Goal: Task Accomplishment & Management: Manage account settings

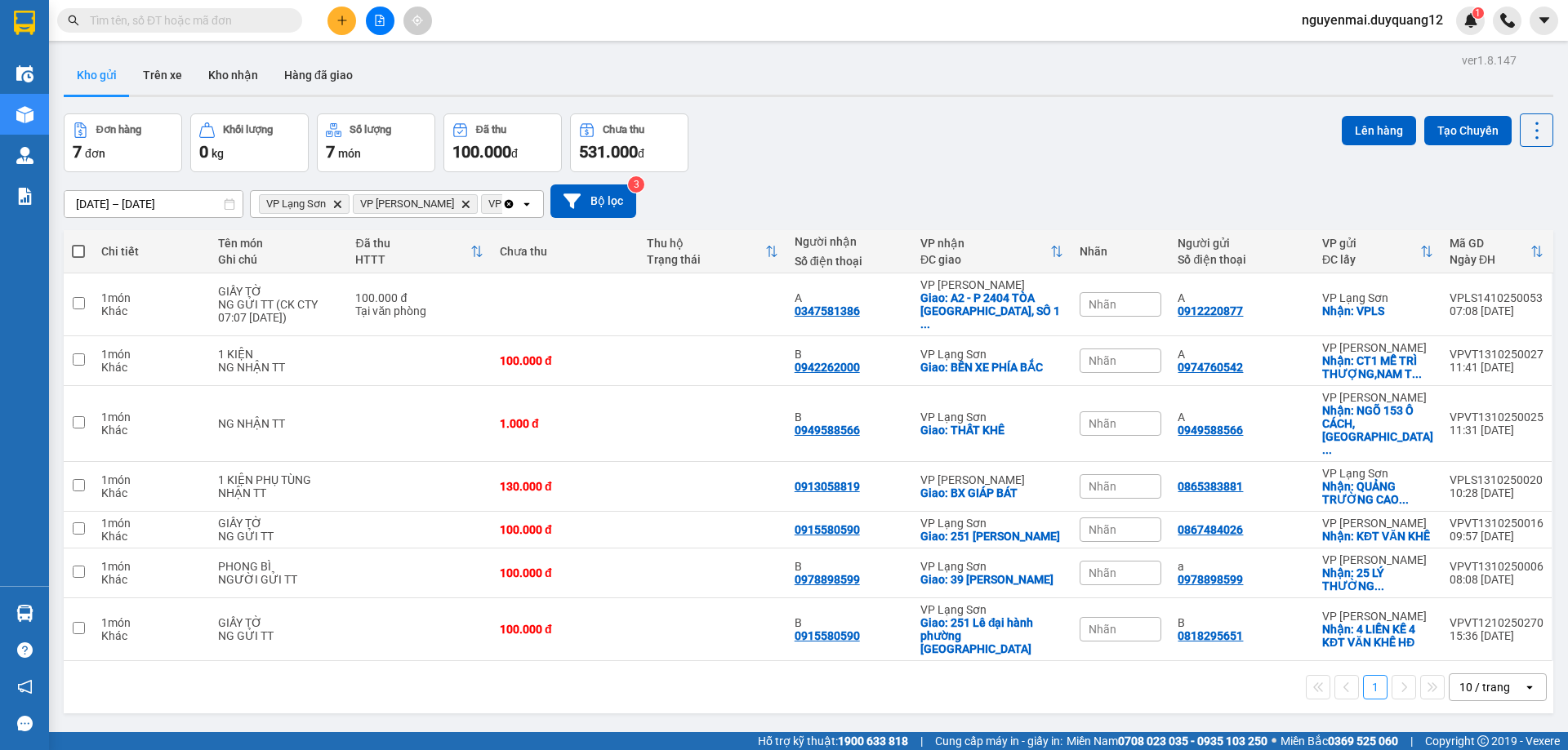
click at [1336, 27] on span "nguyenmai.duyquang12" at bounding box center [1372, 19] width 168 height 20
click at [1317, 52] on span "Đăng xuất" at bounding box center [1378, 51] width 134 height 18
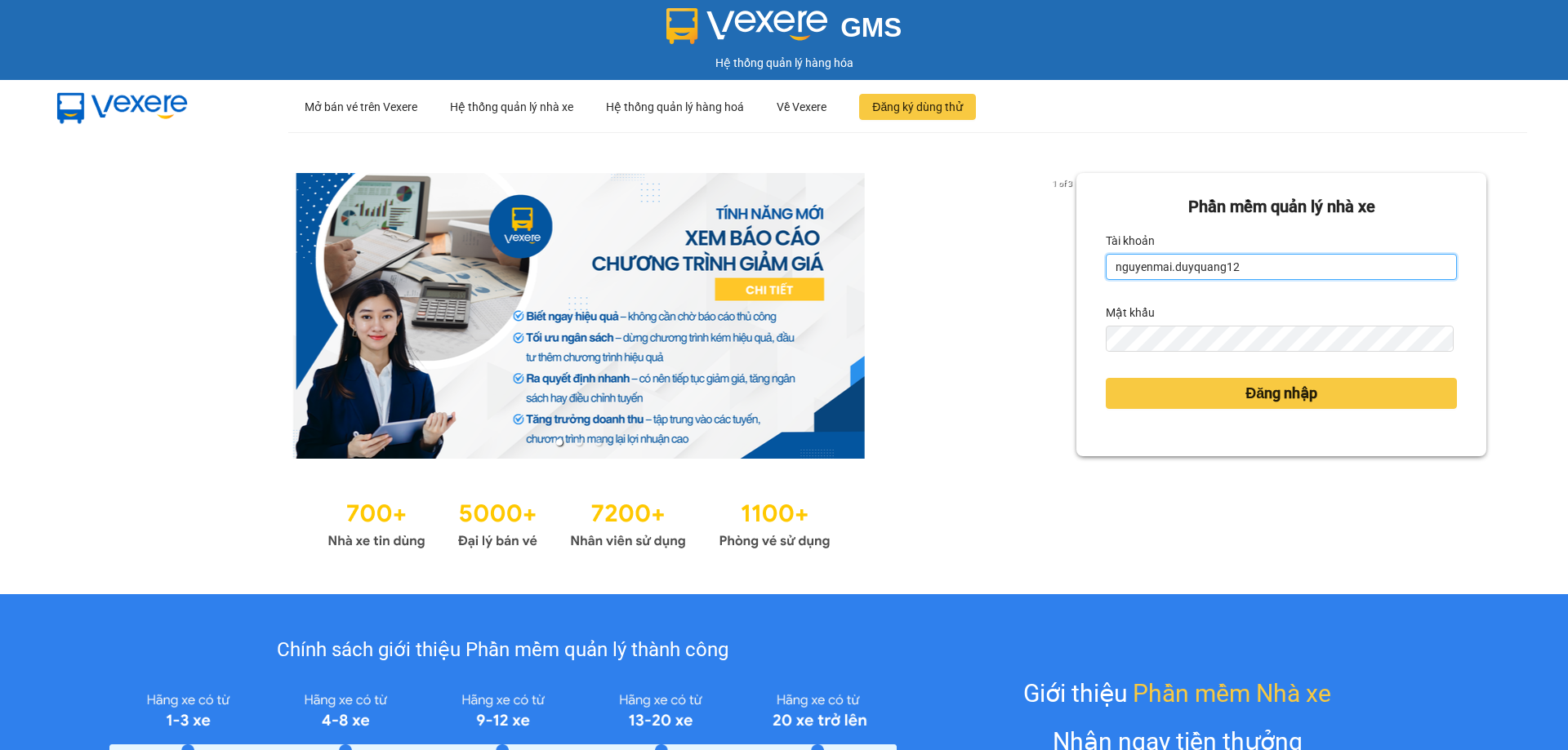
click at [1235, 271] on input "nguyenmai.duyquang12" at bounding box center [1281, 267] width 351 height 26
type input "ngochue.duyquang12"
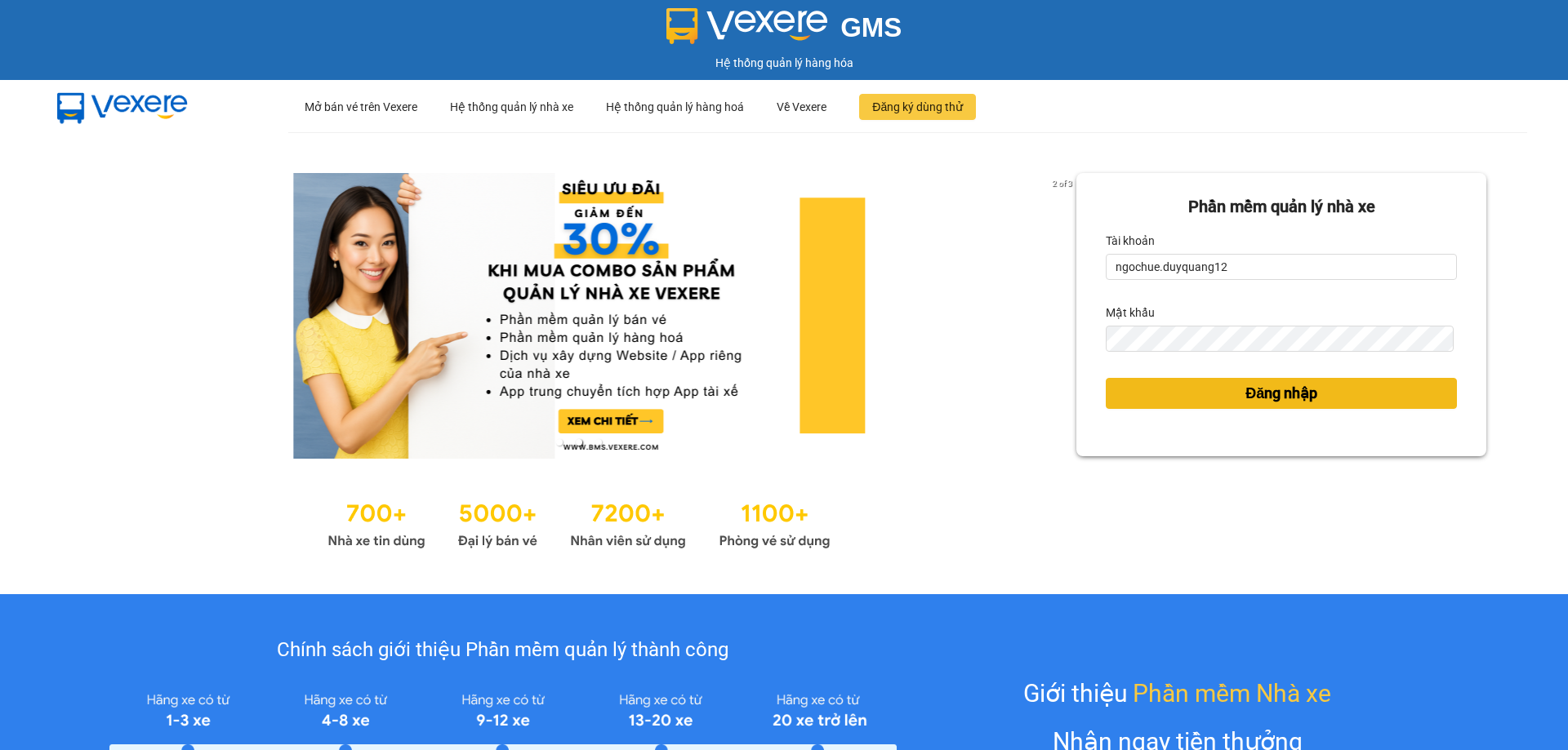
click at [1180, 379] on button "Đăng nhập" at bounding box center [1281, 394] width 351 height 31
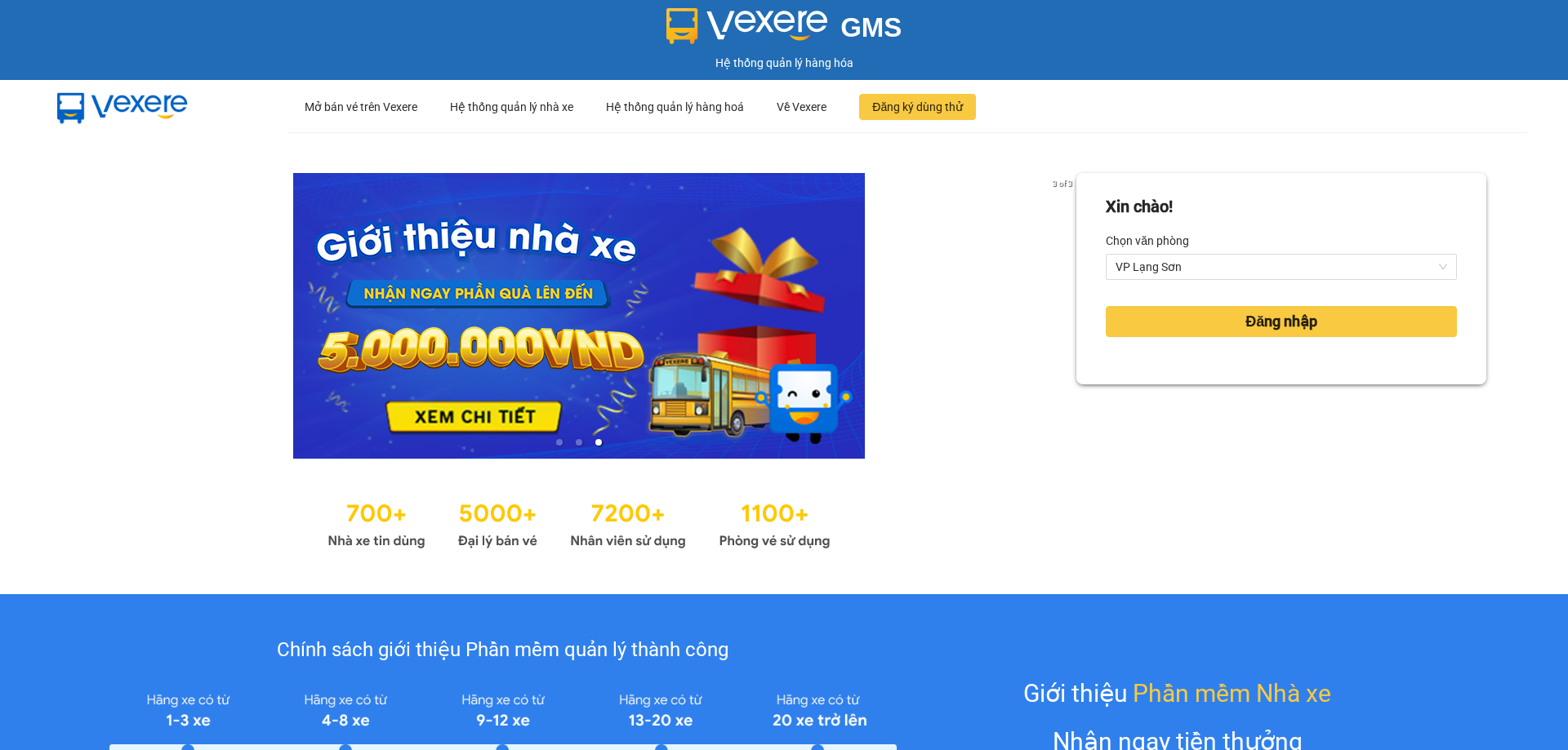
click at [1289, 396] on div "Xin chào! Chọn văn phòng VP Lạng Sơn Đăng nhập" at bounding box center [1281, 363] width 410 height 380
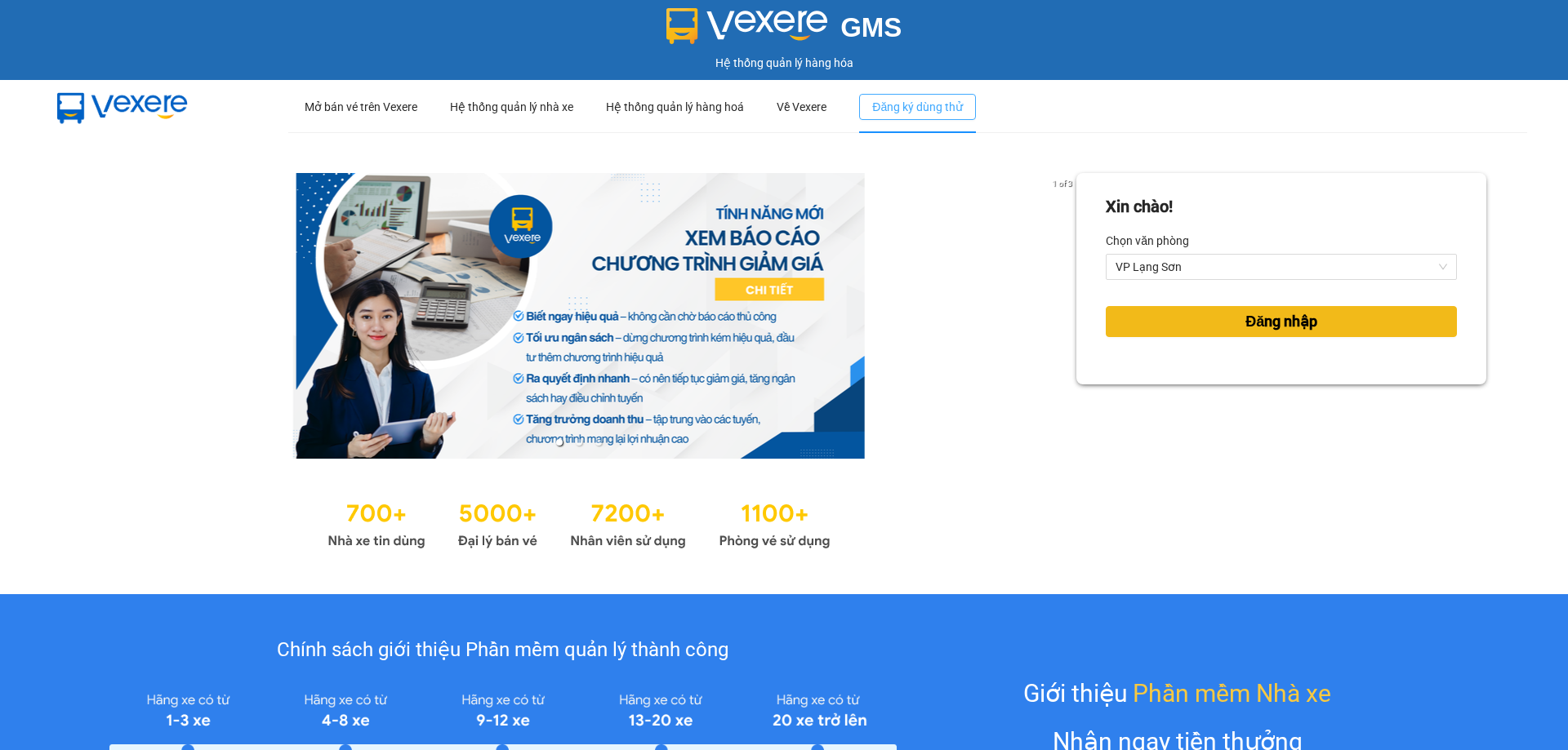
drag, startPoint x: 1279, startPoint y: 319, endPoint x: 878, endPoint y: 99, distance: 457.4
click at [1266, 319] on span "Đăng nhập" at bounding box center [1281, 320] width 72 height 22
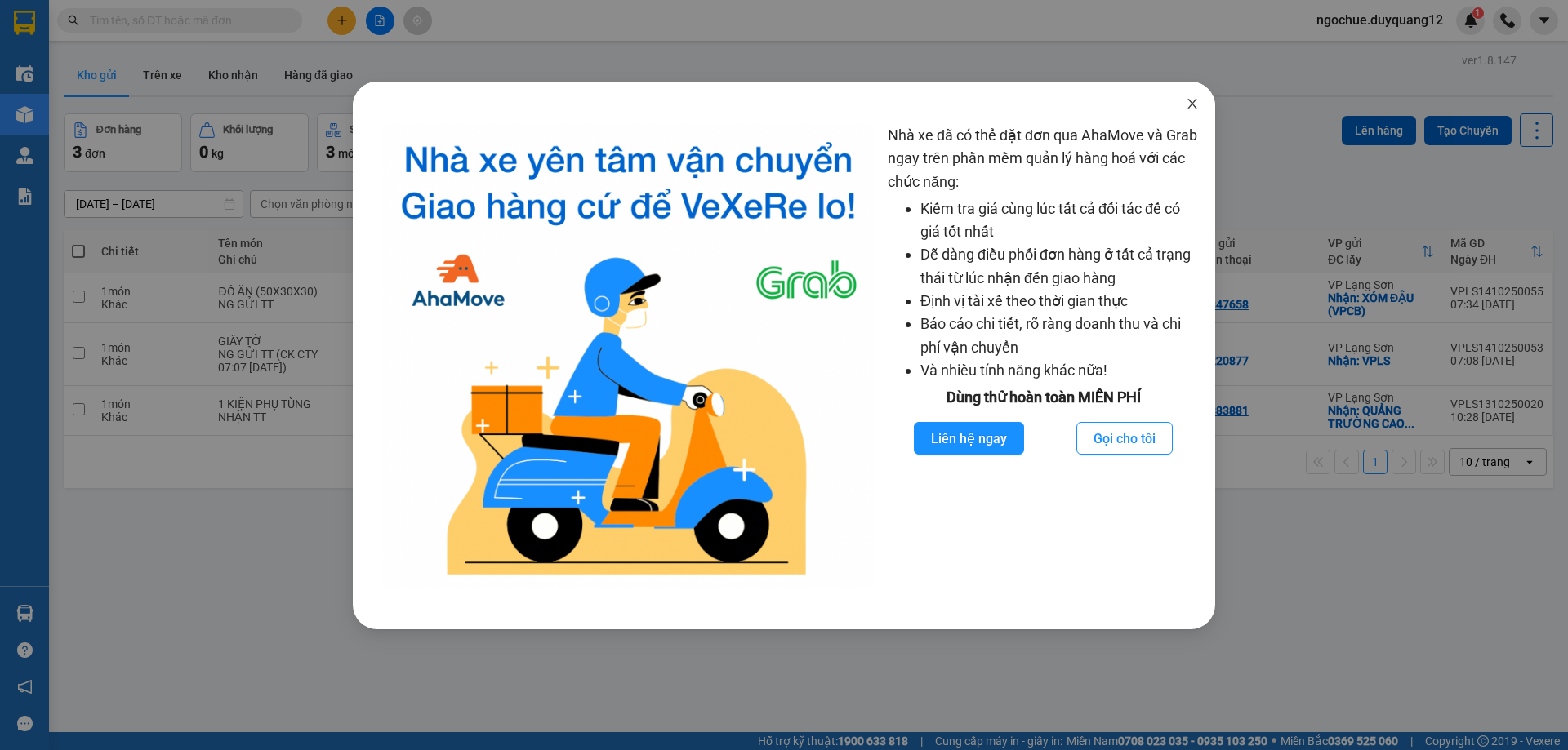
drag, startPoint x: 1193, startPoint y: 99, endPoint x: 755, endPoint y: 55, distance: 440.2
click at [1146, 99] on div "Nhà xe đã có thể đặt đơn qua AhaMove và Grab ngay trên phần mềm quản lý hàng ho…" at bounding box center [784, 356] width 862 height 547
click at [341, 20] on div "Nhà xe đã có thể đặt đơn qua AhaMove và Grab ngay trên phần mềm quản lý hàng ho…" at bounding box center [784, 375] width 1568 height 750
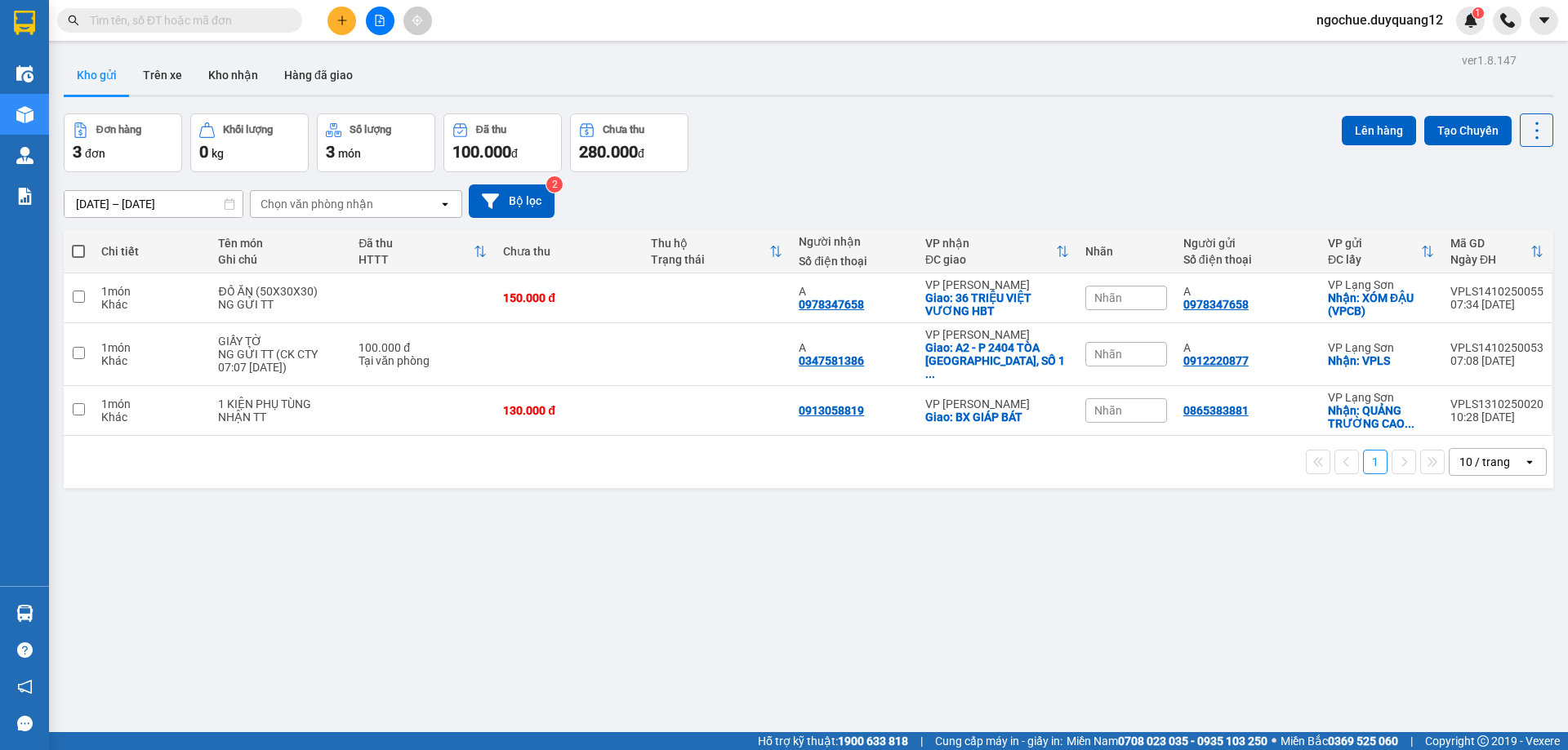
click at [336, 21] on icon "plus" at bounding box center [342, 20] width 12 height 12
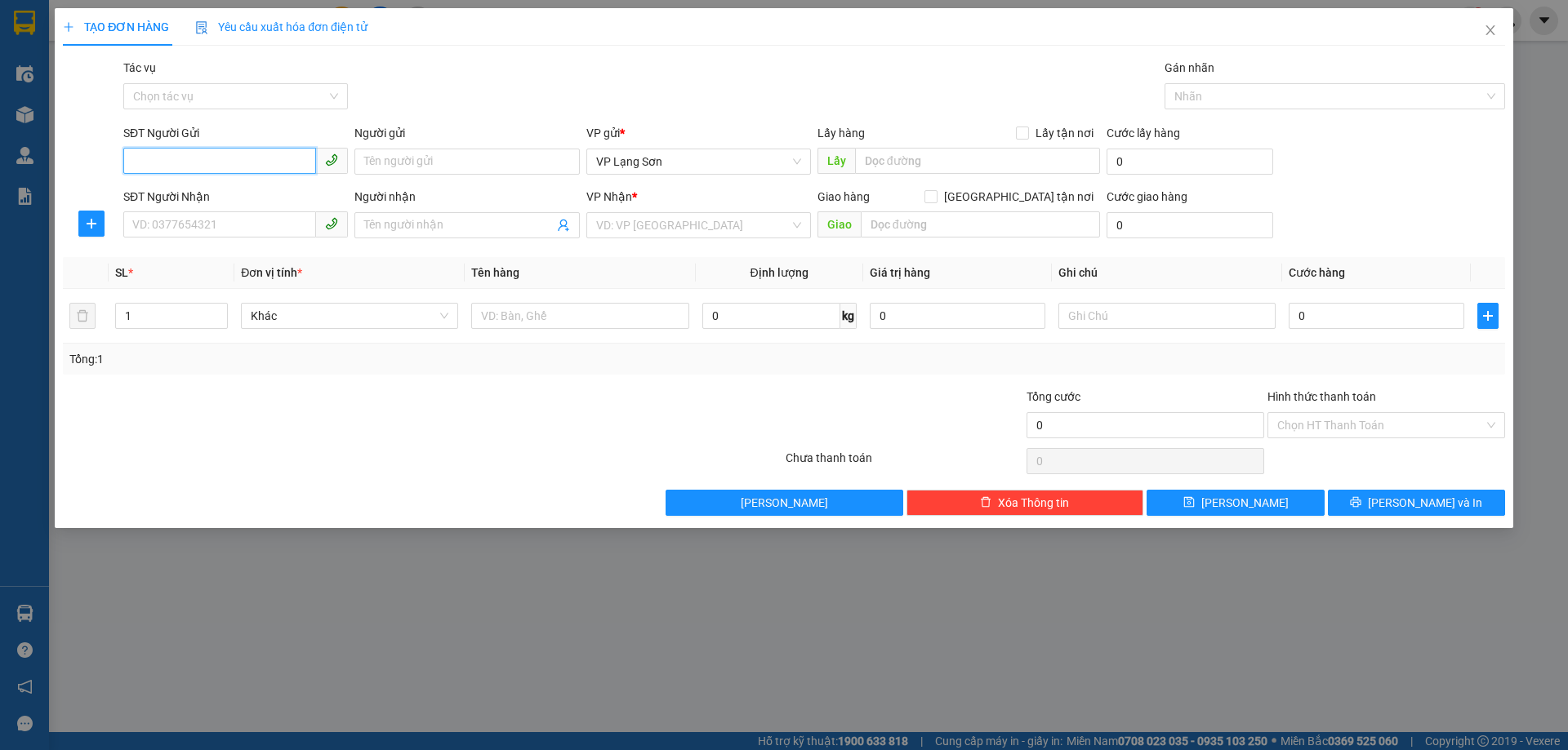
drag, startPoint x: 191, startPoint y: 163, endPoint x: 196, endPoint y: 152, distance: 12.1
click at [191, 159] on input "SĐT Người Gửi" at bounding box center [220, 161] width 193 height 26
type input "0916782086"
click at [169, 188] on div "0916782086 - A" at bounding box center [236, 194] width 205 height 18
type input "A"
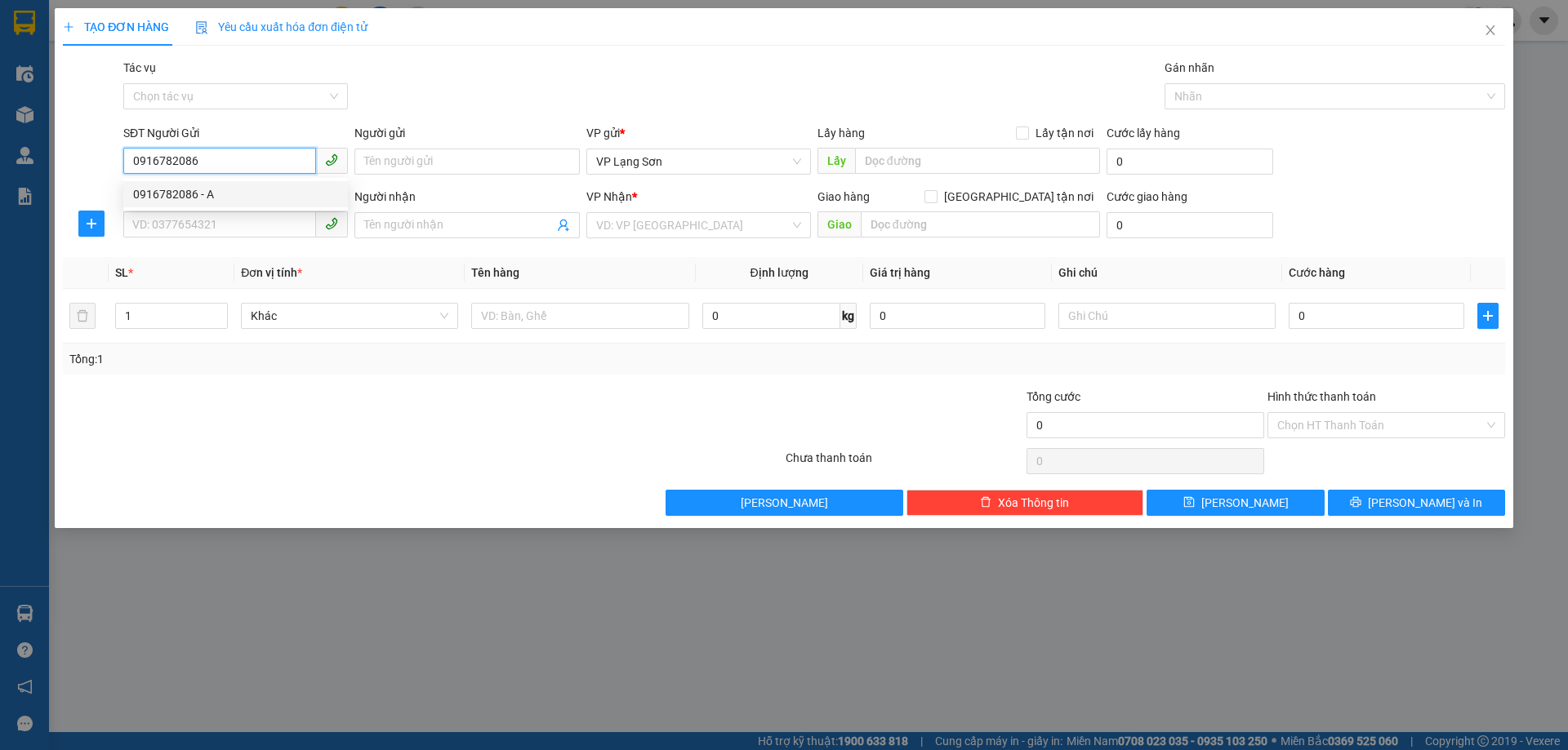
checkbox input "true"
type input "VPLS"
type input "0916782086"
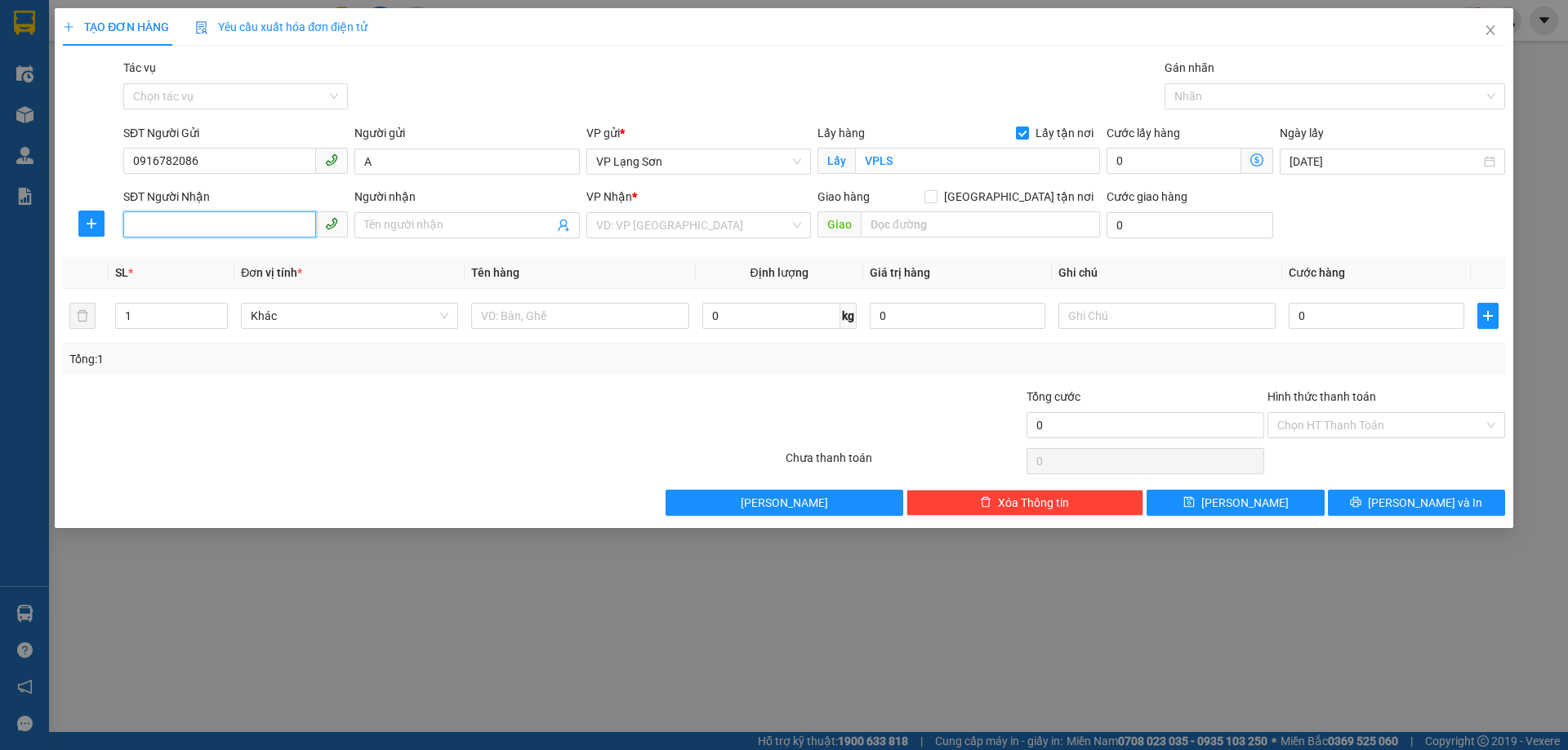
click at [282, 231] on input "SĐT Người Nhận" at bounding box center [220, 224] width 193 height 26
type input "0988556456"
click at [917, 220] on input "text" at bounding box center [979, 224] width 239 height 26
click at [975, 229] on input "text" at bounding box center [979, 224] width 239 height 26
click at [450, 224] on input "Người nhận" at bounding box center [459, 225] width 189 height 18
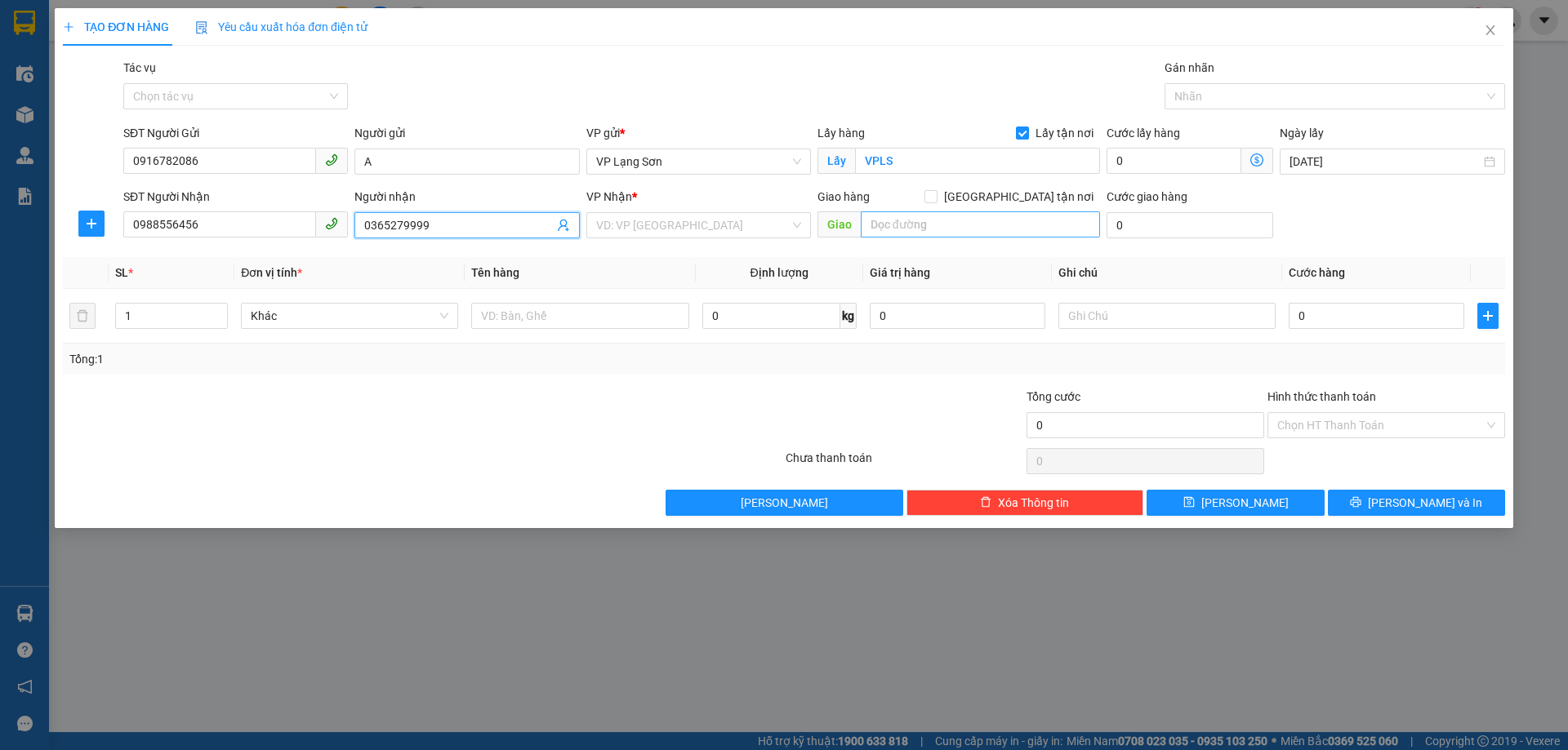
type input "0365279999"
click at [943, 229] on input "text" at bounding box center [979, 224] width 239 height 26
type input "57 DƯƠNG QUẢNG HÀM"
click at [936, 199] on input "[GEOGRAPHIC_DATA] tận nơi" at bounding box center [930, 196] width 12 height 12
checkbox input "true"
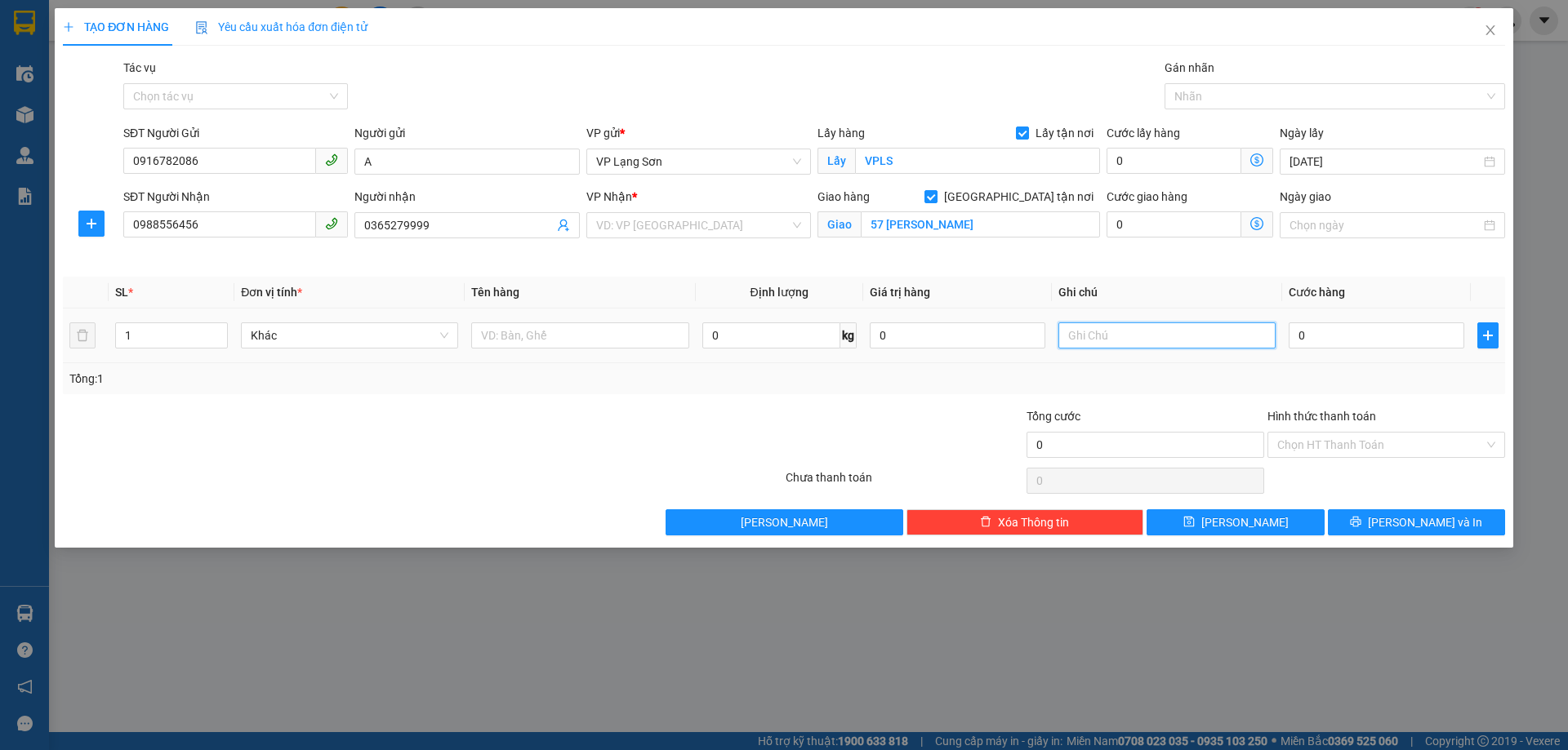
click at [1118, 330] on input "text" at bounding box center [1166, 335] width 217 height 26
type input "7H43 14/10 ĐÃ CK CTY"
click at [1326, 329] on input "0" at bounding box center [1376, 335] width 175 height 26
type input "1"
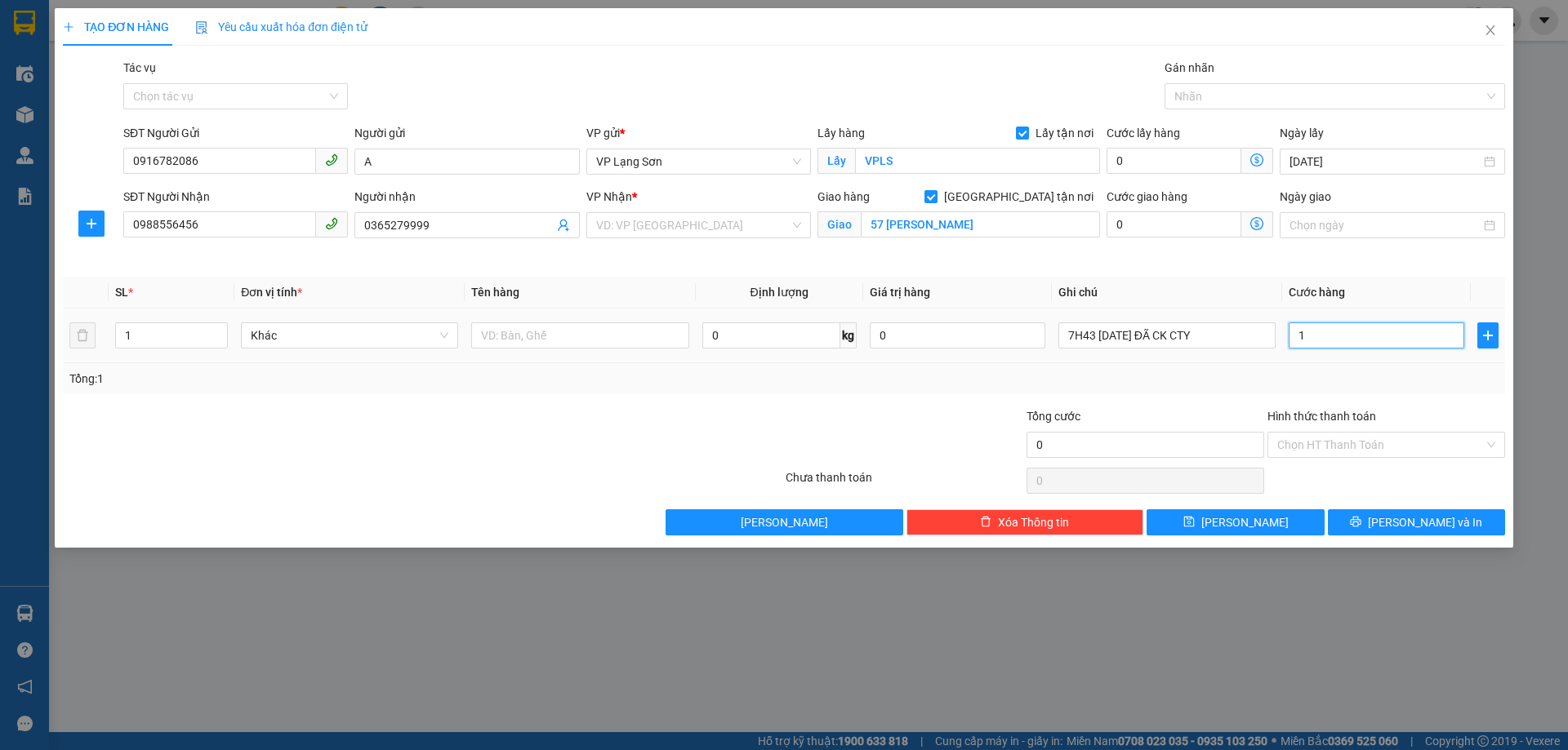
type input "1"
type input "10"
type input "100"
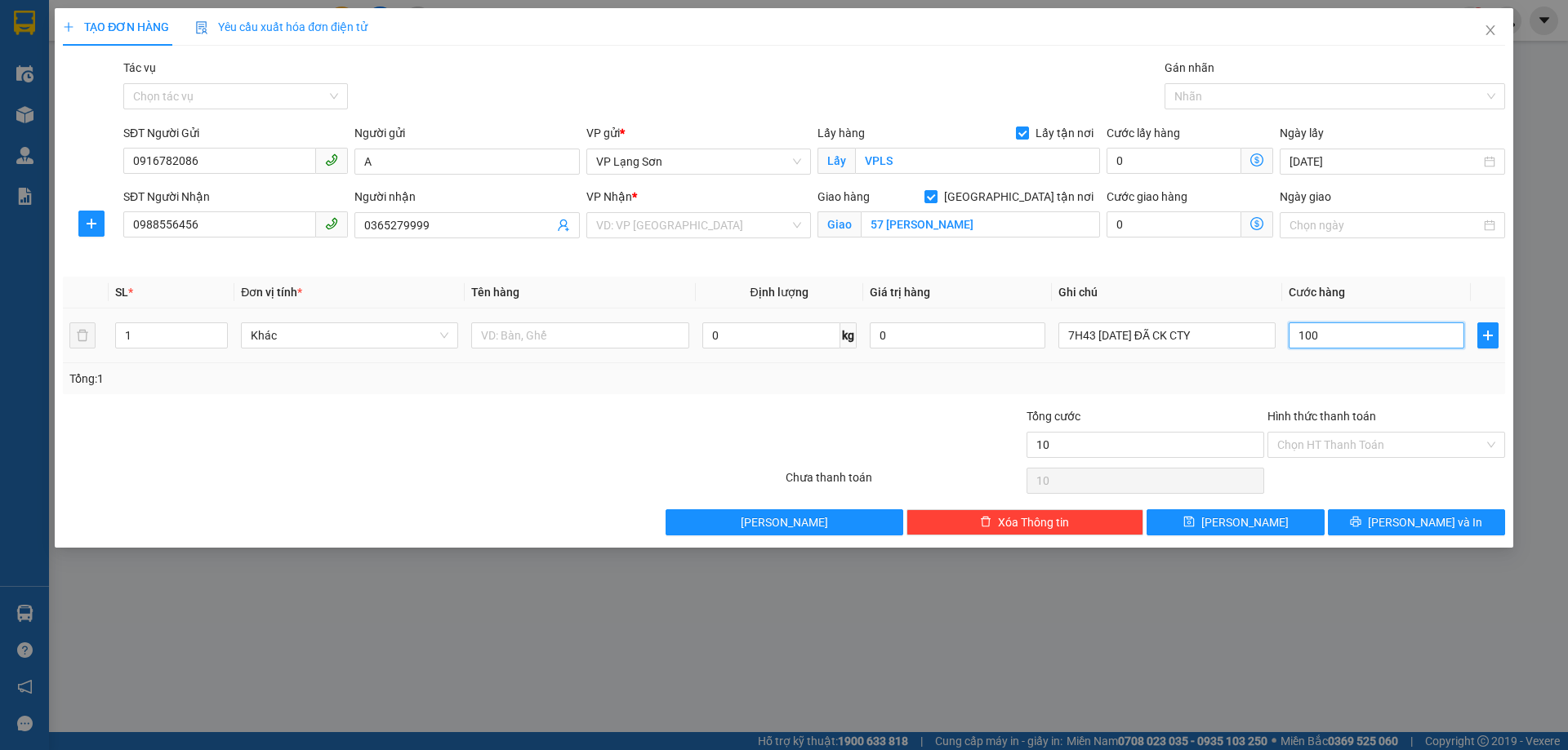
type input "100"
click at [1243, 295] on th "Ghi chú" at bounding box center [1166, 292] width 230 height 32
type input "100.000"
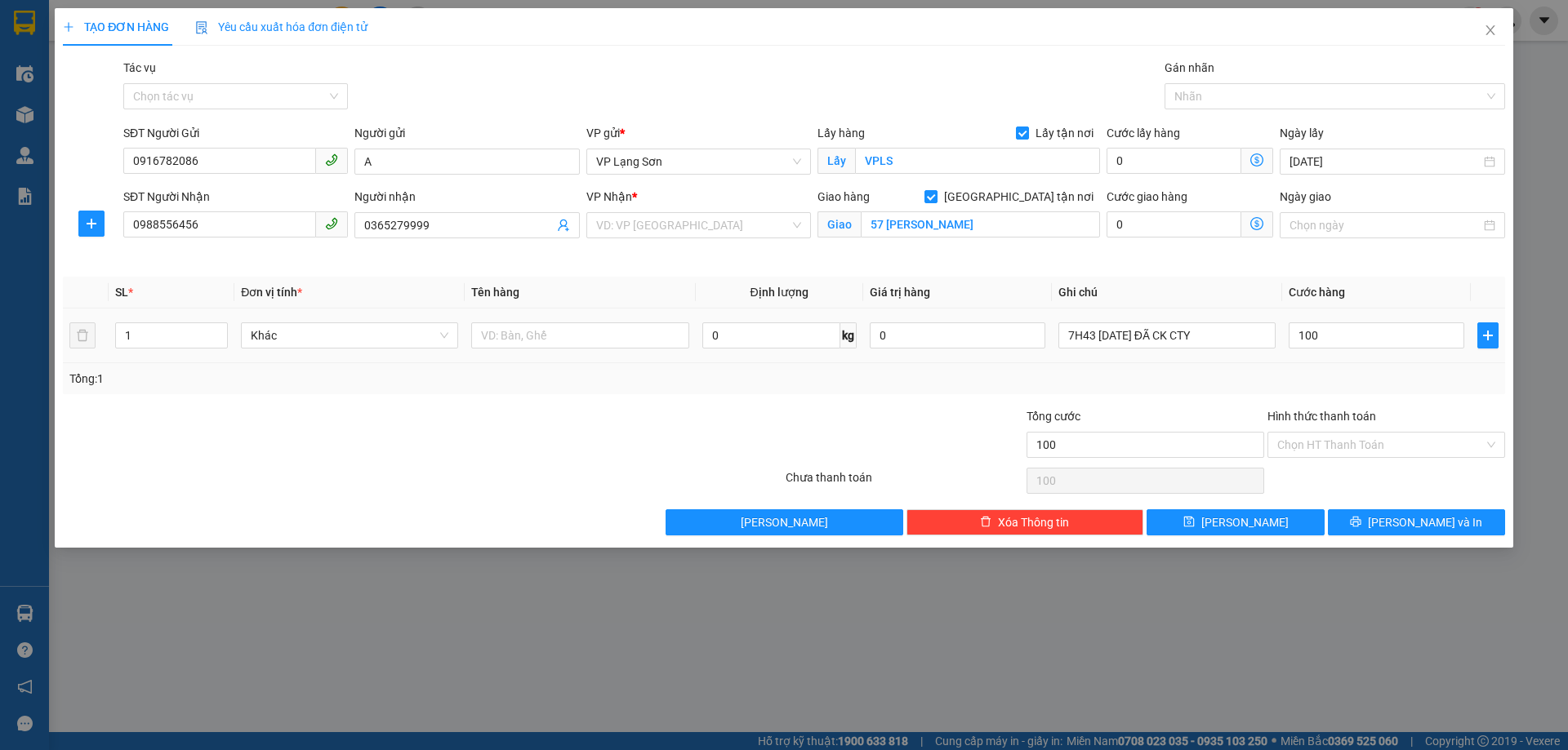
type input "100.000"
click at [635, 329] on input "text" at bounding box center [579, 335] width 217 height 26
type input "BÁNH"
click at [1338, 436] on input "Hình thức thanh toán" at bounding box center [1380, 444] width 207 height 24
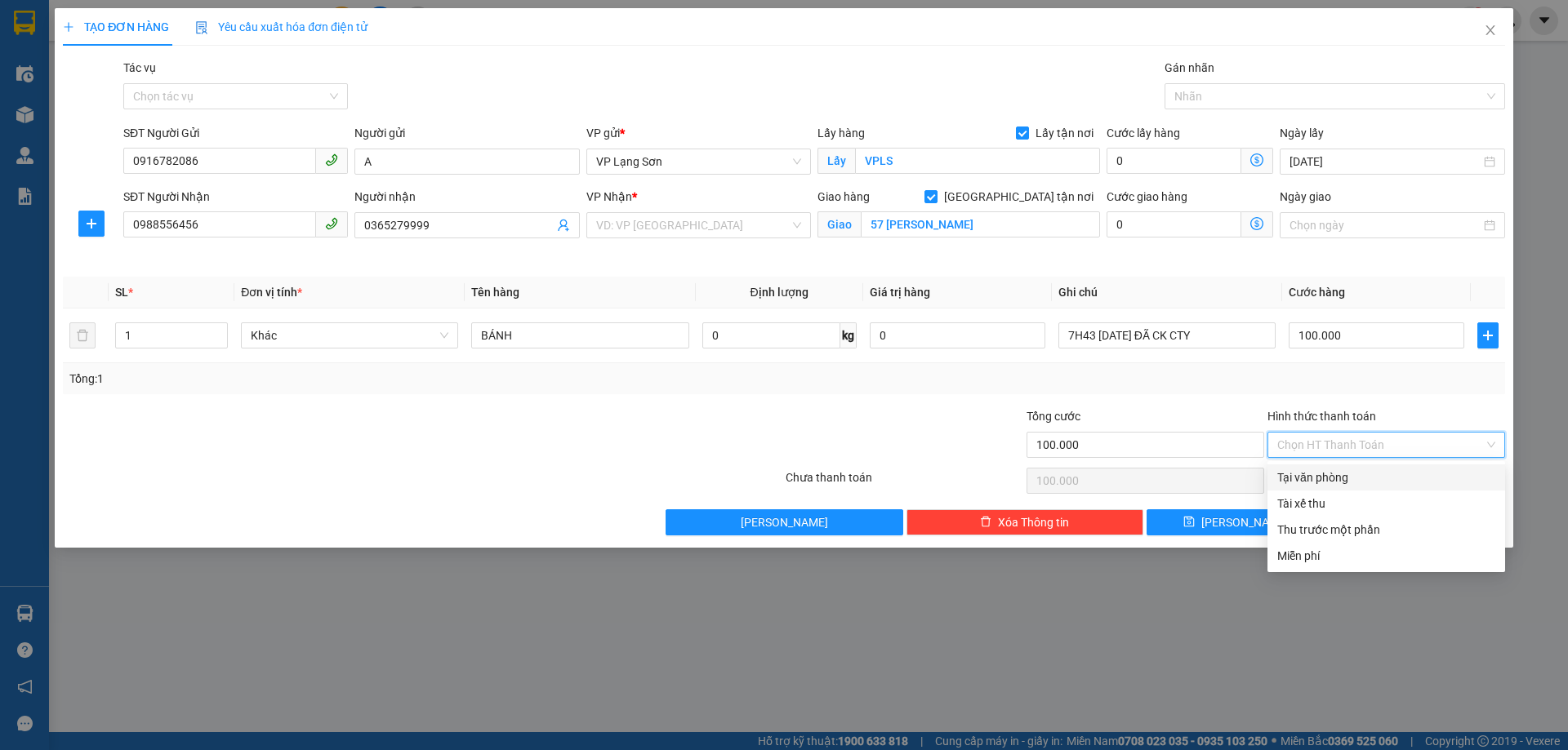
drag, startPoint x: 1329, startPoint y: 475, endPoint x: 1301, endPoint y: 513, distance: 47.2
click at [1329, 475] on div "Tại văn phòng" at bounding box center [1386, 477] width 218 height 18
type input "0"
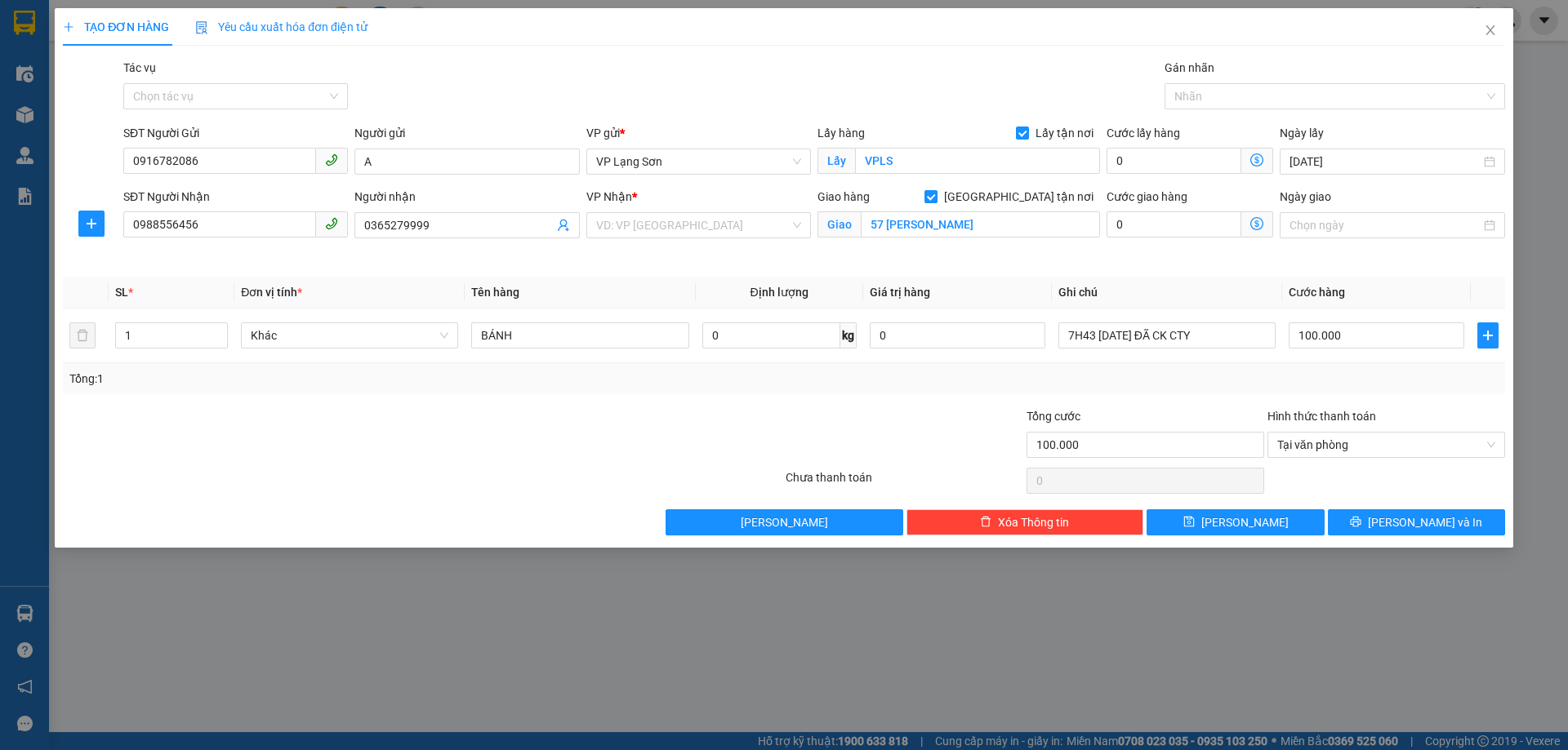
click at [703, 241] on div "VP Nhận * VD: VP Sài Gòn" at bounding box center [699, 216] width 224 height 57
click at [692, 233] on input "search" at bounding box center [693, 225] width 194 height 24
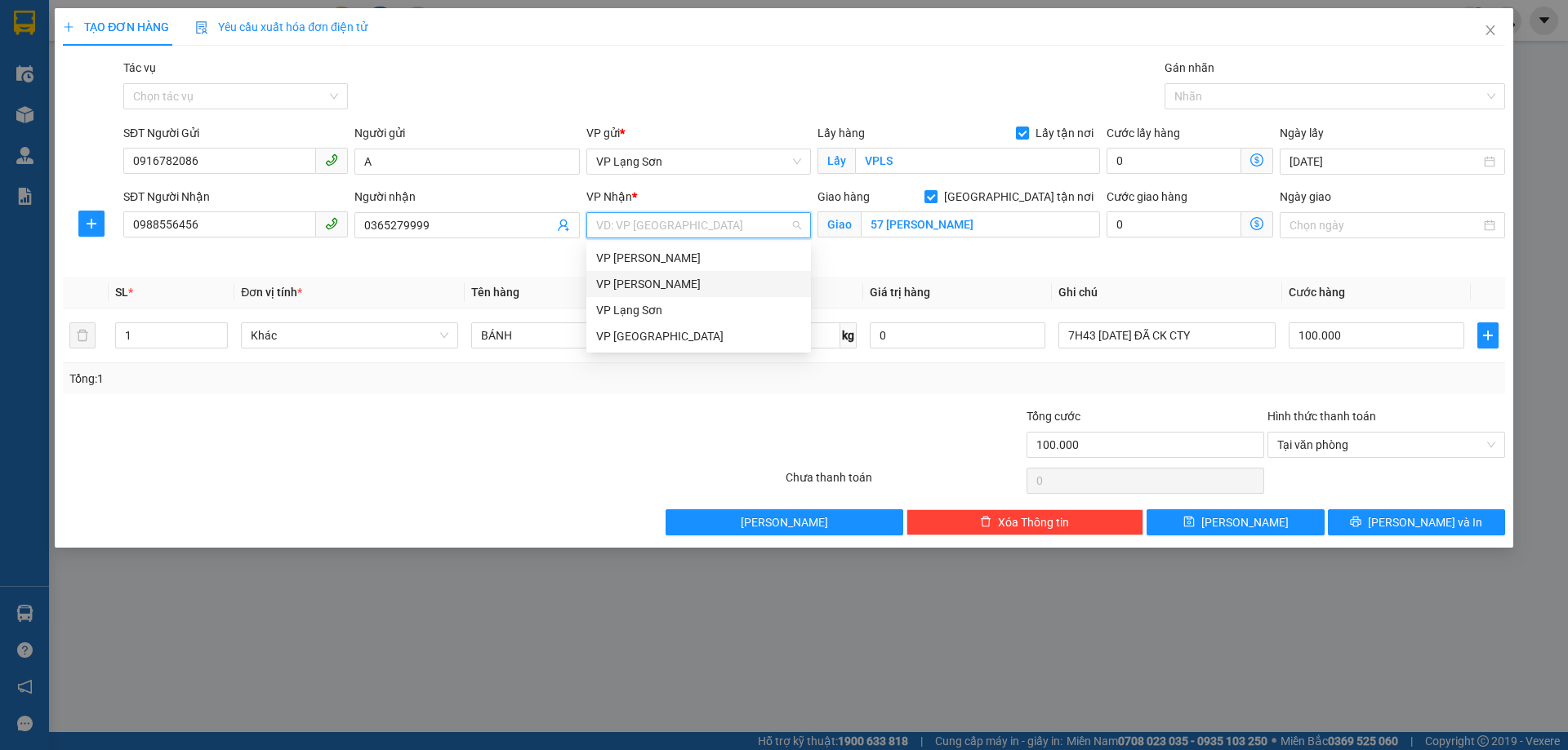
click at [659, 276] on div "VP [PERSON_NAME]" at bounding box center [699, 283] width 205 height 18
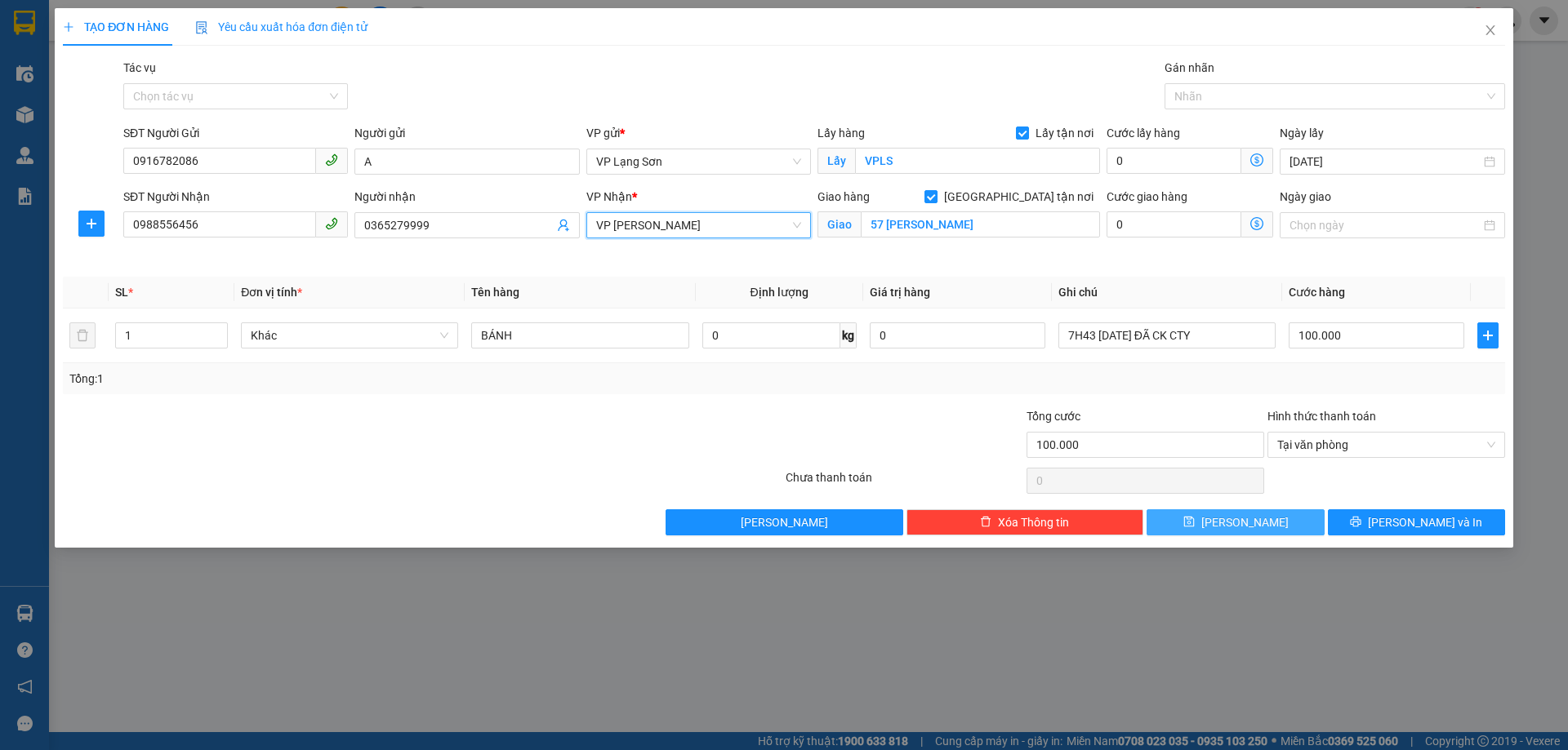
click at [1238, 516] on span "Lưu" at bounding box center [1244, 522] width 88 height 18
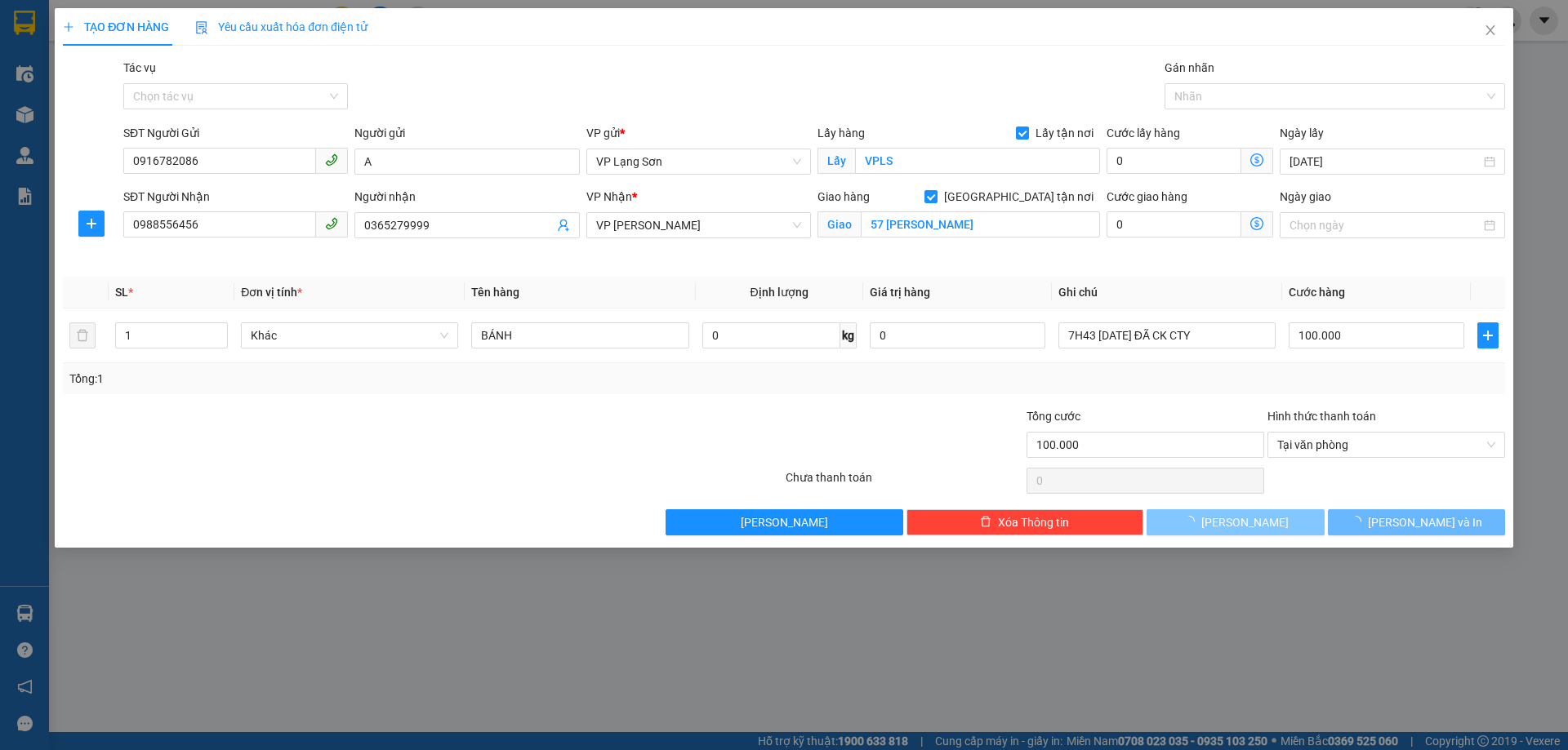
checkbox input "false"
type input "0"
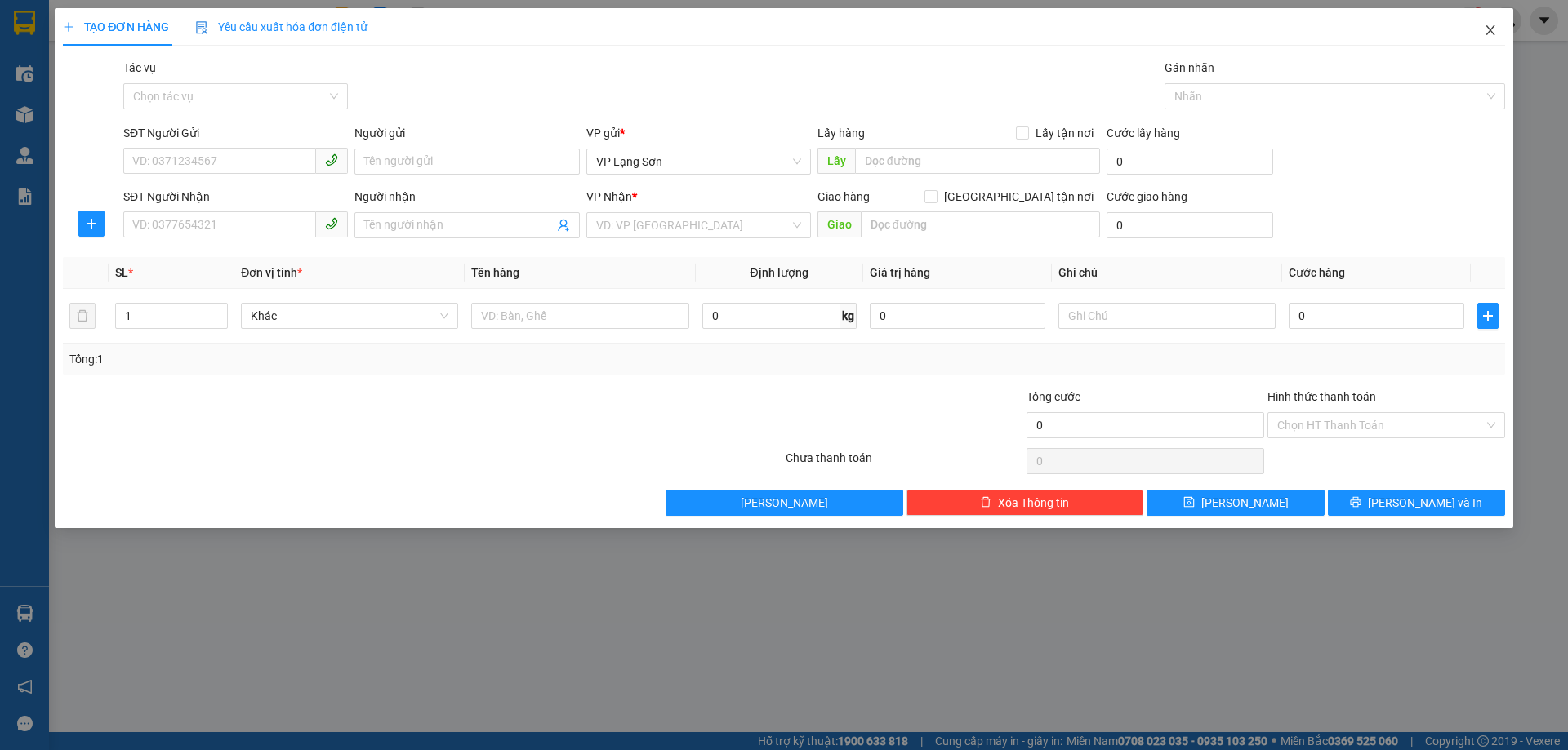
click at [1493, 25] on icon "close" at bounding box center [1489, 29] width 13 height 13
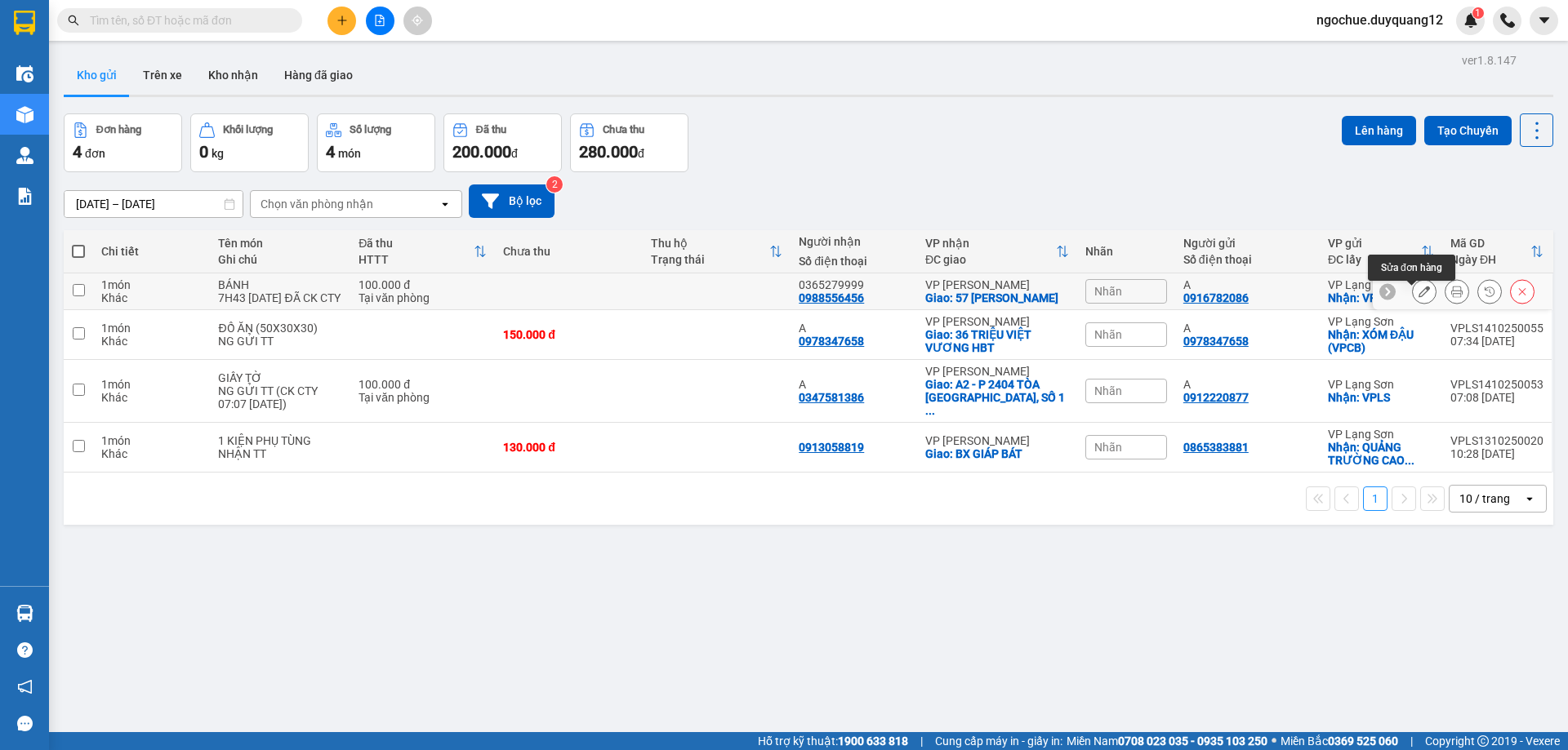
click at [1418, 297] on icon at bounding box center [1424, 291] width 12 height 12
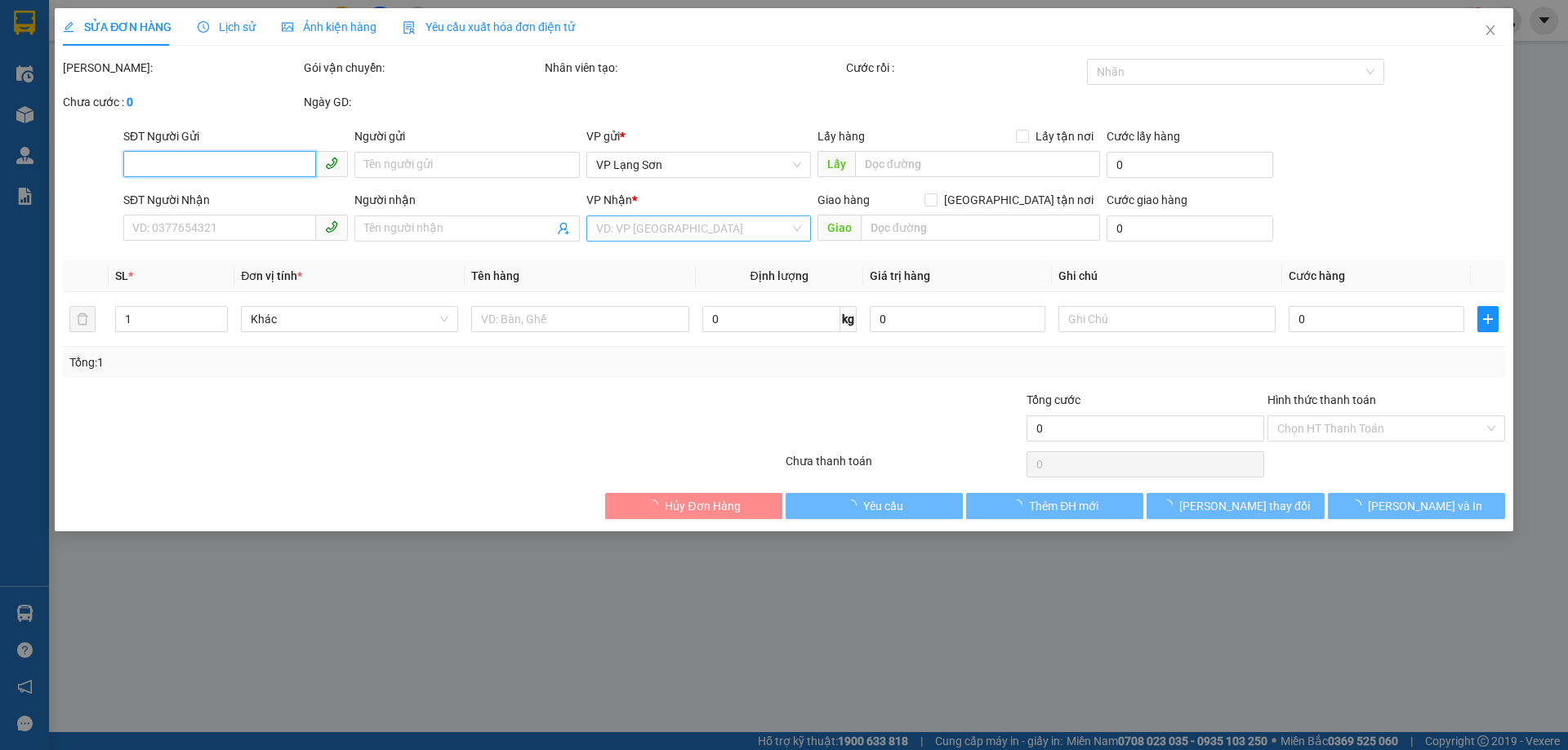
type input "0916782086"
type input "A"
checkbox input "true"
type input "VPLS"
type input "0988556456"
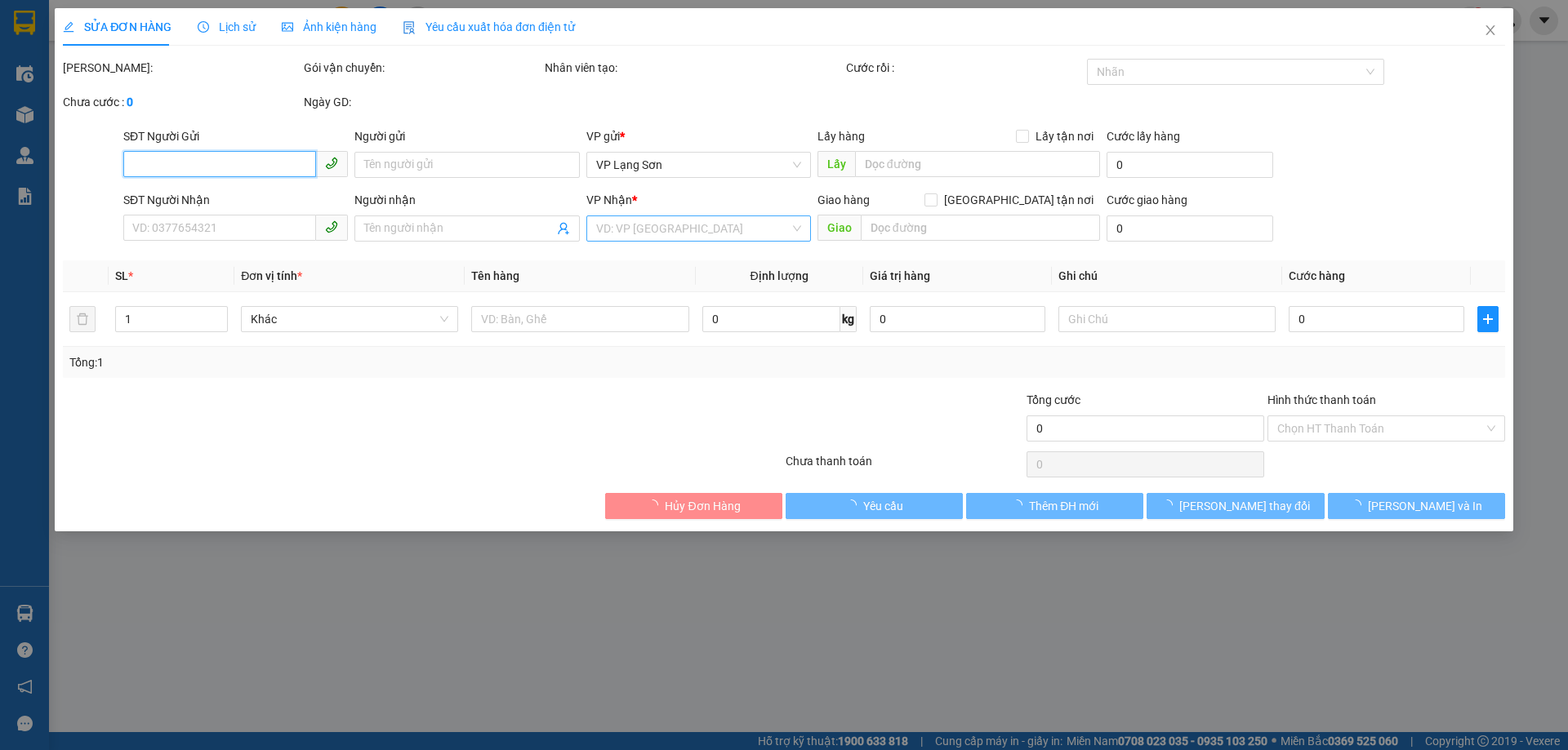
type input "0365279999"
checkbox input "true"
type input "57 DƯƠNG QUẢNG HÀM"
type input "100.000"
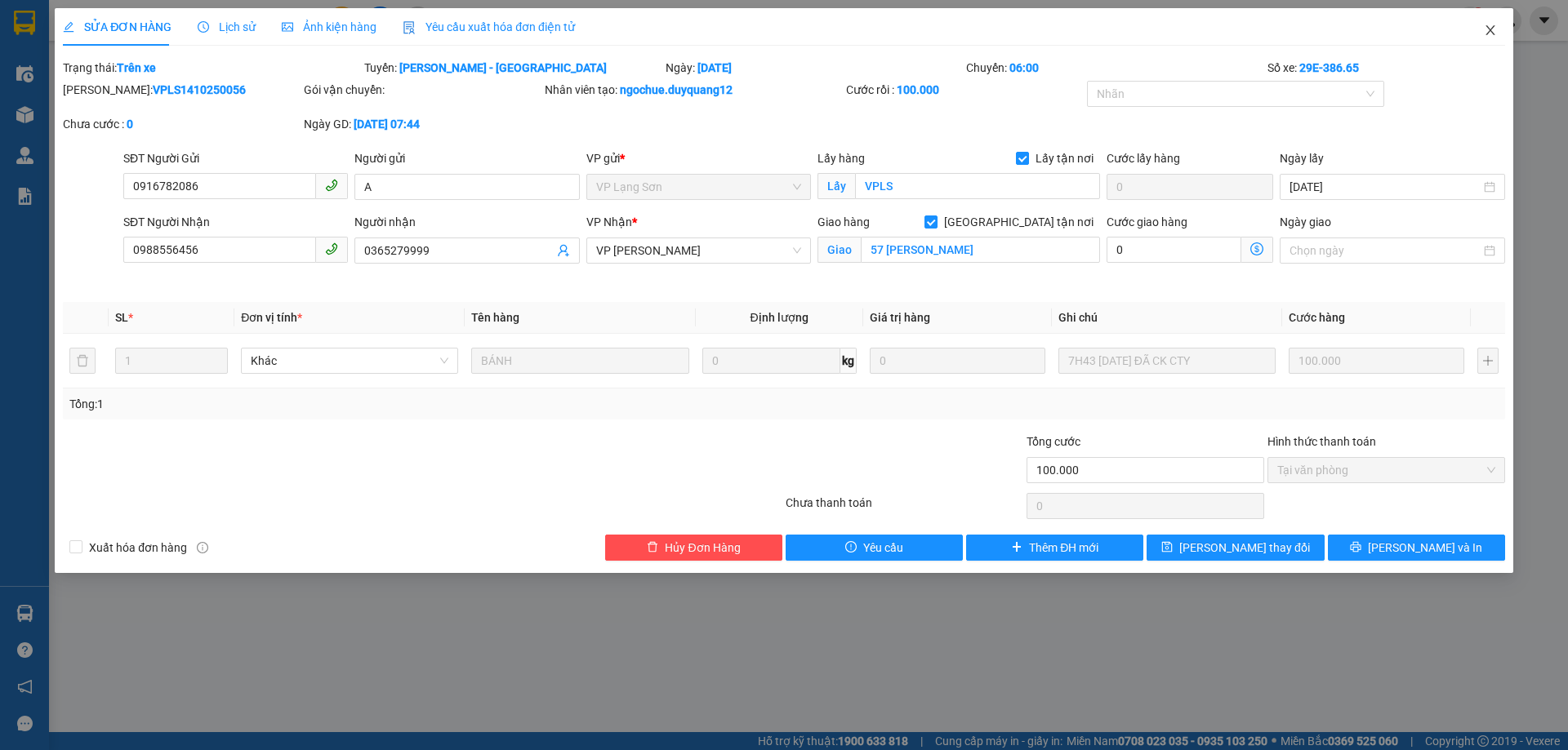
click at [1490, 27] on icon "close" at bounding box center [1489, 29] width 13 height 13
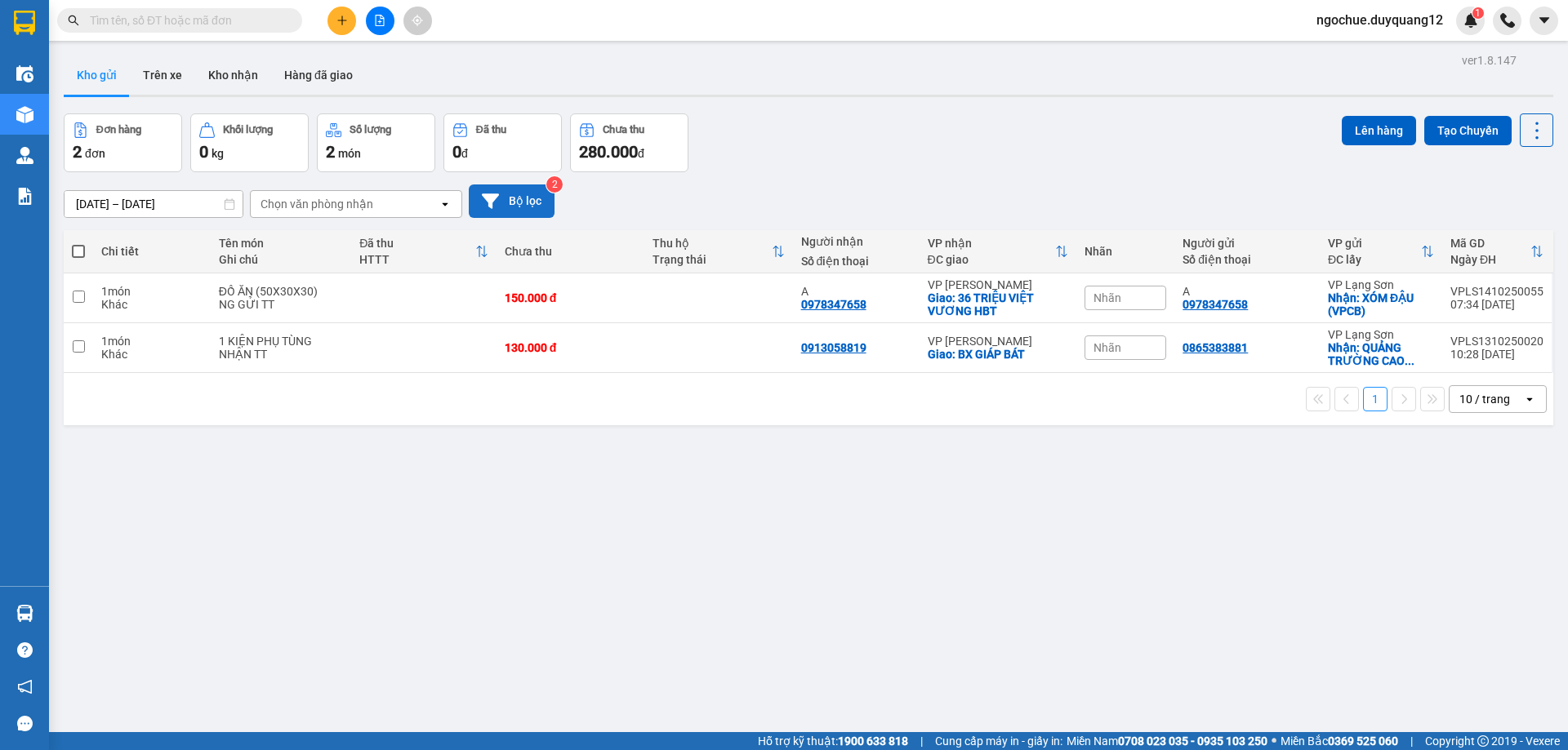
drag, startPoint x: 512, startPoint y: 197, endPoint x: 521, endPoint y: 197, distance: 9.0
click at [521, 197] on button "Bộ lọc" at bounding box center [512, 201] width 86 height 33
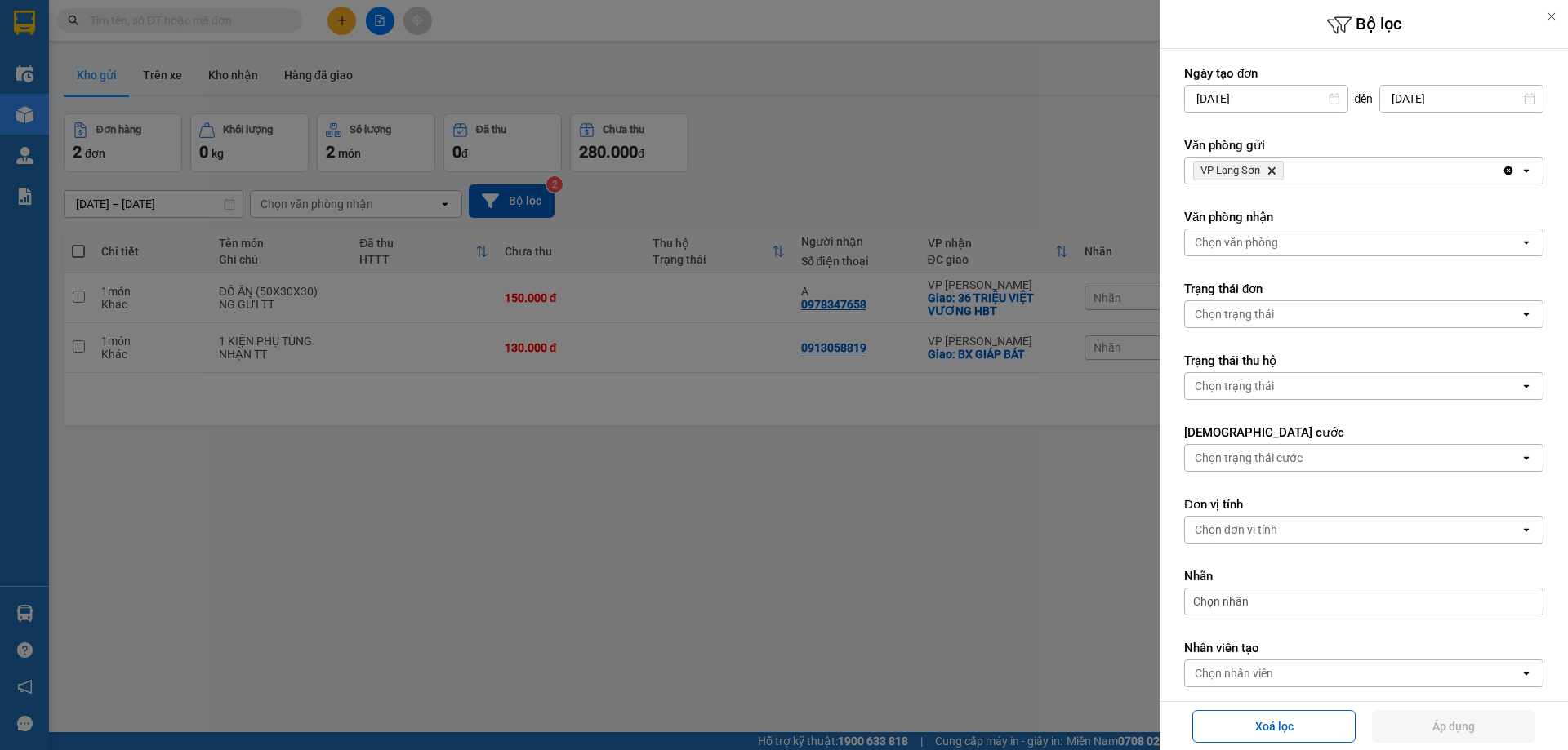
click at [1342, 165] on div "VP Lạng Sơn Delete" at bounding box center [1343, 170] width 317 height 26
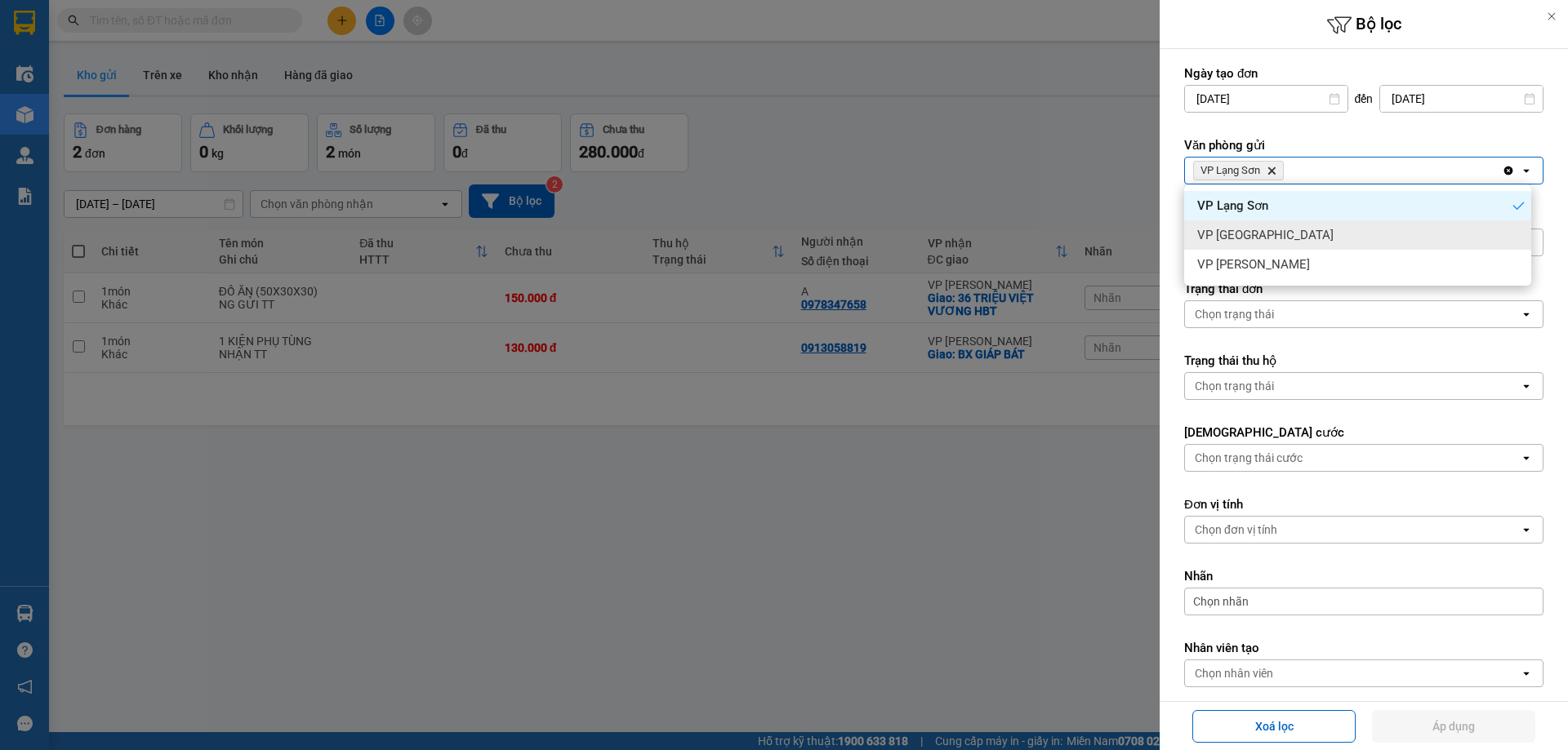
drag, startPoint x: 1352, startPoint y: 230, endPoint x: 1398, endPoint y: 211, distance: 49.8
click at [1353, 230] on div "VP [GEOGRAPHIC_DATA]" at bounding box center [1358, 235] width 347 height 29
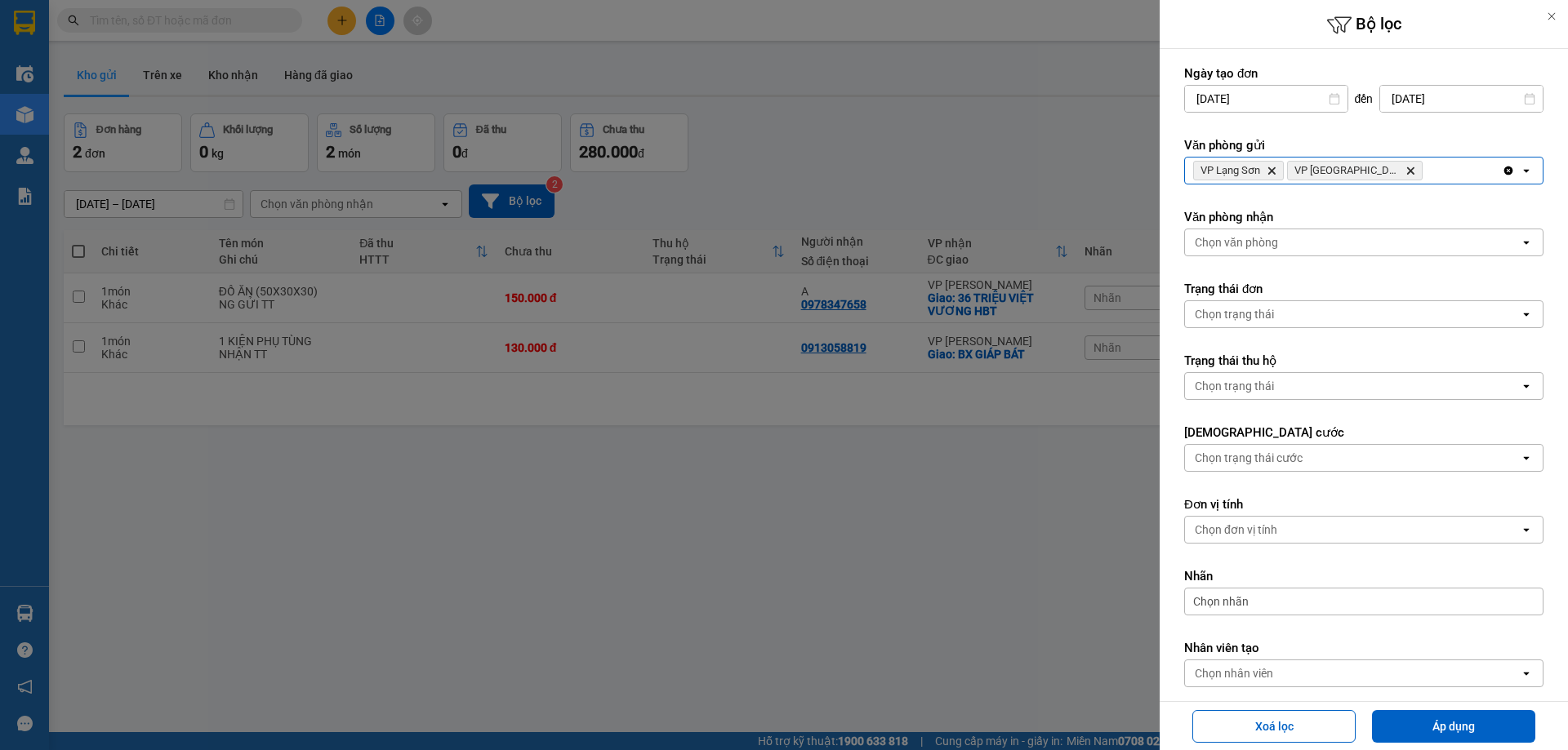
click at [1434, 162] on div "VP Lạng Sơn Delete VP Hà Nội Delete" at bounding box center [1343, 170] width 317 height 26
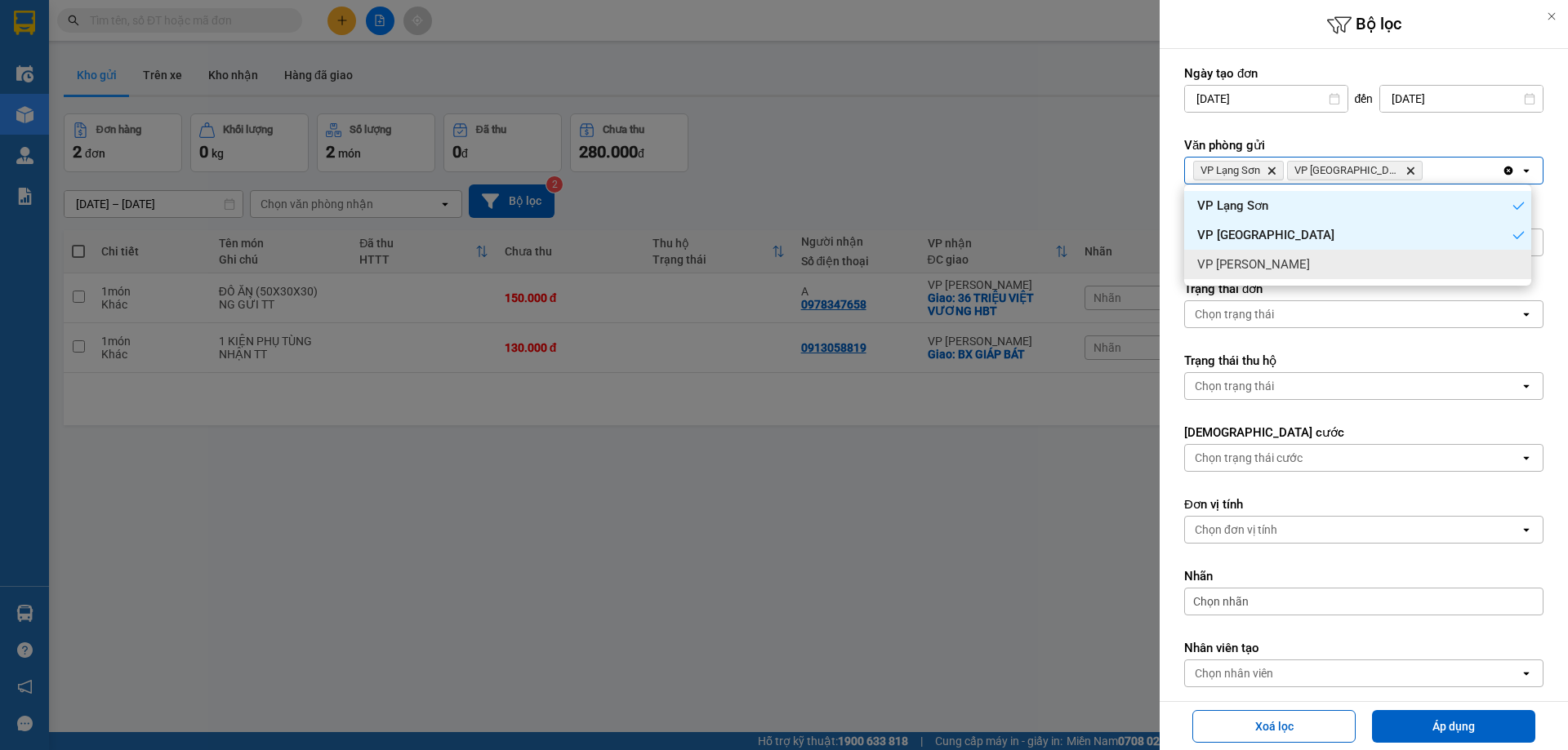
drag, startPoint x: 1421, startPoint y: 261, endPoint x: 1331, endPoint y: 254, distance: 90.3
click at [1421, 262] on div "VP [PERSON_NAME]" at bounding box center [1358, 264] width 347 height 29
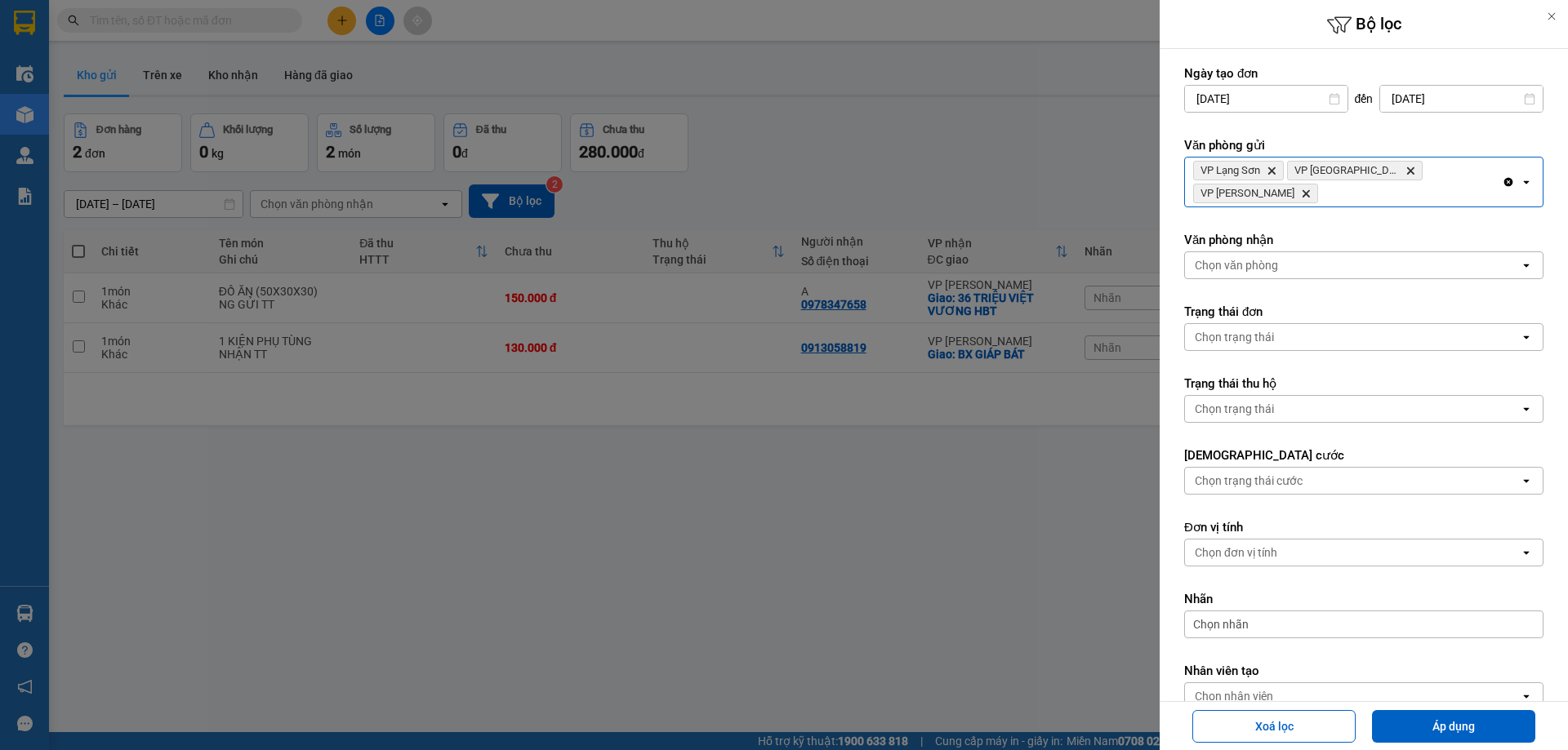
click at [1308, 252] on div "Chọn văn phòng" at bounding box center [1352, 265] width 334 height 26
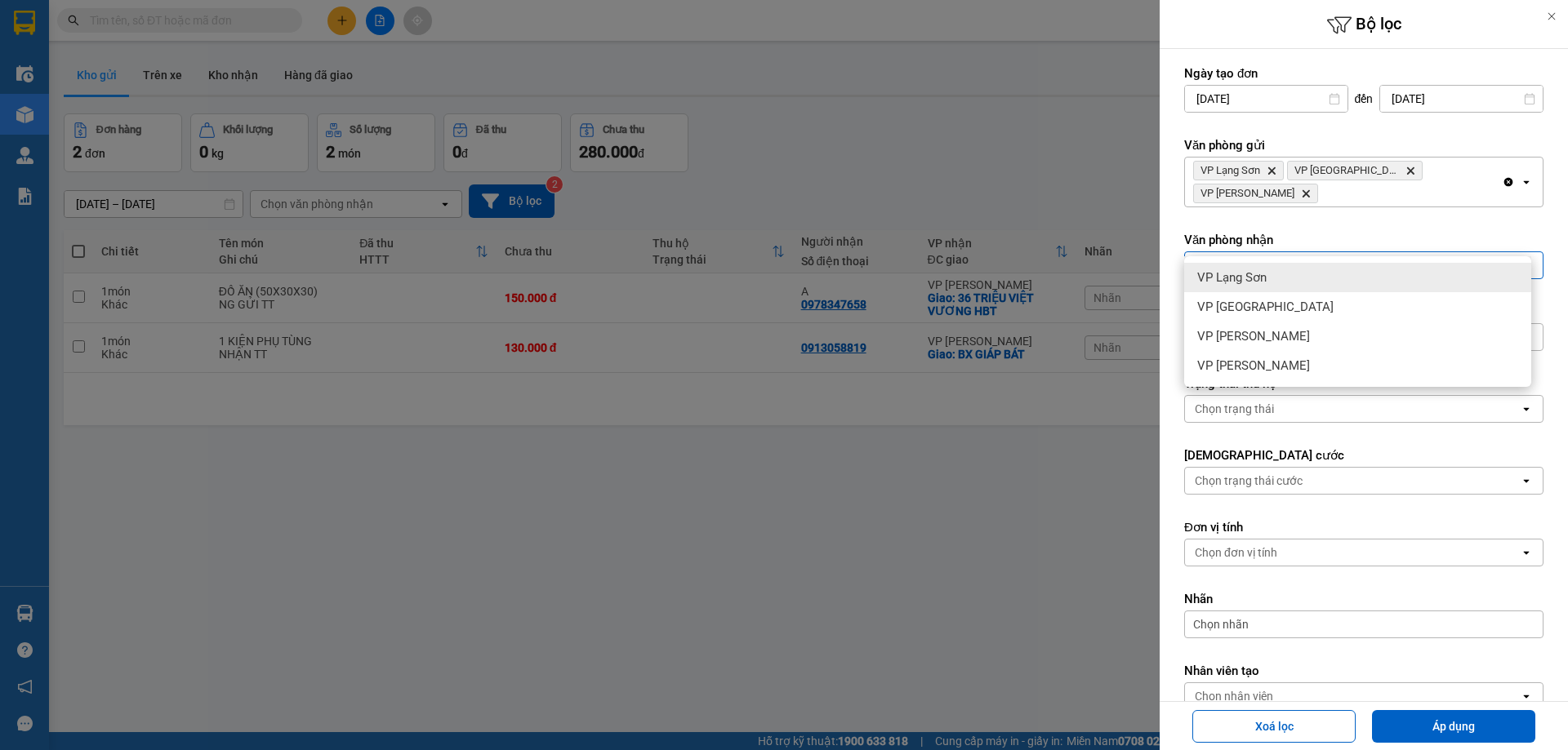
click at [1285, 276] on div "VP Lạng Sơn" at bounding box center [1358, 278] width 347 height 29
click at [1345, 252] on div "VP Lạng Sơn Delete" at bounding box center [1343, 265] width 317 height 26
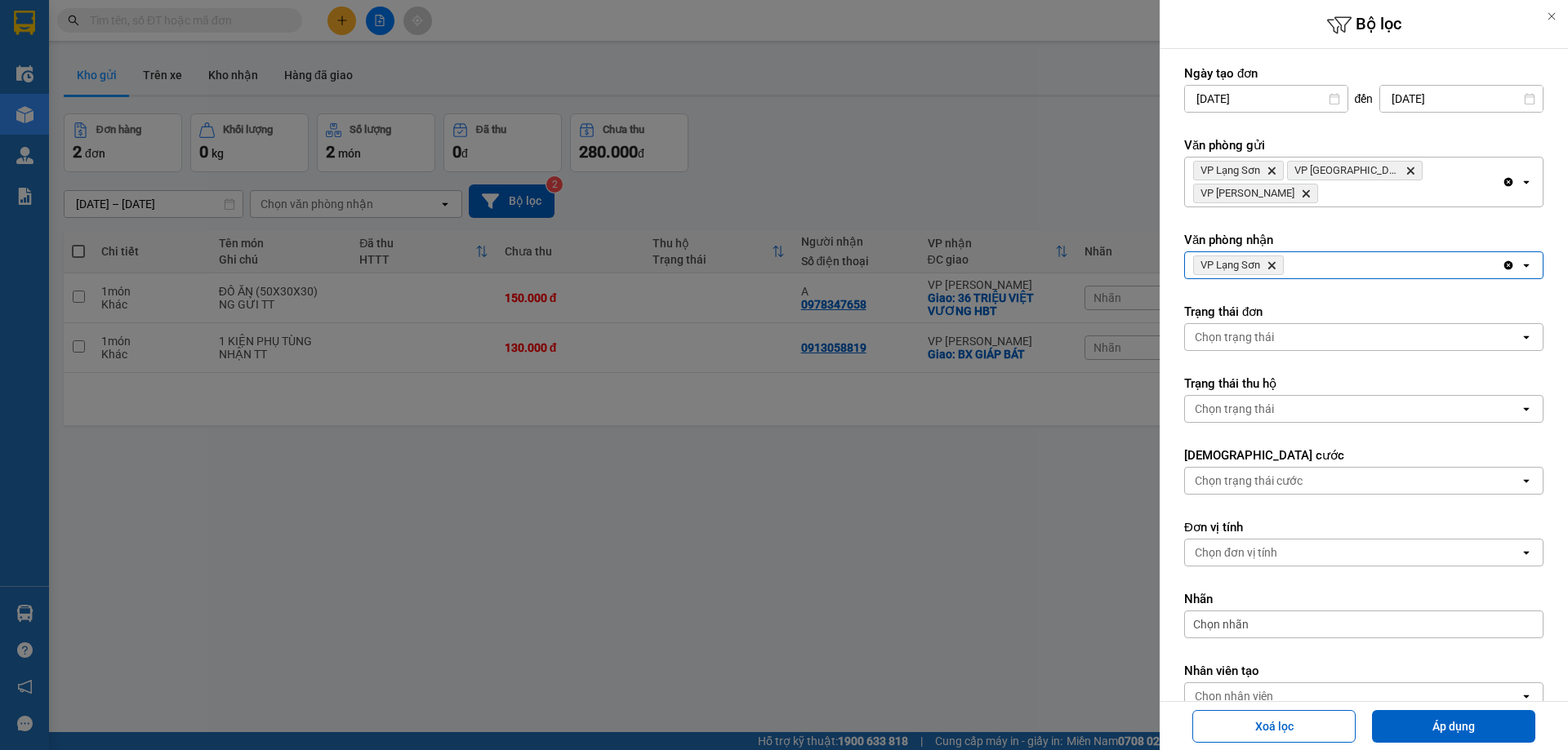
click at [1357, 253] on div "VP Lạng Sơn Delete" at bounding box center [1343, 265] width 317 height 26
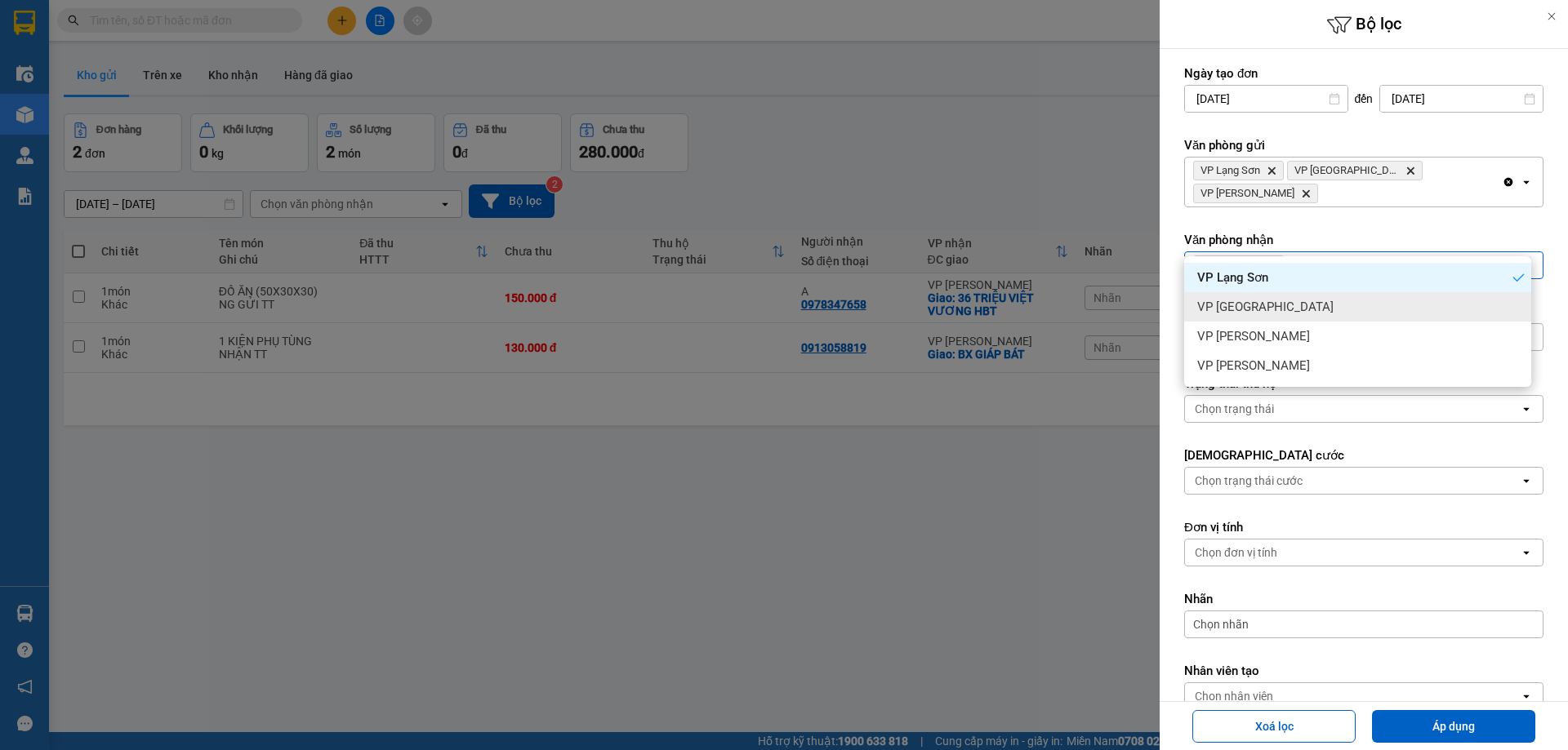
click at [1355, 301] on div "VP [GEOGRAPHIC_DATA]" at bounding box center [1358, 307] width 347 height 29
click at [1434, 252] on div "VP Lạng Sơn Delete VP Hà Nội Delete" at bounding box center [1343, 265] width 317 height 26
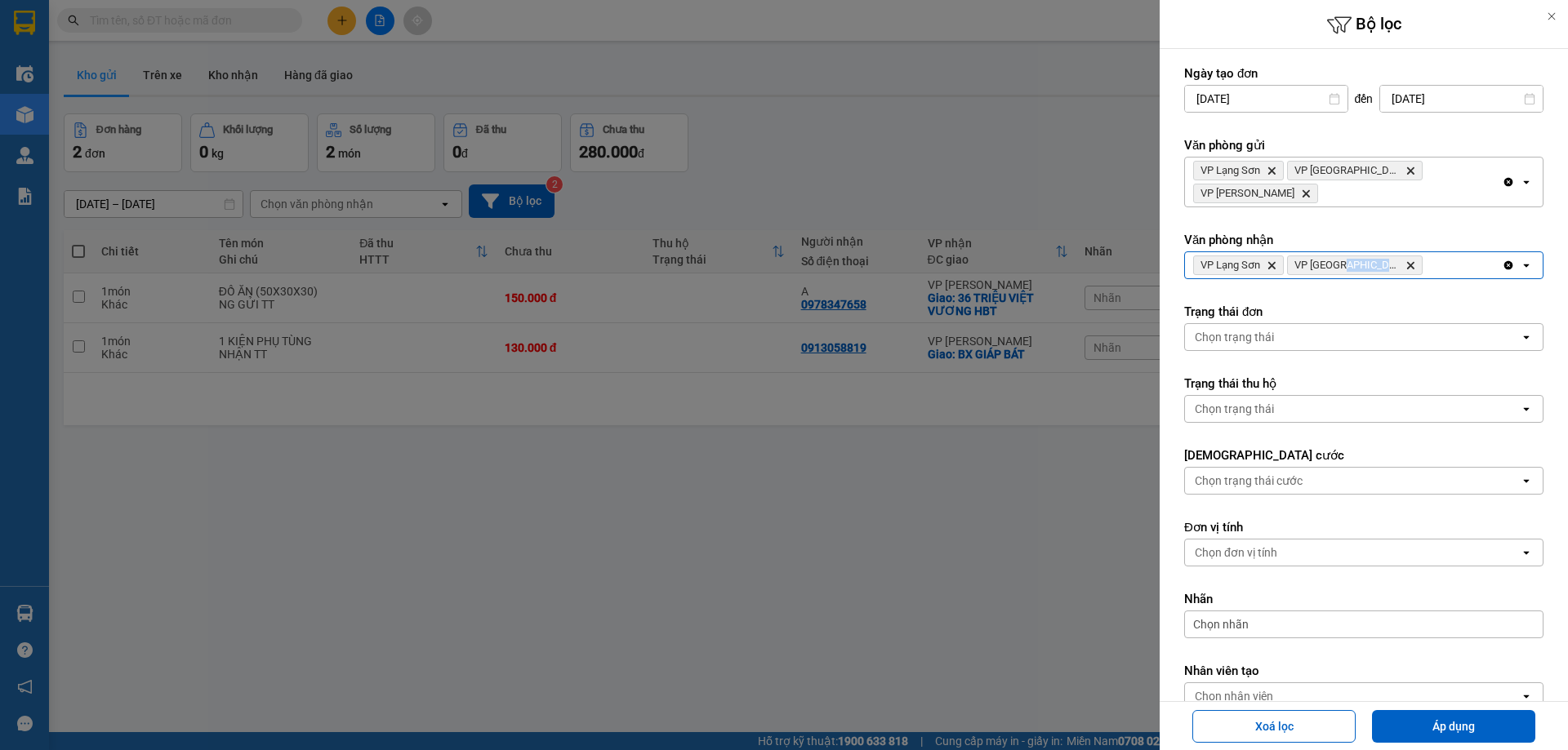
click at [1434, 252] on div "VP Lạng Sơn Delete VP Hà Nội Delete" at bounding box center [1343, 265] width 317 height 26
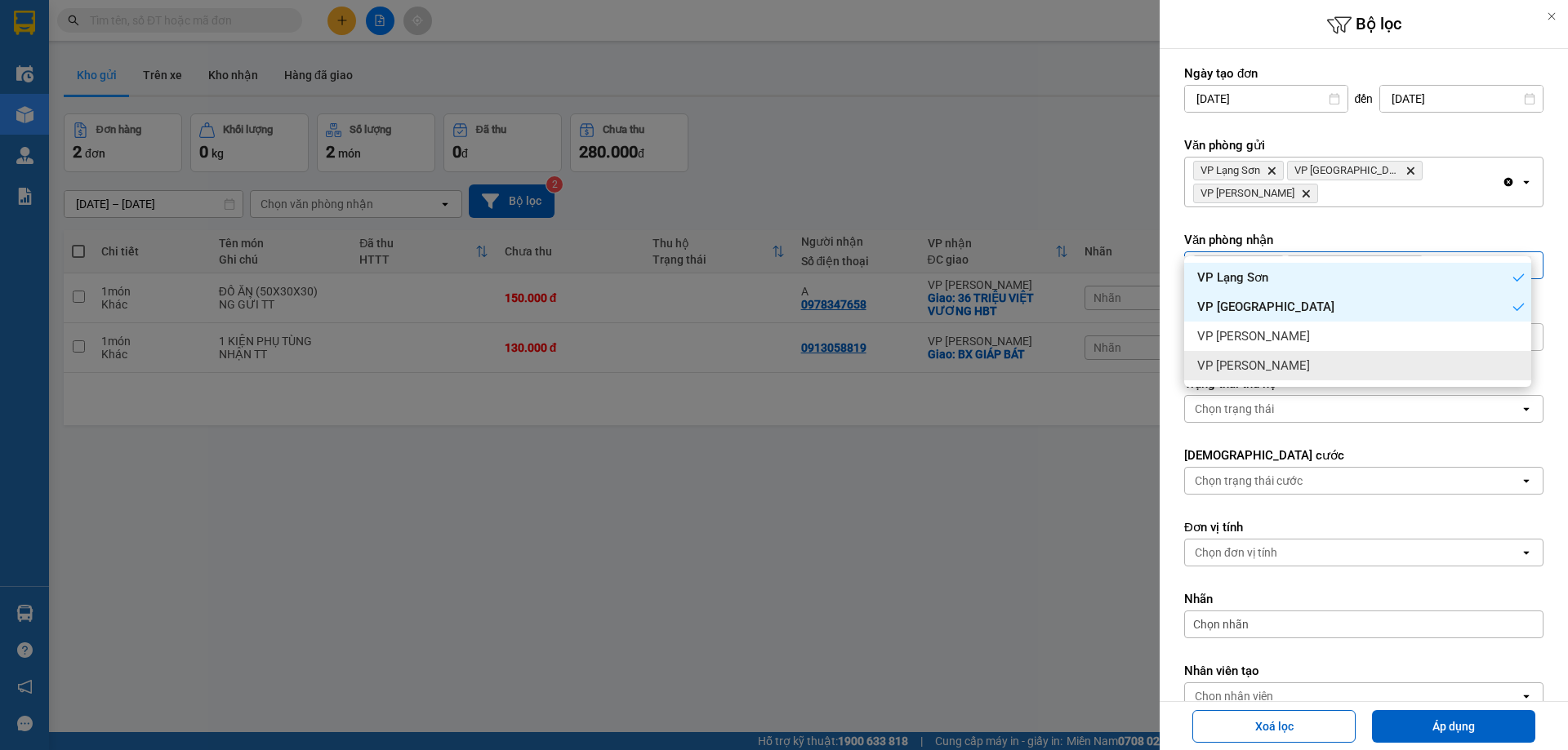
click at [1438, 354] on div "VP [PERSON_NAME]" at bounding box center [1358, 365] width 347 height 29
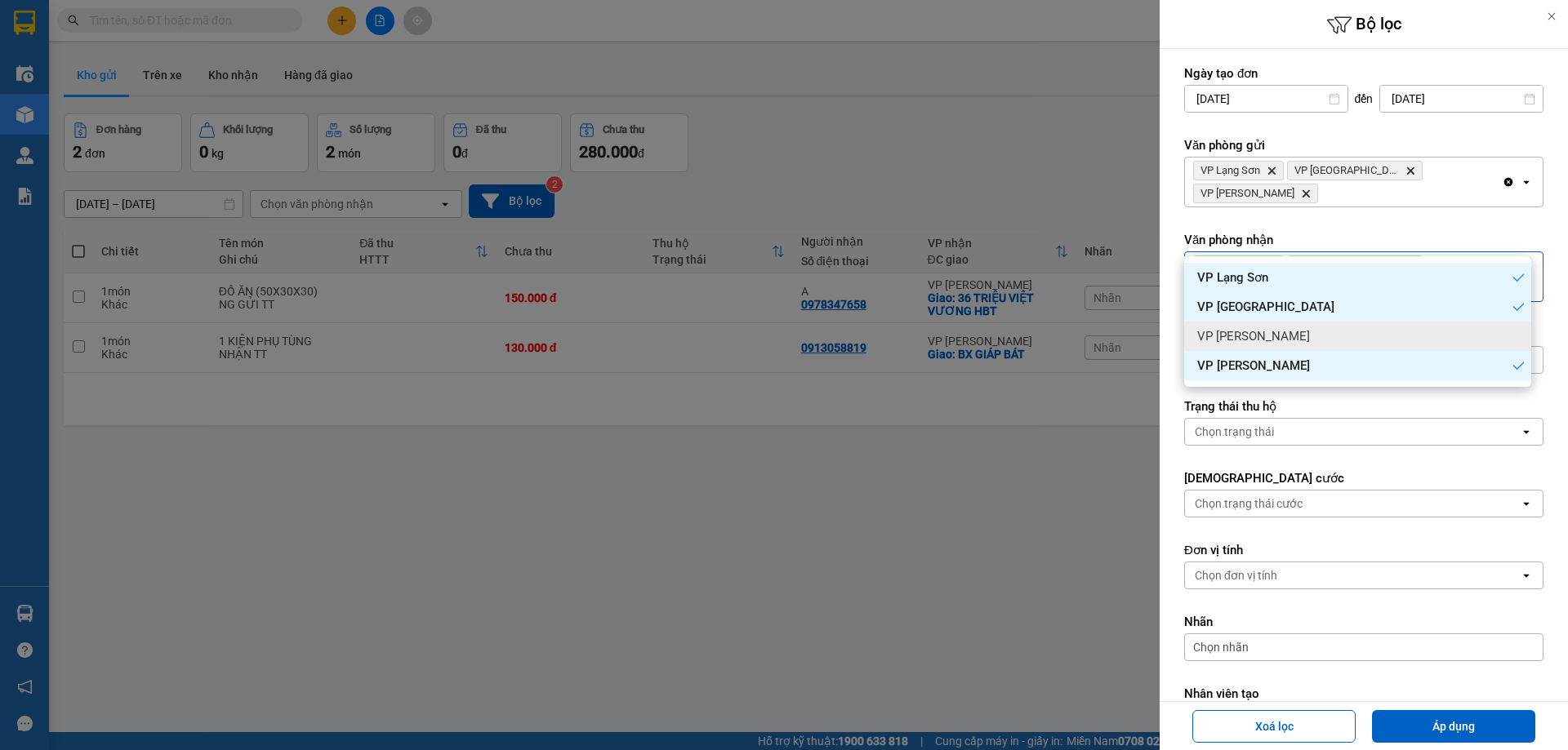
click at [1435, 336] on div "VP [PERSON_NAME]" at bounding box center [1358, 336] width 347 height 29
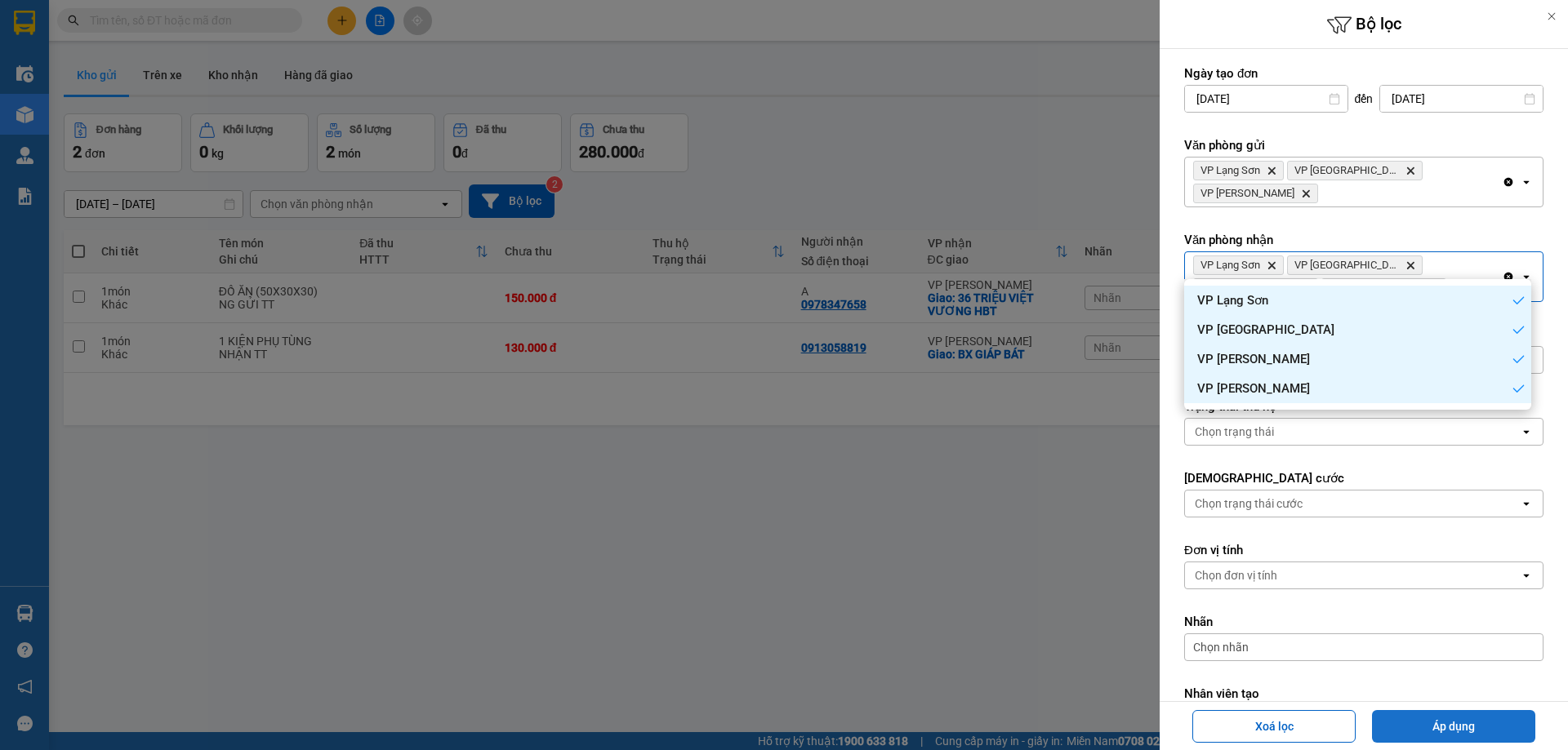
drag, startPoint x: 1450, startPoint y: 727, endPoint x: 1427, endPoint y: 702, distance: 34.0
click at [1450, 727] on button "Áp dụng" at bounding box center [1454, 727] width 164 height 33
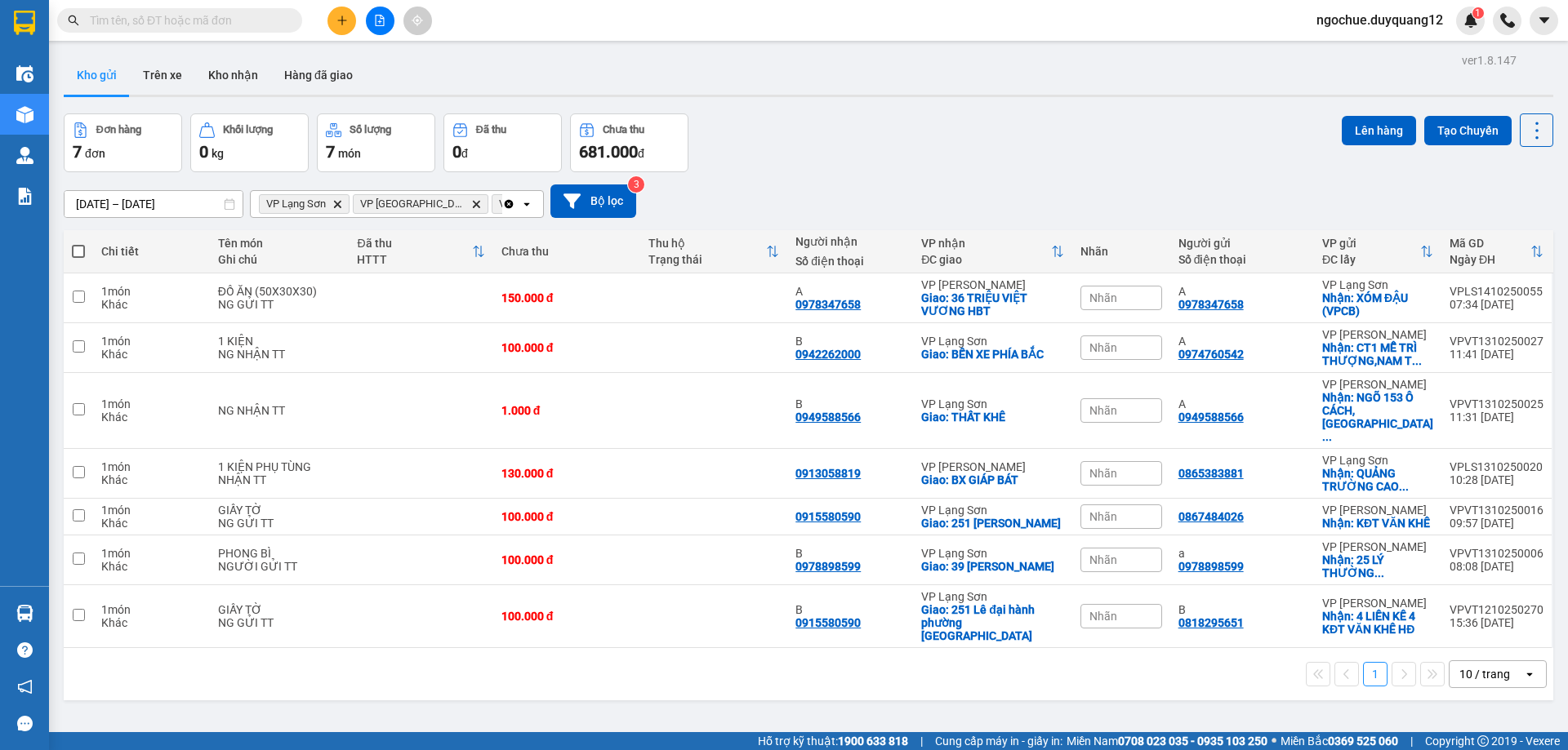
paste input "0827584968"
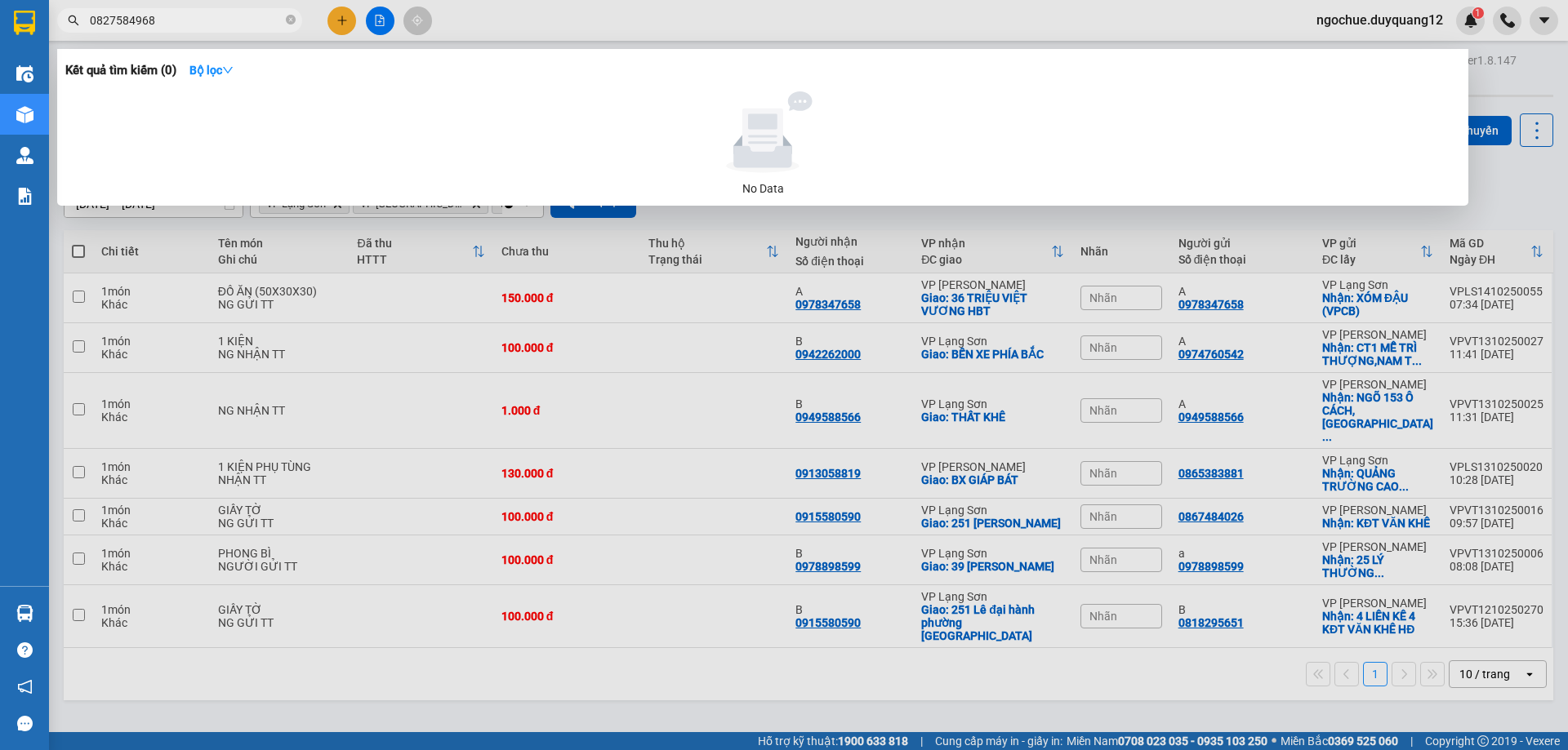
type input "0827584968"
click at [340, 19] on div at bounding box center [784, 375] width 1568 height 750
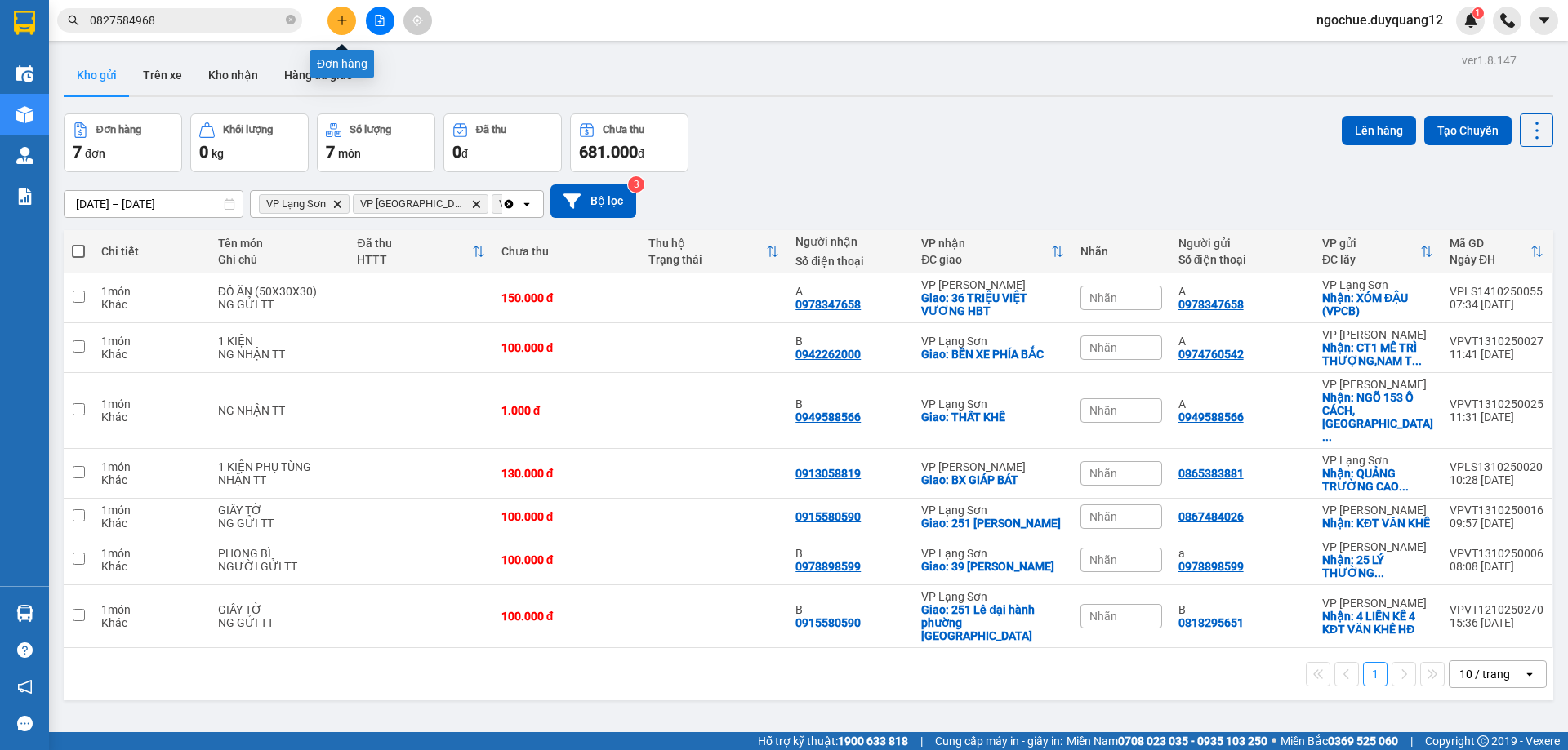
click at [347, 26] on button at bounding box center [341, 20] width 28 height 28
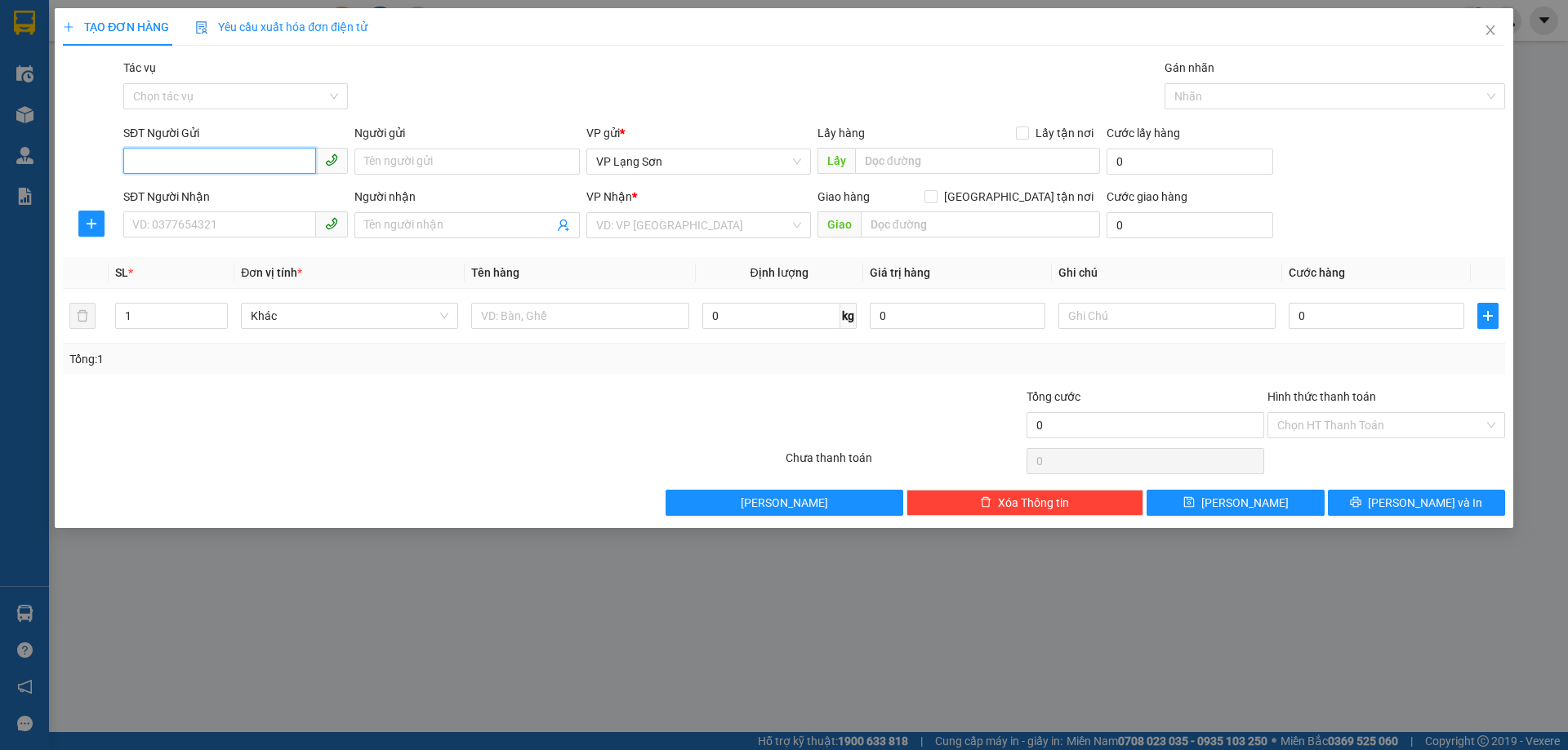
click at [231, 161] on input "SĐT Người Gửi" at bounding box center [220, 161] width 193 height 26
paste input "0827584968"
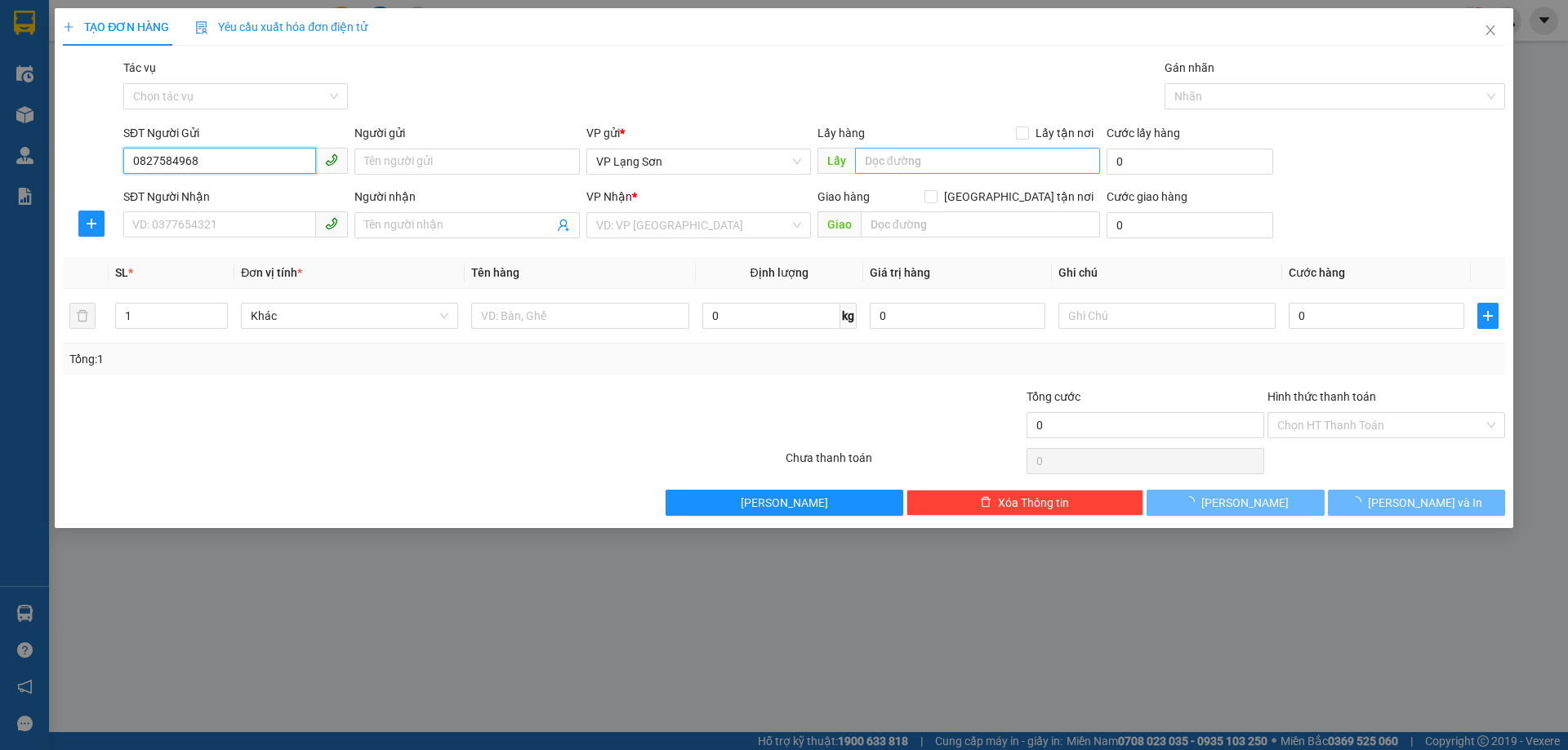
type input "0827584968"
click at [885, 159] on input "text" at bounding box center [976, 161] width 245 height 26
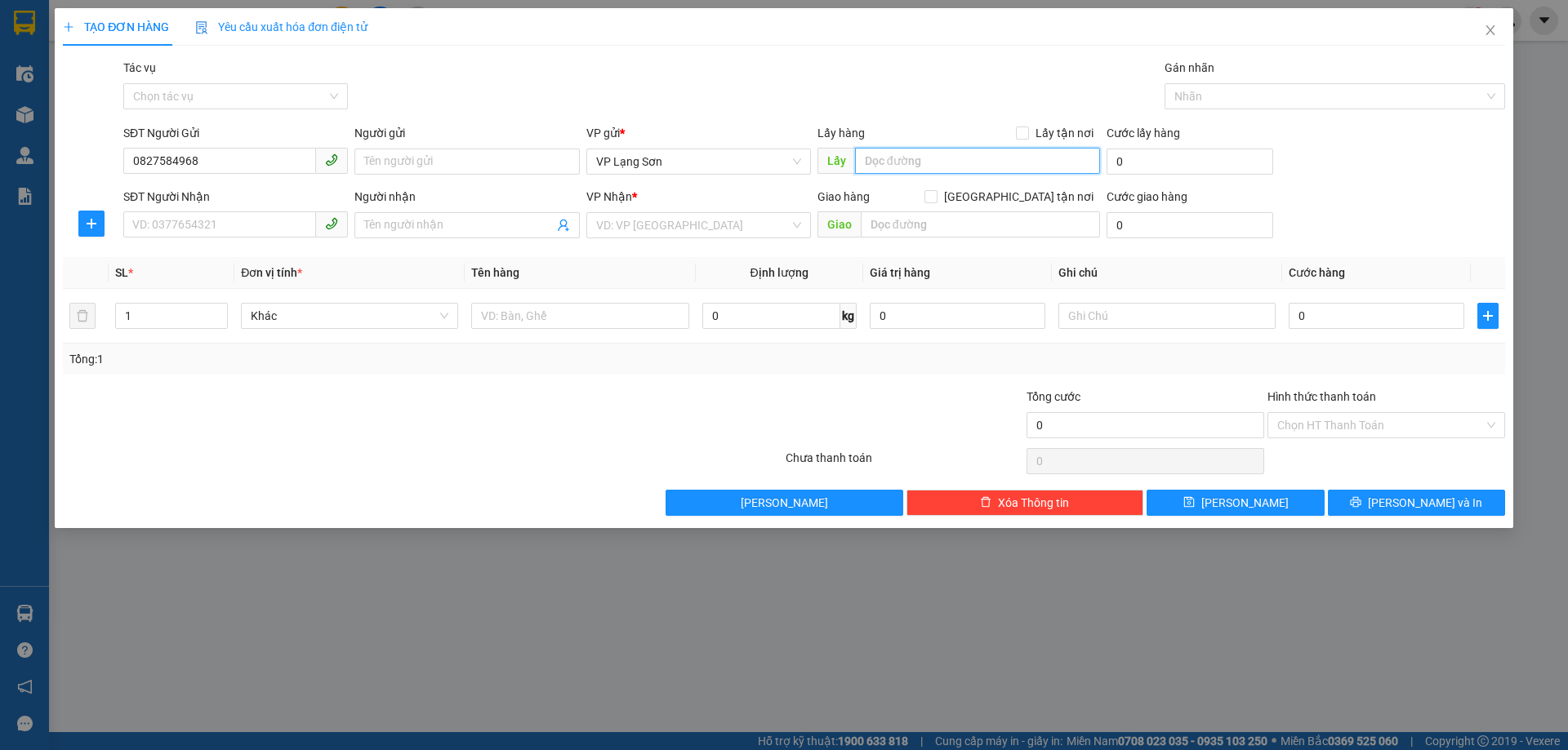
type input ","
type input "MAI"
click at [916, 124] on div "Lấy hàng Lấy tận nơi" at bounding box center [959, 132] width 283 height 18
click at [699, 169] on span "VP Lạng Sơn" at bounding box center [699, 161] width 205 height 24
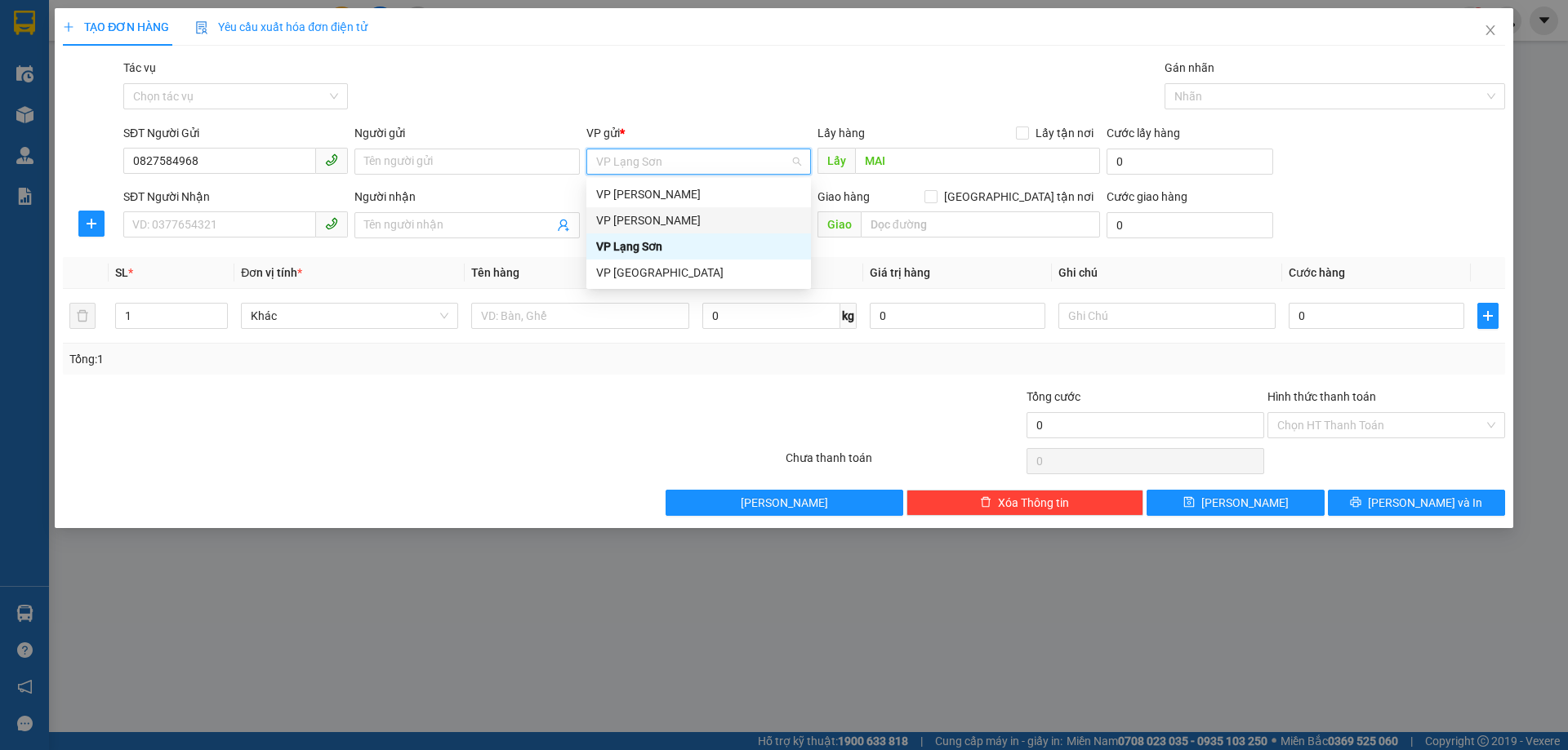
click at [668, 218] on div "VP [PERSON_NAME]" at bounding box center [699, 220] width 205 height 18
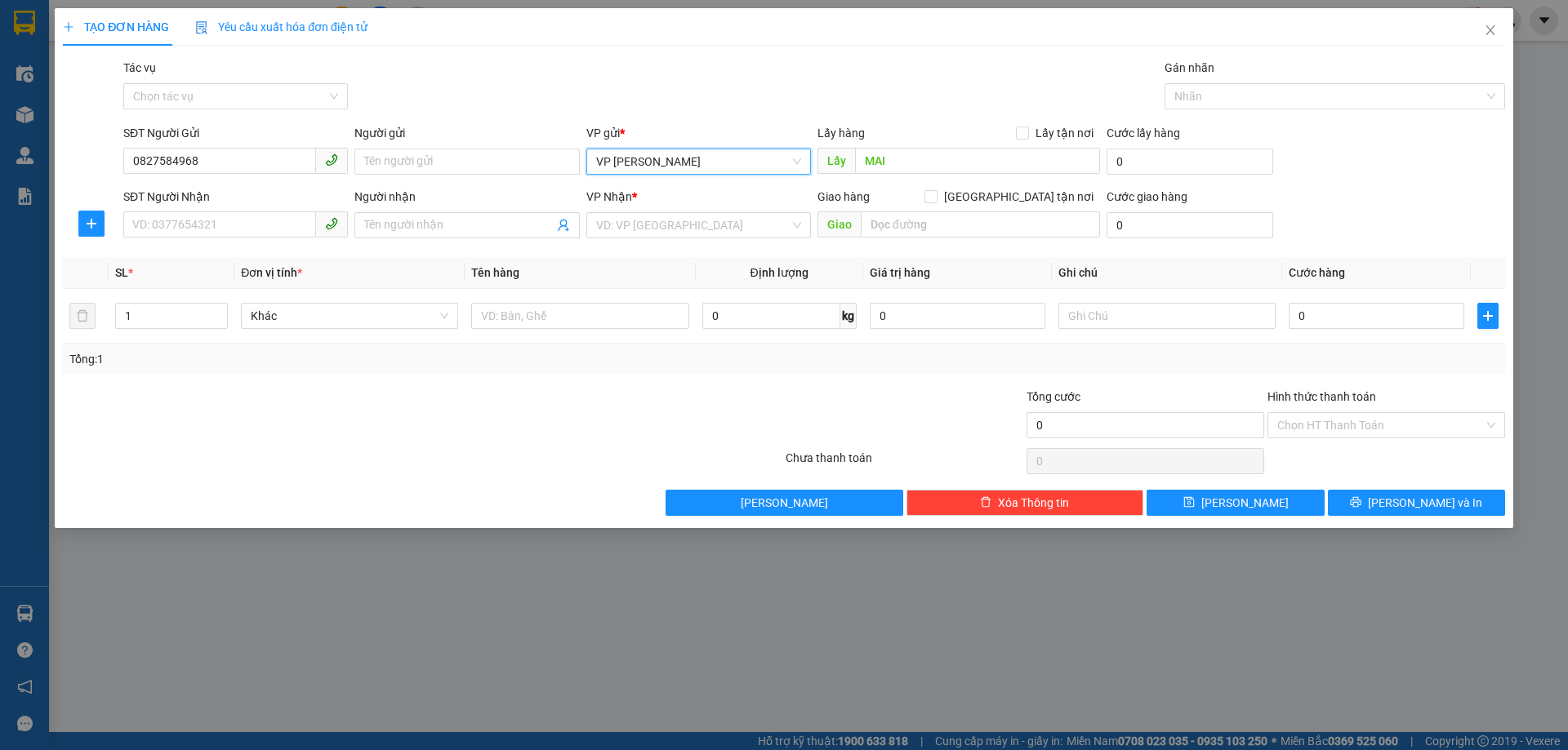
click at [944, 109] on div "Tác vụ Chọn tác vụ Gán nhãn Nhãn" at bounding box center [814, 87] width 1388 height 57
click at [1495, 36] on icon "close" at bounding box center [1489, 29] width 13 height 13
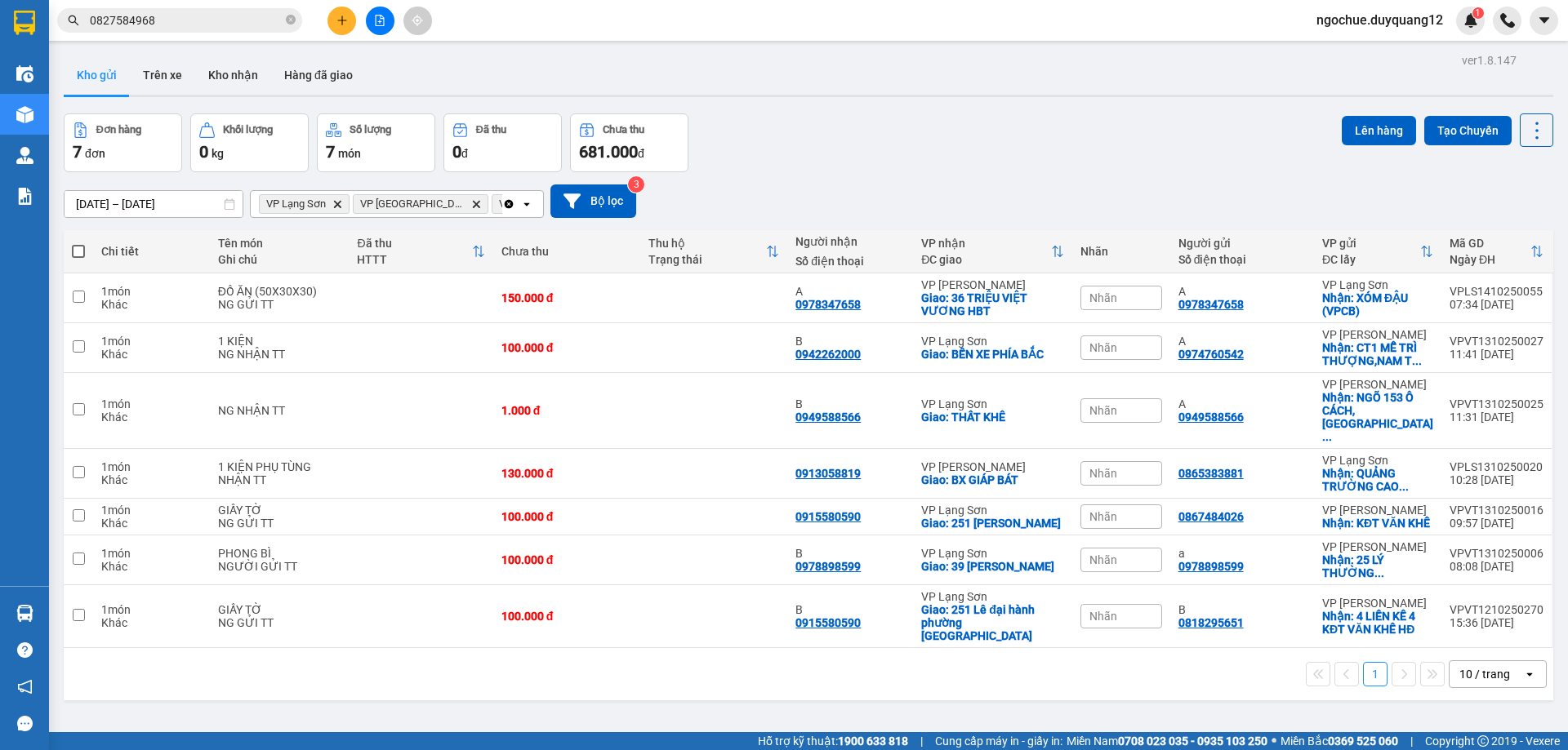
click at [192, 26] on input "0827584968" at bounding box center [186, 20] width 193 height 18
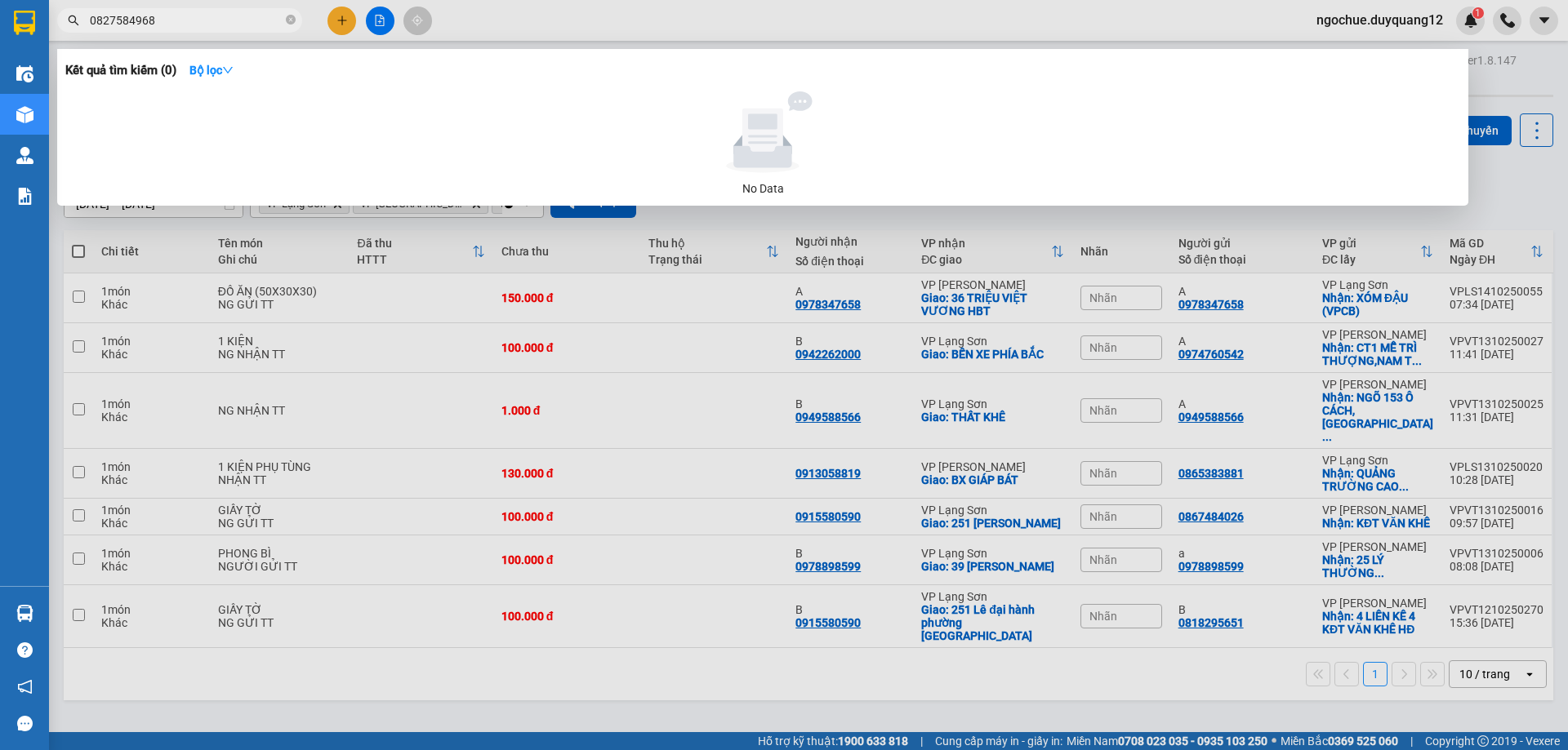
click at [341, 18] on div at bounding box center [784, 375] width 1568 height 750
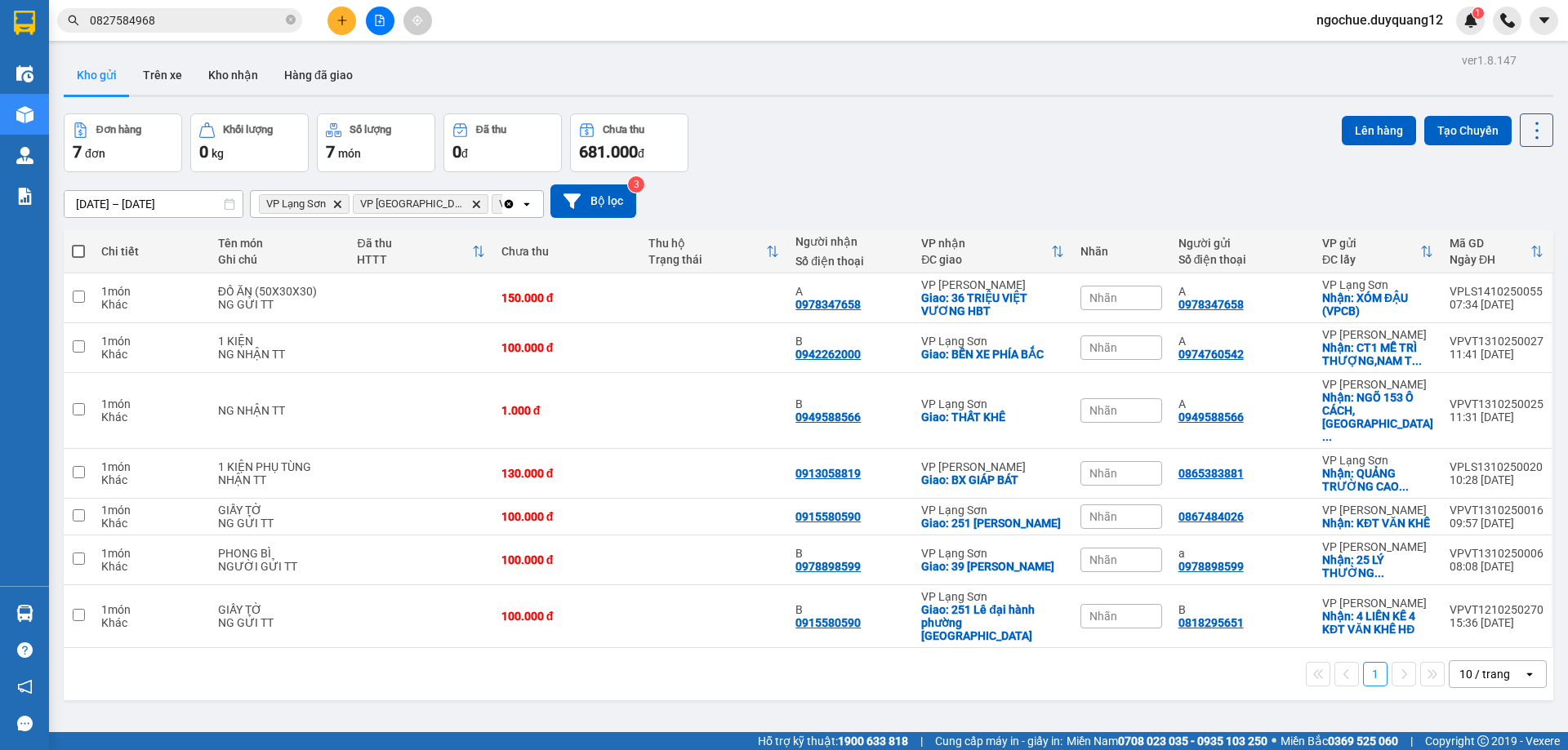
click at [341, 27] on button at bounding box center [341, 20] width 28 height 28
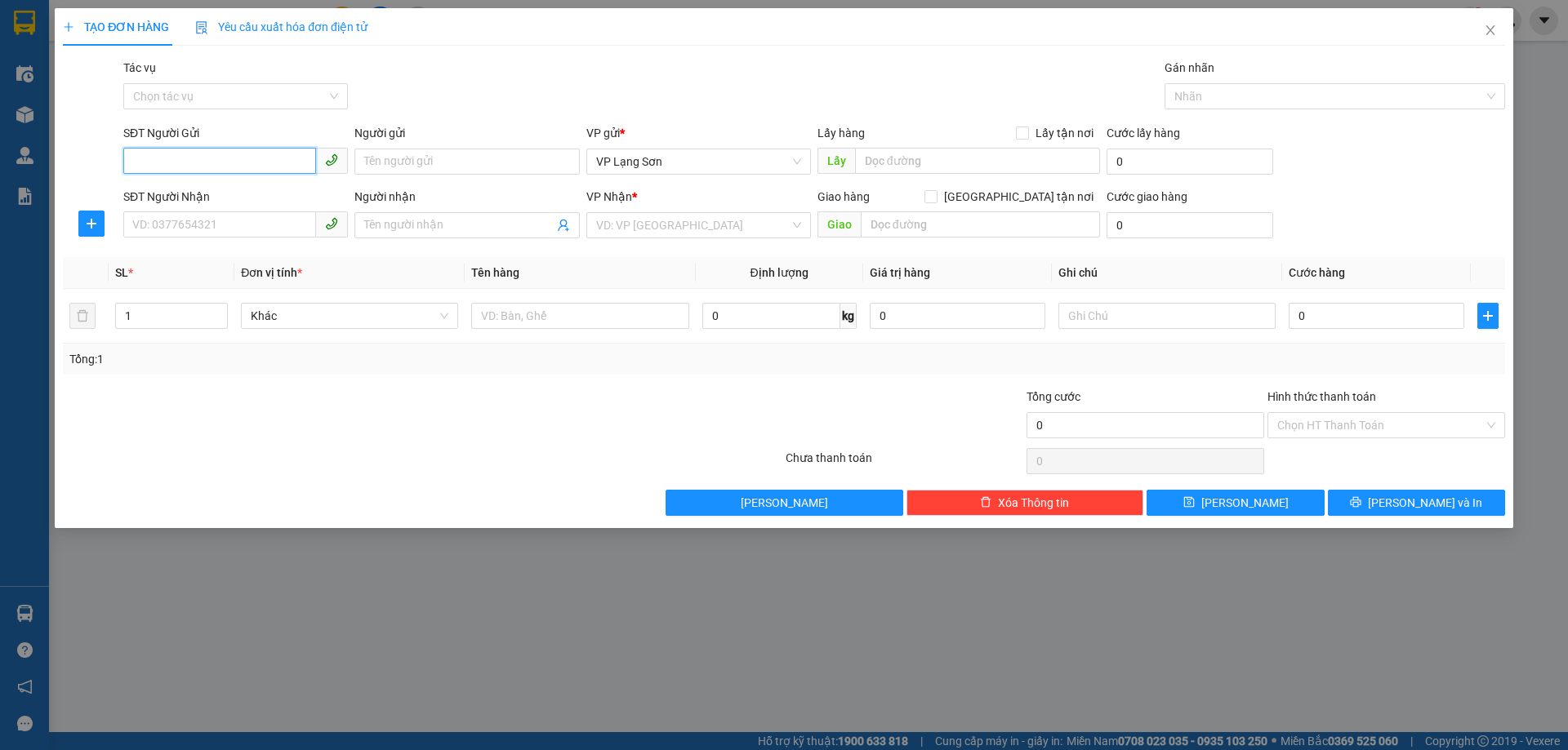
click at [249, 154] on input "SĐT Người Gửi" at bounding box center [220, 161] width 193 height 26
paste input "0827584968"
click at [701, 158] on span "VP Lạng Sơn" at bounding box center [699, 161] width 205 height 24
type input "0827584968"
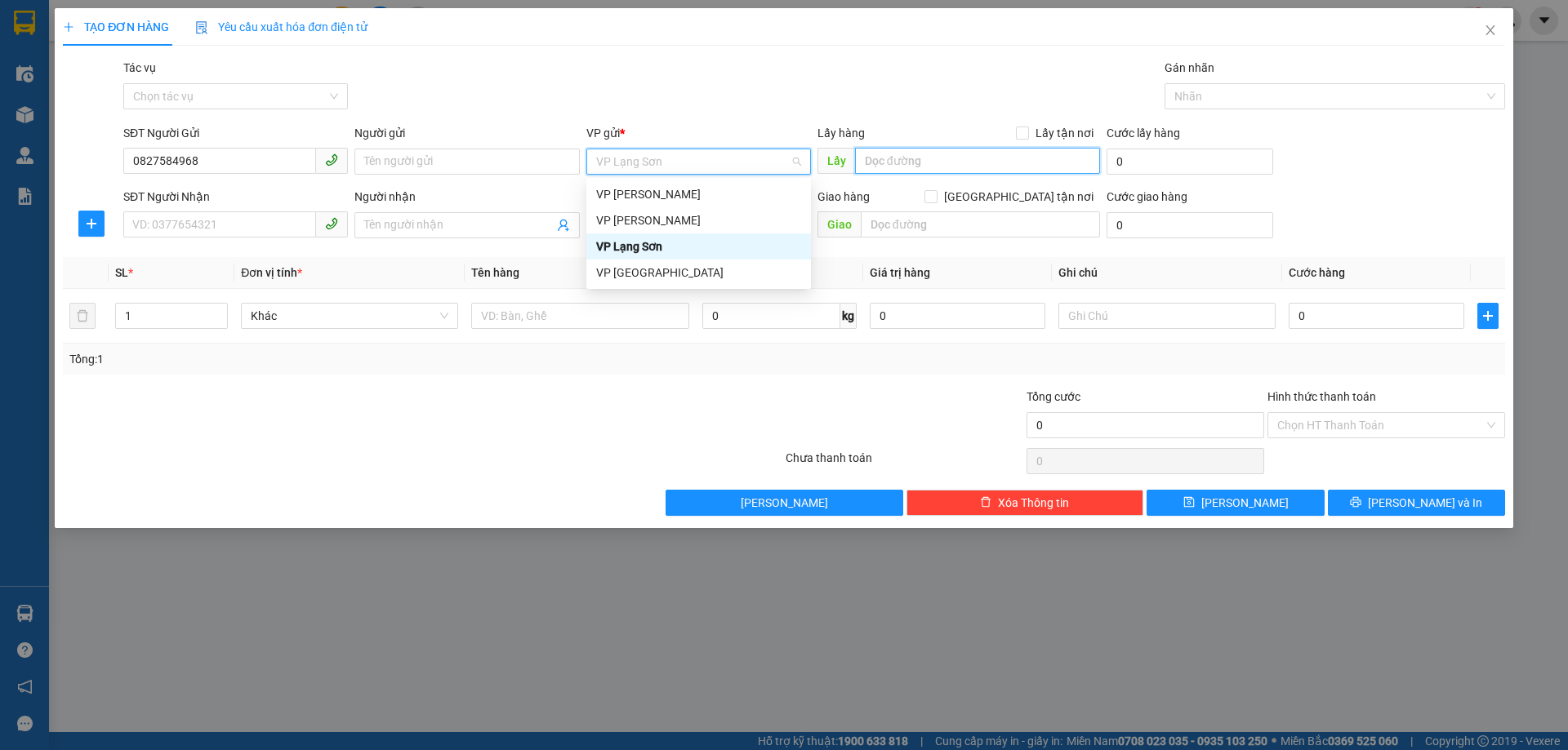
click at [889, 157] on input "text" at bounding box center [976, 161] width 245 height 26
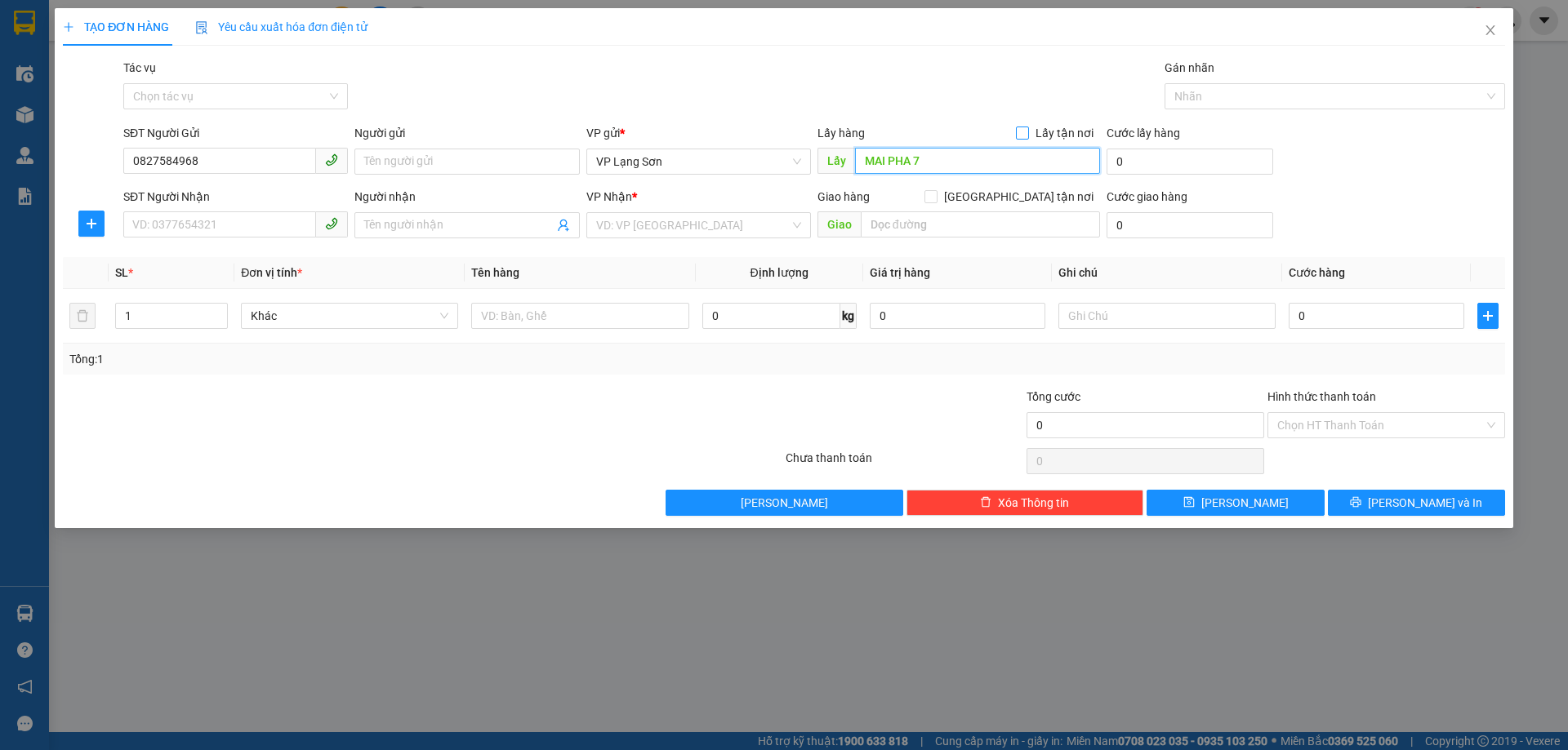
type input "MAI PHA 7"
click at [1024, 130] on input "Lấy tận nơi" at bounding box center [1021, 132] width 12 height 12
checkbox input "true"
click at [865, 157] on input "MAI PHA 7" at bounding box center [976, 161] width 245 height 26
click at [861, 156] on input "MAI PHA 7" at bounding box center [976, 161] width 245 height 26
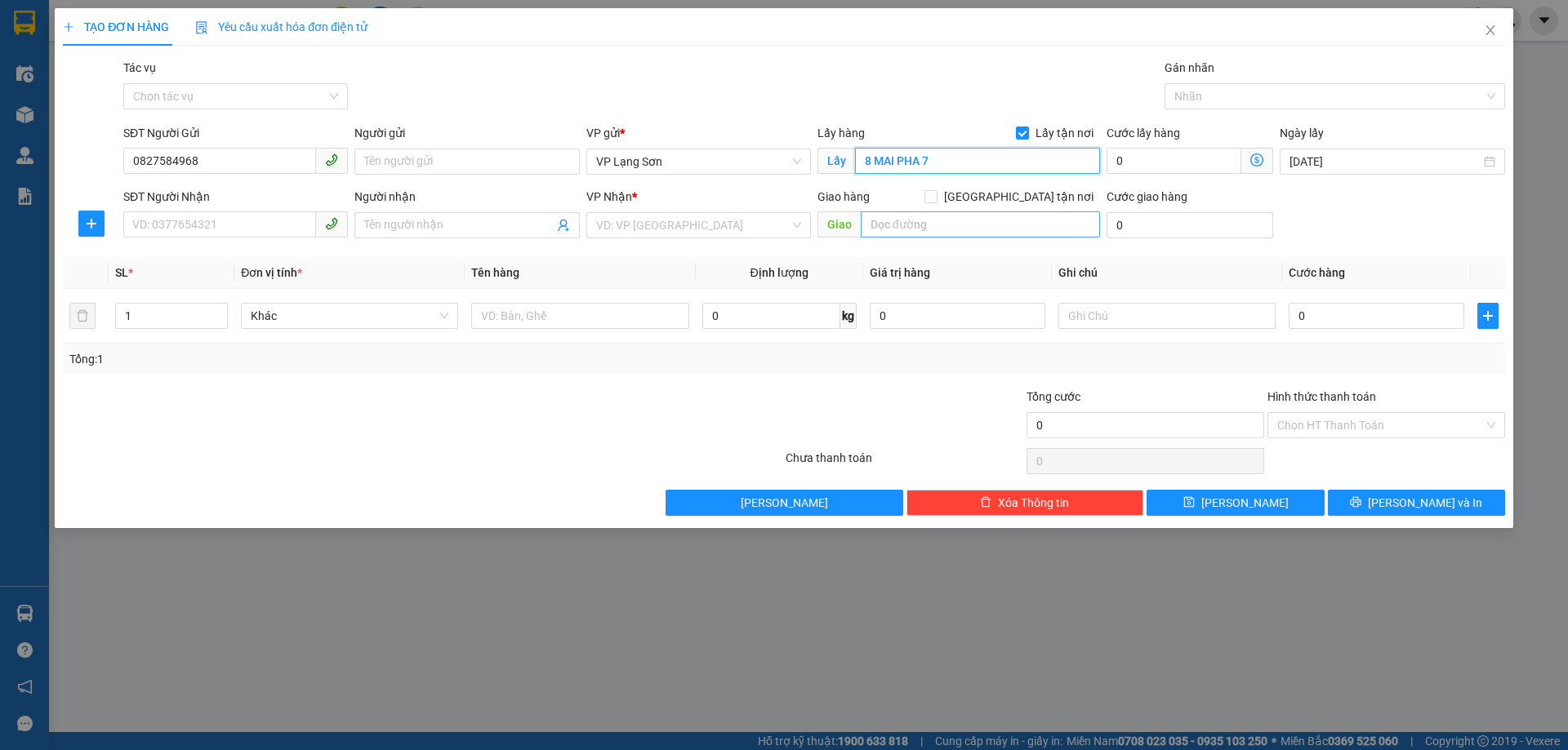
type input "8 MAI PHA 7"
click at [974, 224] on input "text" at bounding box center [979, 224] width 239 height 26
type input "980 LA THÀNH"
click at [936, 199] on input "[GEOGRAPHIC_DATA] tận nơi" at bounding box center [930, 196] width 12 height 12
checkbox input "true"
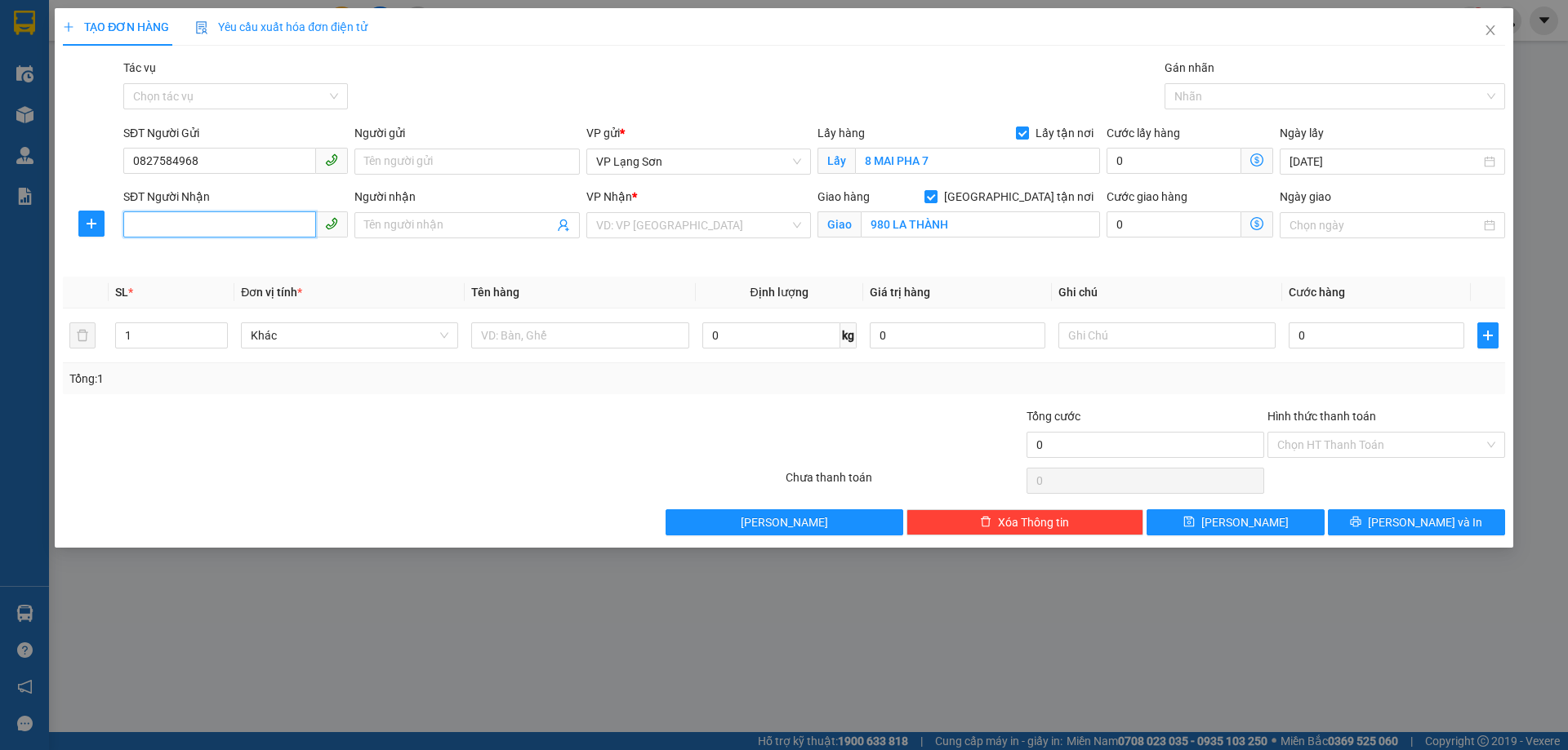
click at [287, 229] on input "SĐT Người Nhận" at bounding box center [220, 224] width 193 height 26
type input "0857208888"
click at [949, 274] on div "Transit Pickup Surcharge Ids Transit Deliver Surcharge Ids Transit Deliver Surc…" at bounding box center [784, 296] width 1442 height 476
click at [627, 229] on input "search" at bounding box center [693, 225] width 194 height 24
click at [1331, 329] on input "0" at bounding box center [1376, 335] width 175 height 26
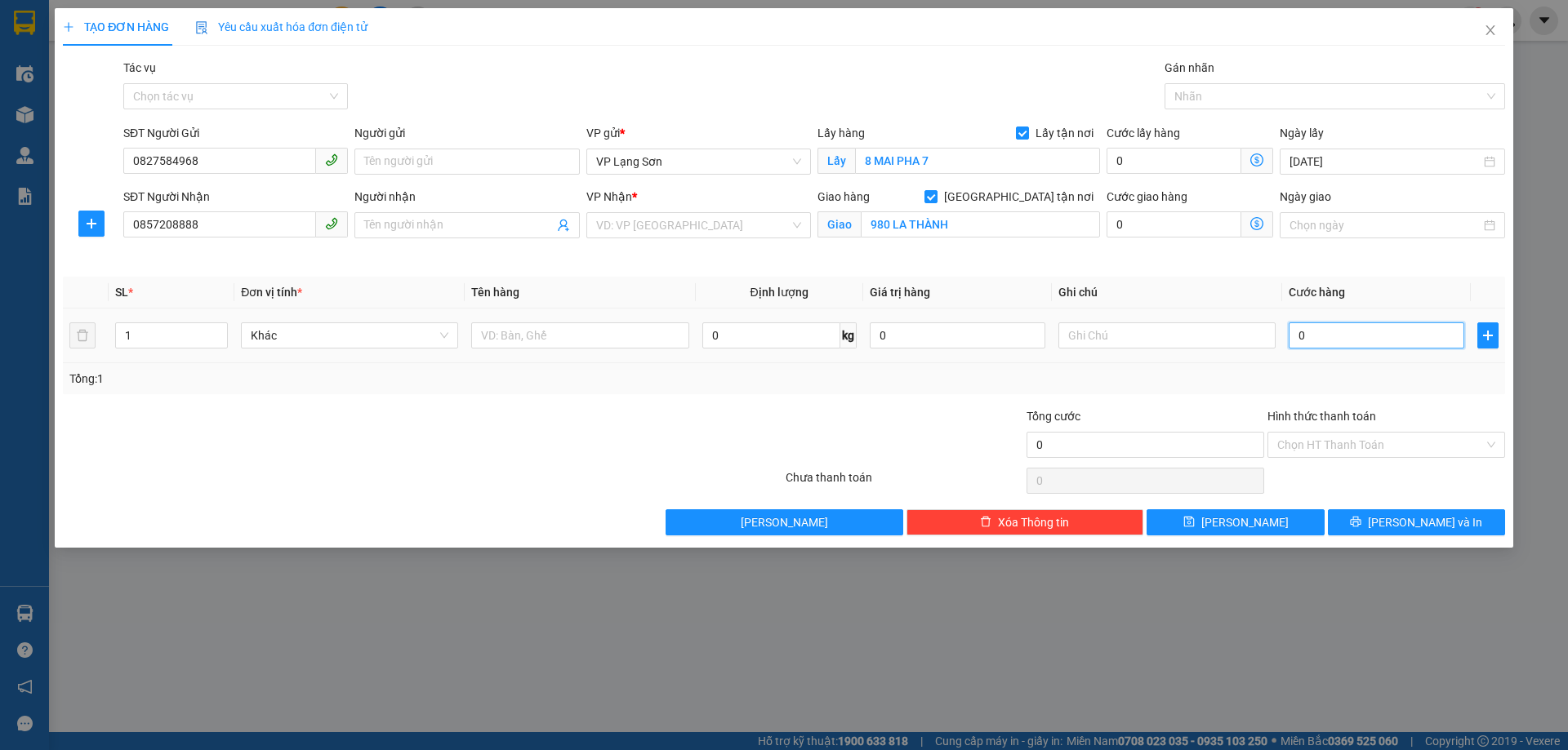
type input "1"
type input "10"
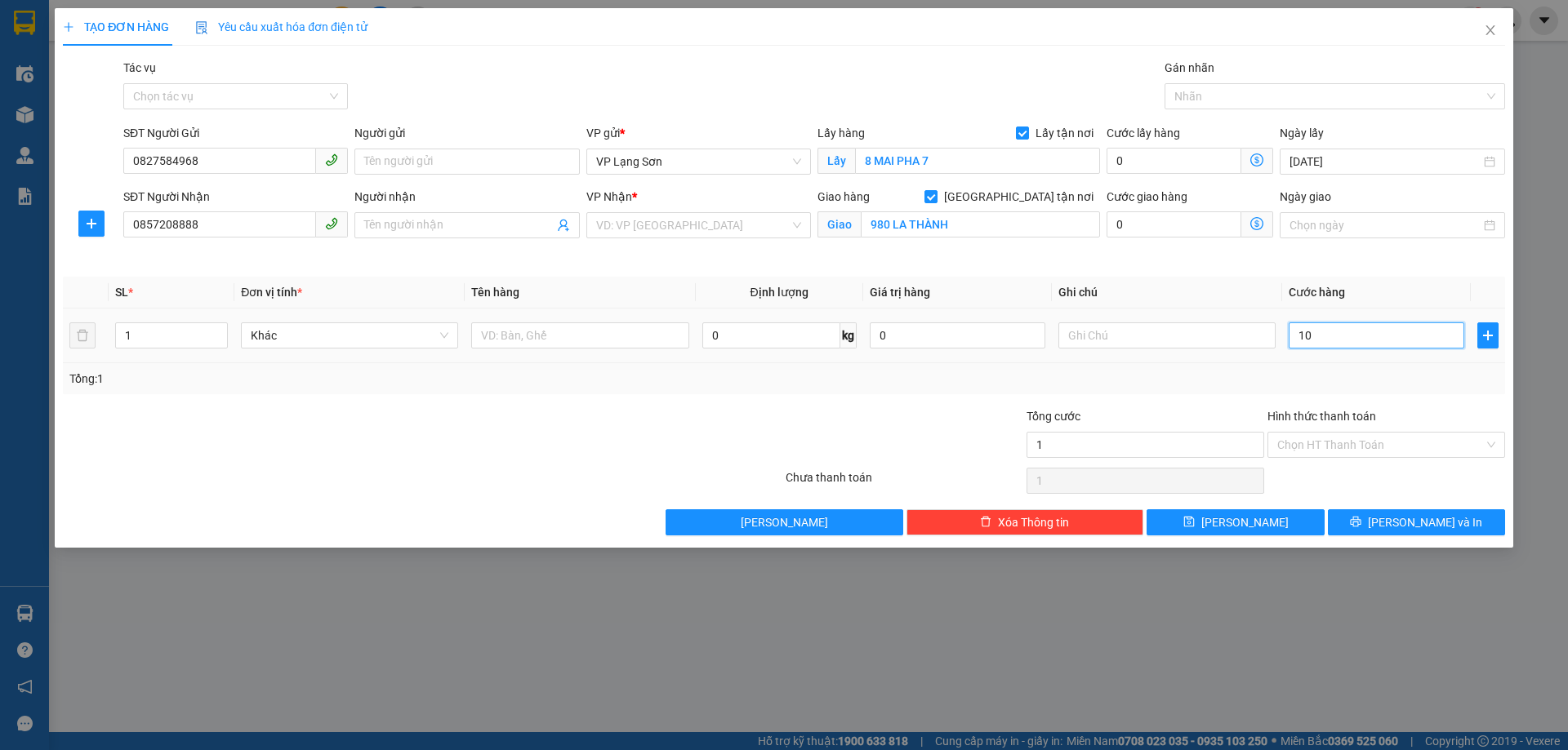
type input "10"
type input "100"
click at [1128, 269] on div "Transit Pickup Surcharge Ids Transit Deliver Surcharge Ids Transit Deliver Surc…" at bounding box center [784, 296] width 1442 height 476
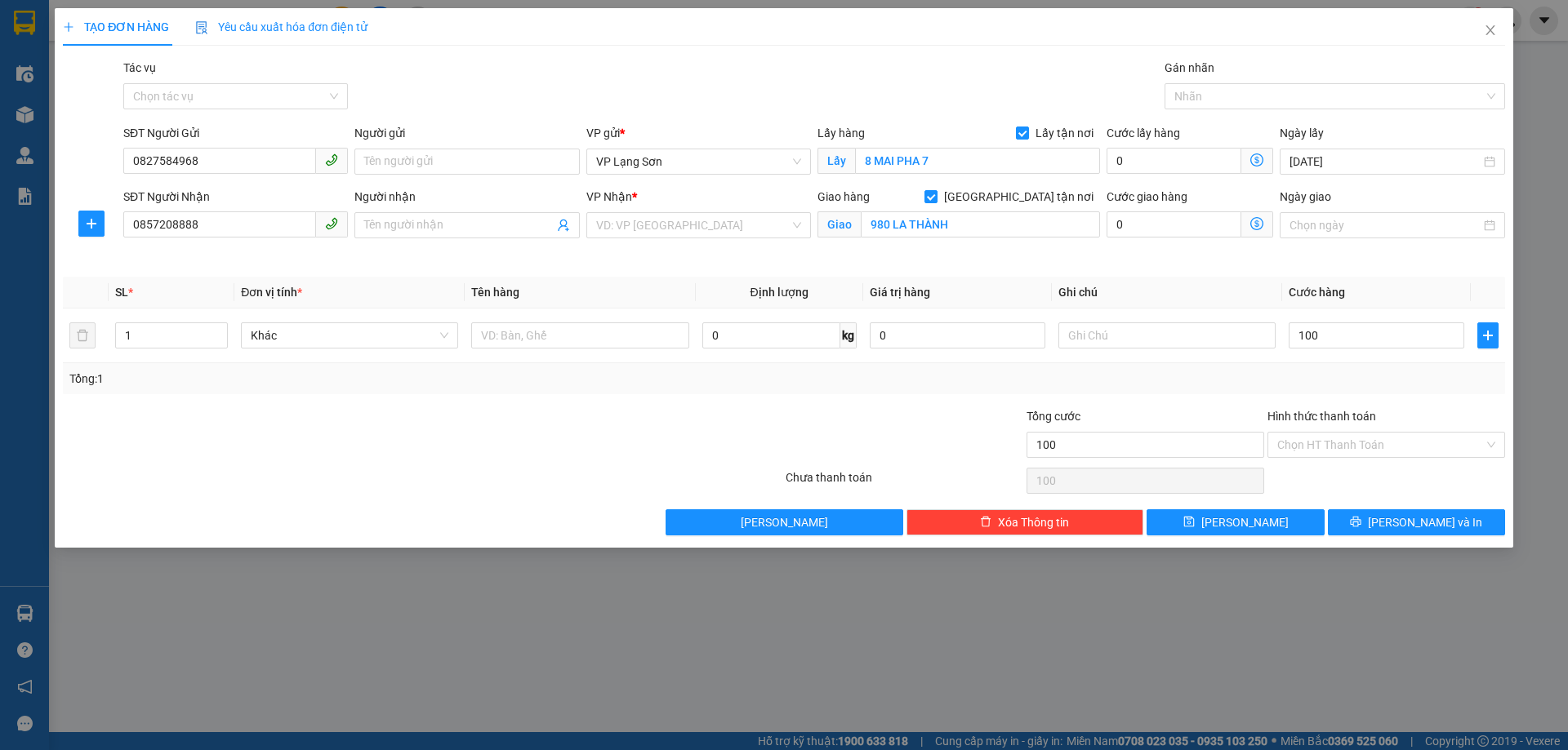
type input "100.000"
click at [617, 229] on input "search" at bounding box center [693, 225] width 194 height 24
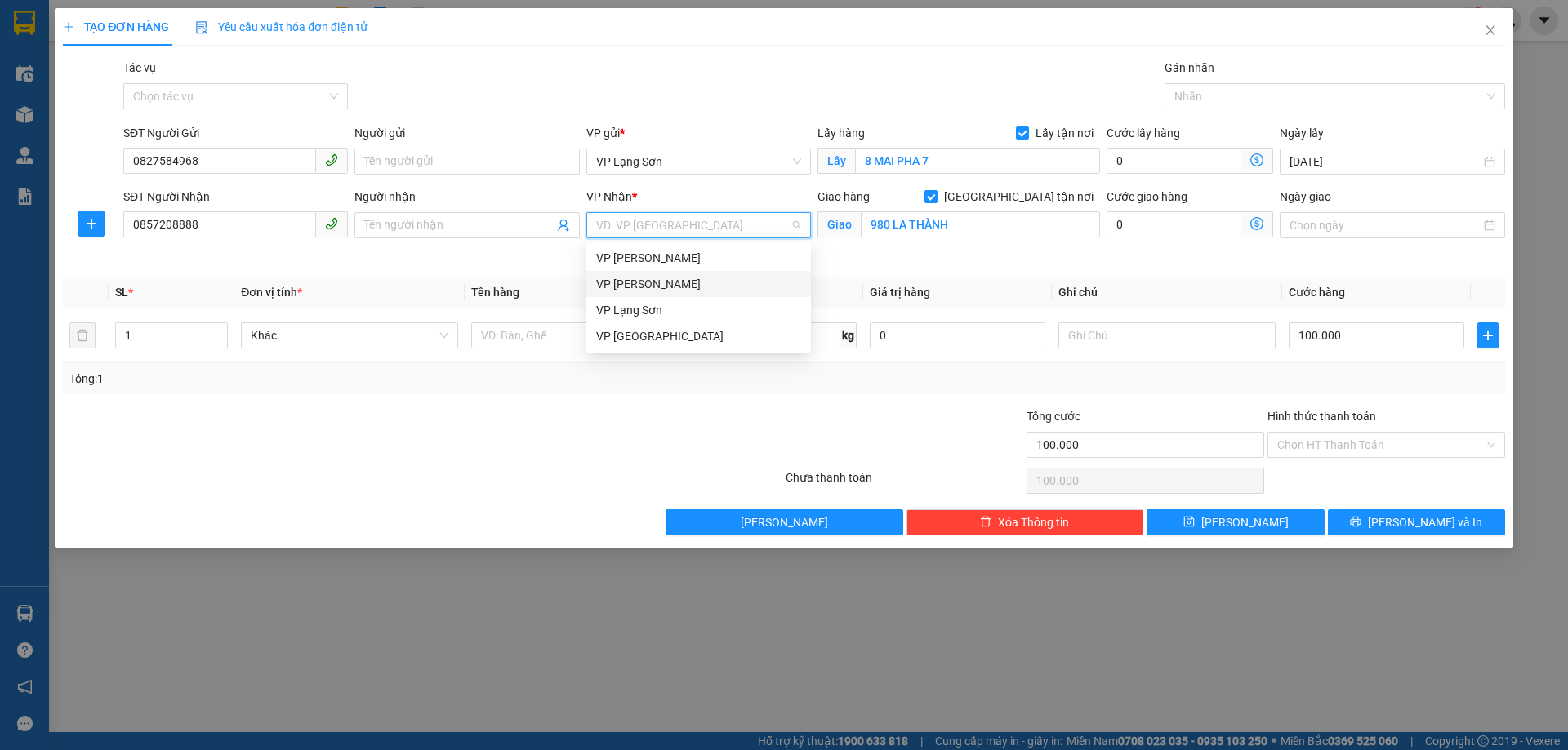
drag, startPoint x: 622, startPoint y: 280, endPoint x: 1034, endPoint y: 311, distance: 413.2
click at [622, 280] on div "VP [PERSON_NAME]" at bounding box center [699, 283] width 205 height 18
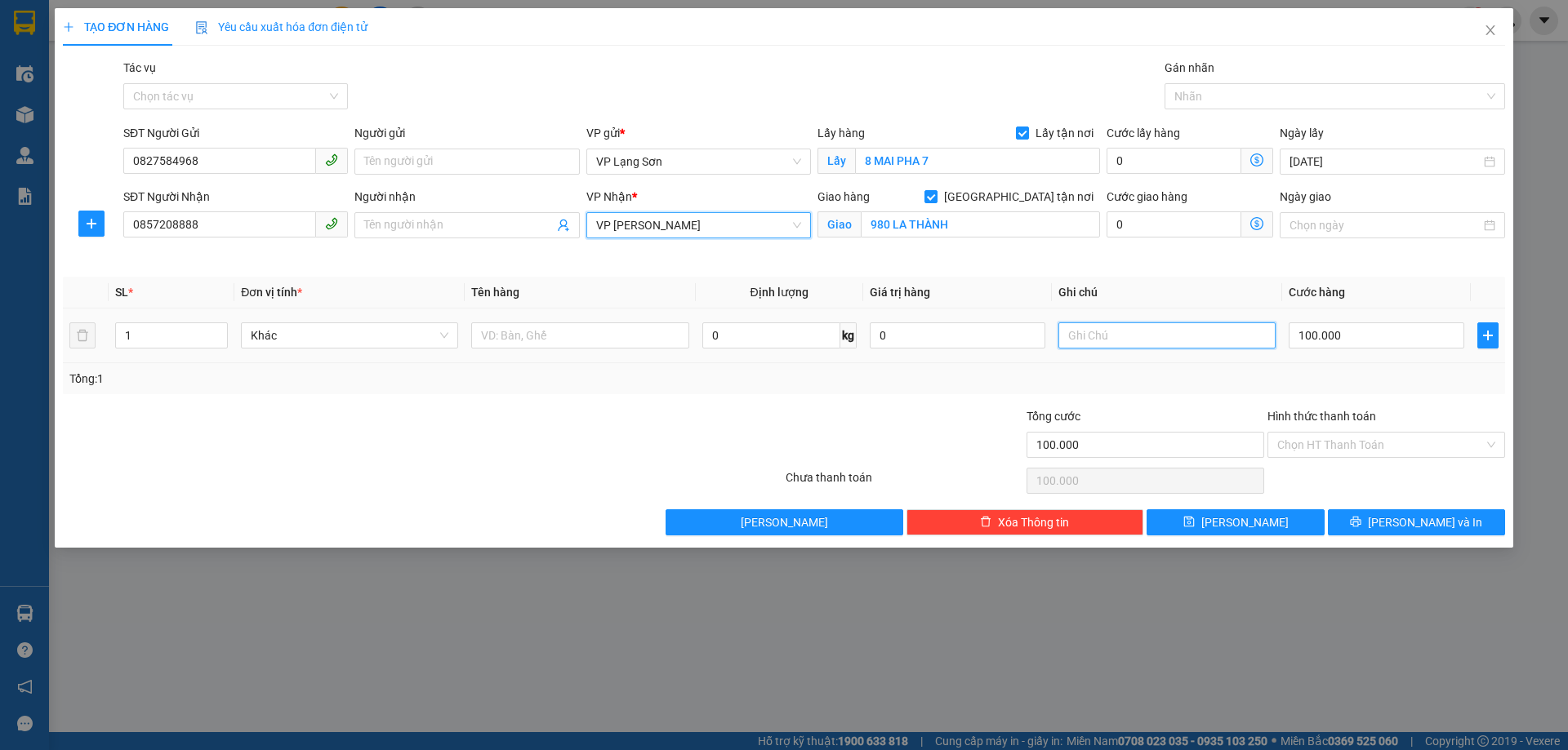
click at [1153, 346] on input "text" at bounding box center [1166, 335] width 217 height 26
type input "NHẬN TT"
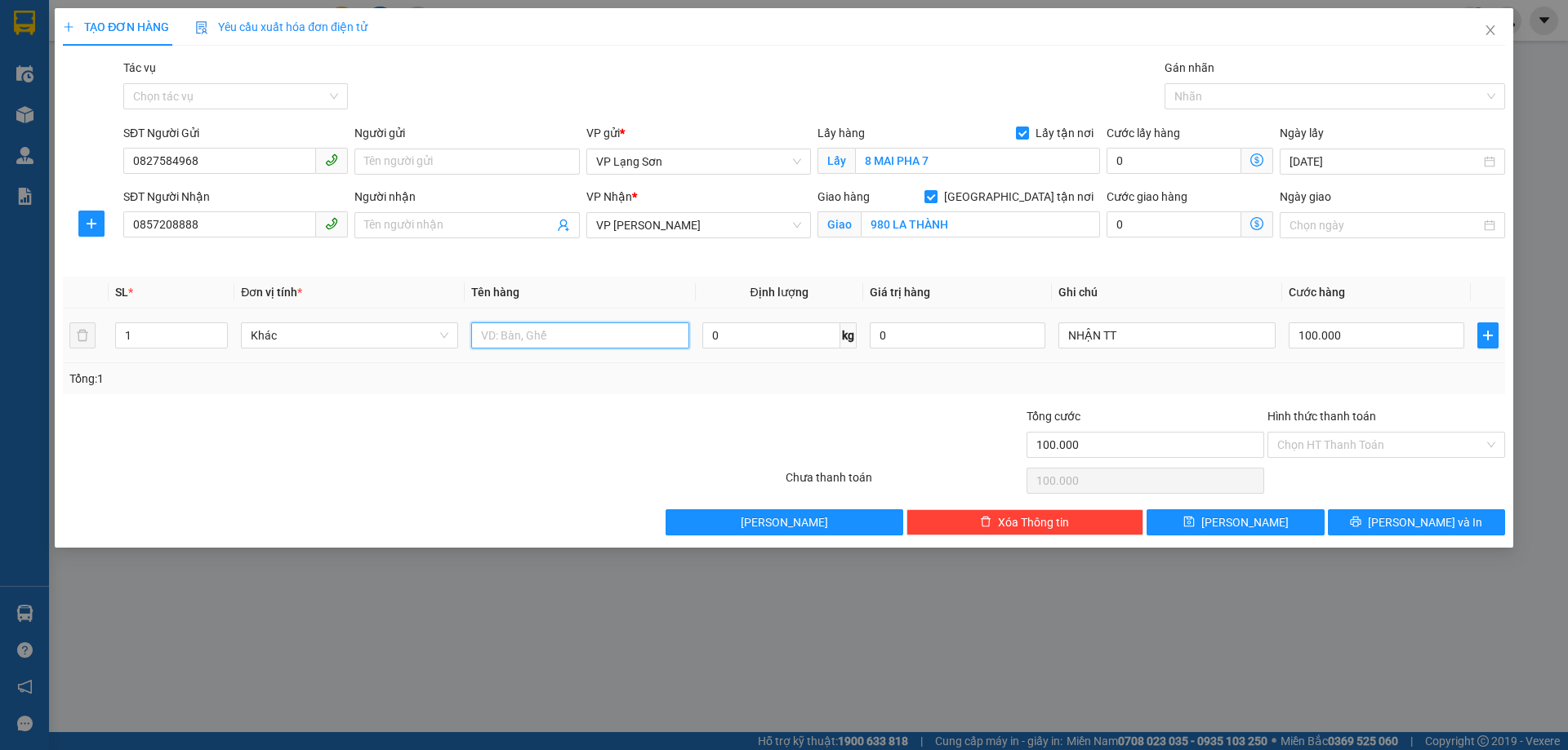
click at [556, 326] on input "text" at bounding box center [579, 335] width 217 height 26
type input "A"
type input "ÁO"
click at [1266, 534] on button "Lưu" at bounding box center [1235, 522] width 177 height 26
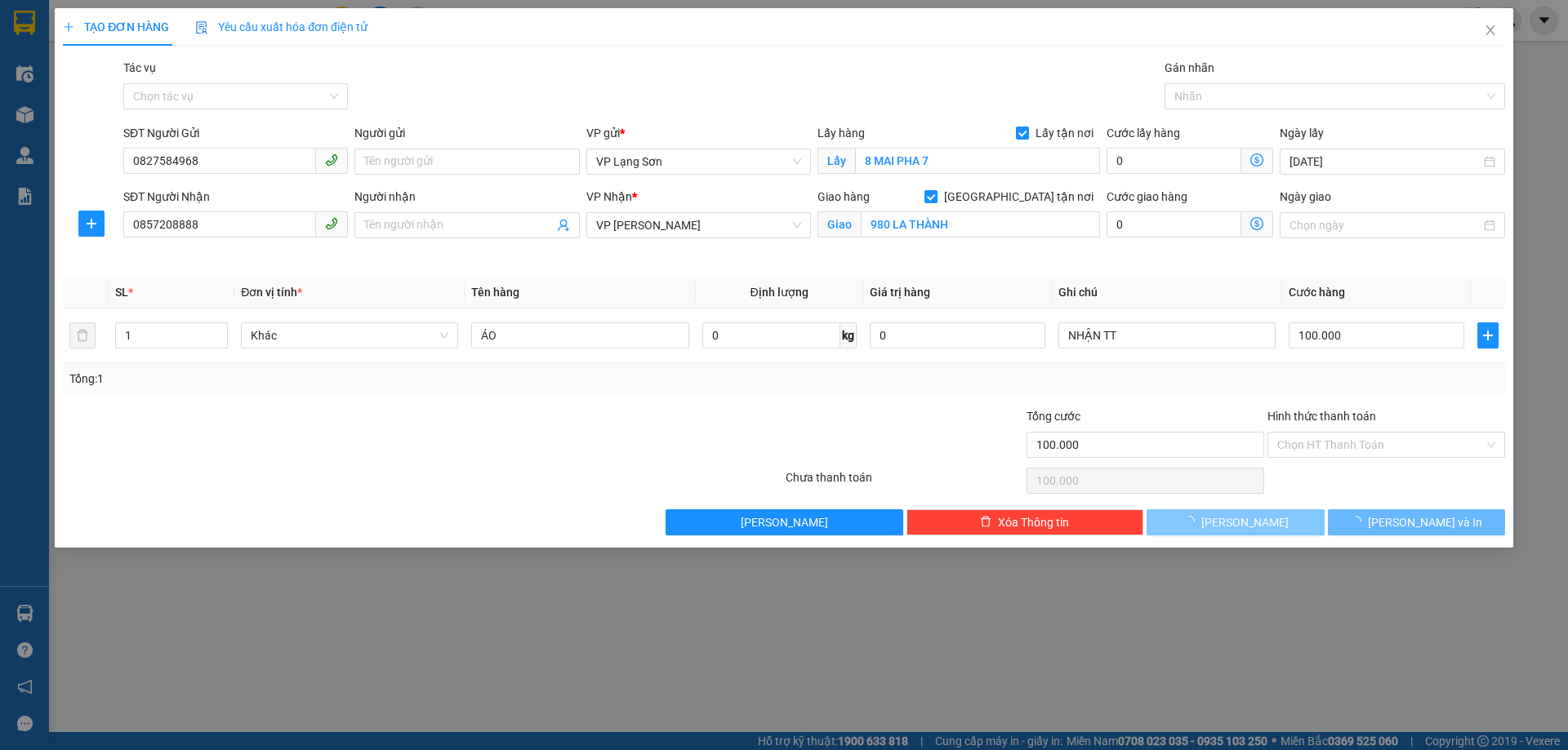
checkbox input "false"
type input "0"
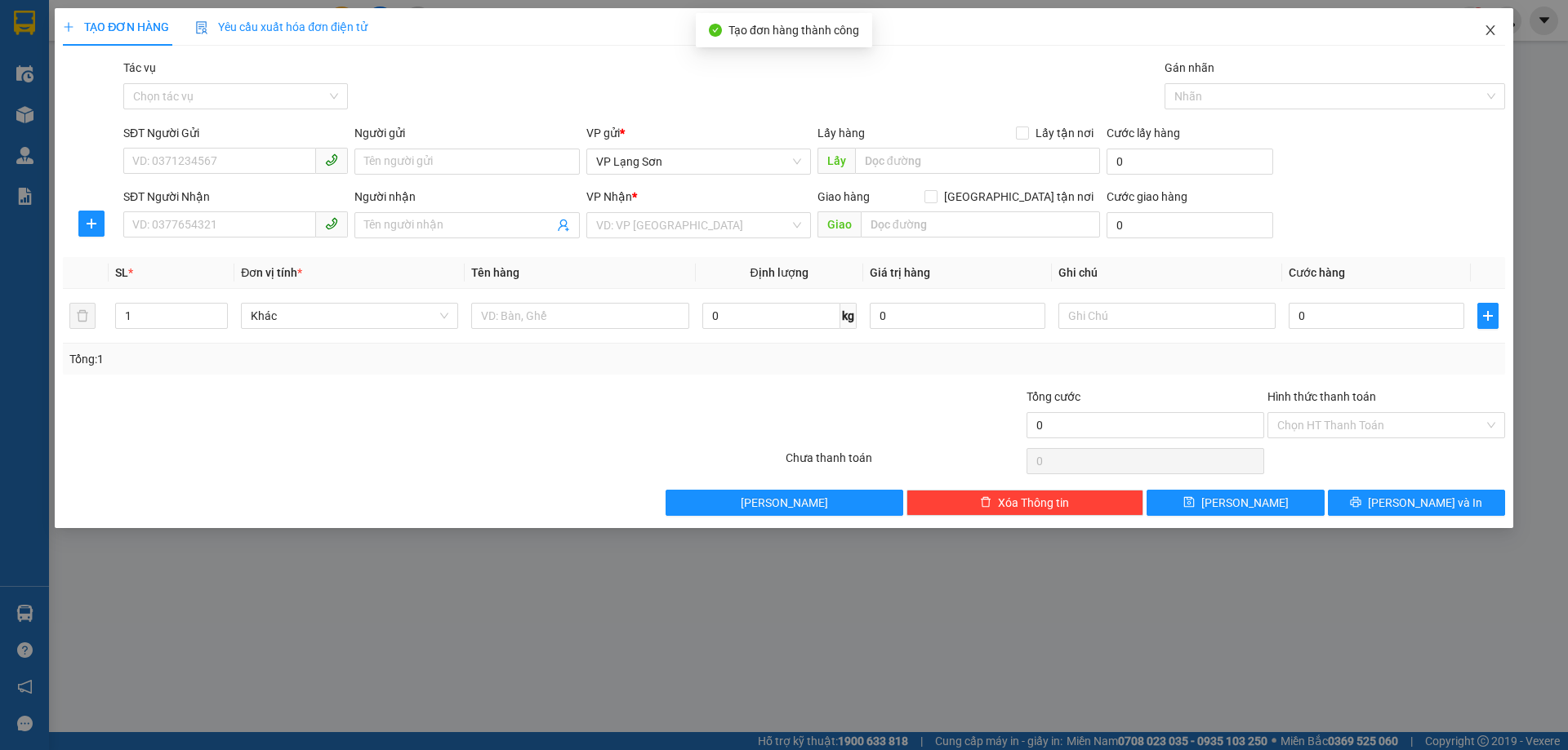
click at [1487, 33] on icon "close" at bounding box center [1489, 29] width 13 height 13
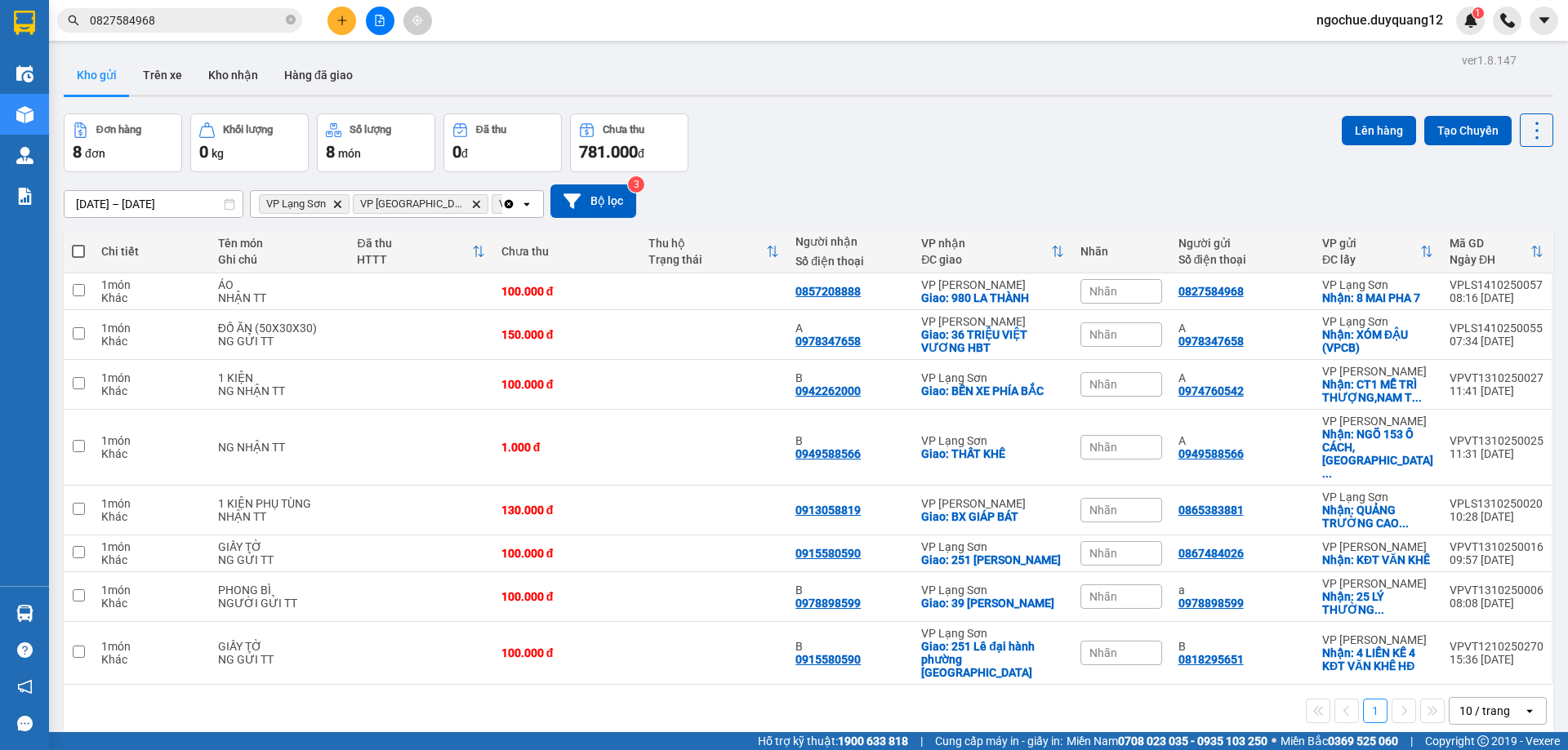
click at [1118, 178] on div "12/10/2025 – 14/10/2025 Press the down arrow key to interact with the calendar …" at bounding box center [808, 201] width 1489 height 57
click at [1372, 290] on div at bounding box center [1462, 292] width 179 height 37
drag, startPoint x: 1202, startPoint y: 288, endPoint x: 1425, endPoint y: 299, distance: 223.3
click at [1425, 299] on tr "1 món Khác ÁO NHẬN TT 100.000 đ 0857208888 VP Minh Khai Giao: 980 LA THÀNH Nhãn…" at bounding box center [808, 292] width 1489 height 37
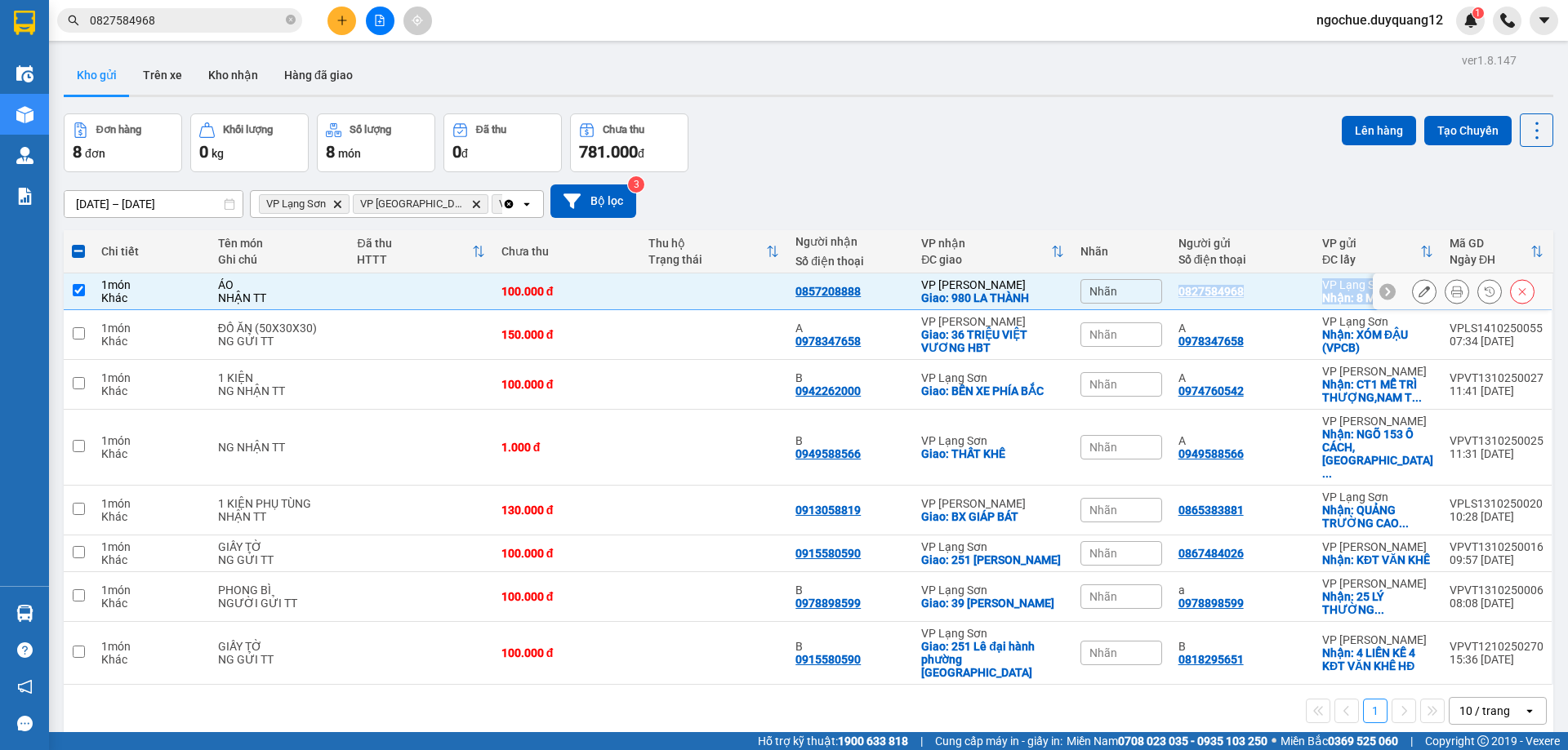
copy tr "0827584968 VP Lạng Sơn Nhận: 8 MAI PHA 7 VPLS1410250057 08:16 14/10"
click at [1270, 293] on div "0827584968" at bounding box center [1242, 290] width 128 height 13
checkbox input "false"
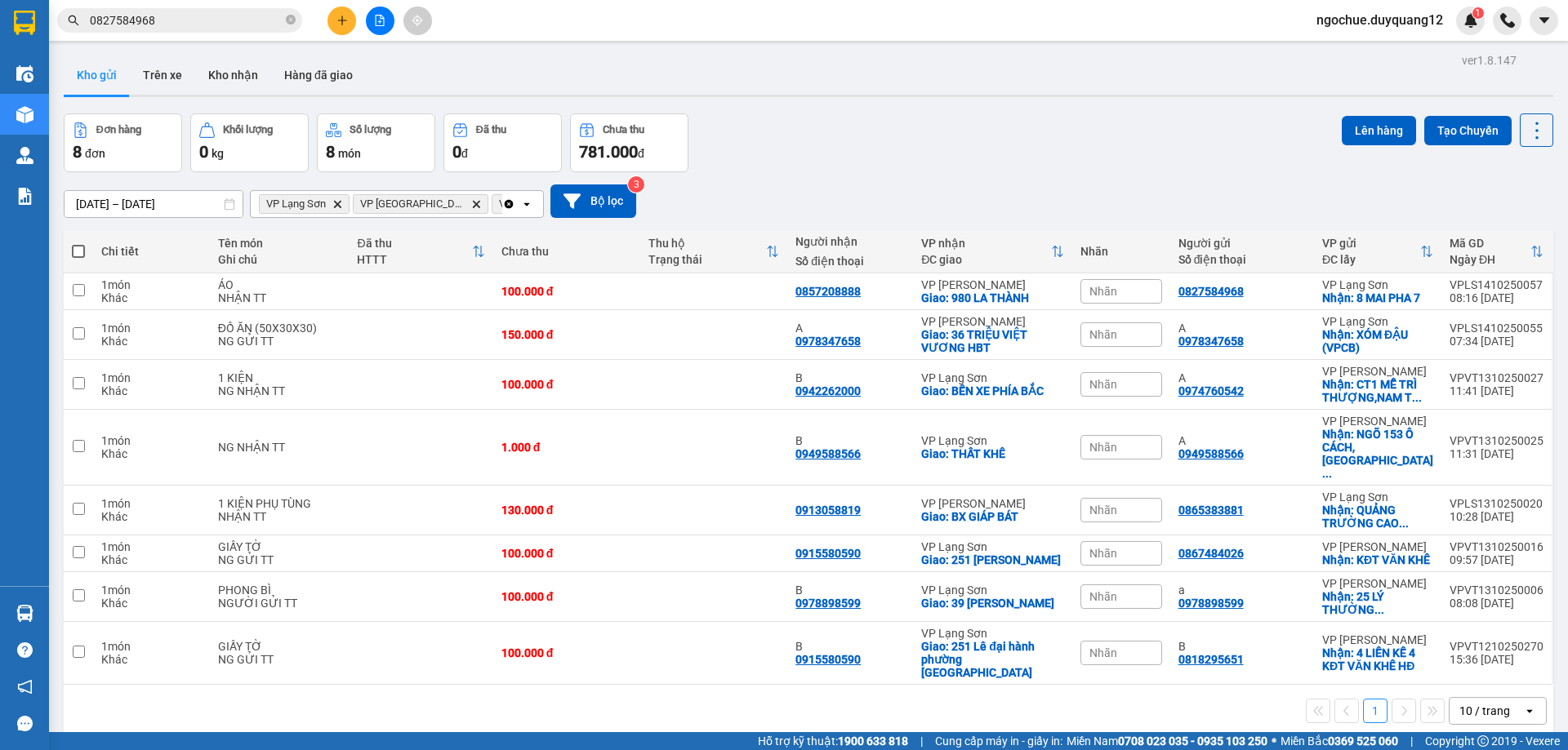
click at [994, 190] on div "12/10/2025 – 14/10/2025 Press the down arrow key to interact with the calendar …" at bounding box center [808, 201] width 1489 height 33
click at [959, 164] on div "Đơn hàng 8 đơn Khối lượng 0 kg Số lượng 8 món Đã thu 0 đ Chưa thu 781.000 đ Lên…" at bounding box center [808, 142] width 1489 height 58
click at [340, 21] on icon "plus" at bounding box center [342, 20] width 12 height 12
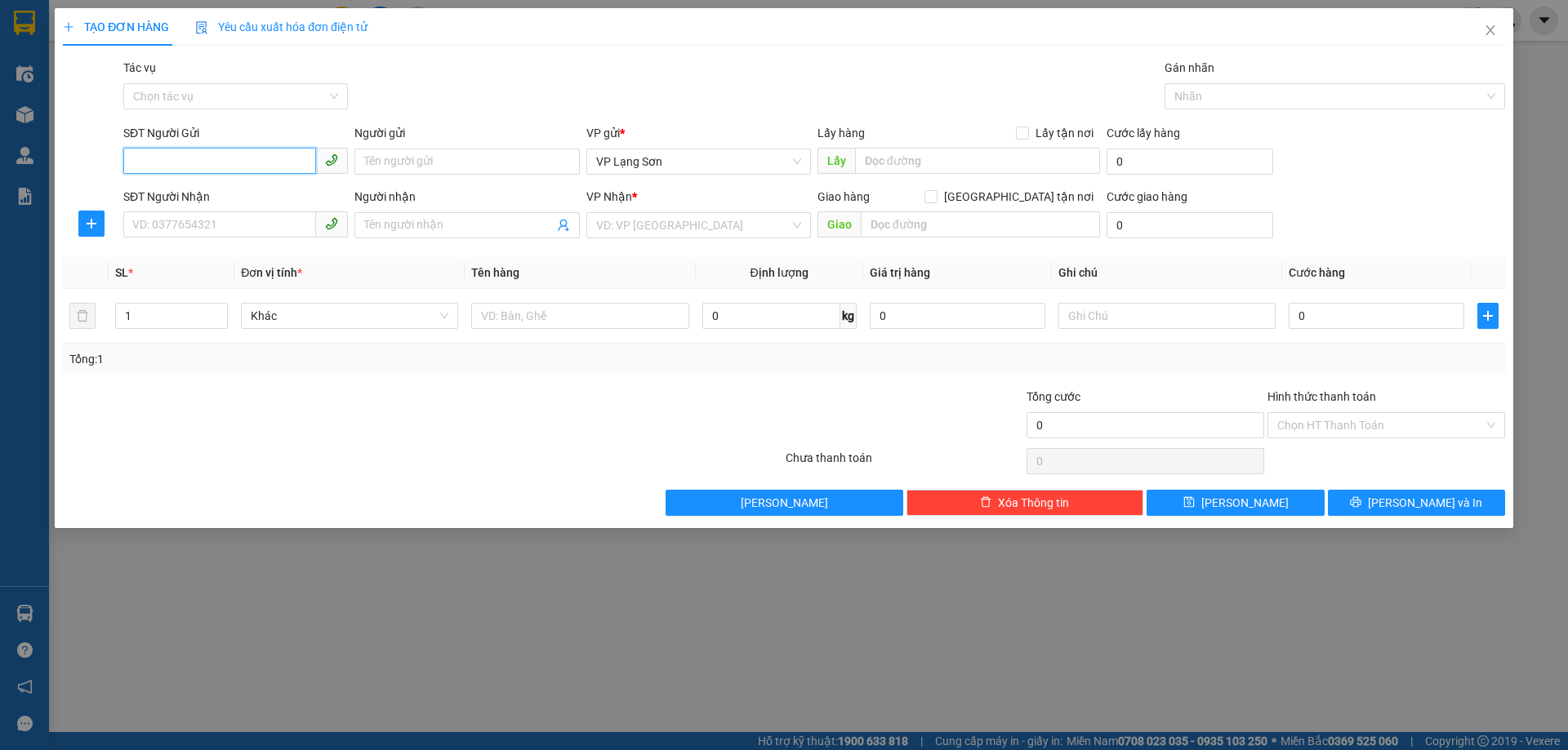
click at [250, 164] on input "SĐT Người Gửi" at bounding box center [220, 161] width 193 height 26
drag, startPoint x: 209, startPoint y: 191, endPoint x: 183, endPoint y: 199, distance: 27.2
click at [208, 190] on div "0949269152 - A" at bounding box center [236, 194] width 205 height 18
type input "0949269152"
type input "A"
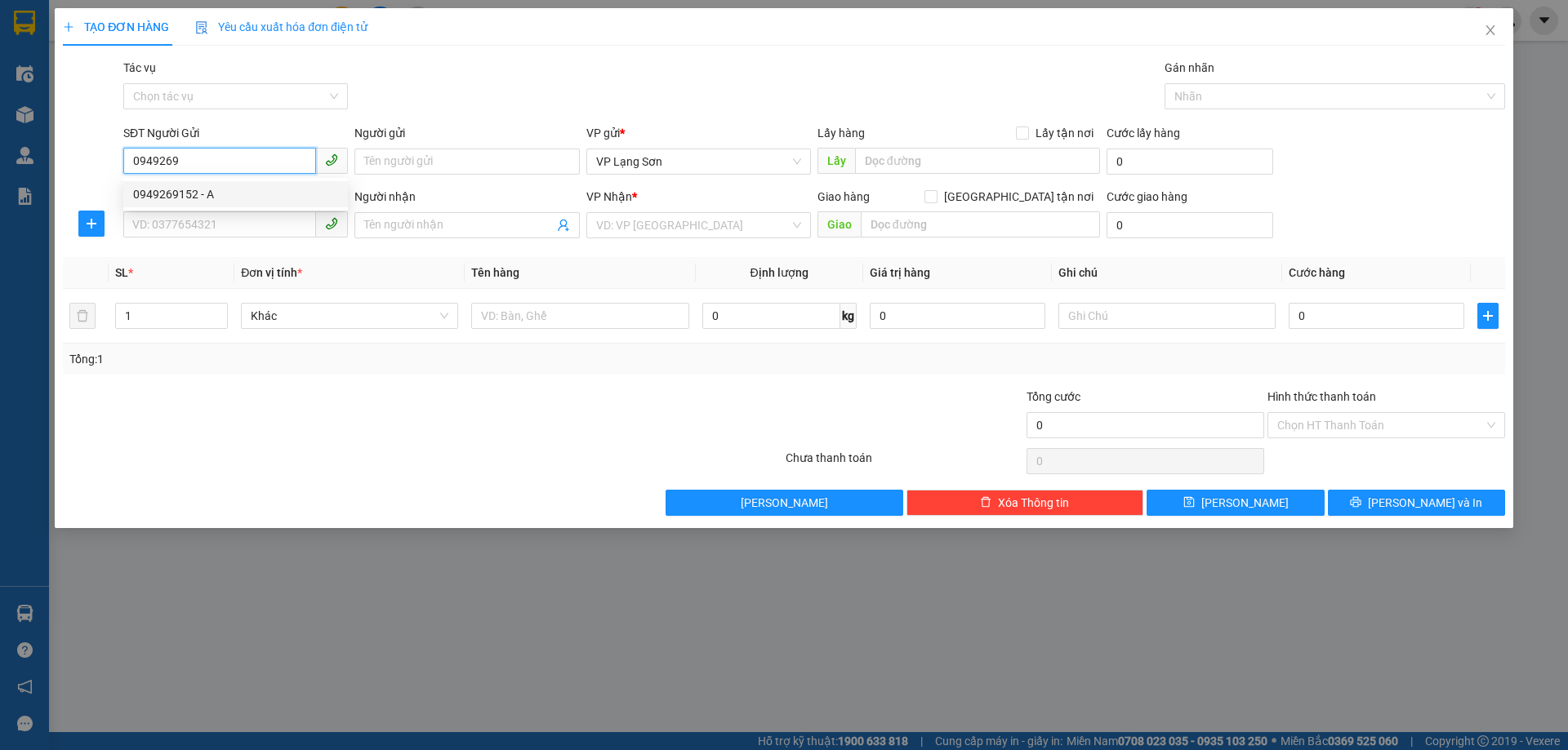
checkbox input "true"
type input "VPLS"
type input "0949269152"
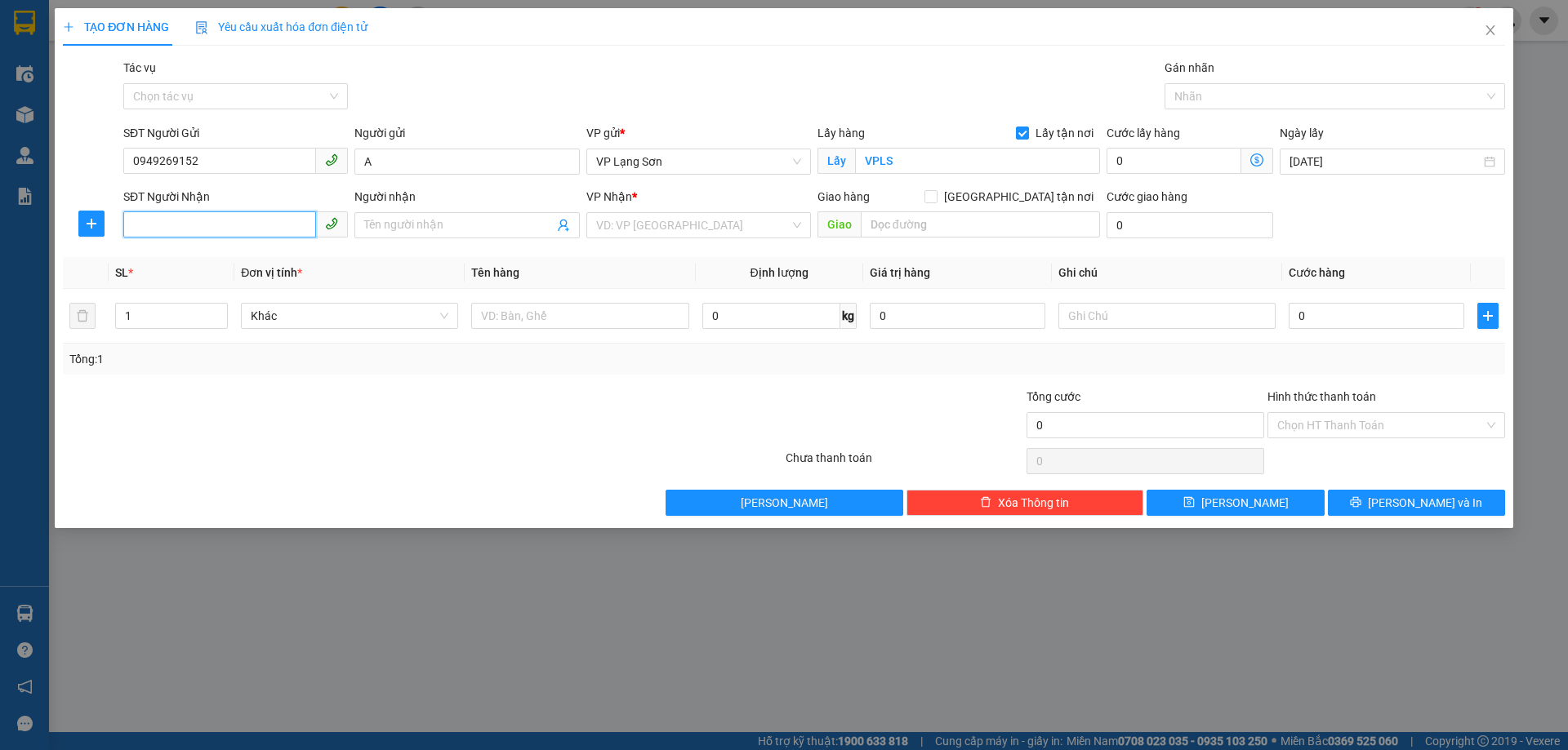
click at [165, 231] on input "SĐT Người Nhận" at bounding box center [220, 224] width 193 height 26
click at [214, 221] on input "SĐT Người Nhận" at bounding box center [220, 224] width 193 height 26
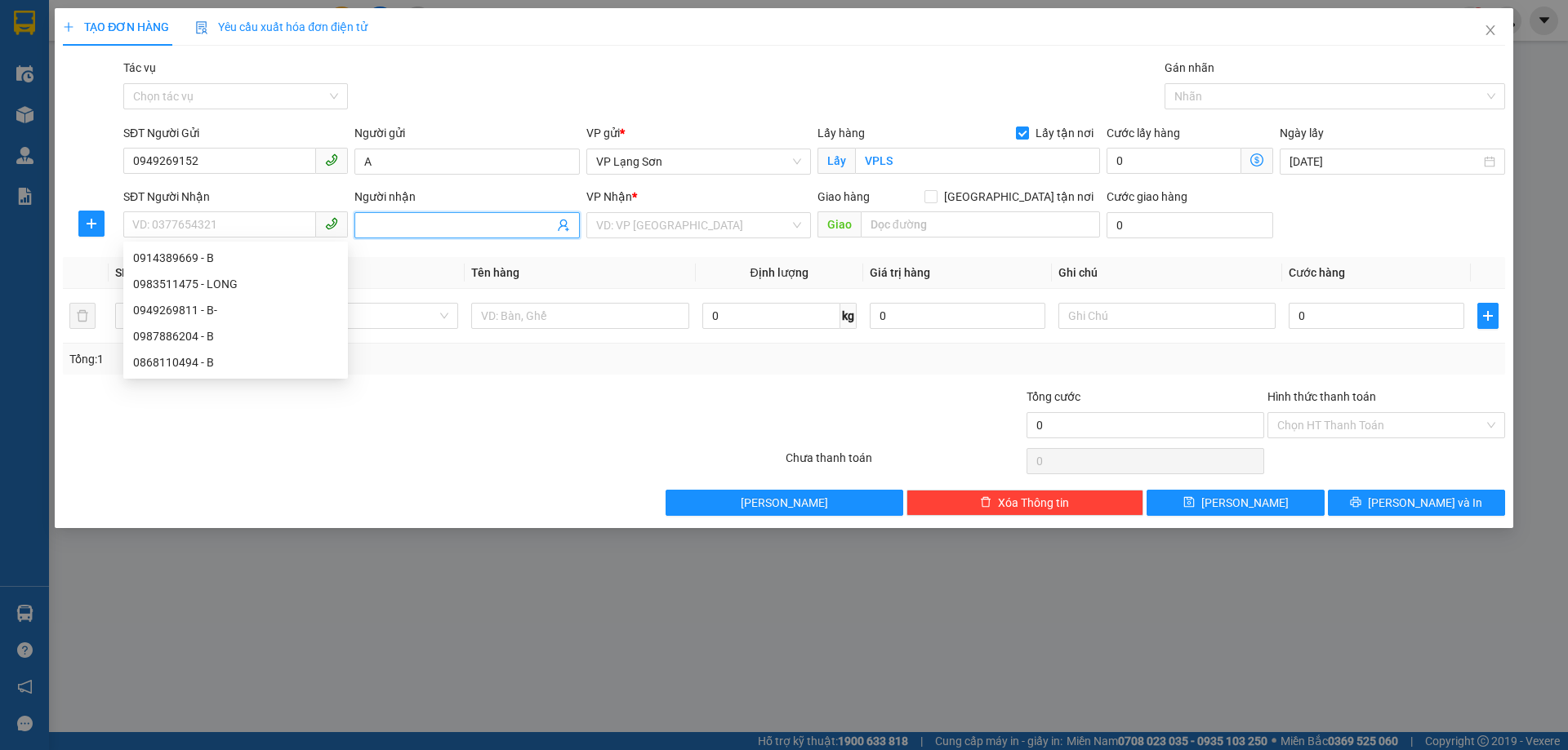
click at [431, 230] on input "Người nhận" at bounding box center [459, 225] width 189 height 18
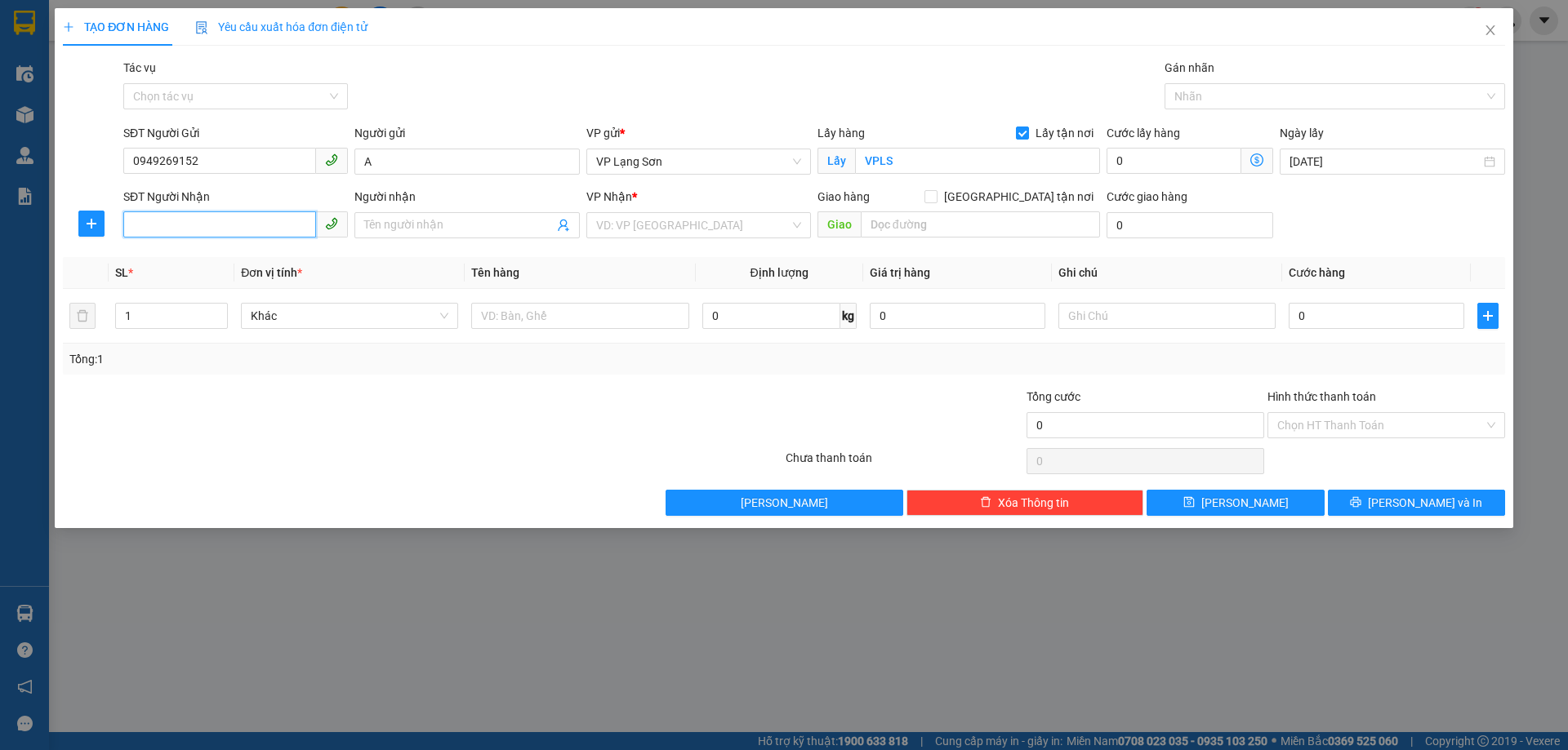
click at [254, 229] on input "SĐT Người Nhận" at bounding box center [220, 224] width 193 height 26
click at [219, 254] on div "0983511475 - LONG" at bounding box center [236, 258] width 205 height 18
type input "0983511475"
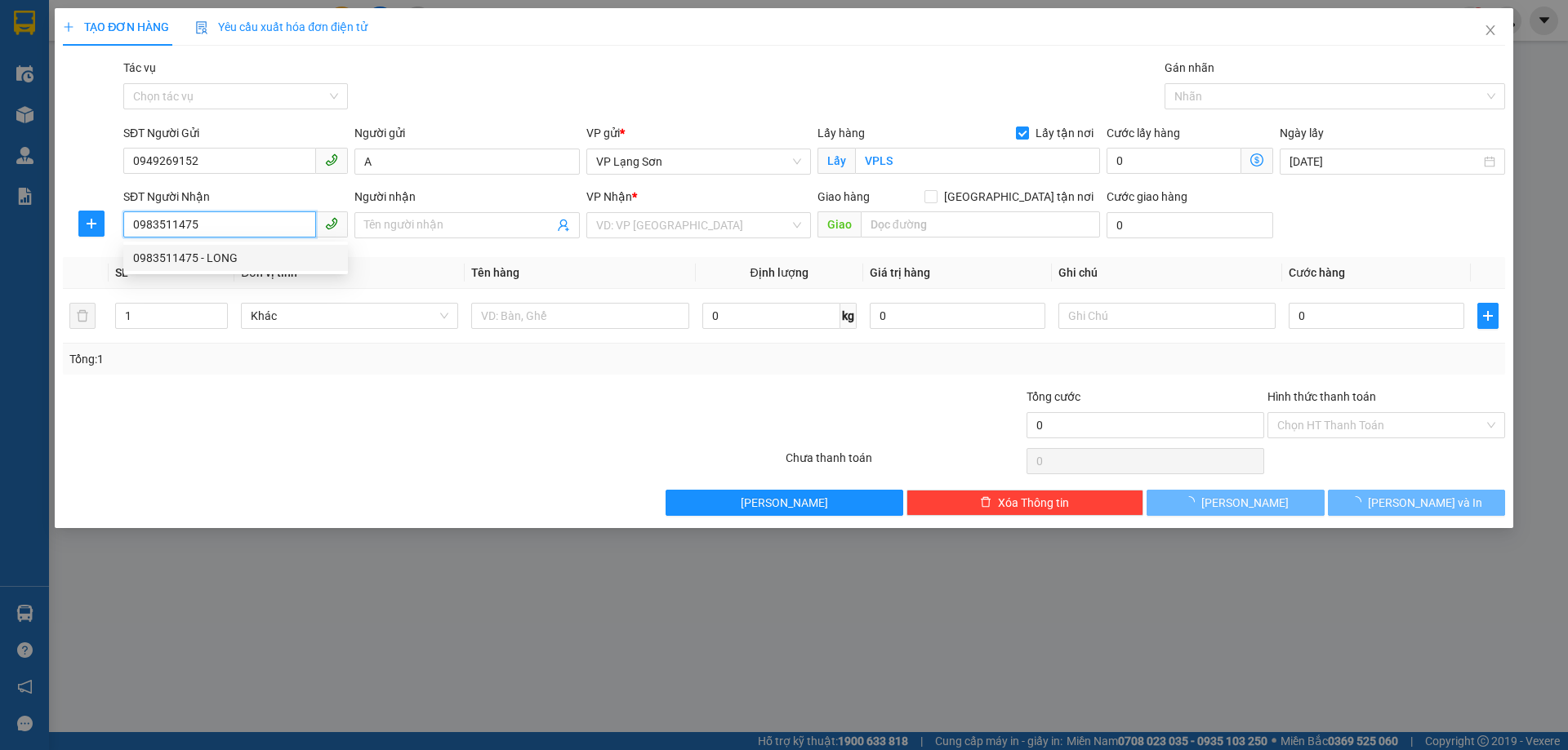
type input "LONG"
checkbox input "true"
type input "VPHN"
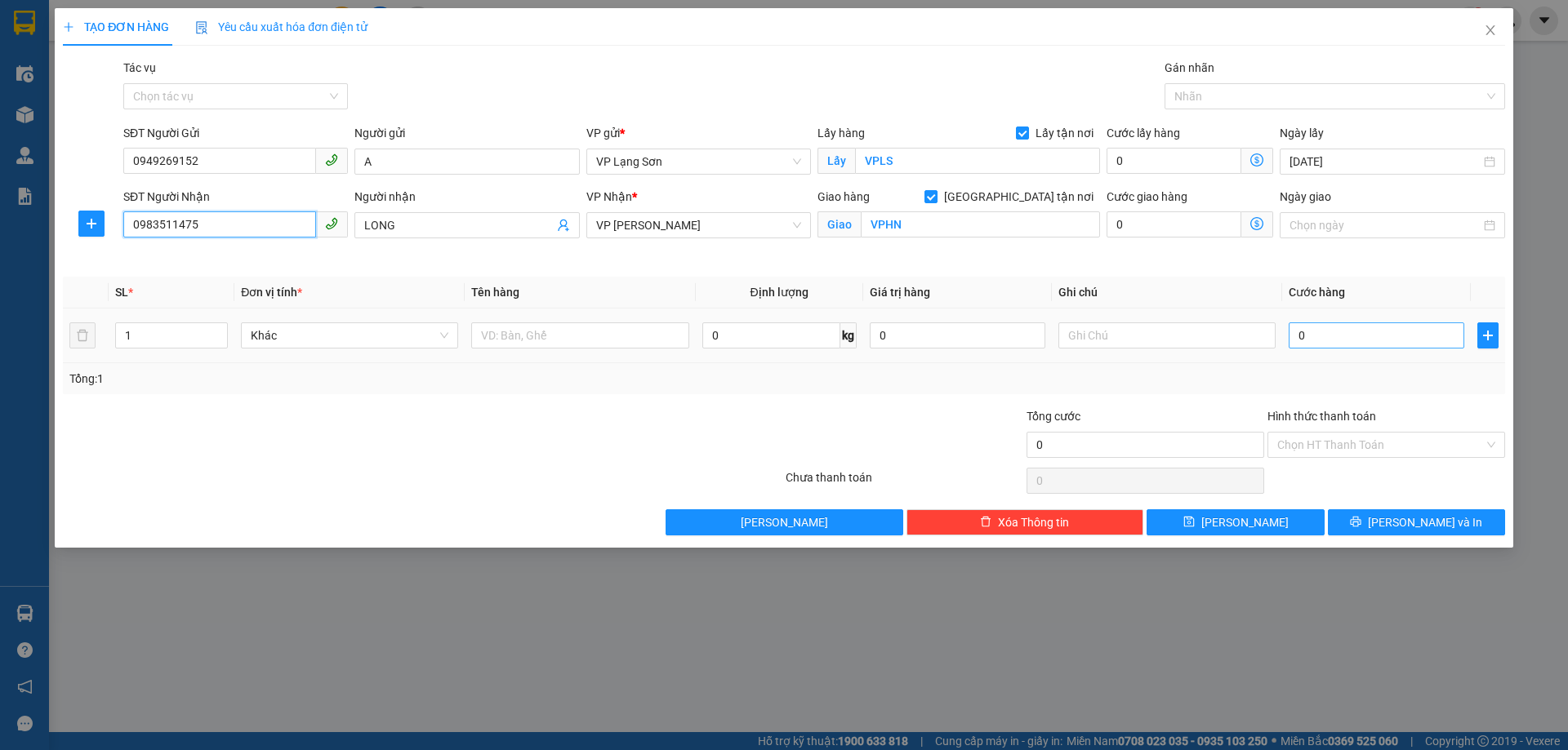
type input "0983511475"
click at [1376, 333] on input "0" at bounding box center [1376, 335] width 175 height 26
type input "5"
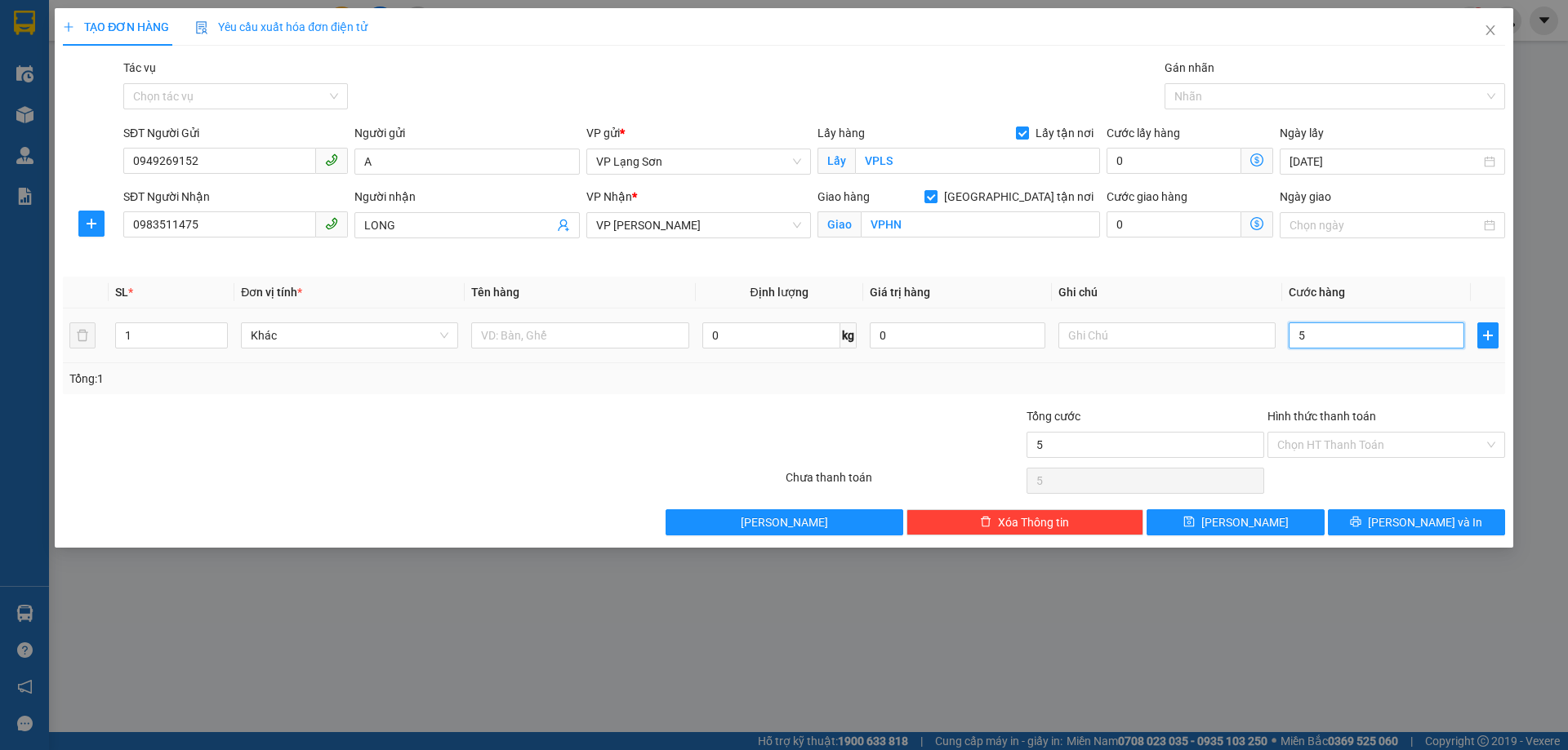
type input "55"
type input "55.000"
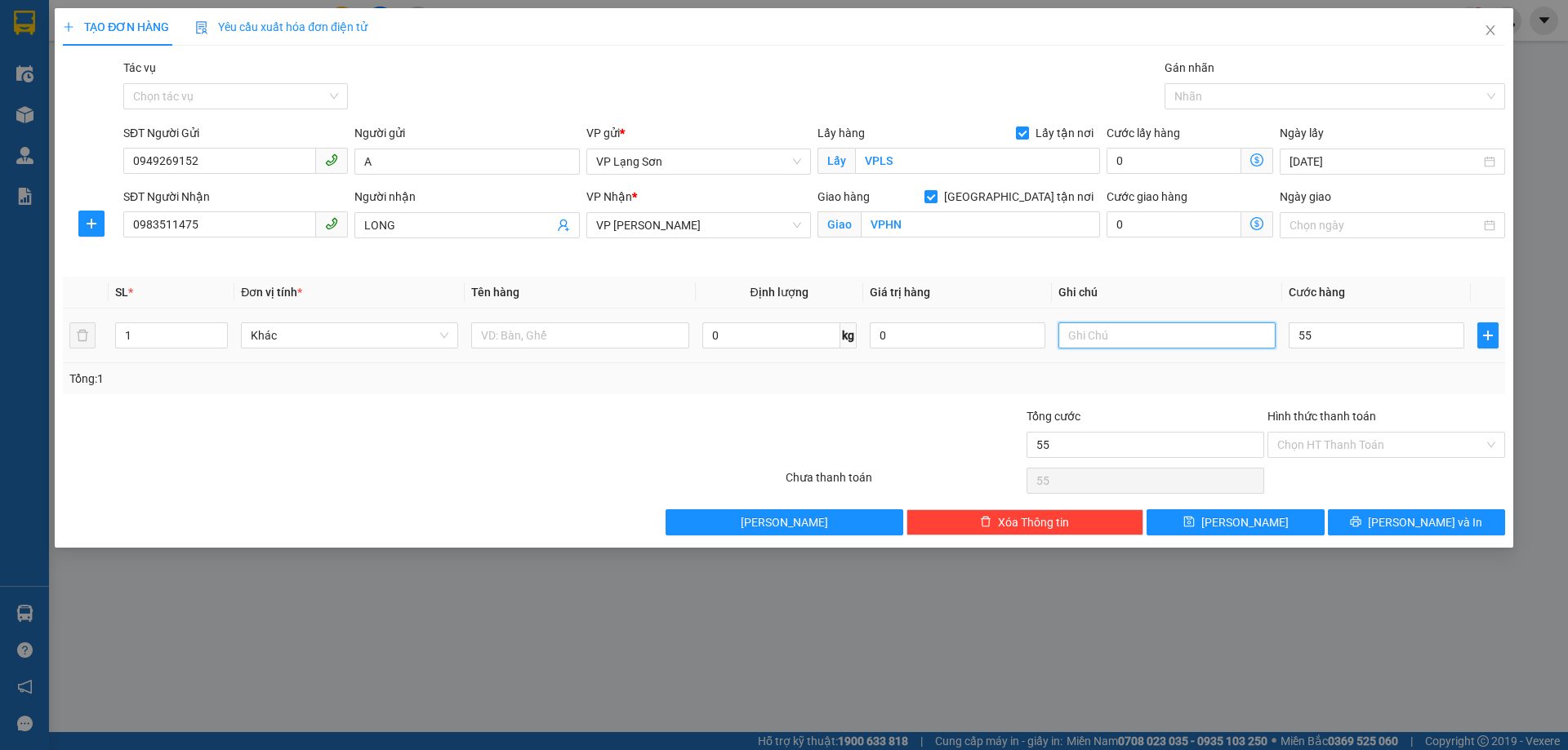
type input "55.000"
click at [1130, 341] on input "text" at bounding box center [1166, 335] width 217 height 26
type input "NG GỬI TT"
click at [508, 334] on input "text" at bounding box center [579, 335] width 217 height 26
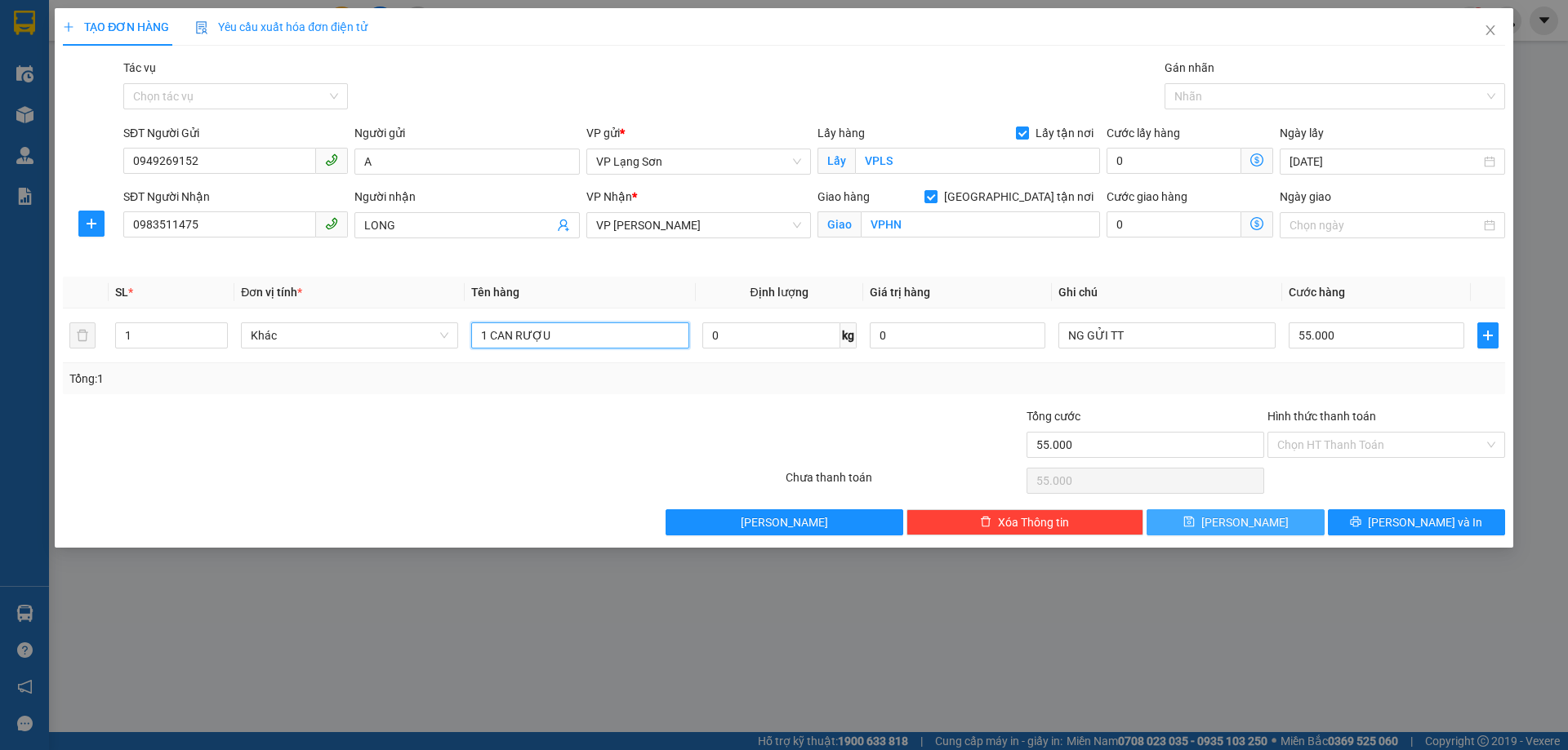
type input "1 CAN RƯỢU"
click at [1276, 523] on button "Lưu" at bounding box center [1235, 522] width 177 height 26
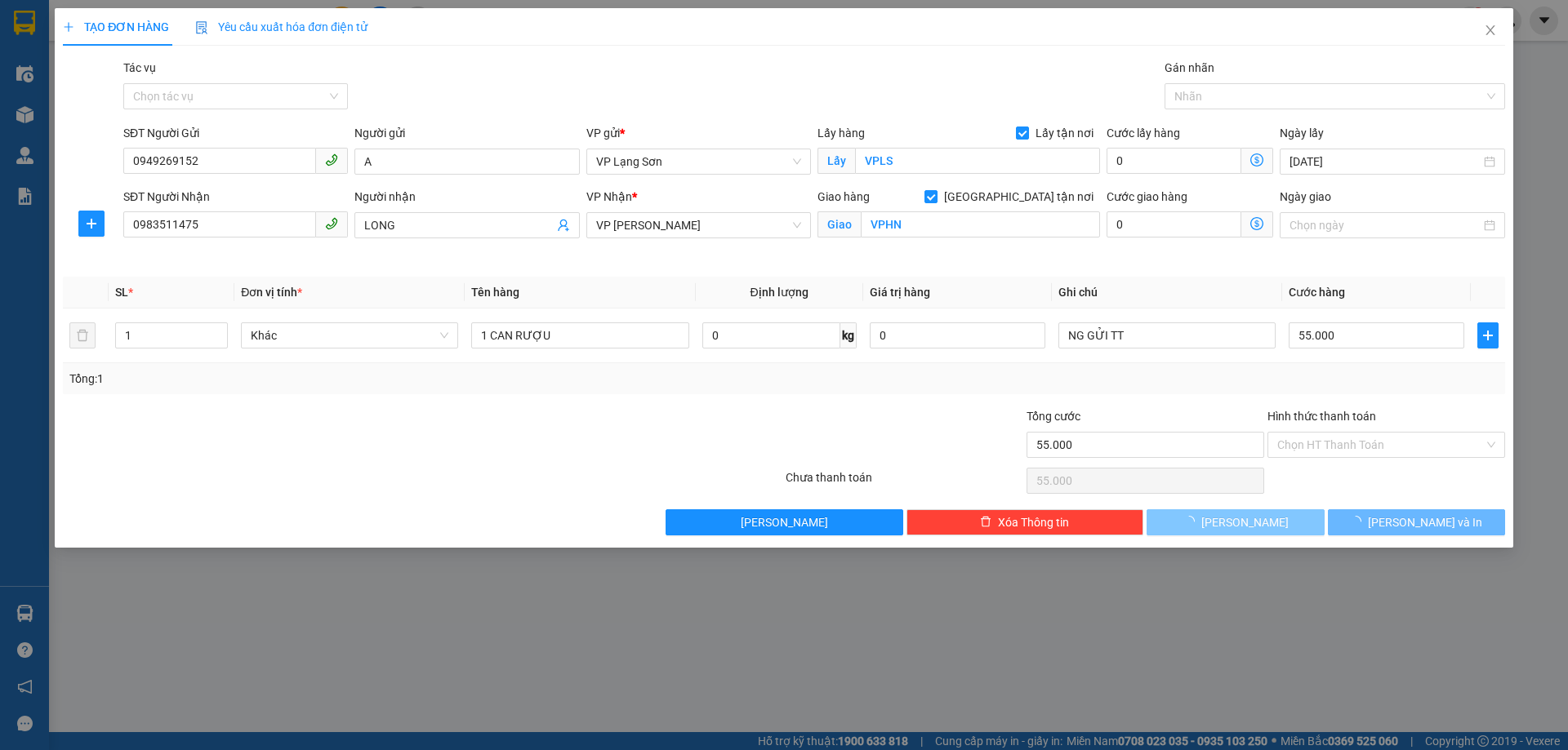
checkbox input "false"
type input "0"
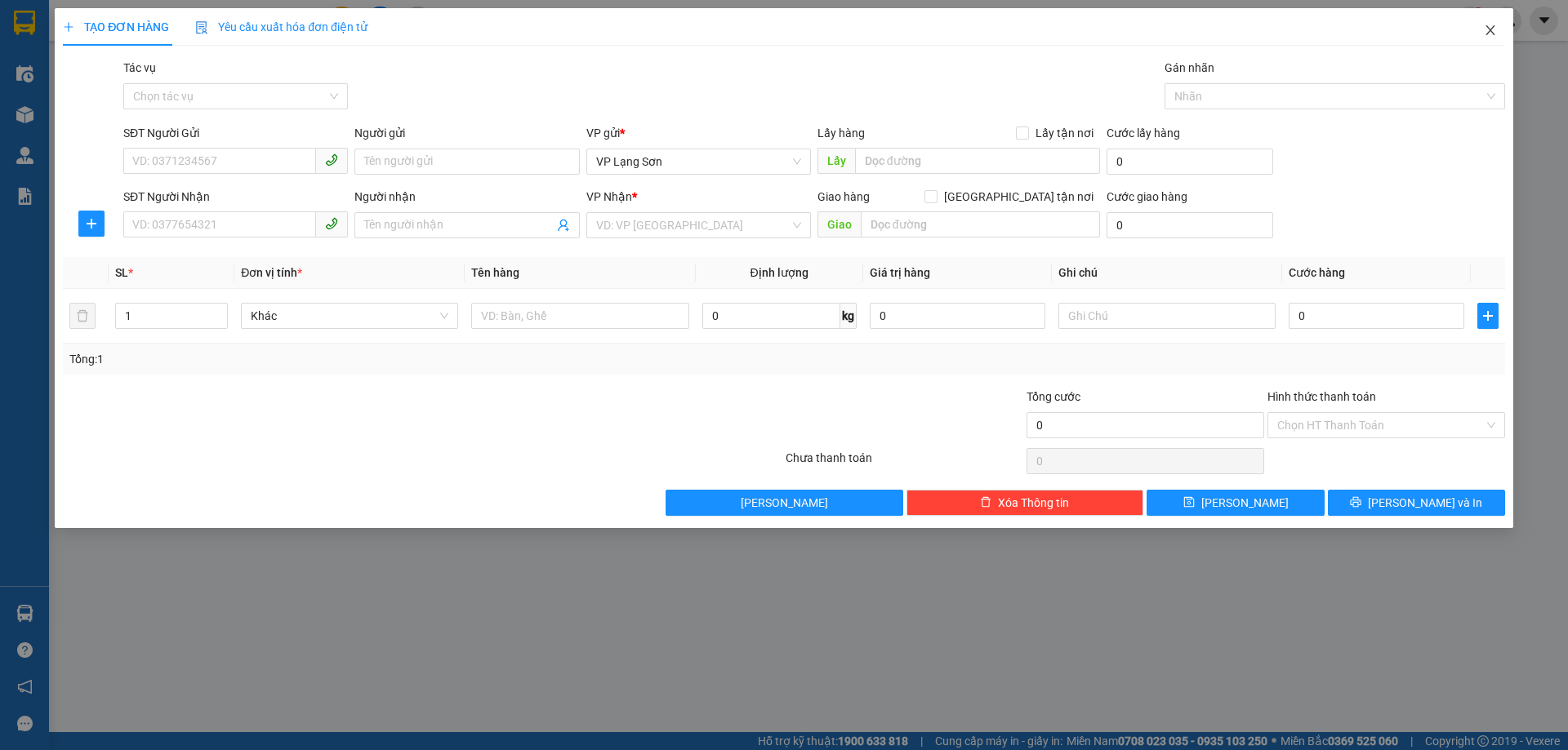
drag, startPoint x: 1491, startPoint y: 30, endPoint x: 1444, endPoint y: 24, distance: 47.4
click at [1490, 34] on icon "close" at bounding box center [1489, 29] width 13 height 13
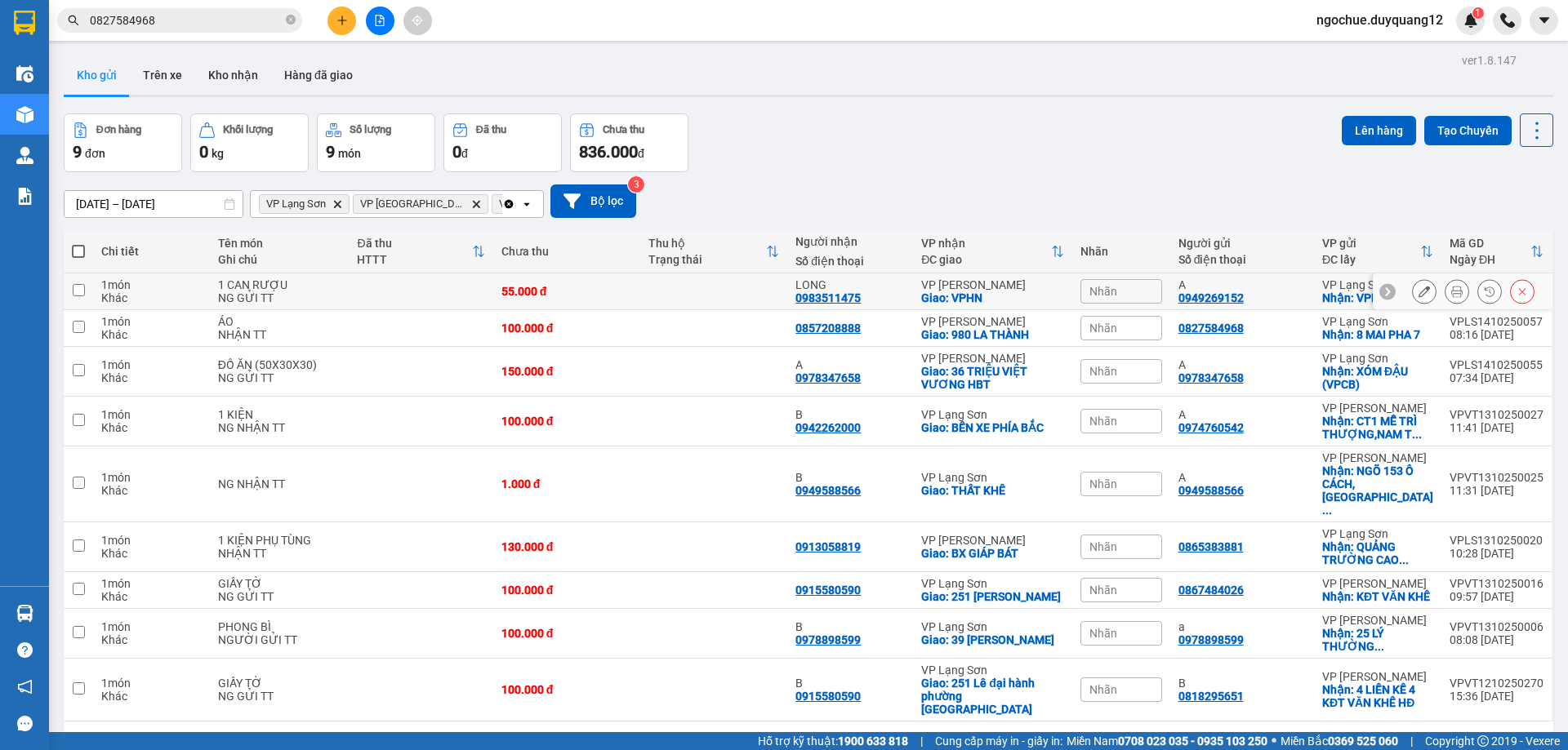
click at [1418, 292] on icon at bounding box center [1424, 291] width 12 height 12
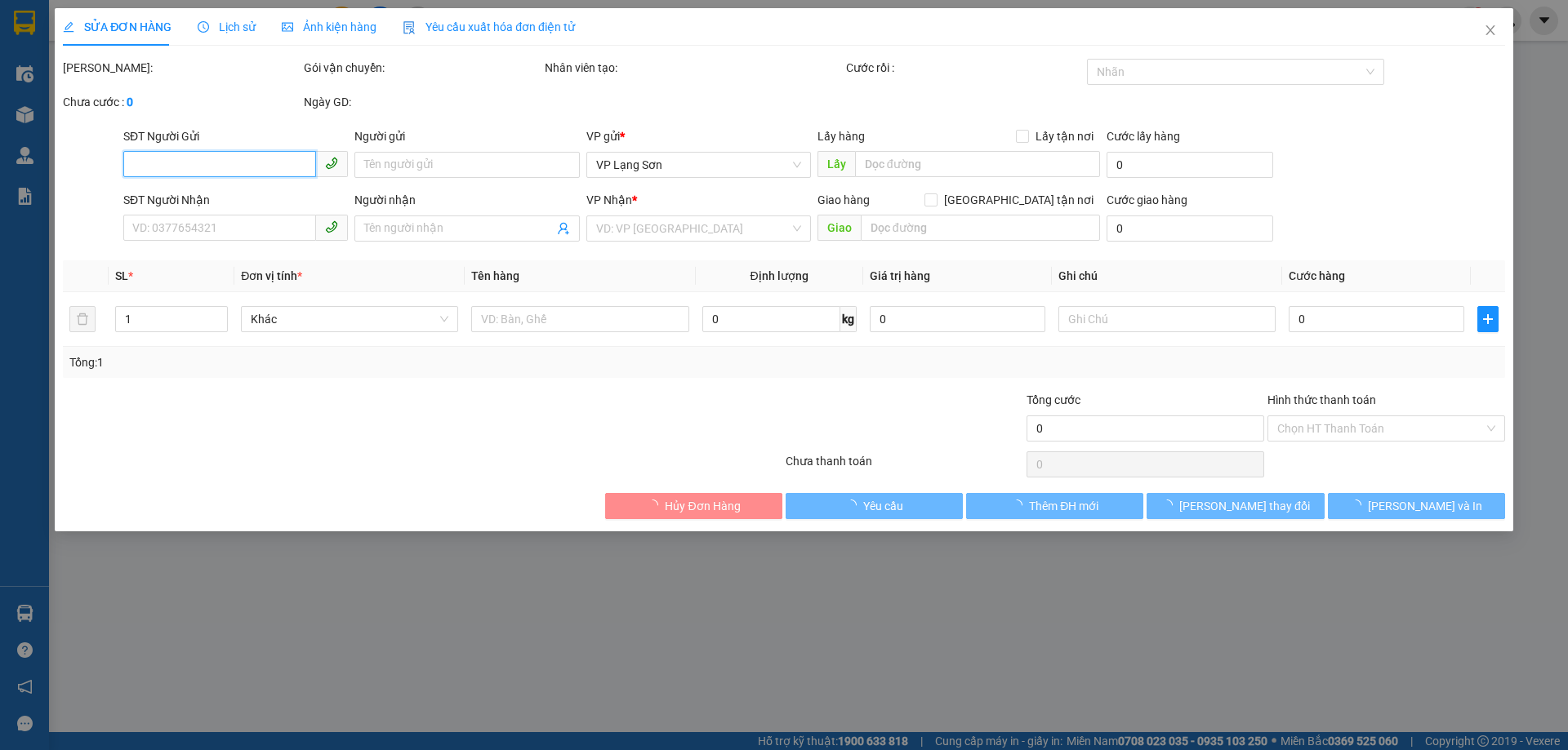
type input "0949269152"
type input "A"
checkbox input "true"
type input "VPLS"
type input "0983511475"
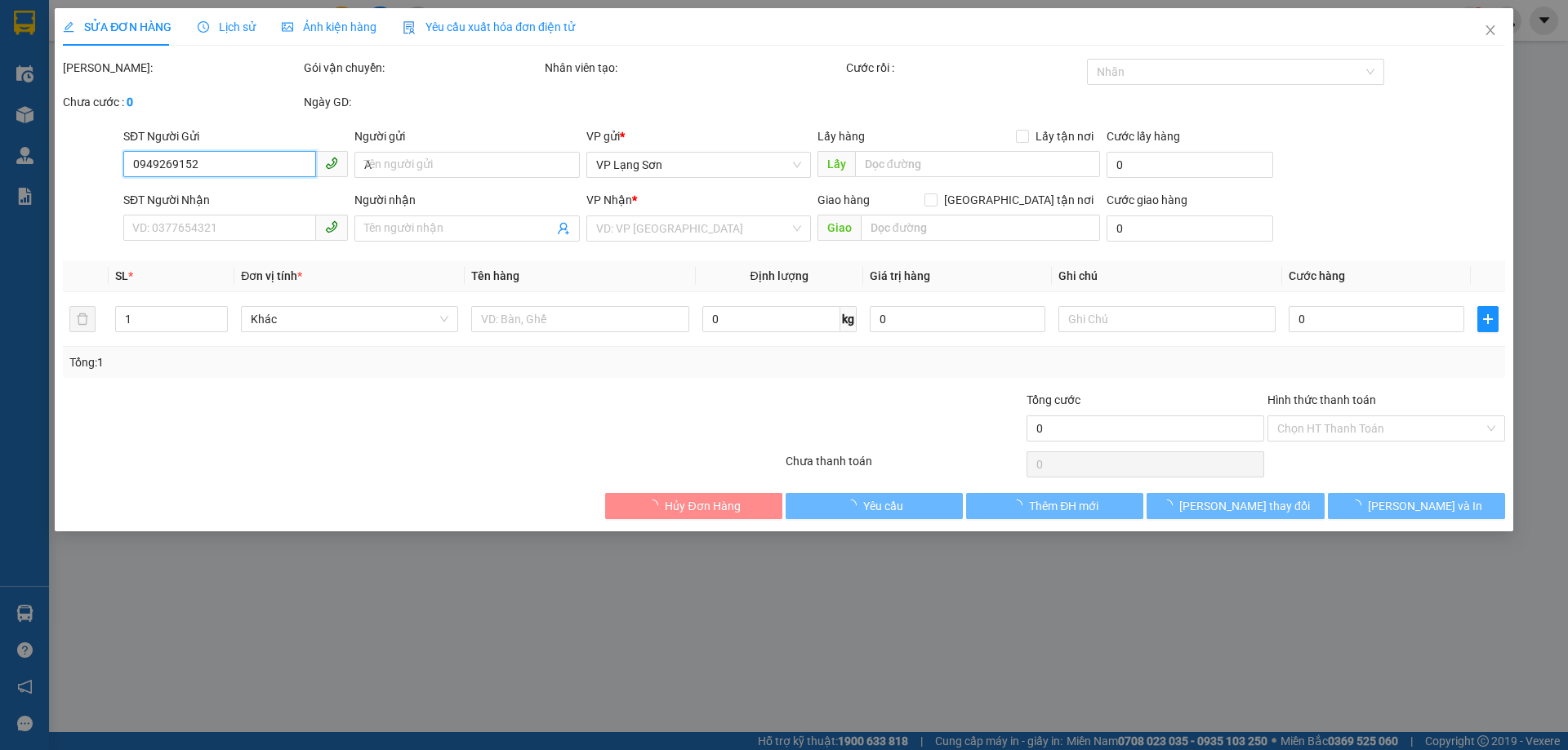
type input "LONG"
checkbox input "true"
type input "VPHN"
type input "55.000"
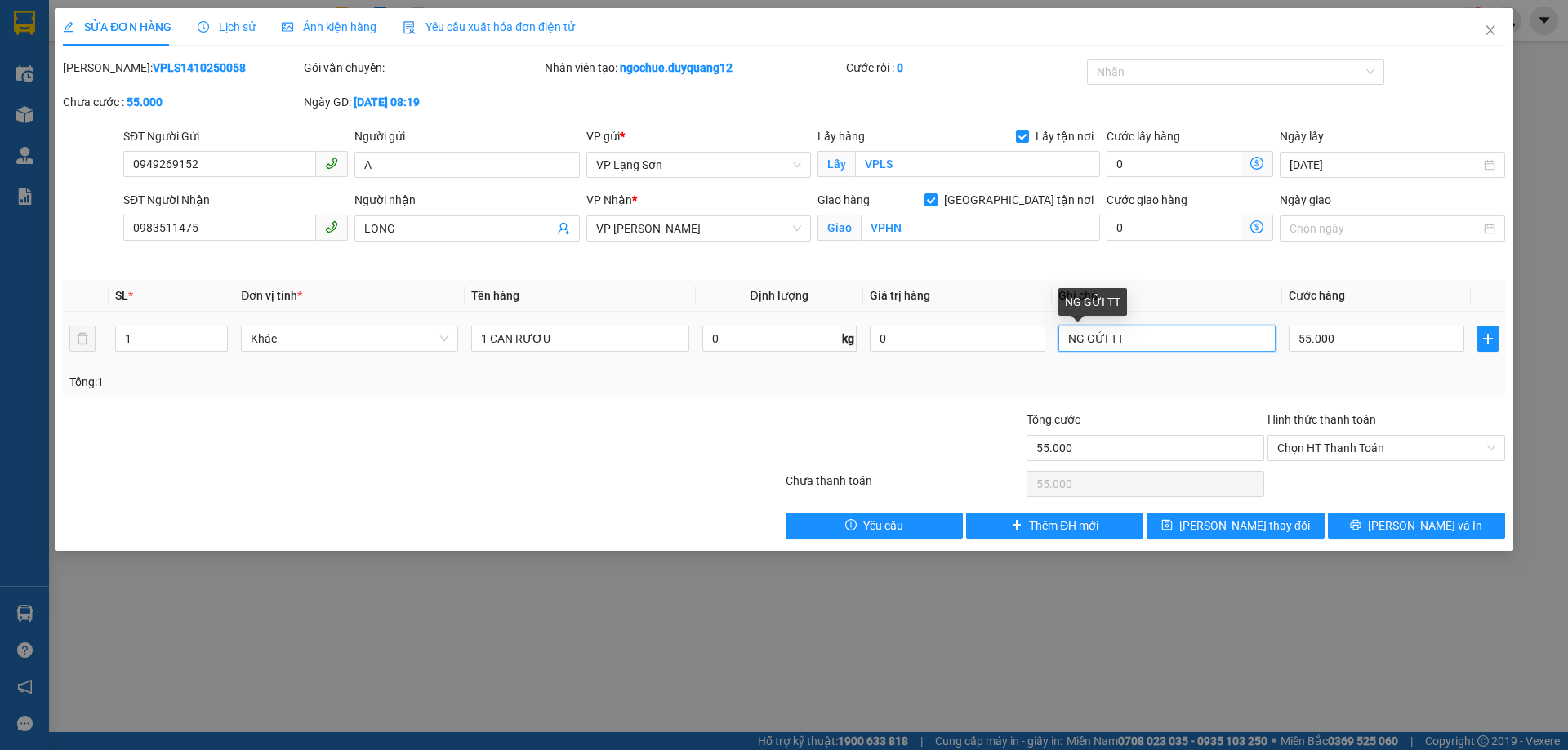
click at [1171, 350] on input "NG GỬI TT" at bounding box center [1166, 338] width 217 height 26
drag, startPoint x: 1155, startPoint y: 347, endPoint x: 937, endPoint y: 340, distance: 218.1
click at [949, 350] on tr "1 Khác 1 CAN RƯỢU 0 kg 0 NG GỬI TT 55.000" at bounding box center [784, 339] width 1442 height 55
type input "8H22 14/10 ĐÃ CK CTY"
click at [1364, 390] on div "Tổng: 1" at bounding box center [784, 382] width 1429 height 18
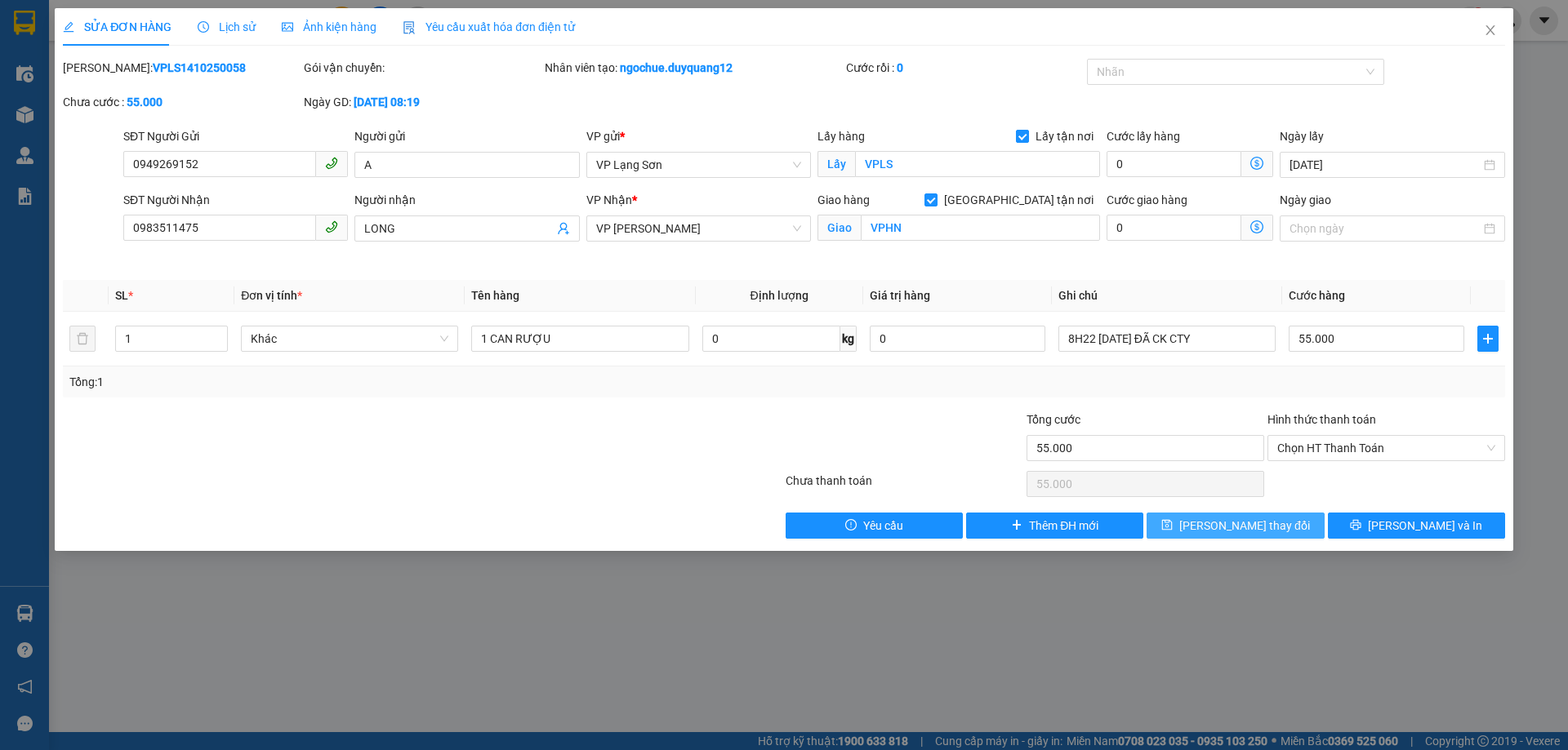
click at [1238, 526] on span "[PERSON_NAME] thay đổi" at bounding box center [1244, 525] width 131 height 18
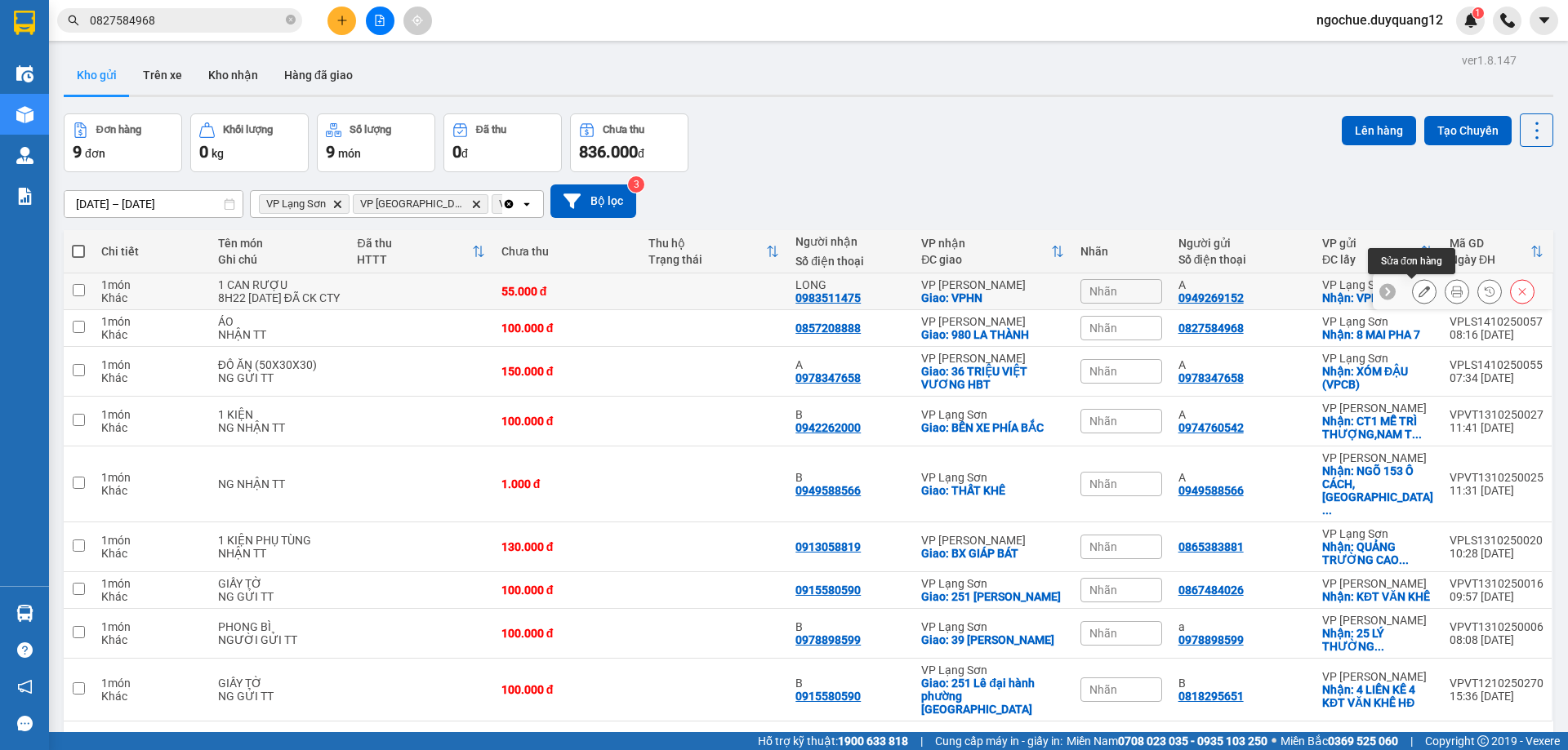
click at [1418, 292] on icon at bounding box center [1424, 291] width 12 height 12
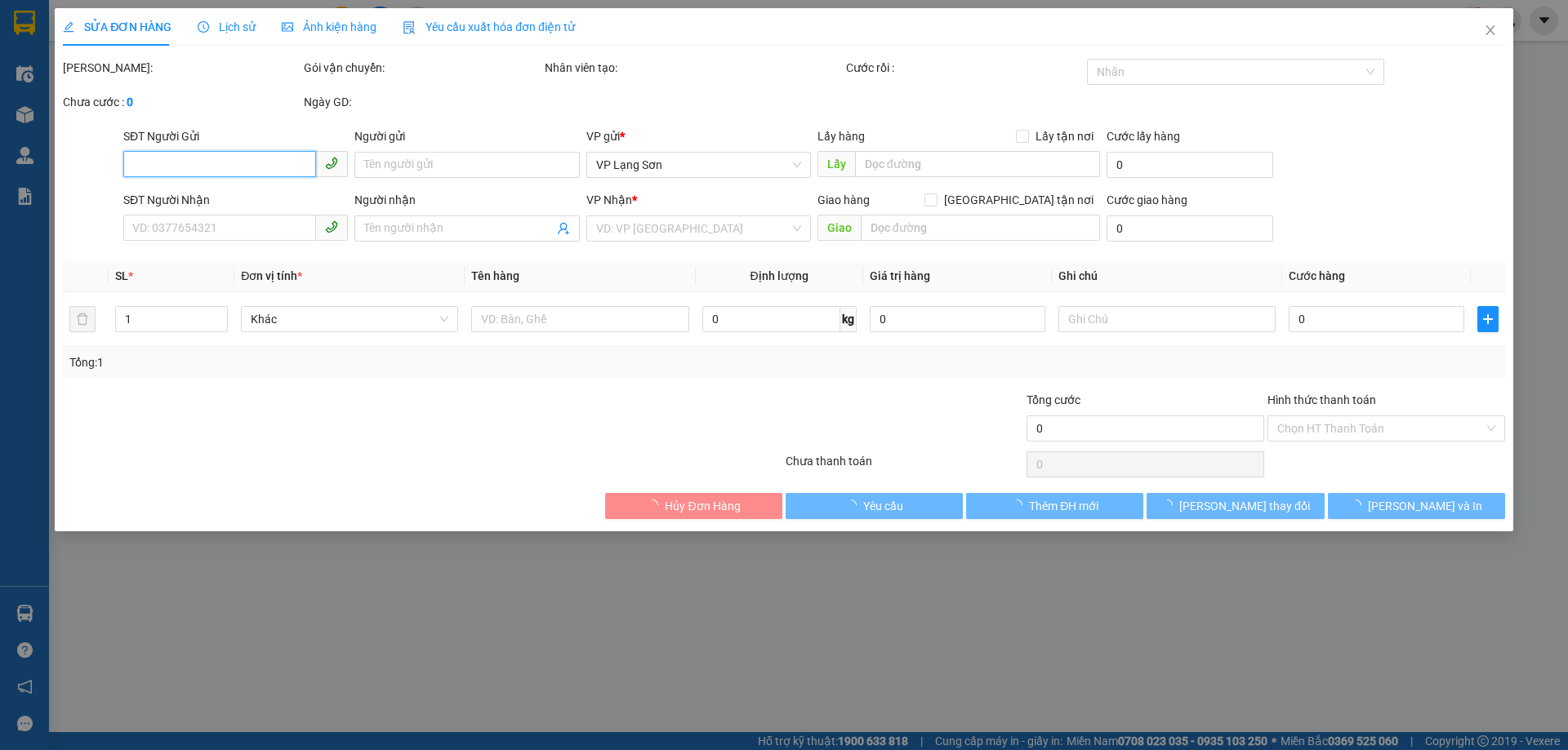
type input "0949269152"
type input "A"
checkbox input "true"
type input "VPLS"
type input "0983511475"
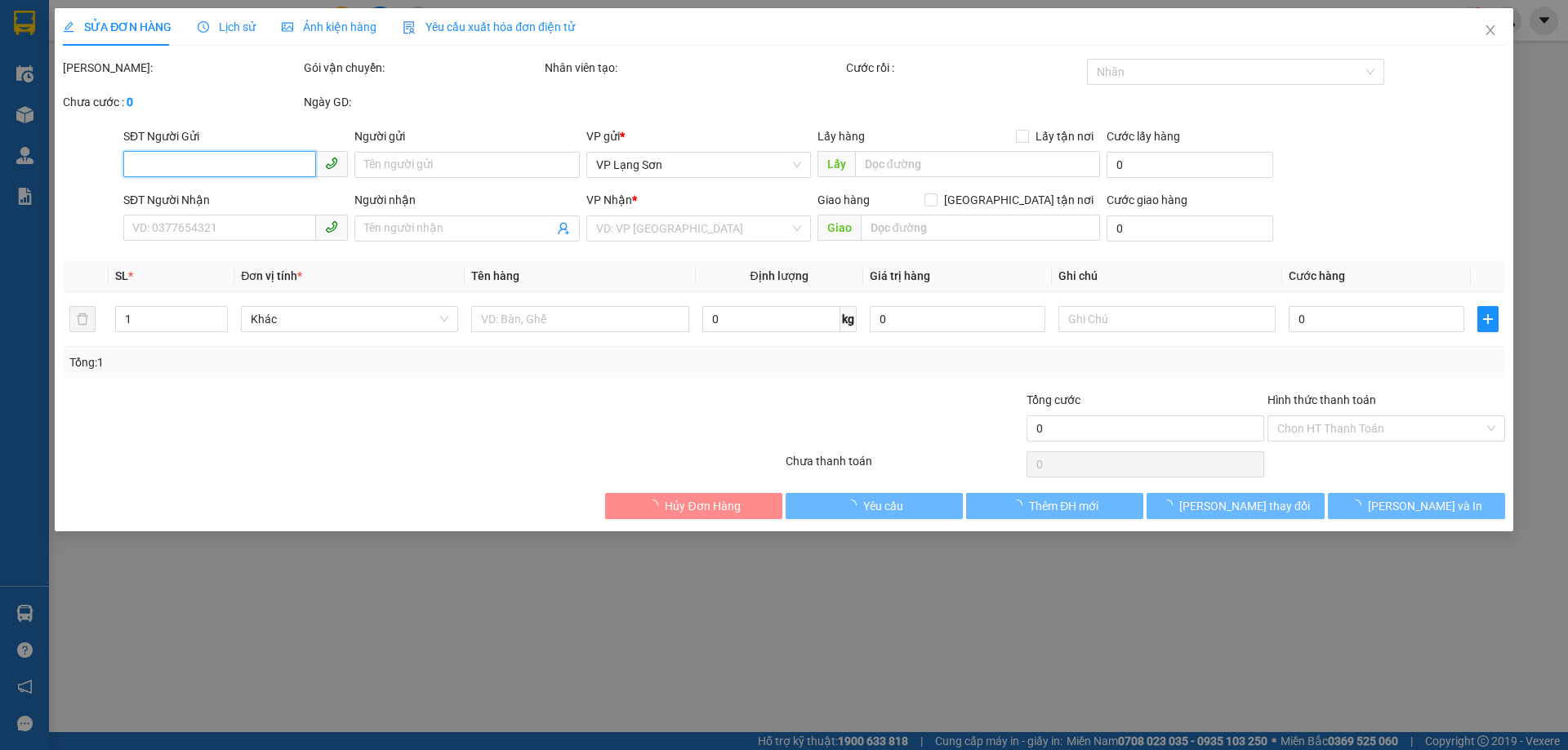
type input "LONG"
checkbox input "true"
type input "VPHN"
type input "55.000"
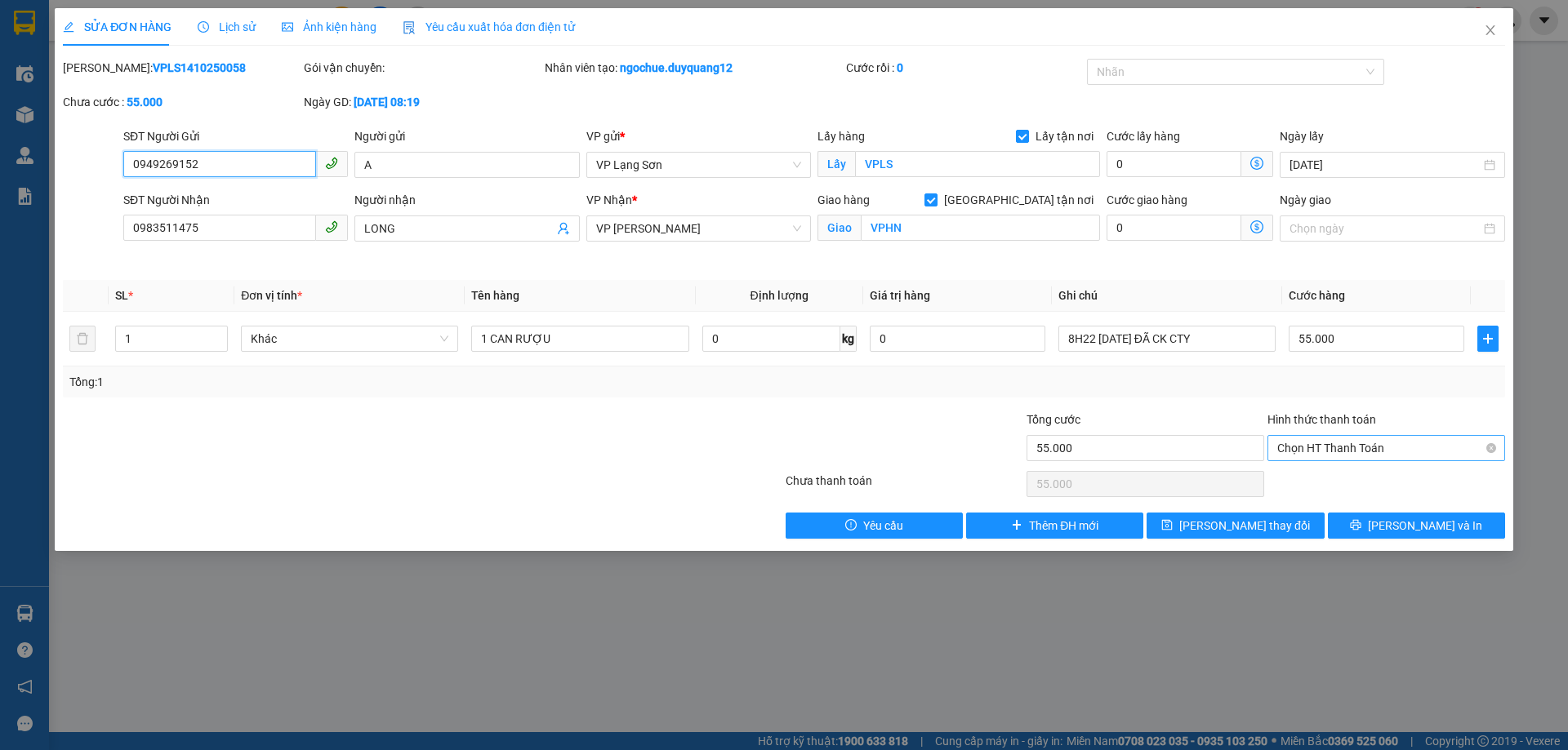
click at [1358, 442] on span "Chọn HT Thanh Toán" at bounding box center [1386, 447] width 218 height 24
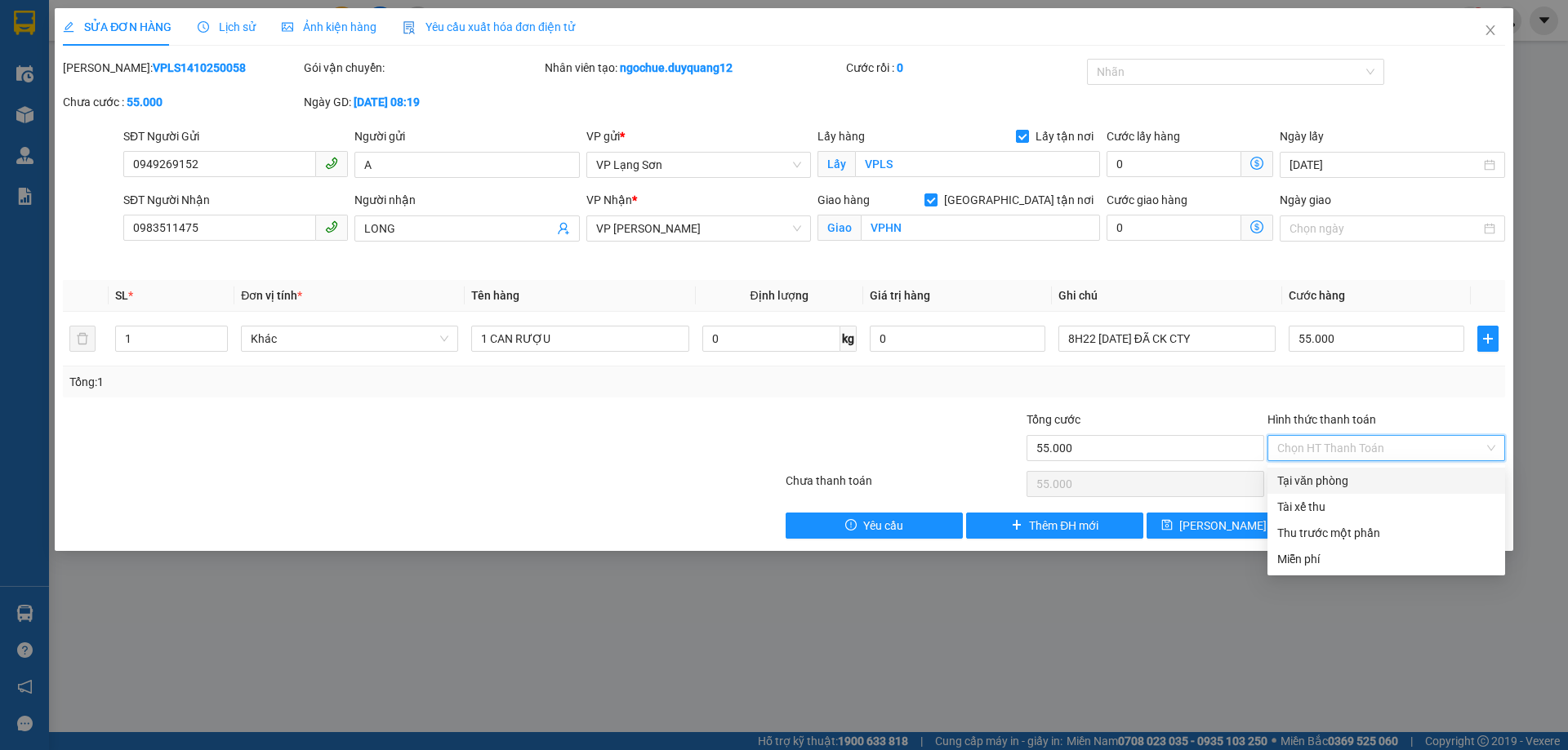
click at [1341, 480] on div "Tại văn phòng" at bounding box center [1386, 480] width 218 height 18
type input "0"
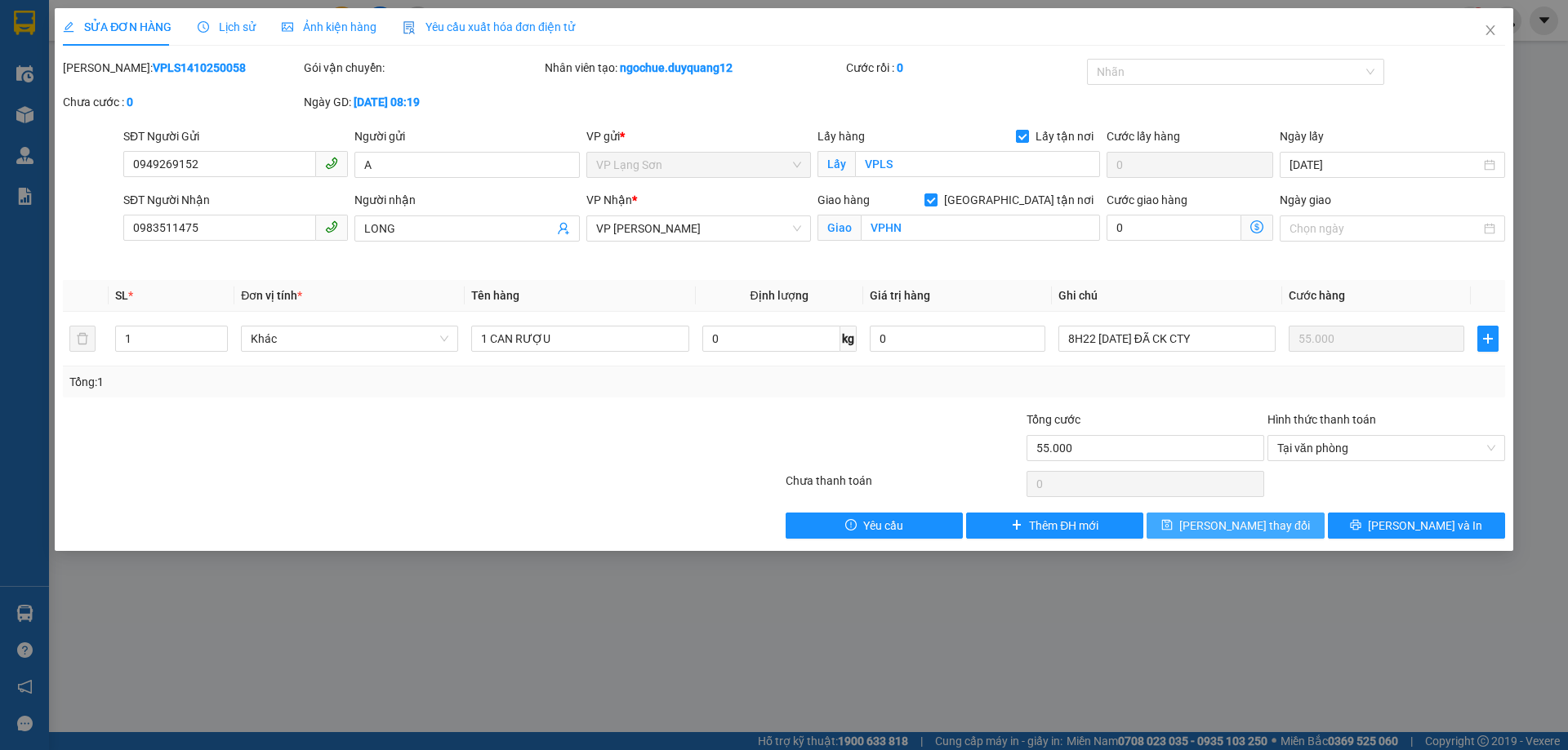
click at [1278, 527] on button "[PERSON_NAME] thay đổi" at bounding box center [1235, 525] width 177 height 26
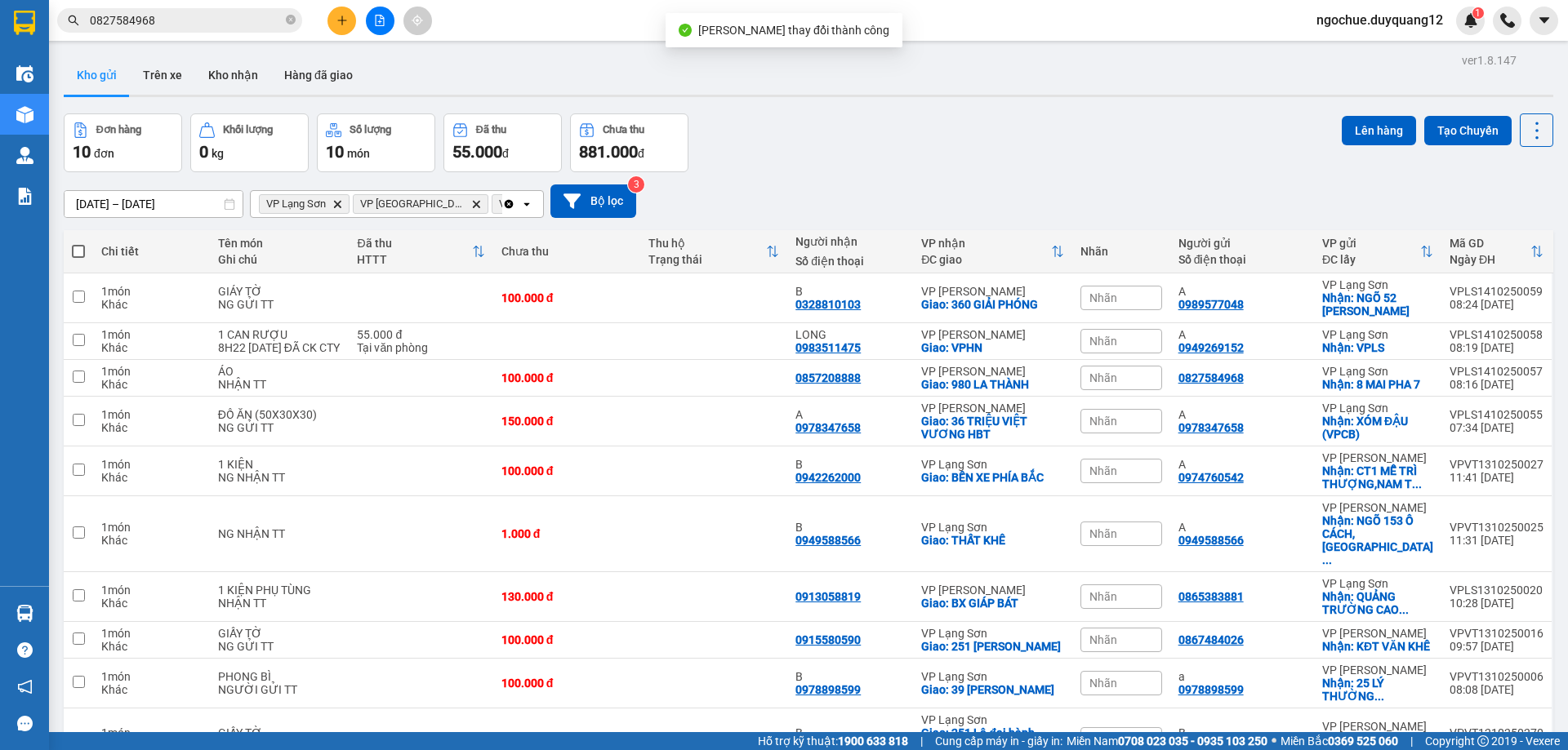
click at [1101, 157] on div "Đơn hàng 10 đơn Khối lượng 0 kg Số lượng 10 món Đã thu 55.000 đ Chưa thu 881.00…" at bounding box center [808, 142] width 1489 height 58
click at [290, 22] on icon "close-circle" at bounding box center [290, 19] width 10 height 10
paste input "0876699533"
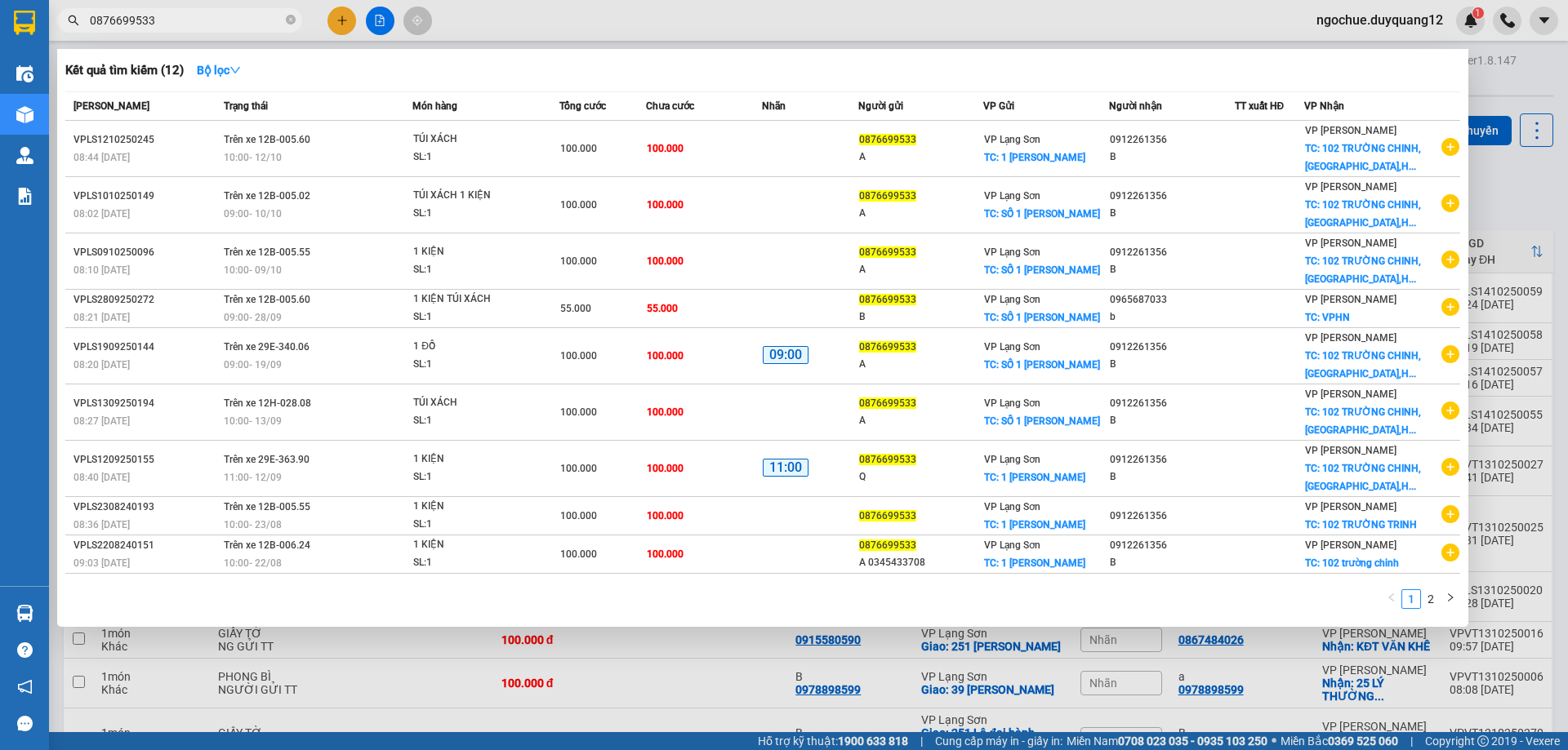
type input "0876699533"
click at [290, 18] on icon "close-circle" at bounding box center [290, 19] width 10 height 10
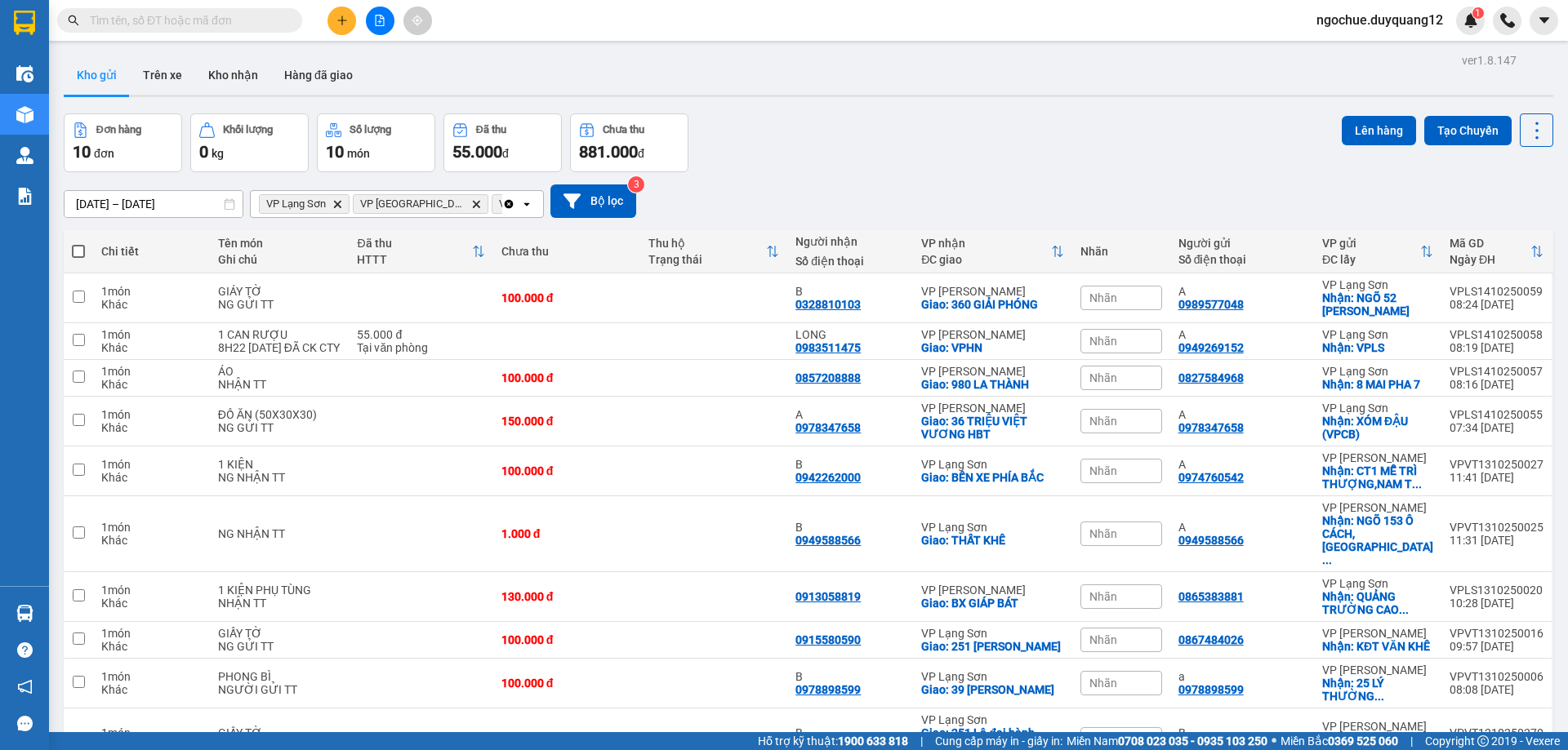
paste input "0969766921"
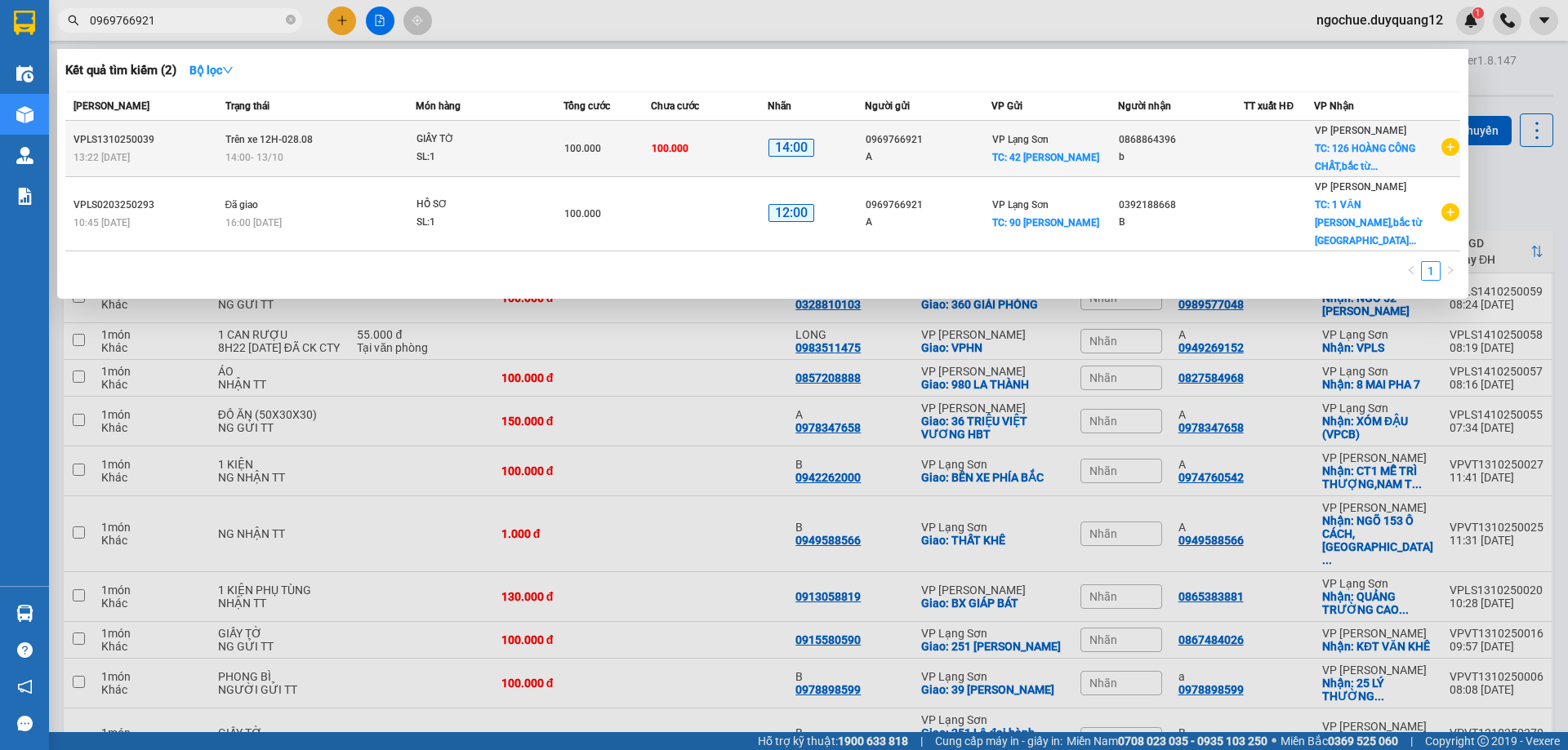
type input "0969766921"
click at [1445, 147] on icon "plus-circle" at bounding box center [1450, 147] width 18 height 18
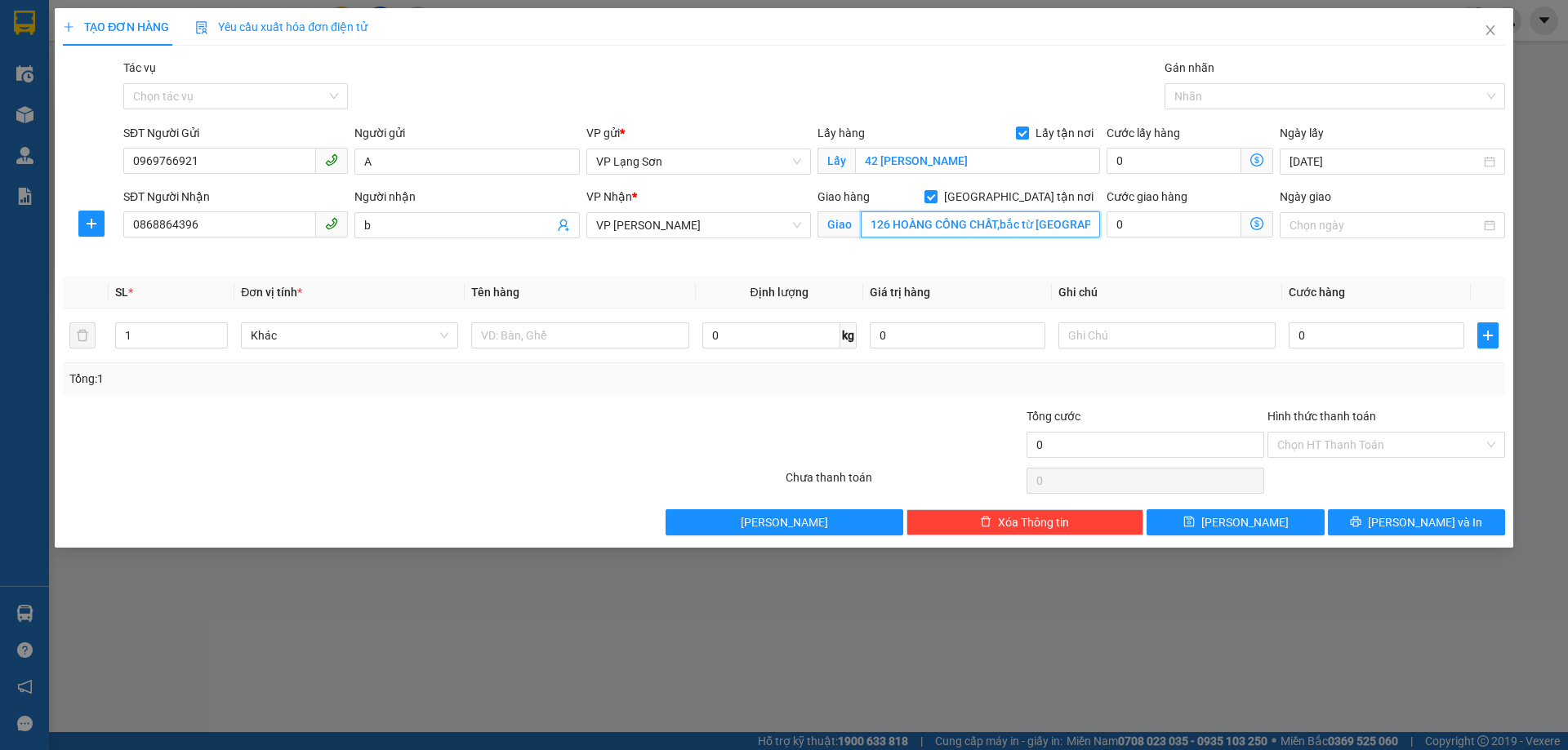
click at [927, 231] on input "126 HOÀNG CÔNG CHẤT,bắc từ liêm,hà nội" at bounding box center [979, 224] width 239 height 26
type input "VPHN"
click at [202, 232] on input "0868864396" at bounding box center [220, 224] width 193 height 26
drag, startPoint x: 207, startPoint y: 229, endPoint x: 95, endPoint y: 229, distance: 112.0
click at [95, 229] on div "SĐT Người Nhận 0868864396 0868864396 Người nhận b VP Nhận * VP Minh Khai Giao h…" at bounding box center [784, 226] width 1445 height 77
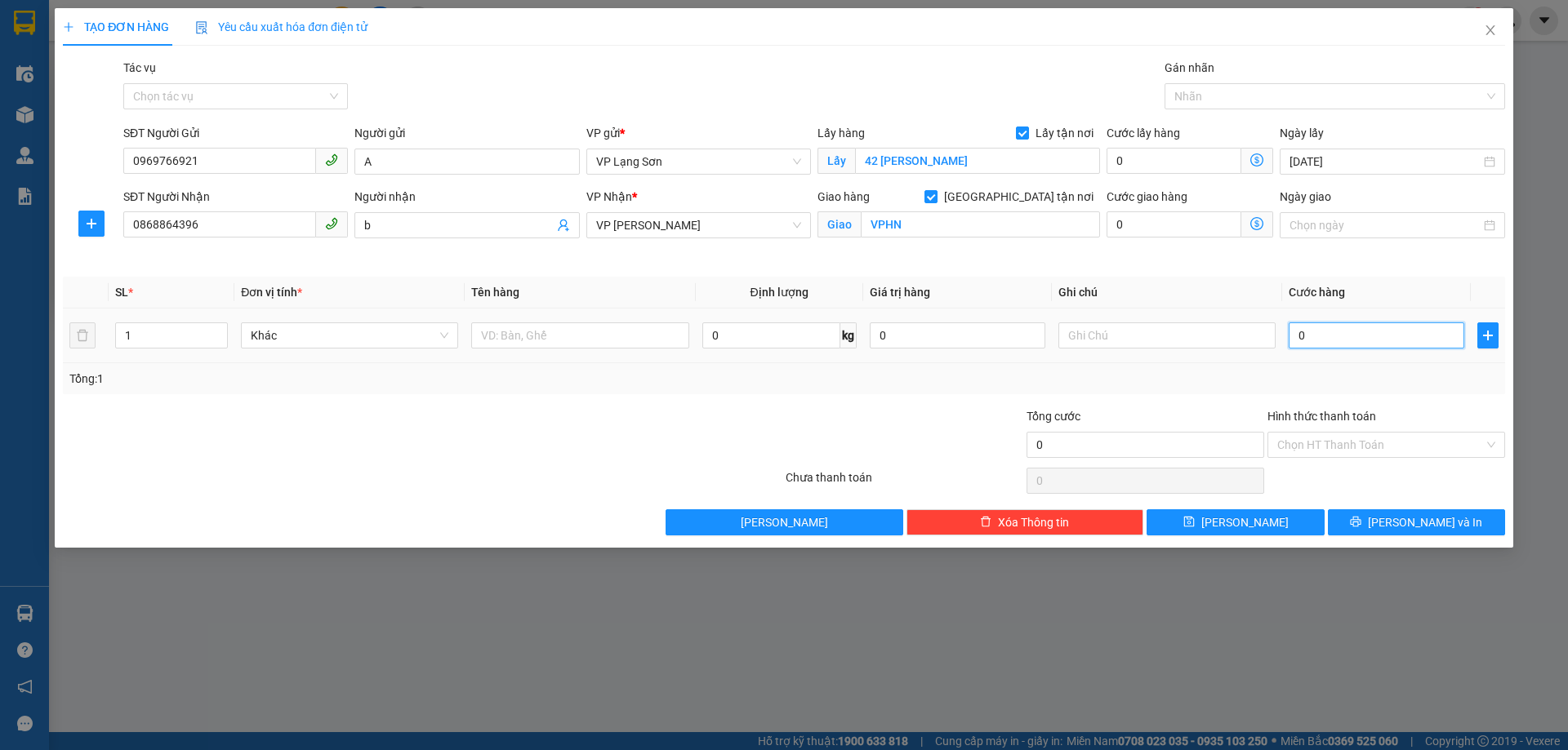
click at [1347, 327] on input "0" at bounding box center [1376, 335] width 175 height 26
type input "5"
type input "55"
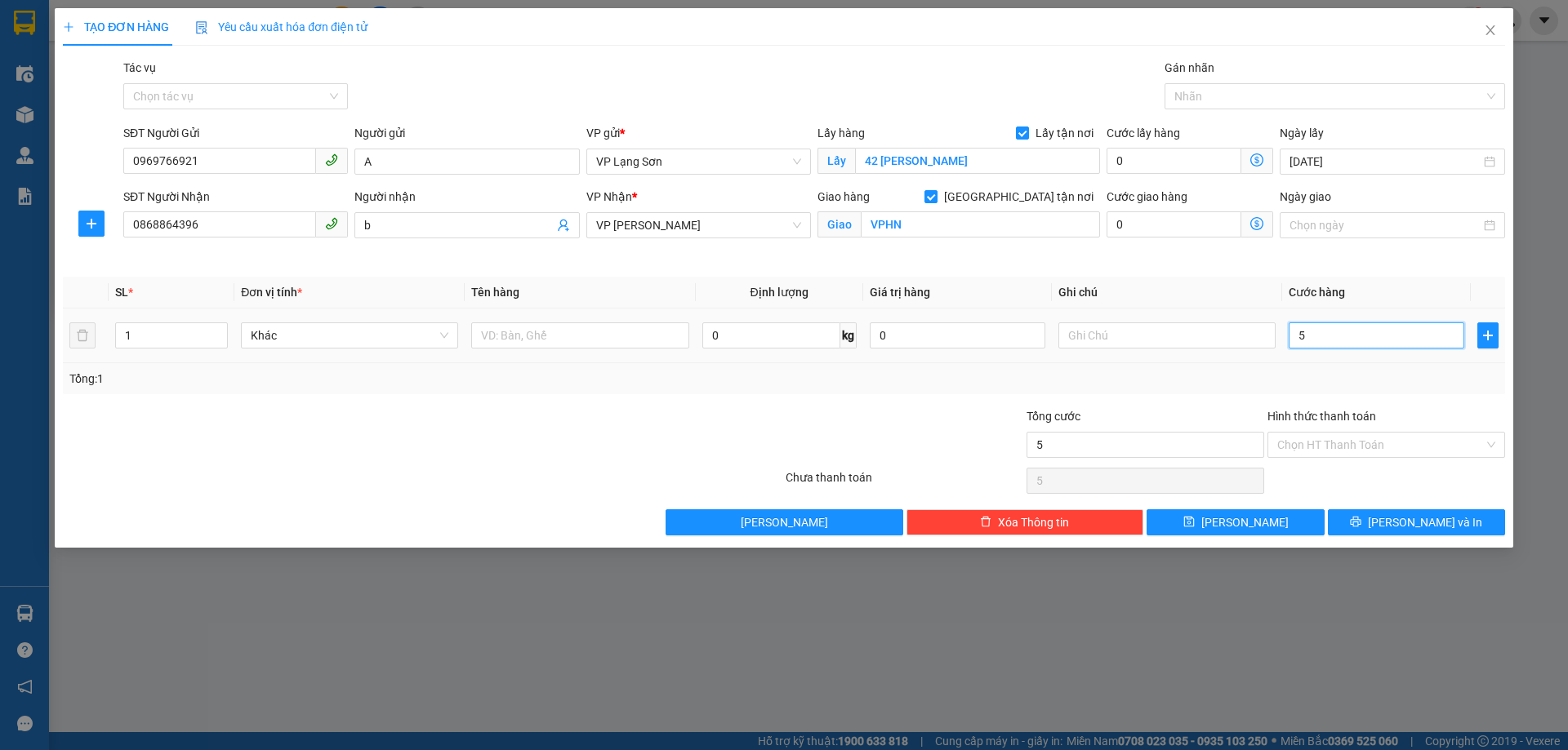
type input "55"
type input "55.000"
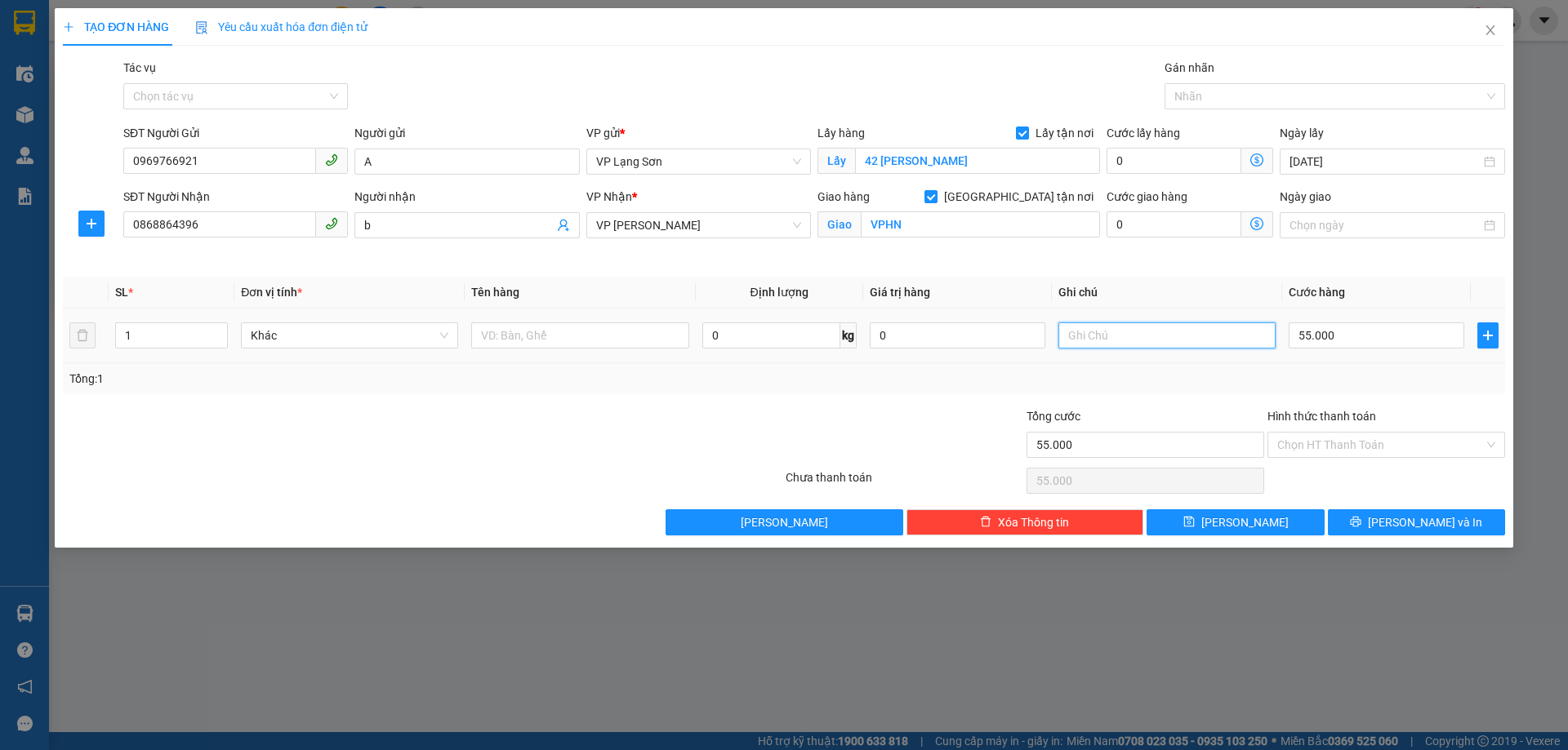
click at [1126, 334] on input "text" at bounding box center [1166, 335] width 217 height 26
type input "NHẬN TT"
click at [625, 337] on input "text" at bounding box center [579, 335] width 217 height 26
type input "GIẤY TỜ"
drag, startPoint x: 1251, startPoint y: 526, endPoint x: 1259, endPoint y: 513, distance: 15.3
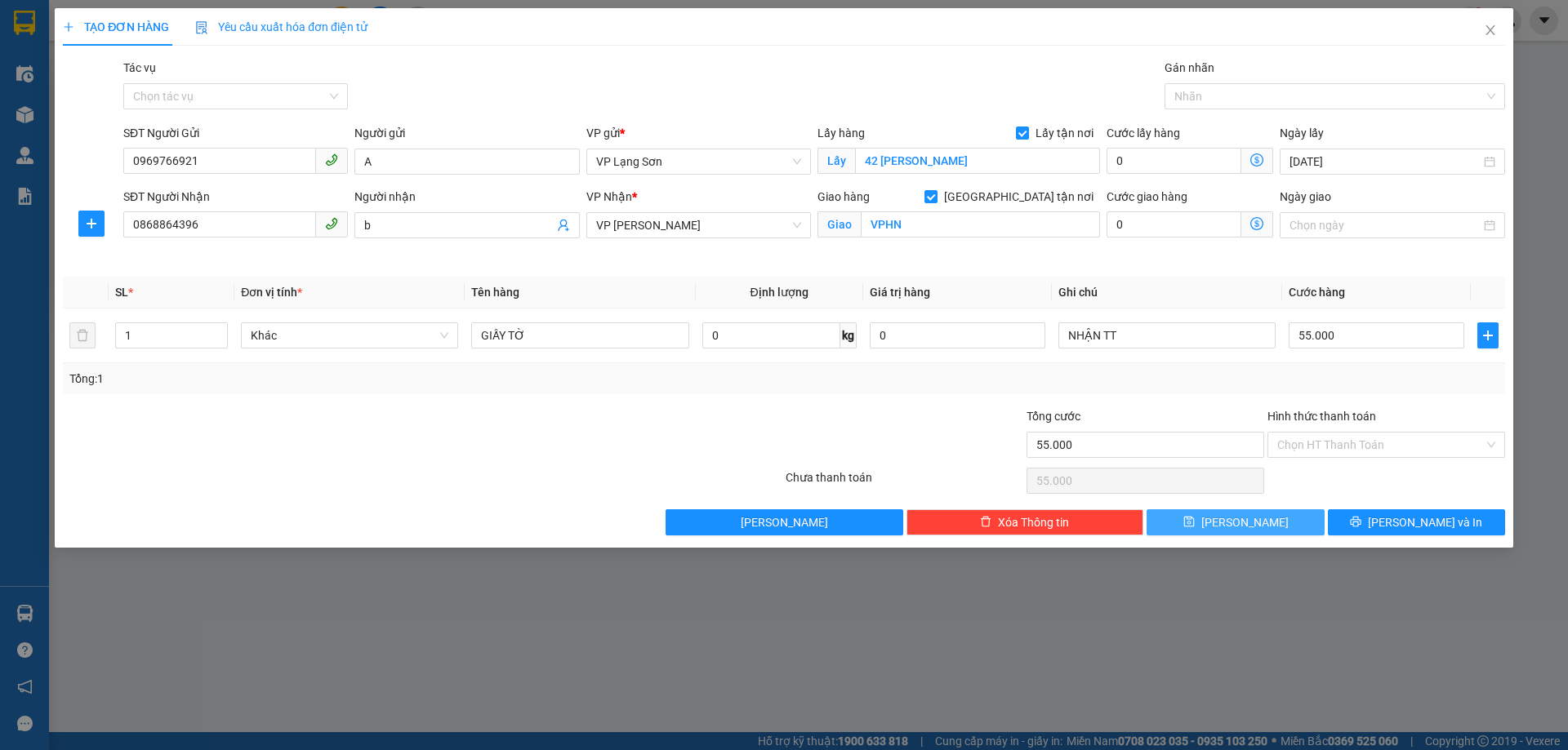
click at [1251, 526] on span "Lưu" at bounding box center [1244, 522] width 88 height 18
checkbox input "false"
type input "0"
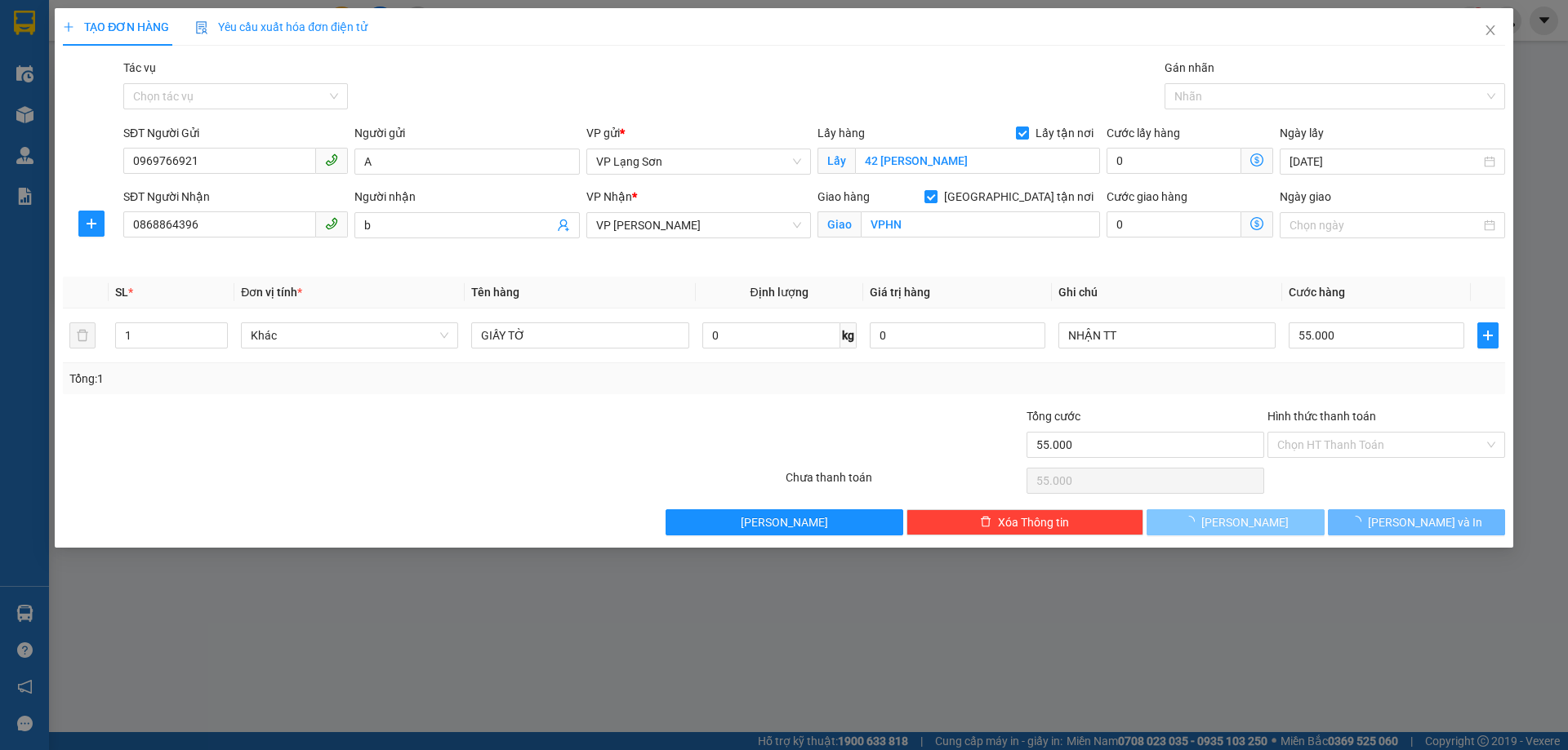
type input "0"
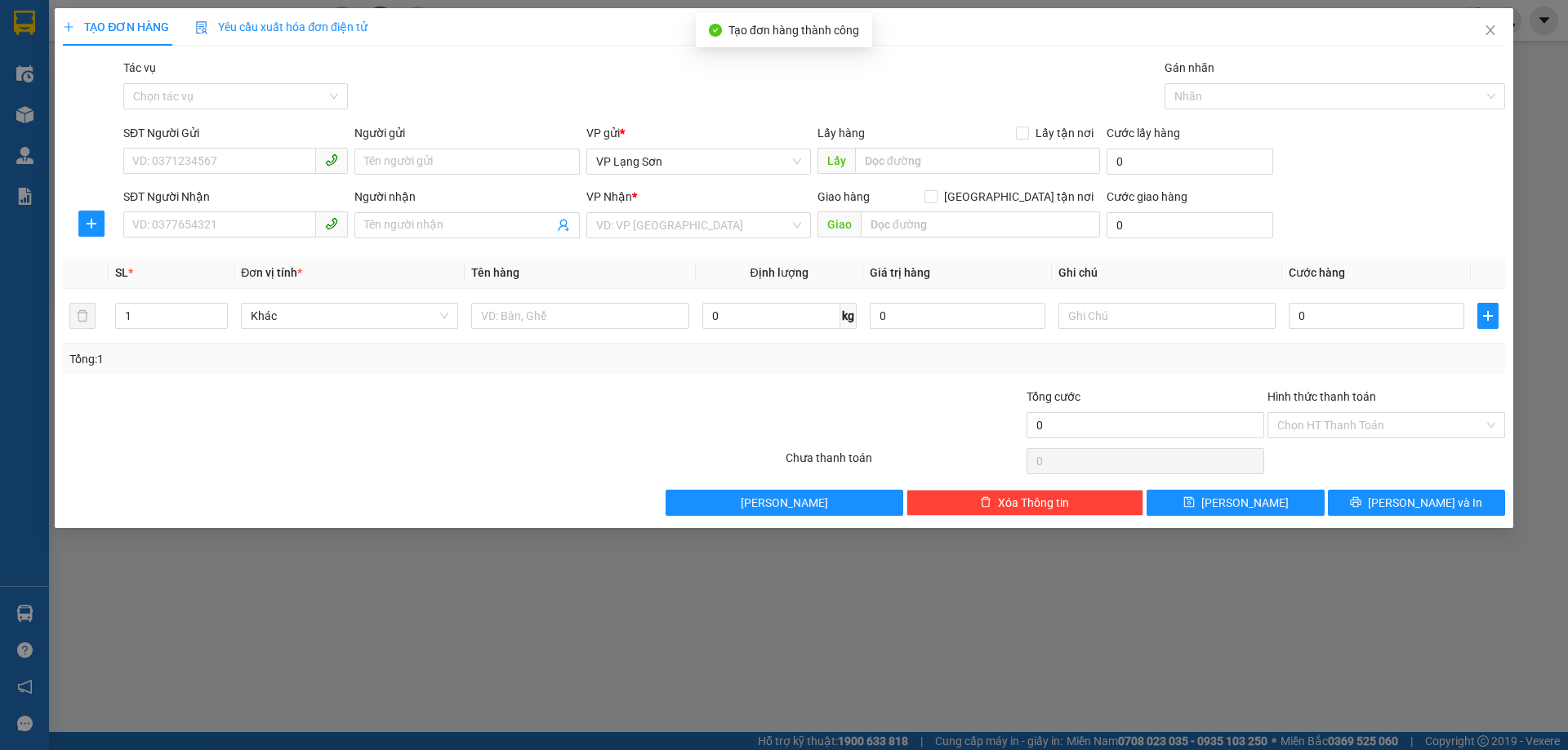
click at [1552, 131] on div "TẠO ĐƠN HÀNG Yêu cầu xuất hóa đơn điện tử Transit Pickup Surcharge Ids Transit …" at bounding box center [784, 375] width 1568 height 750
click at [1487, 29] on icon "close" at bounding box center [1489, 29] width 13 height 13
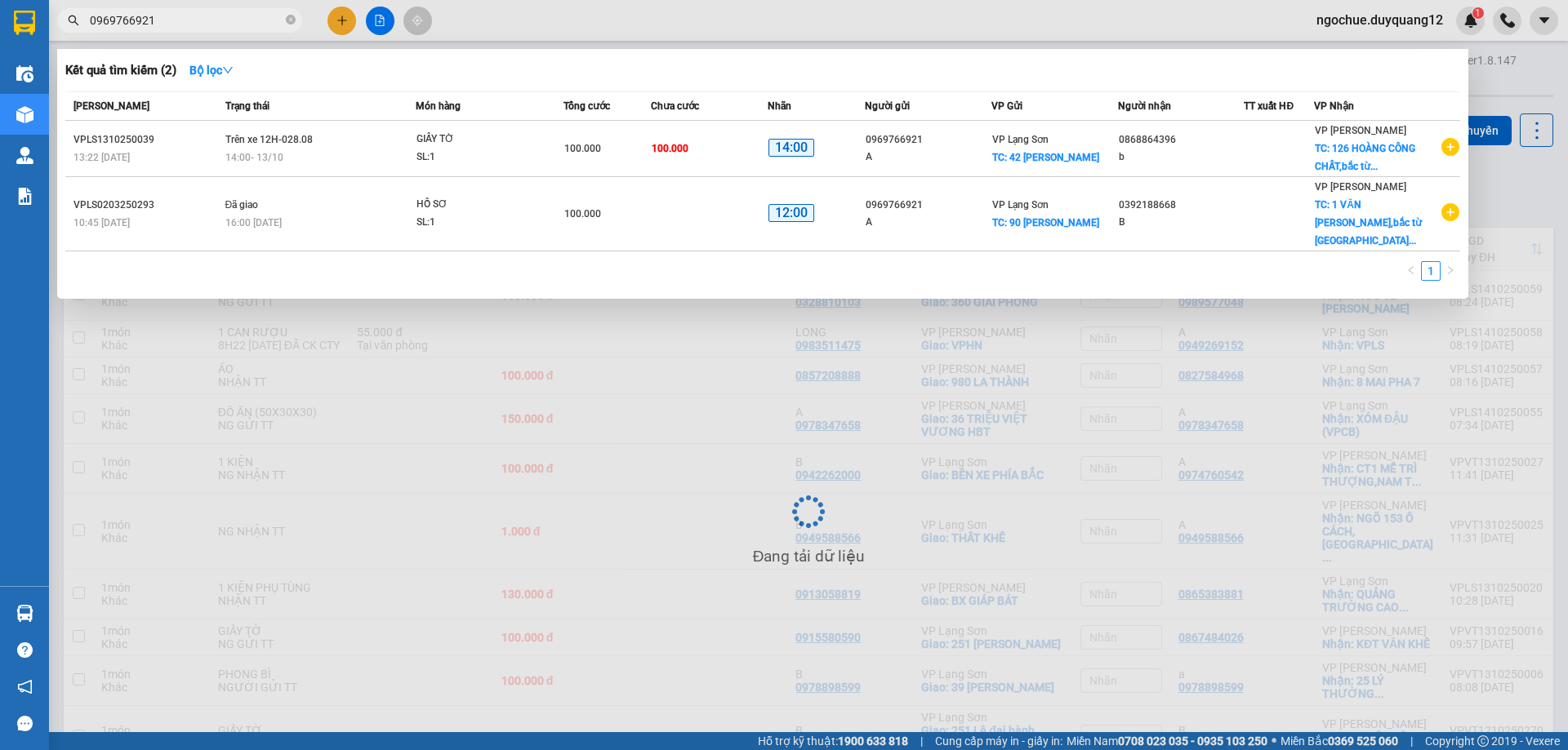
click at [1539, 188] on div at bounding box center [784, 375] width 1568 height 750
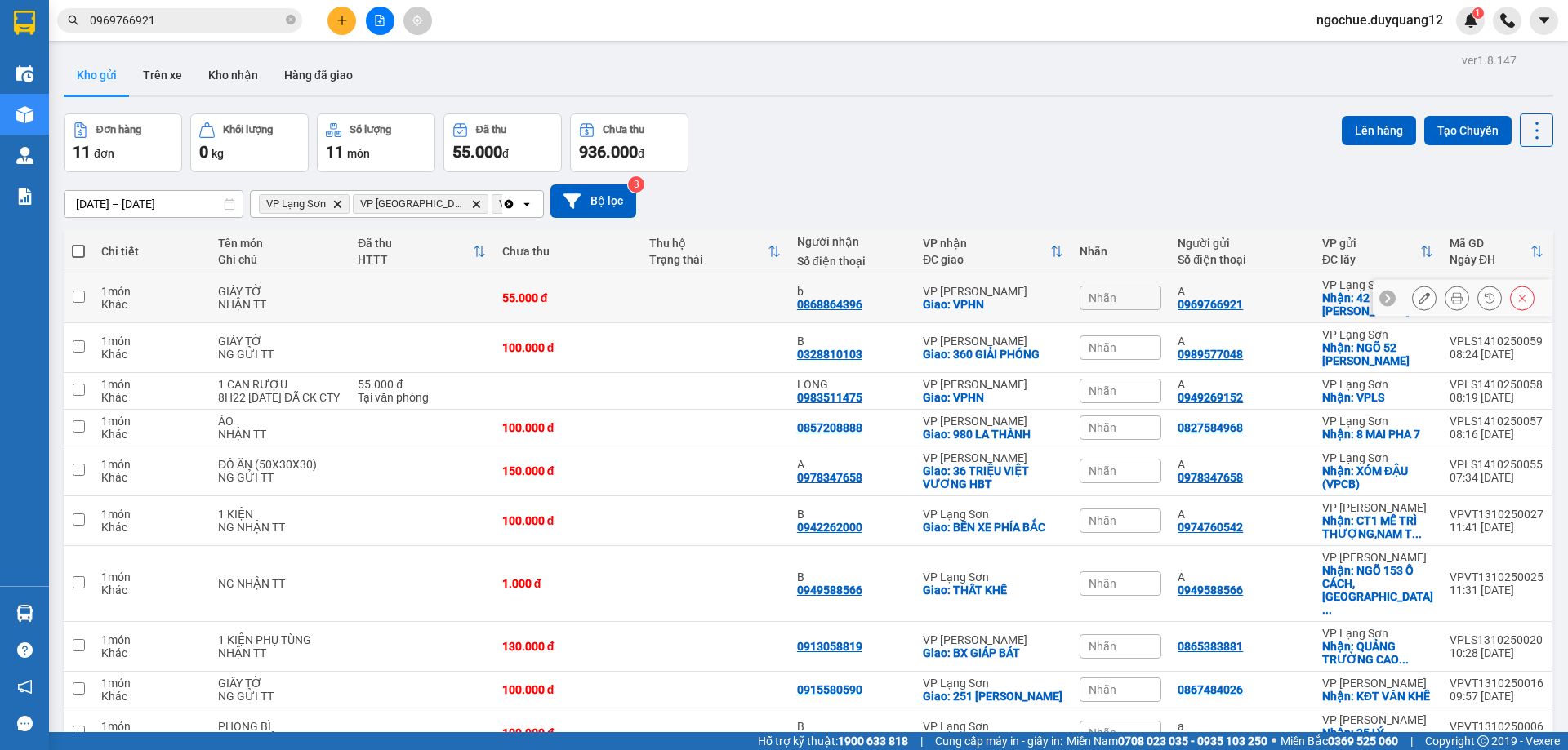
click at [1383, 298] on div at bounding box center [1462, 298] width 179 height 37
click at [1382, 299] on icon at bounding box center [1388, 298] width 12 height 12
drag, startPoint x: 1171, startPoint y: 302, endPoint x: 1342, endPoint y: 310, distance: 171.2
click at [1342, 310] on tr "1 món Khác GIẤY TỜ NHẬN TT 55.000 đ b 0868864396 VP Minh Khai Giao: VPHN Nhãn A…" at bounding box center [808, 298] width 1489 height 50
checkbox input "true"
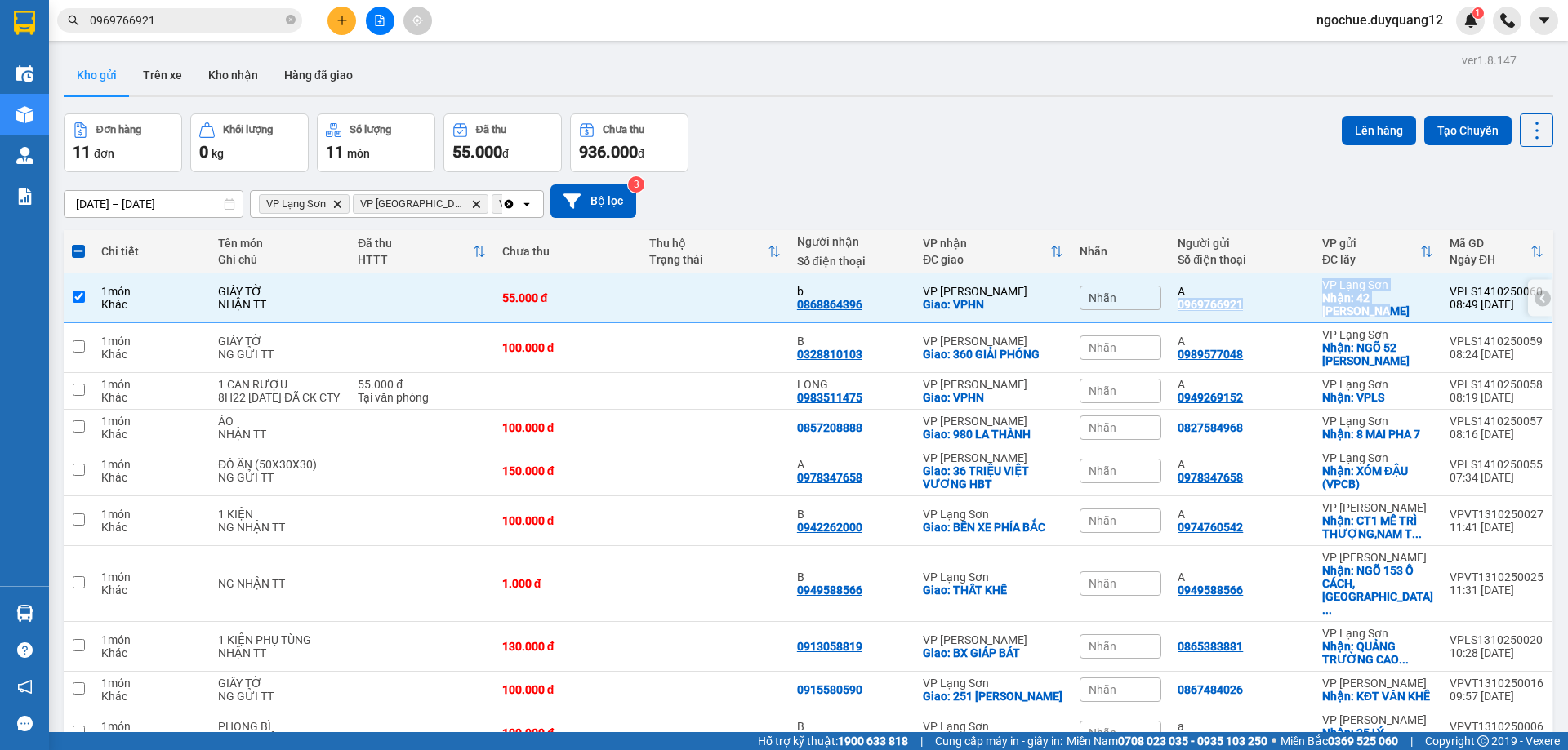
copy tr "0969766921 VP Lạng Sơn Nhận: 42 LÝ THÁI TỔ"
click at [285, 20] on span "0969766921" at bounding box center [179, 19] width 245 height 24
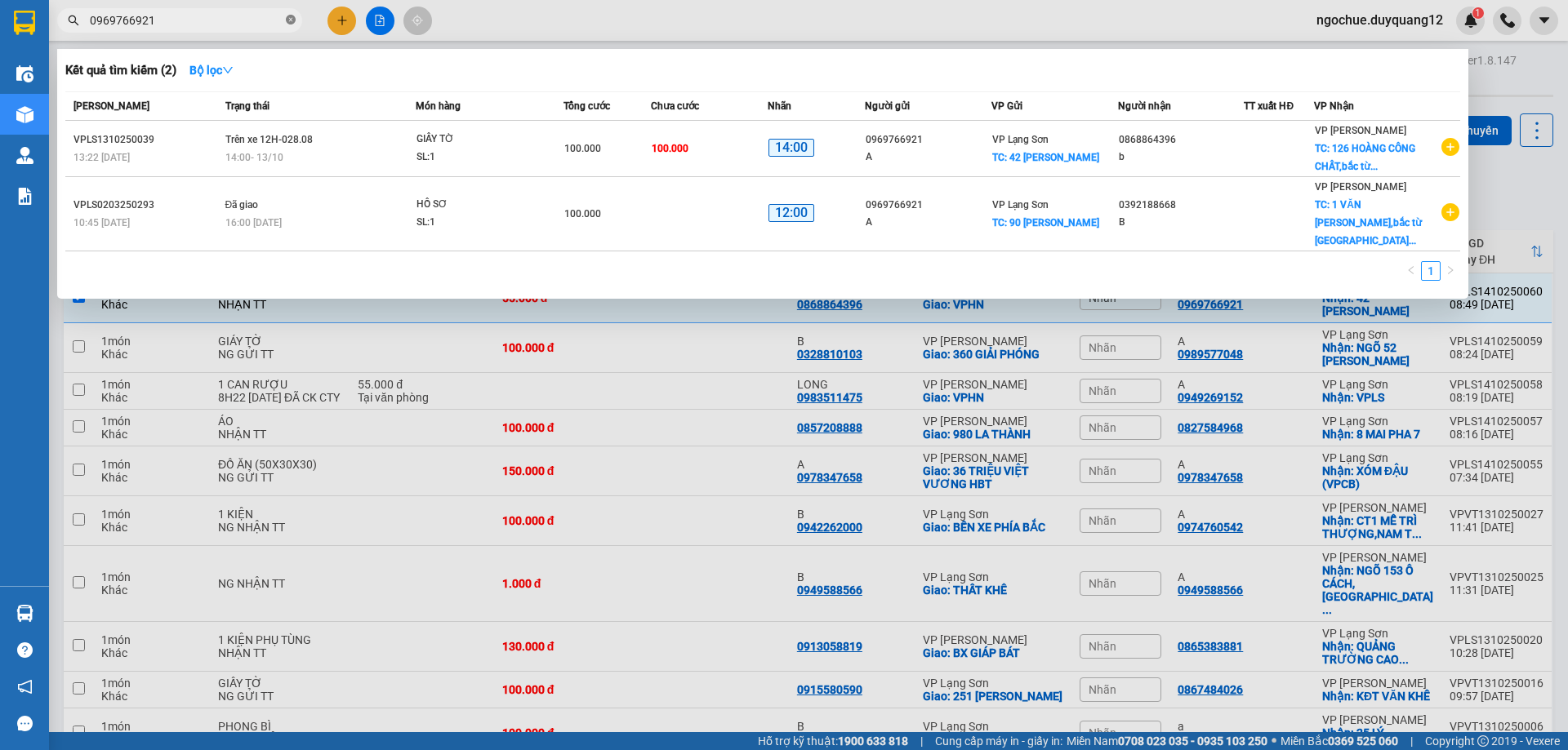
drag, startPoint x: 288, startPoint y: 22, endPoint x: 227, endPoint y: 19, distance: 61.1
click at [288, 21] on icon "close-circle" at bounding box center [290, 19] width 10 height 10
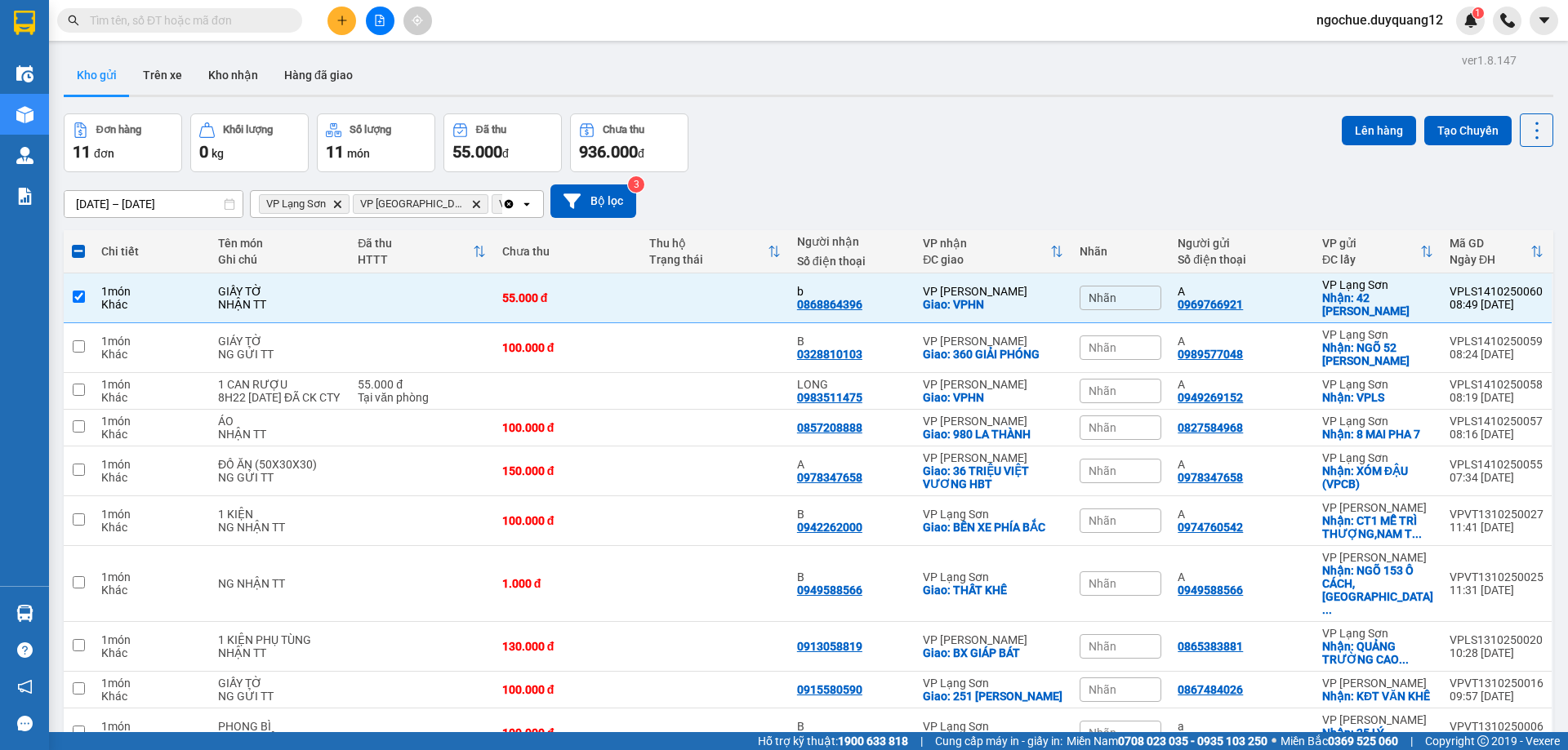
paste input "0983946696"
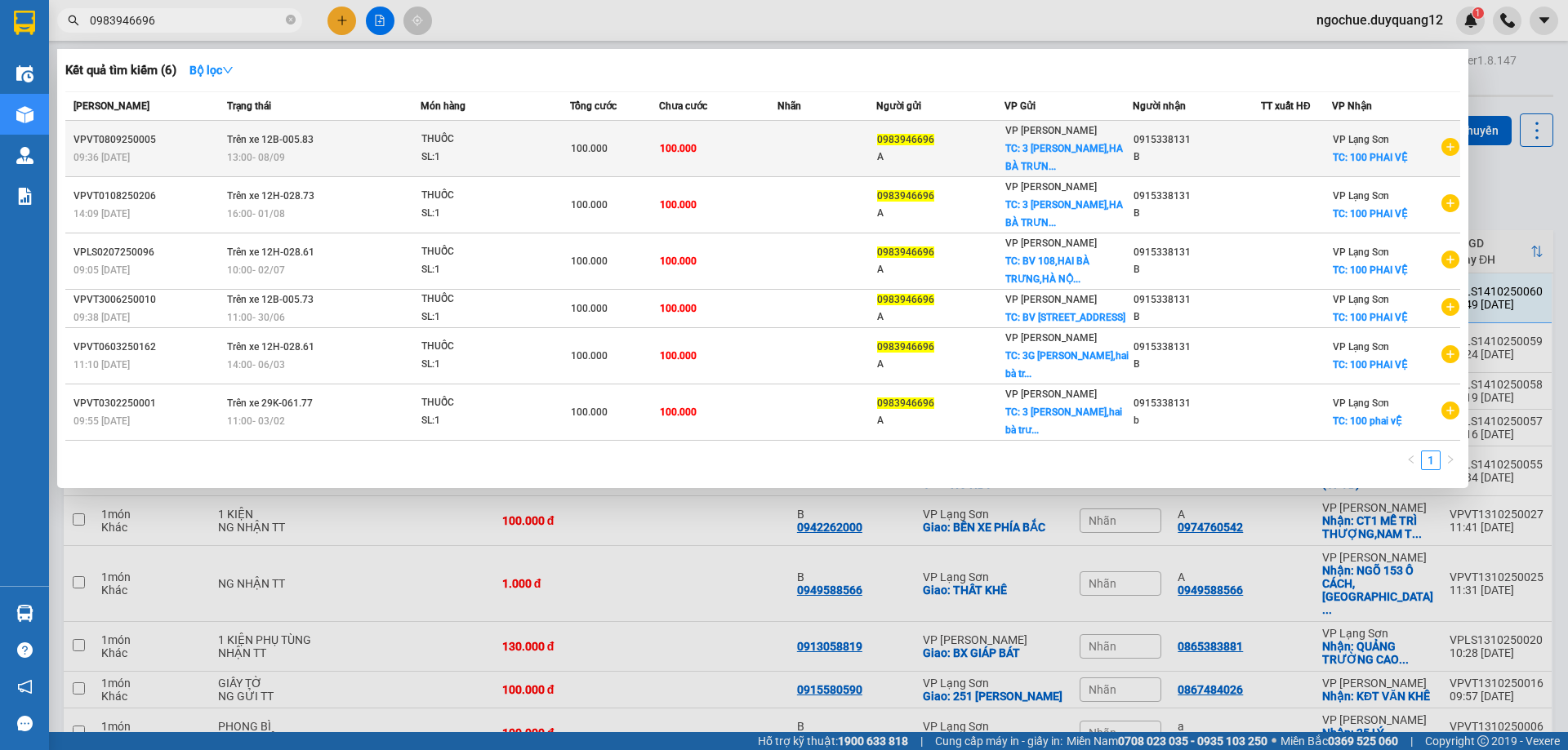
type input "0983946696"
click at [1274, 166] on td at bounding box center [1296, 149] width 71 height 56
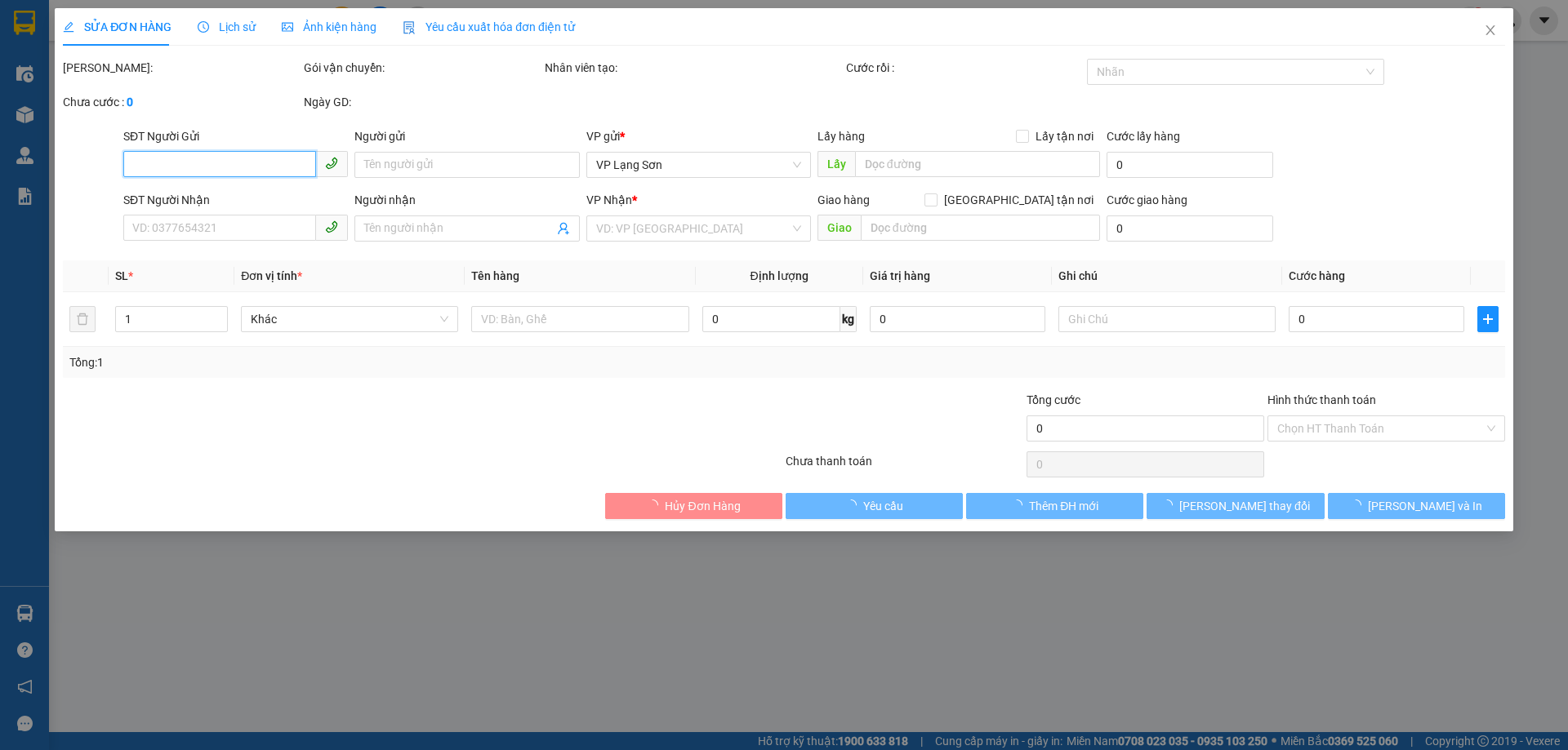
type input "0983946696"
type input "A"
checkbox input "true"
type input "3 TRẦN HƯNG ĐẠO,HA BÀ TRƯNG,HÀ NỘI"
type input "0915338131"
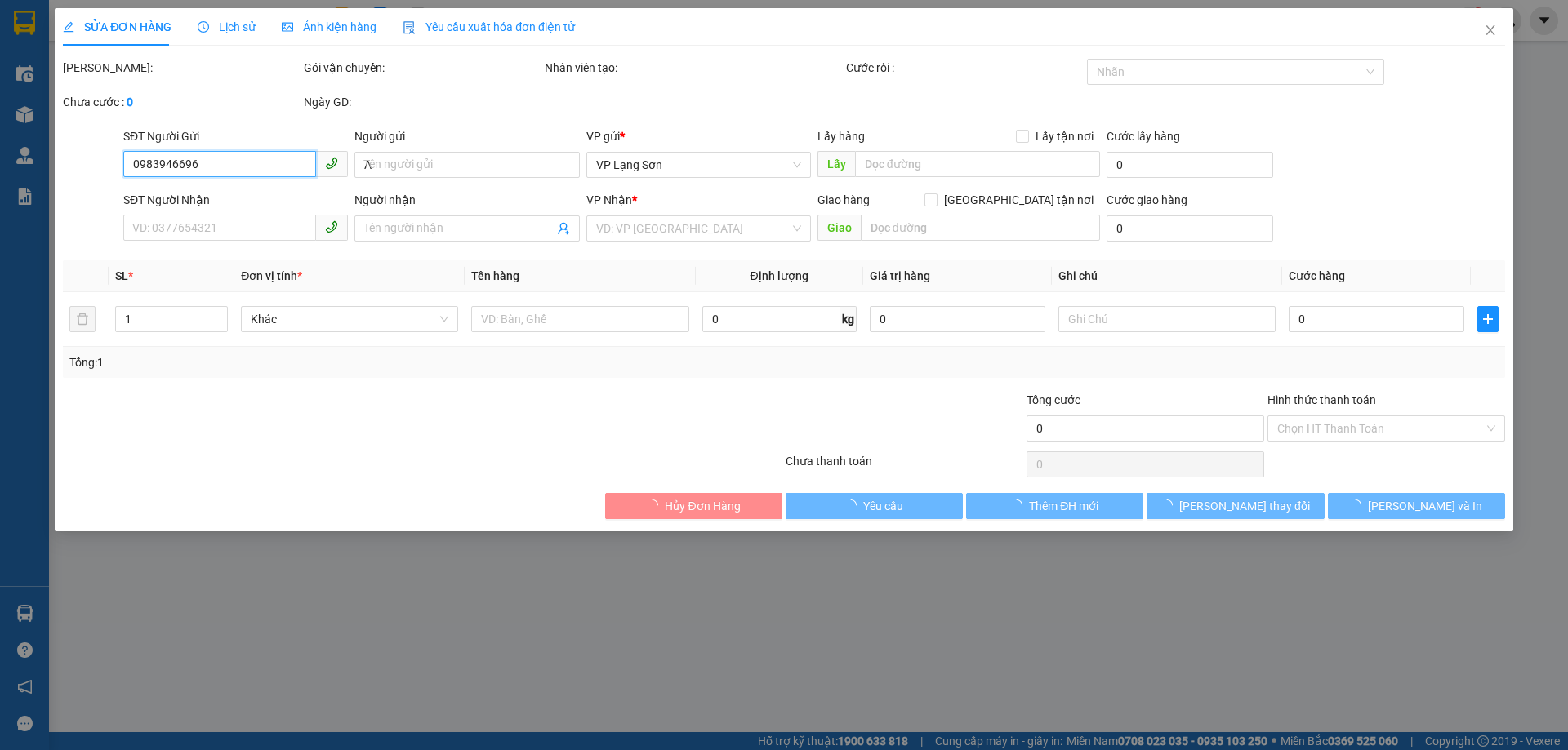
type input "B"
checkbox input "true"
type input "100 PHAI VỆ"
type input "100.000"
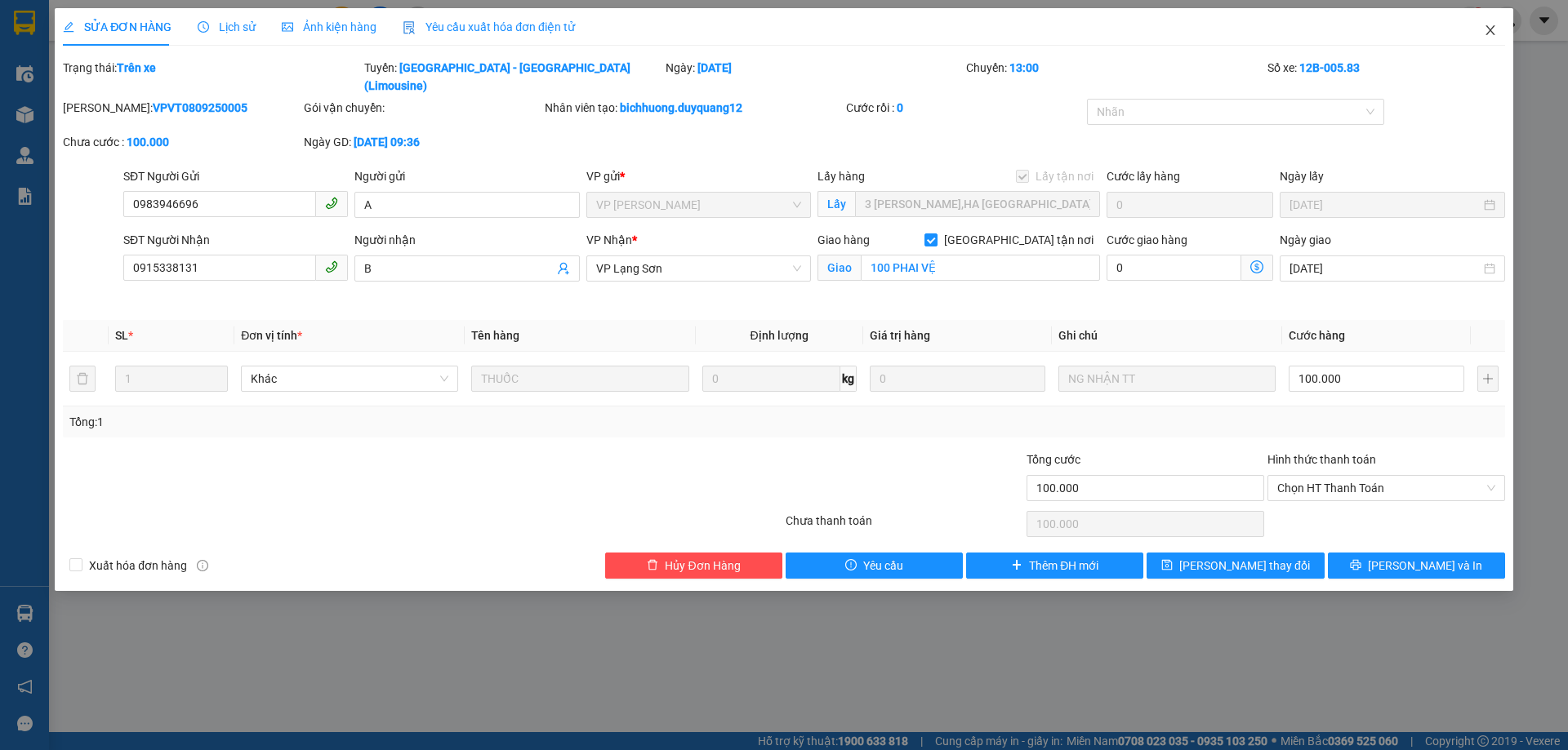
drag, startPoint x: 1486, startPoint y: 28, endPoint x: 854, endPoint y: 22, distance: 632.0
click at [1427, 30] on div "SỬA ĐƠN HÀNG Lịch sử Ảnh kiện hàng Yêu cầu xuất hóa đơn điện tử Total Paid Fee …" at bounding box center [784, 299] width 1458 height 582
click at [1486, 31] on icon "close" at bounding box center [1489, 29] width 13 height 13
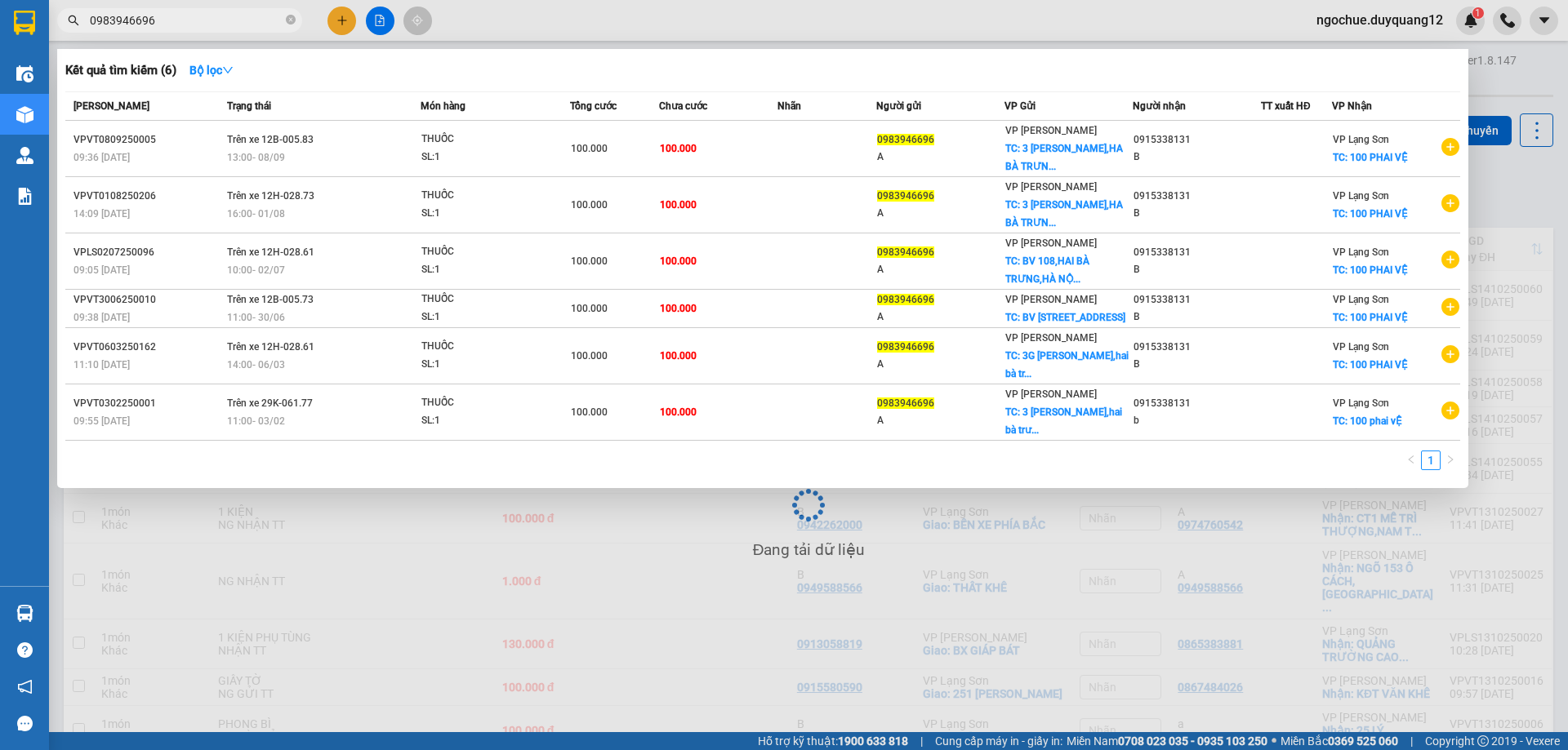
click at [226, 14] on input "0983946696" at bounding box center [186, 20] width 193 height 18
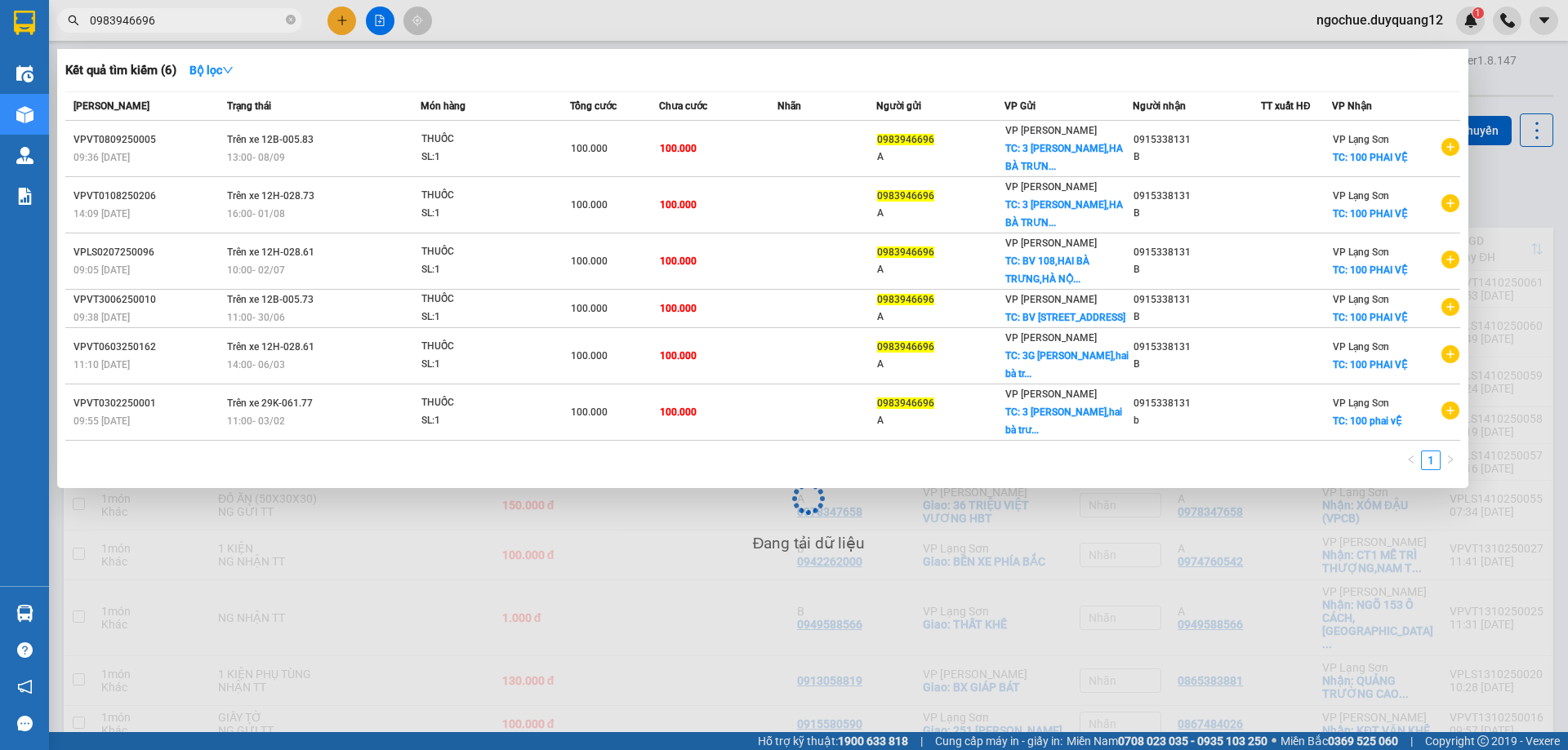
click at [342, 17] on div at bounding box center [784, 375] width 1568 height 750
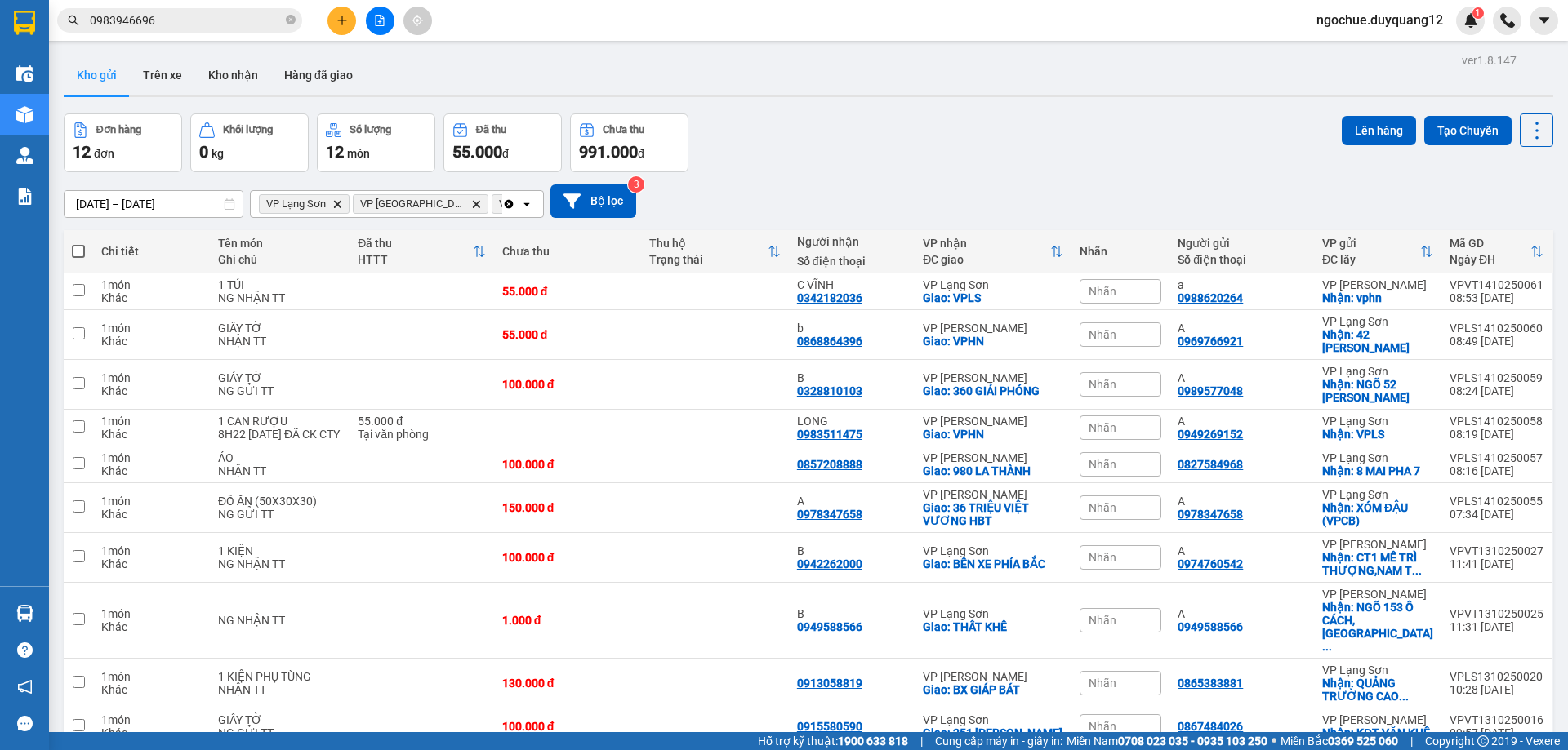
click at [345, 23] on icon "plus" at bounding box center [342, 20] width 12 height 12
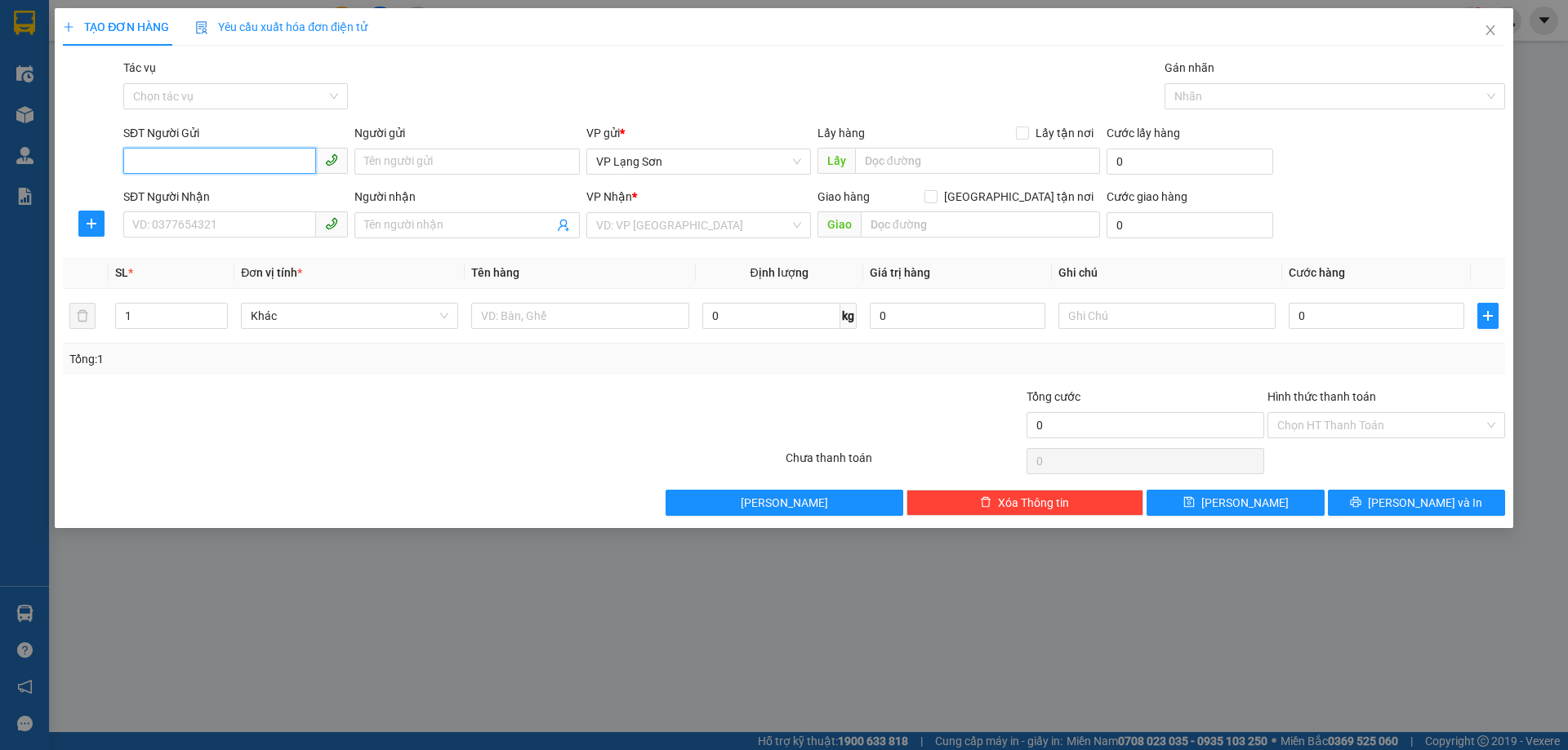
paste input "0983946696"
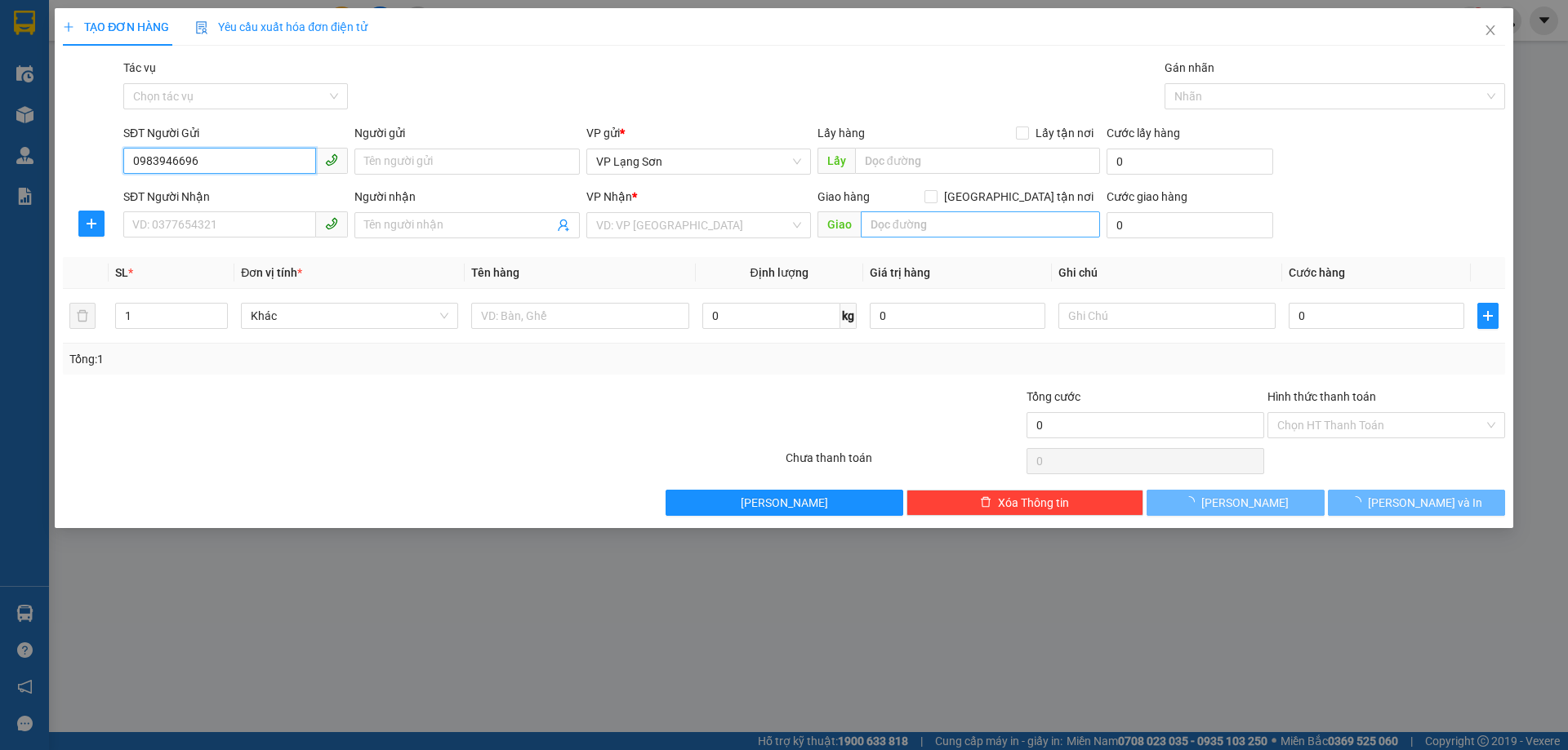
type input "0983946696"
click at [923, 219] on input "text" at bounding box center [979, 224] width 239 height 26
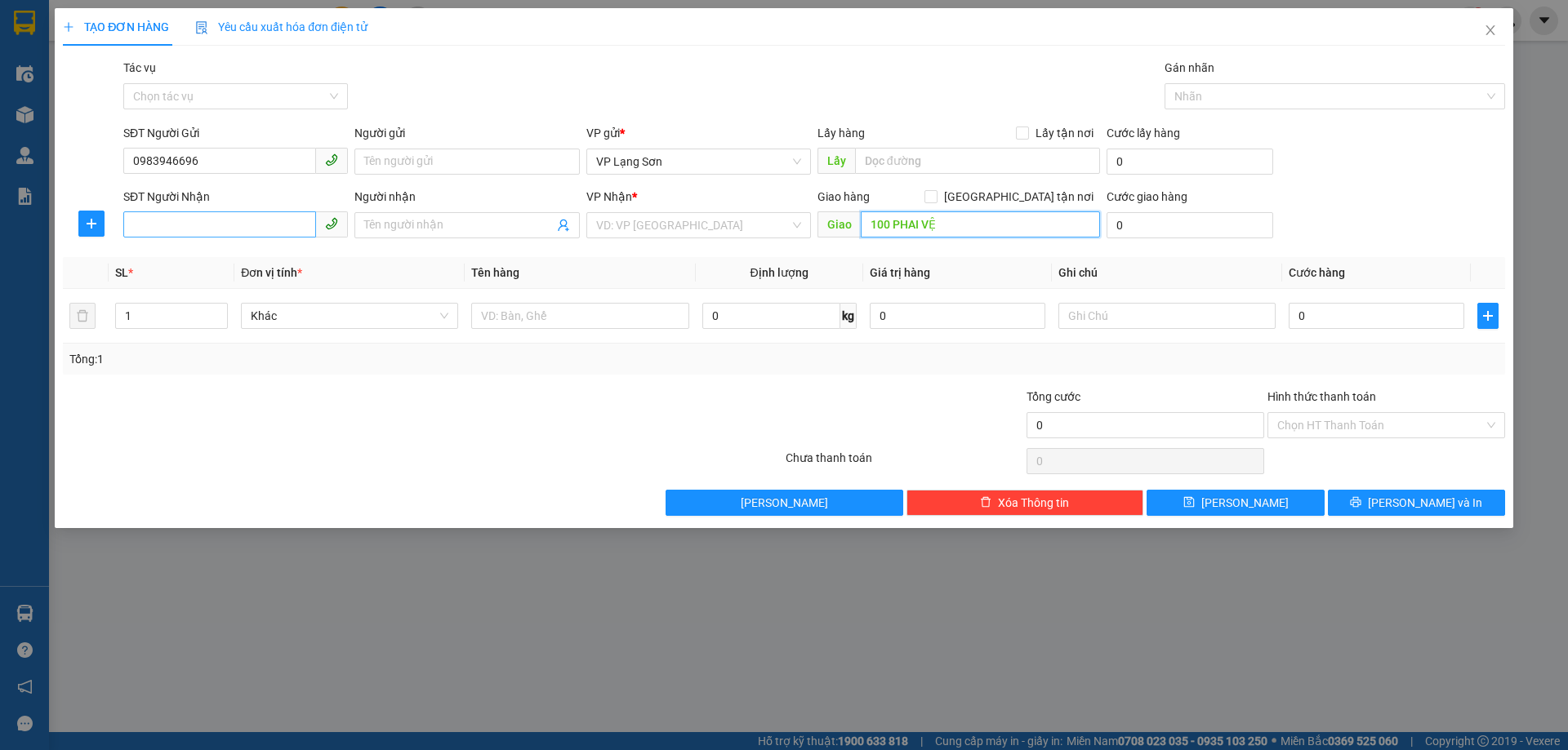
type input "100 PHAI VỆ"
click at [260, 225] on input "SĐT Người Nhận" at bounding box center [220, 224] width 193 height 26
click at [227, 258] on div "0915338131 - A" at bounding box center [236, 258] width 205 height 18
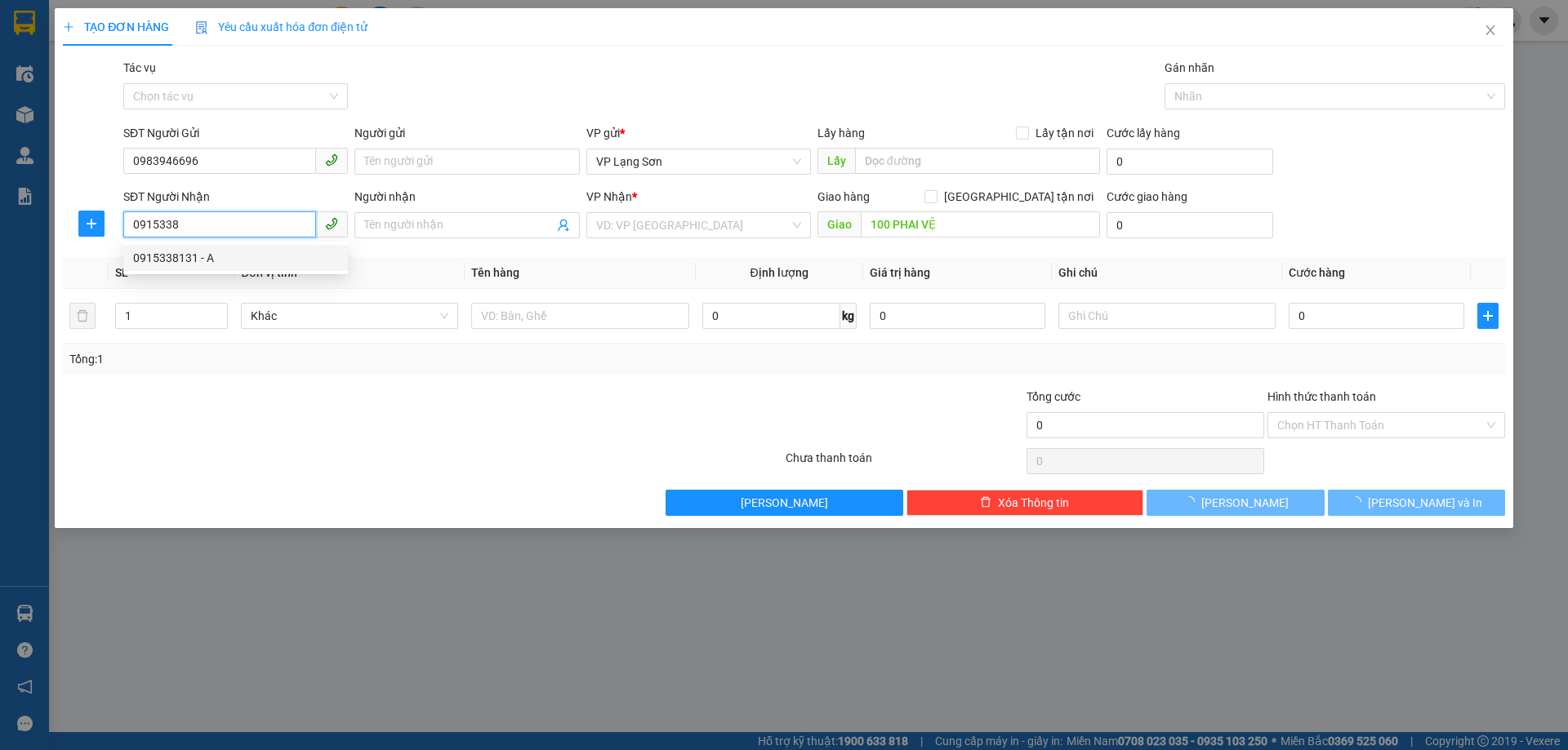
type input "0915338131"
type input "A"
checkbox input "true"
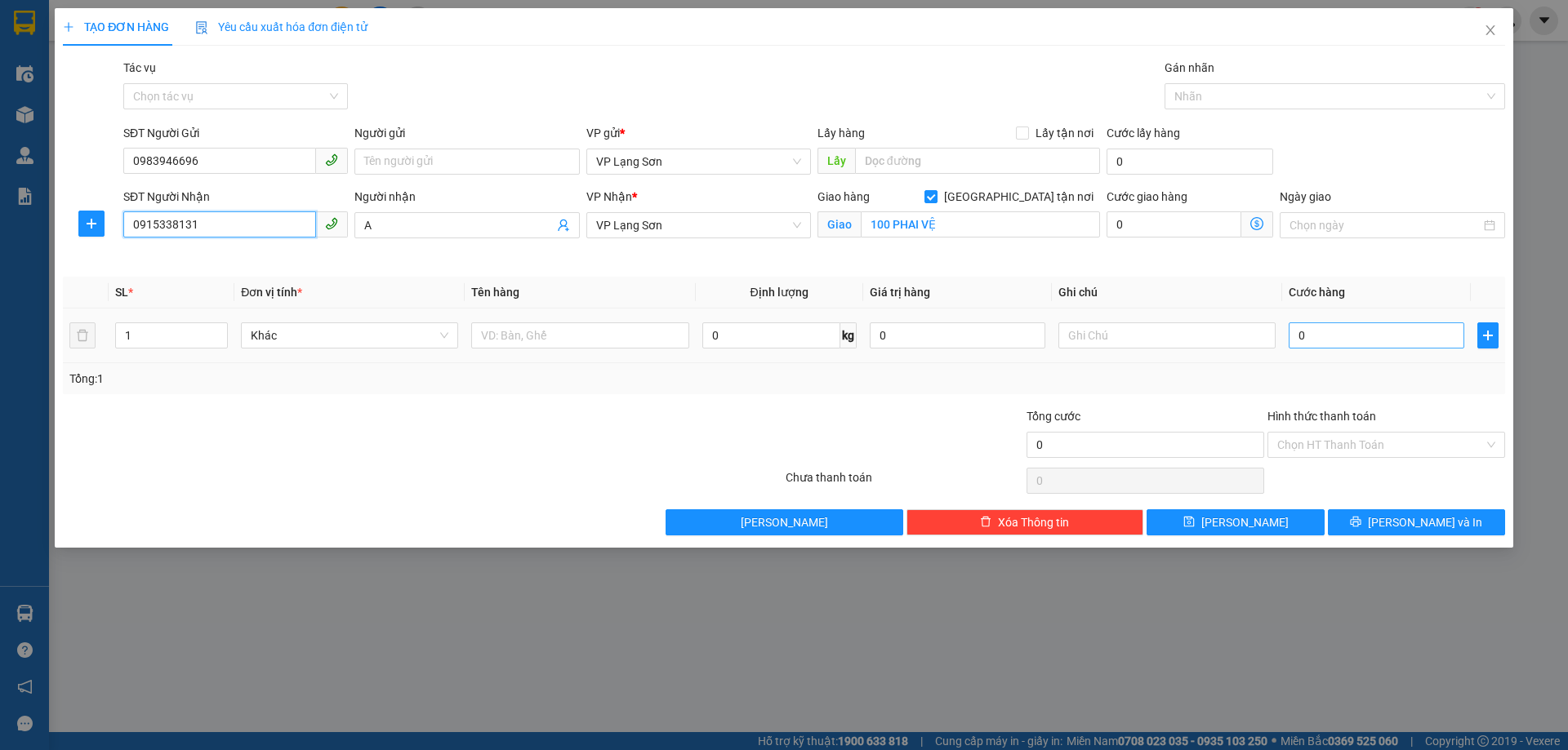
type input "0915338131"
type input "6"
type input "65"
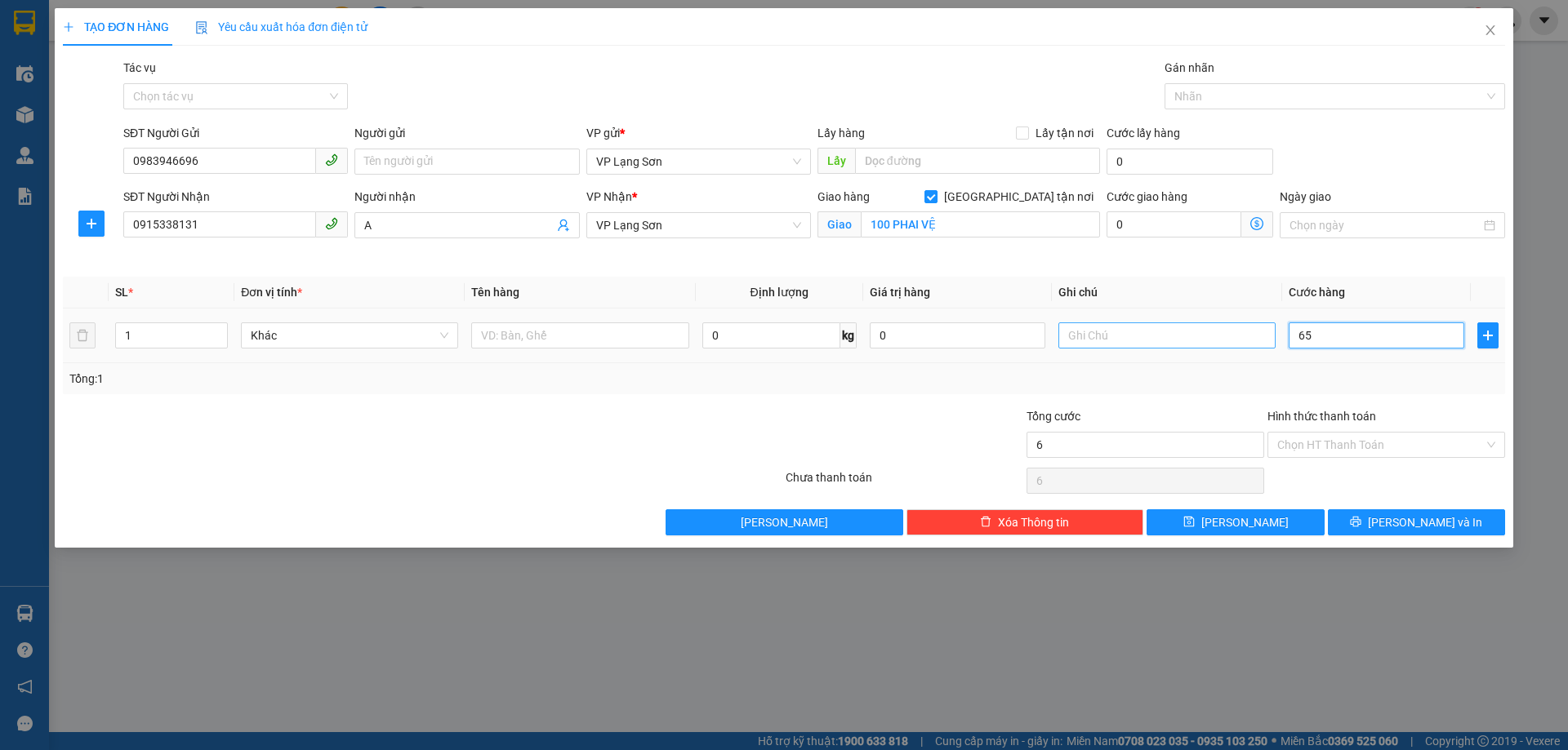
type input "65"
click at [1179, 285] on th "Ghi chú" at bounding box center [1166, 292] width 230 height 32
type input "65.000"
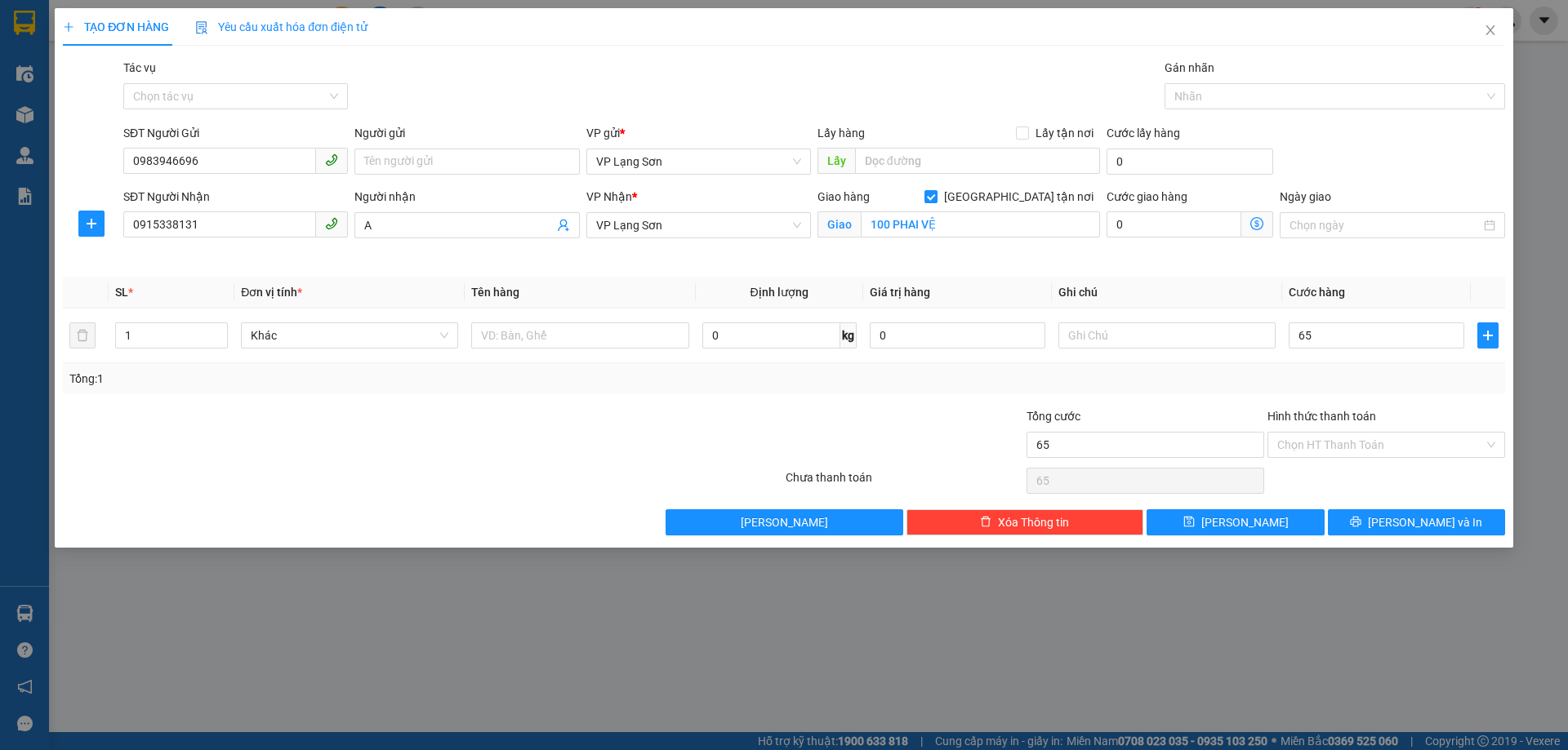
type input "65.000"
click at [1140, 332] on input "text" at bounding box center [1166, 335] width 217 height 26
type input "NHẬN TT"
click at [874, 166] on input "text" at bounding box center [976, 161] width 245 height 26
type input "512 MINH KHAI"
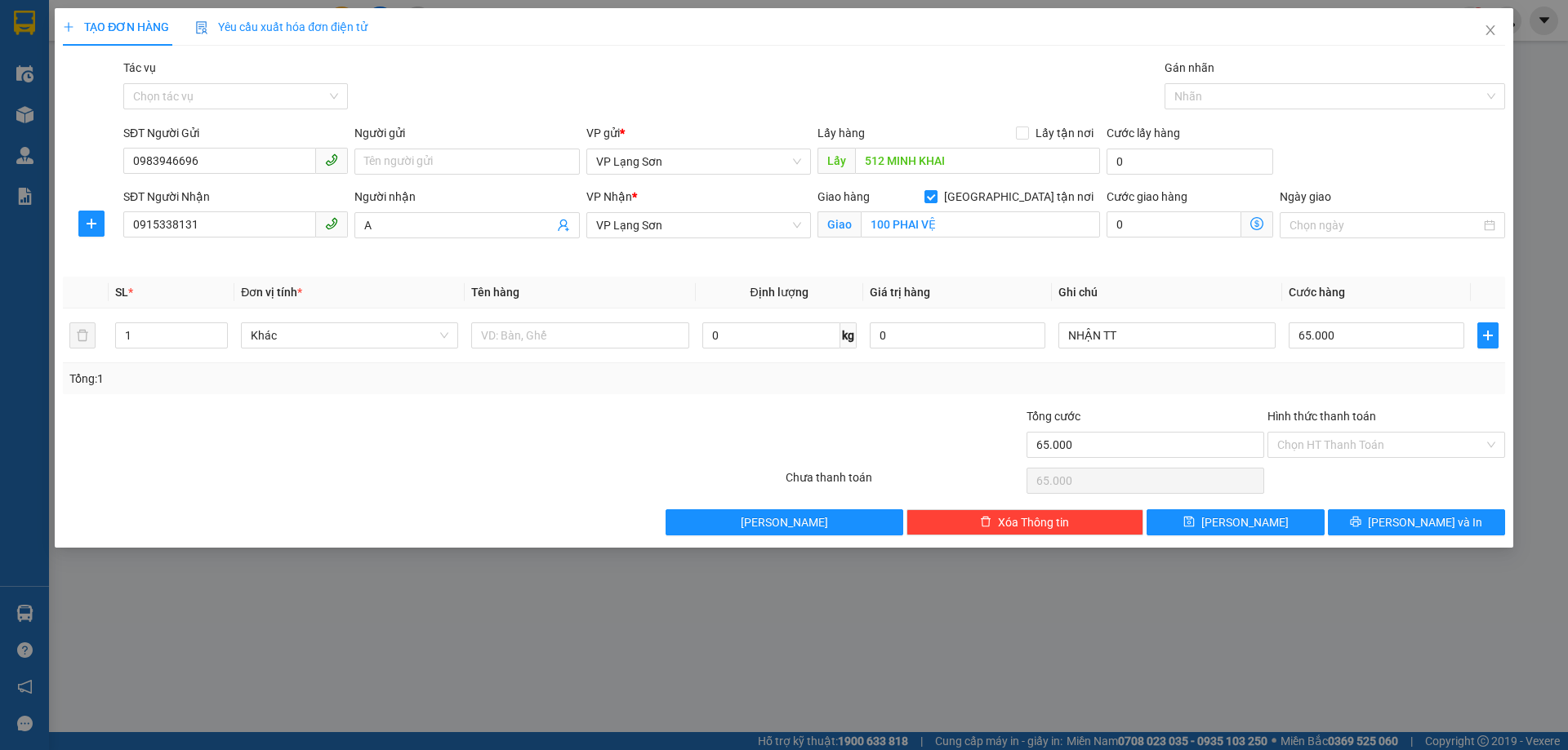
drag, startPoint x: 1030, startPoint y: 134, endPoint x: 733, endPoint y: 302, distance: 341.2
click at [1028, 134] on span at bounding box center [1021, 132] width 13 height 13
click at [576, 334] on input "text" at bounding box center [579, 335] width 217 height 26
click at [1023, 134] on input "Lấy tận nơi" at bounding box center [1021, 132] width 12 height 12
checkbox input "true"
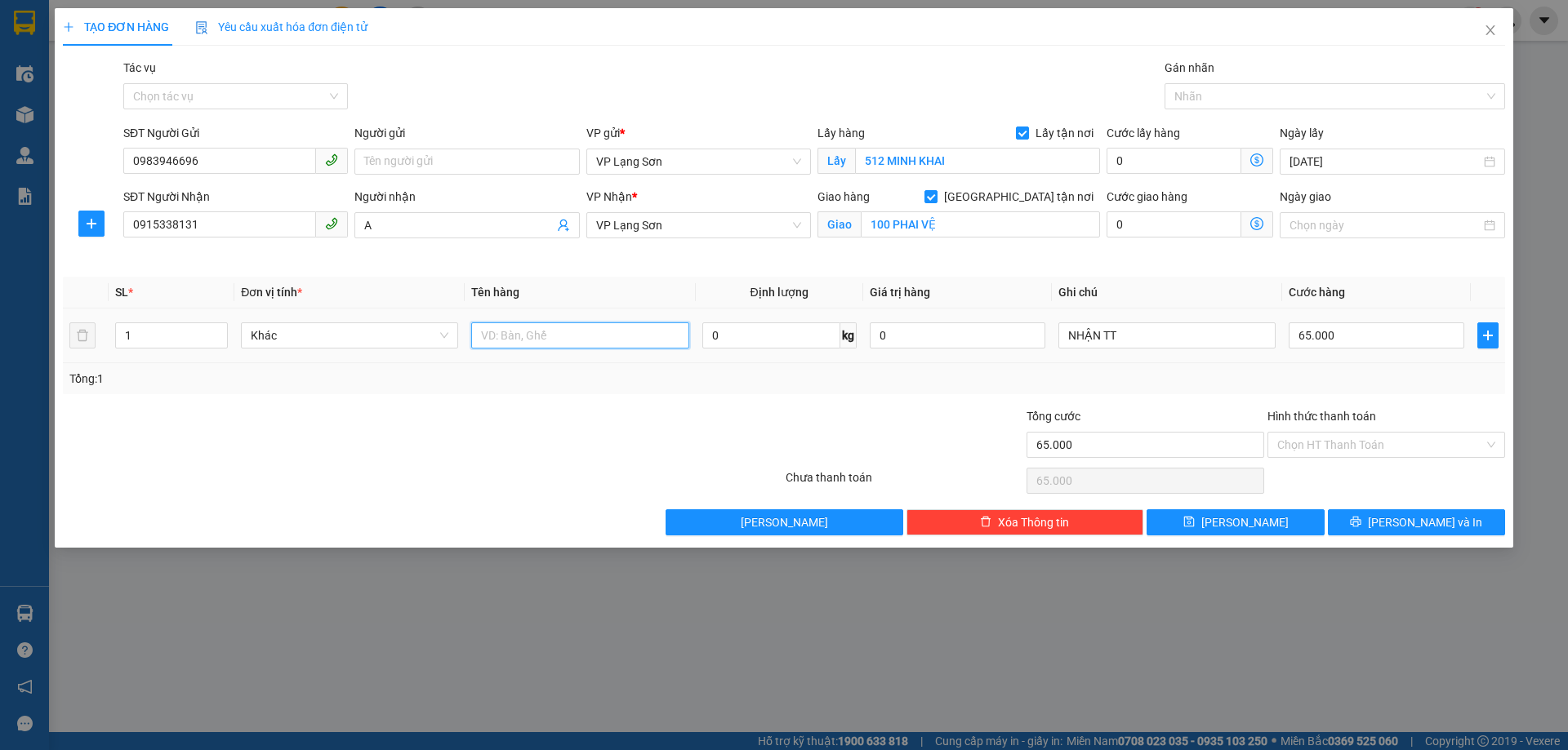
click at [545, 338] on input "text" at bounding box center [579, 335] width 217 height 26
type input "1K"
click at [1256, 519] on button "Lưu" at bounding box center [1235, 522] width 177 height 26
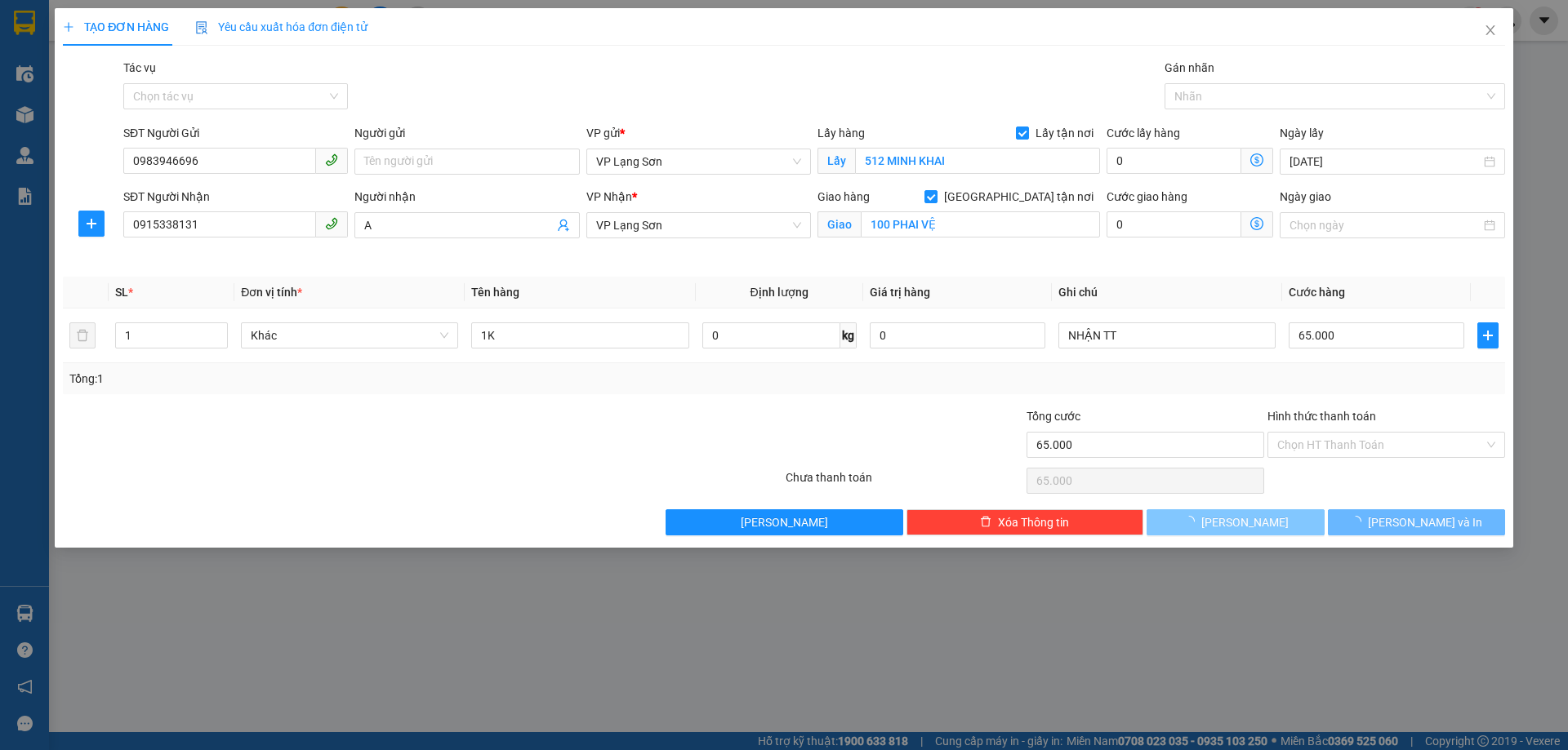
checkbox input "false"
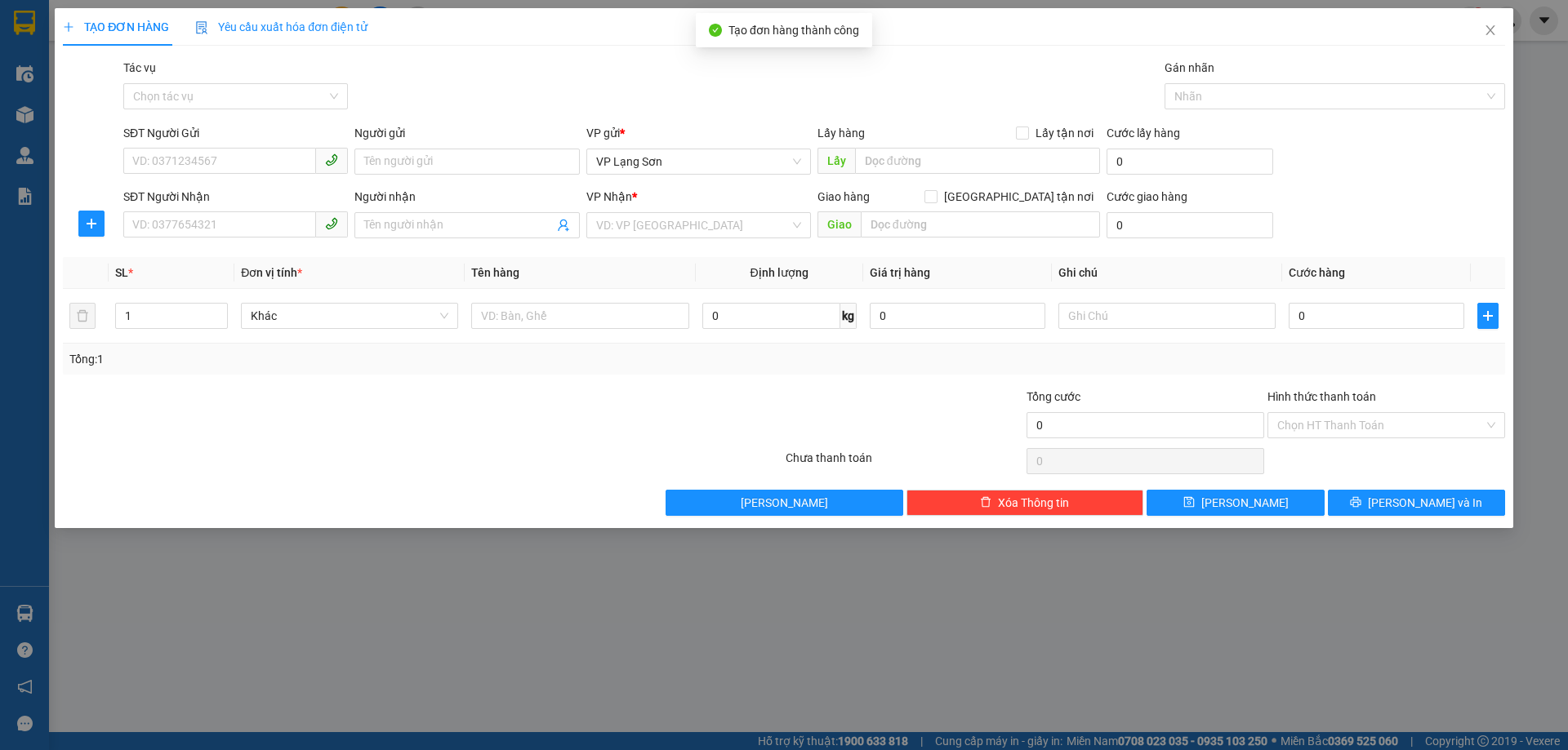
click at [1542, 143] on div "TẠO ĐƠN HÀNG Yêu cầu xuất hóa đơn điện tử Transit Pickup Surcharge Ids Transit …" at bounding box center [784, 375] width 1568 height 750
click at [1498, 27] on span "Close" at bounding box center [1490, 30] width 46 height 46
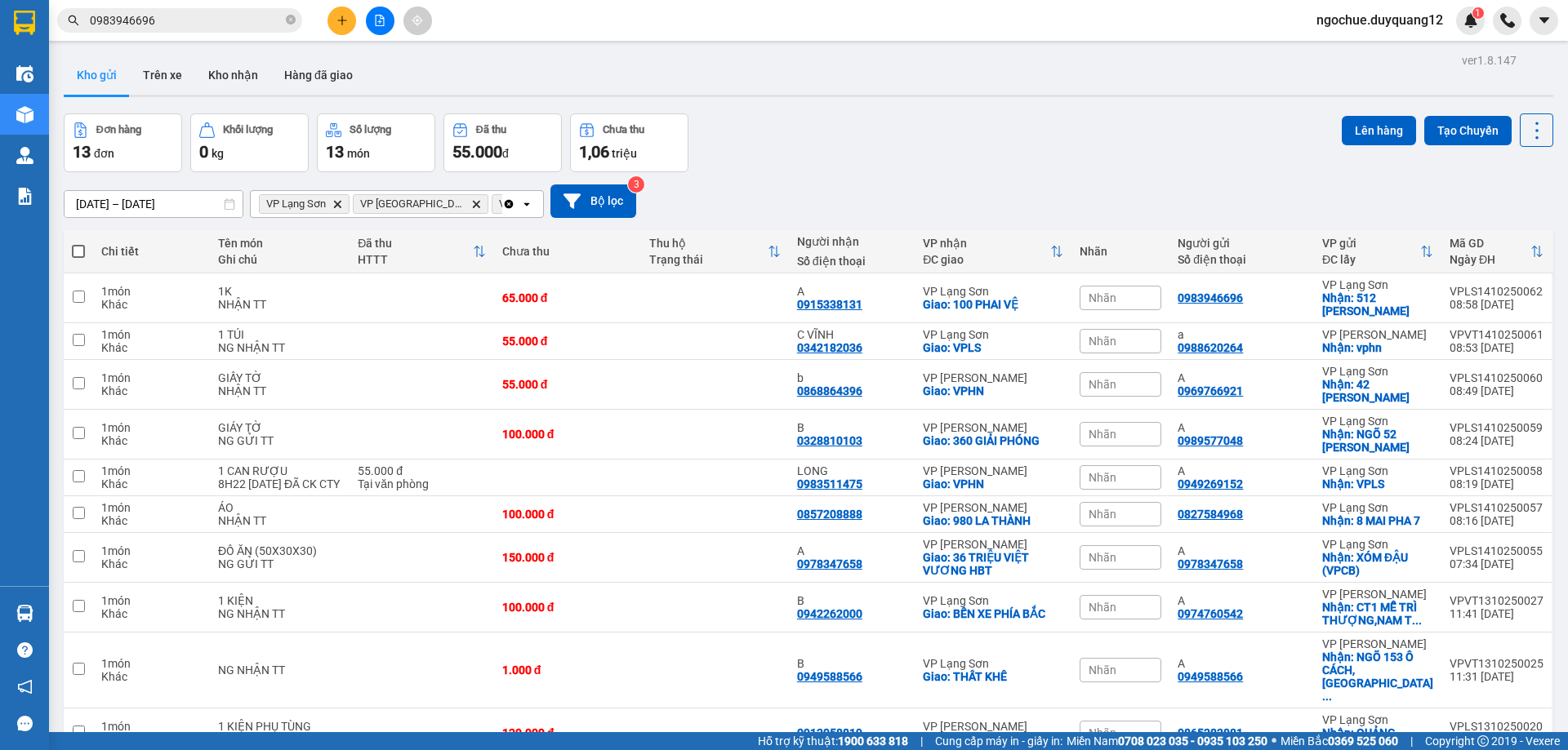
click at [860, 179] on div "12/10/2025 – 14/10/2025 Press the down arrow key to interact with the calendar …" at bounding box center [808, 201] width 1489 height 57
click at [1005, 227] on div "12/10/2025 – 14/10/2025 Press the down arrow key to interact with the calendar …" at bounding box center [808, 201] width 1489 height 57
drag, startPoint x: 694, startPoint y: 481, endPoint x: 708, endPoint y: 474, distance: 15.7
click at [697, 478] on td at bounding box center [715, 478] width 148 height 37
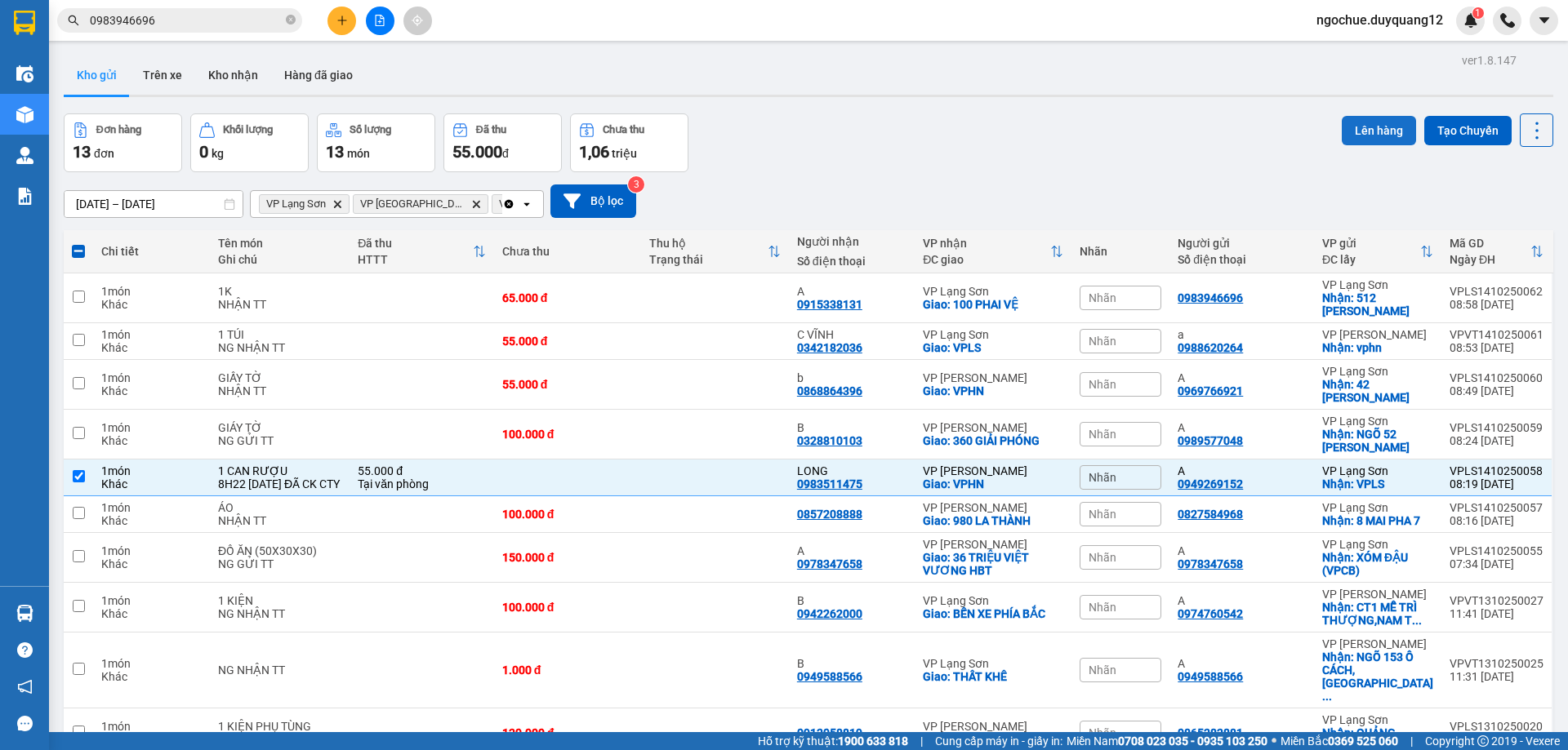
click at [1360, 121] on button "Lên hàng" at bounding box center [1379, 131] width 74 height 29
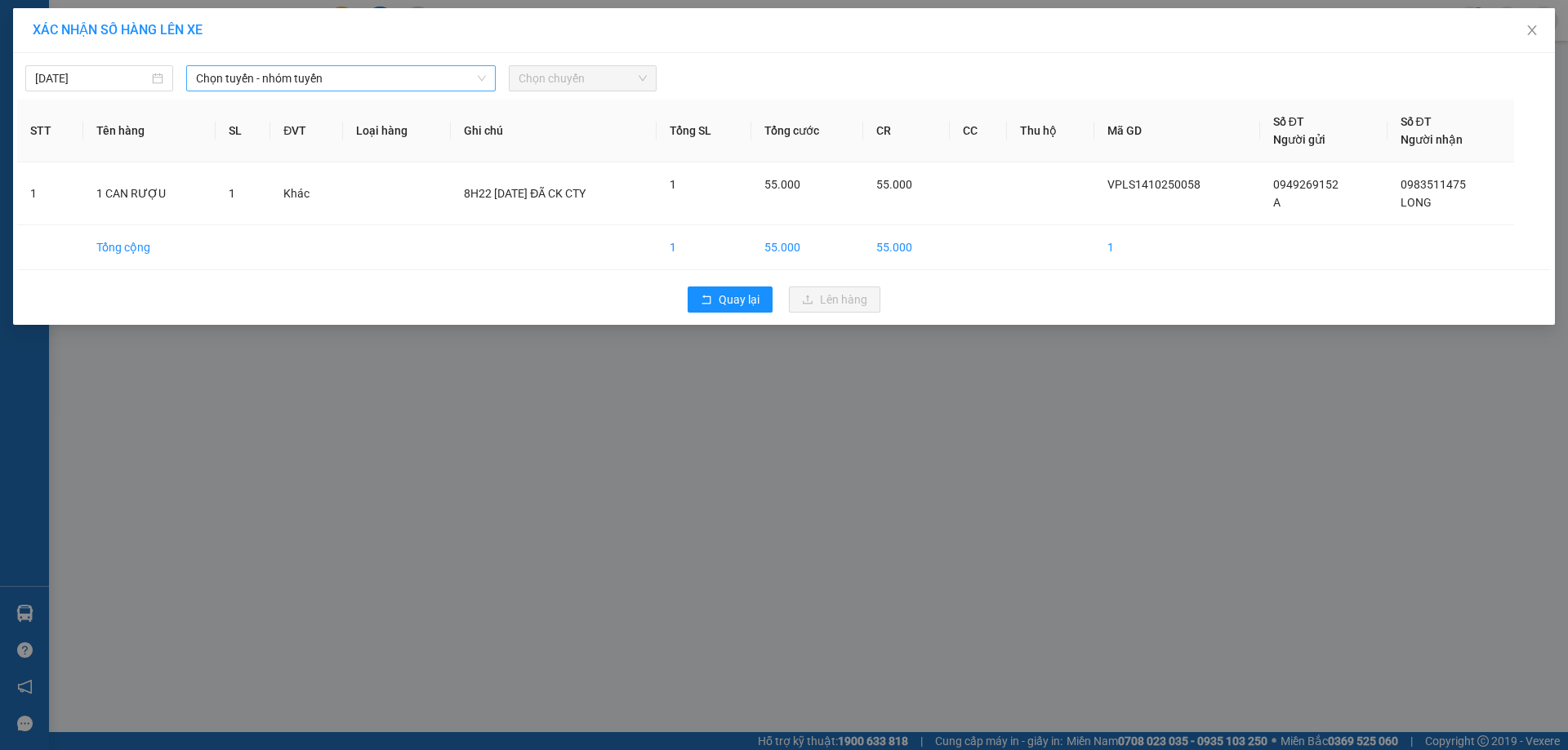
drag, startPoint x: 345, startPoint y: 80, endPoint x: 340, endPoint y: 90, distance: 11.2
click at [345, 81] on span "Chọn tuyến - nhóm tuyến" at bounding box center [340, 78] width 289 height 24
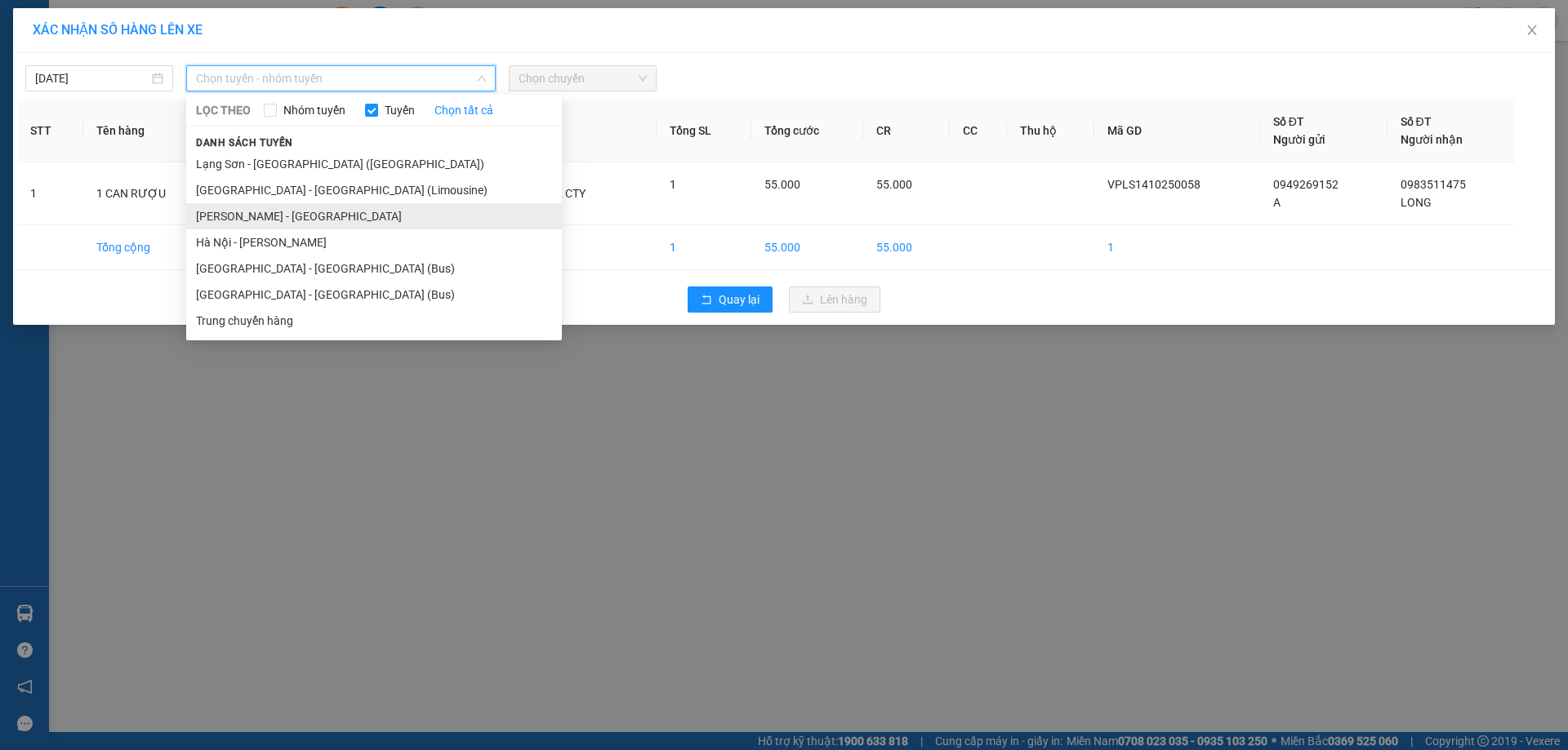
click at [313, 214] on li "[PERSON_NAME] - [GEOGRAPHIC_DATA]" at bounding box center [373, 216] width 375 height 26
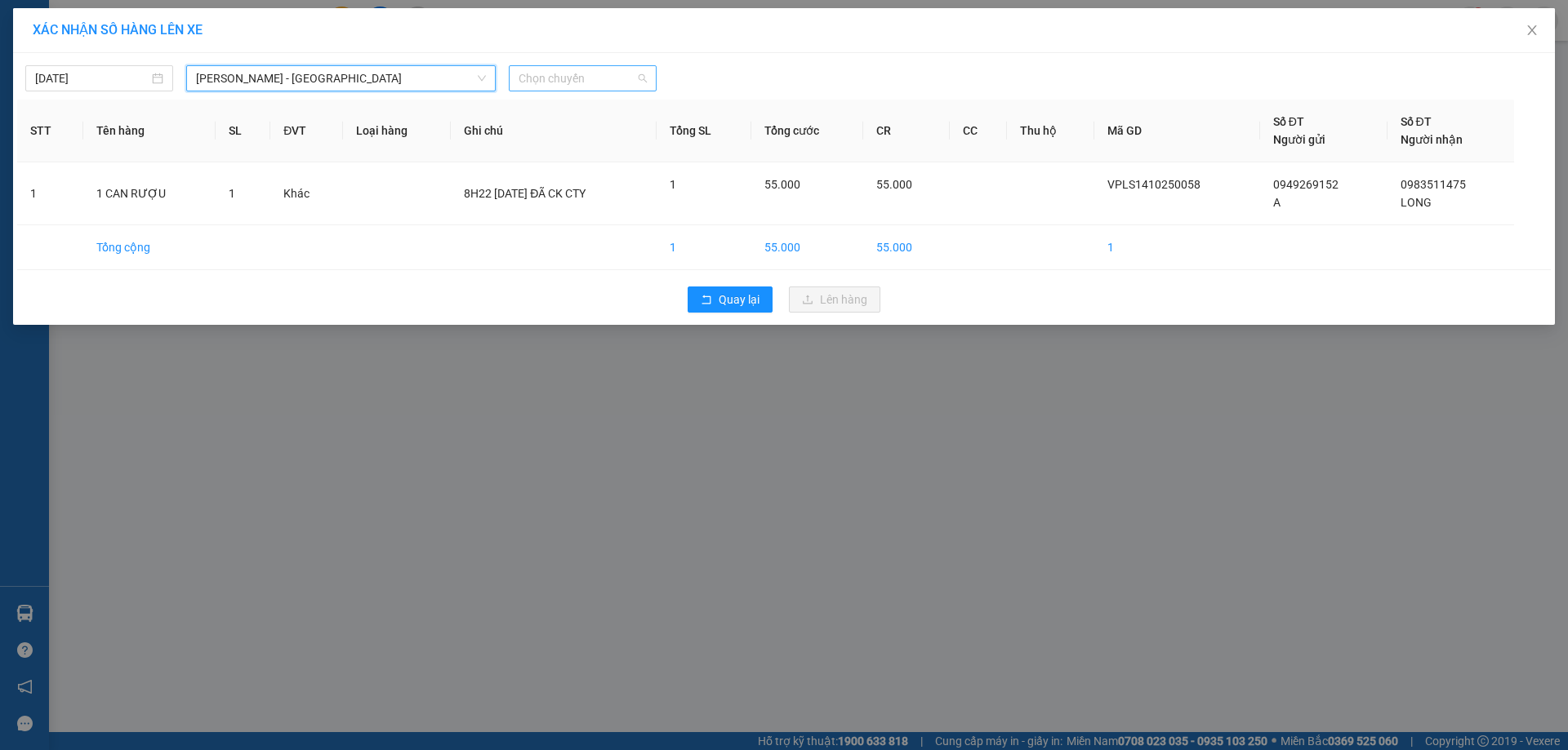
click at [599, 71] on span "Chọn chuyến" at bounding box center [583, 78] width 129 height 24
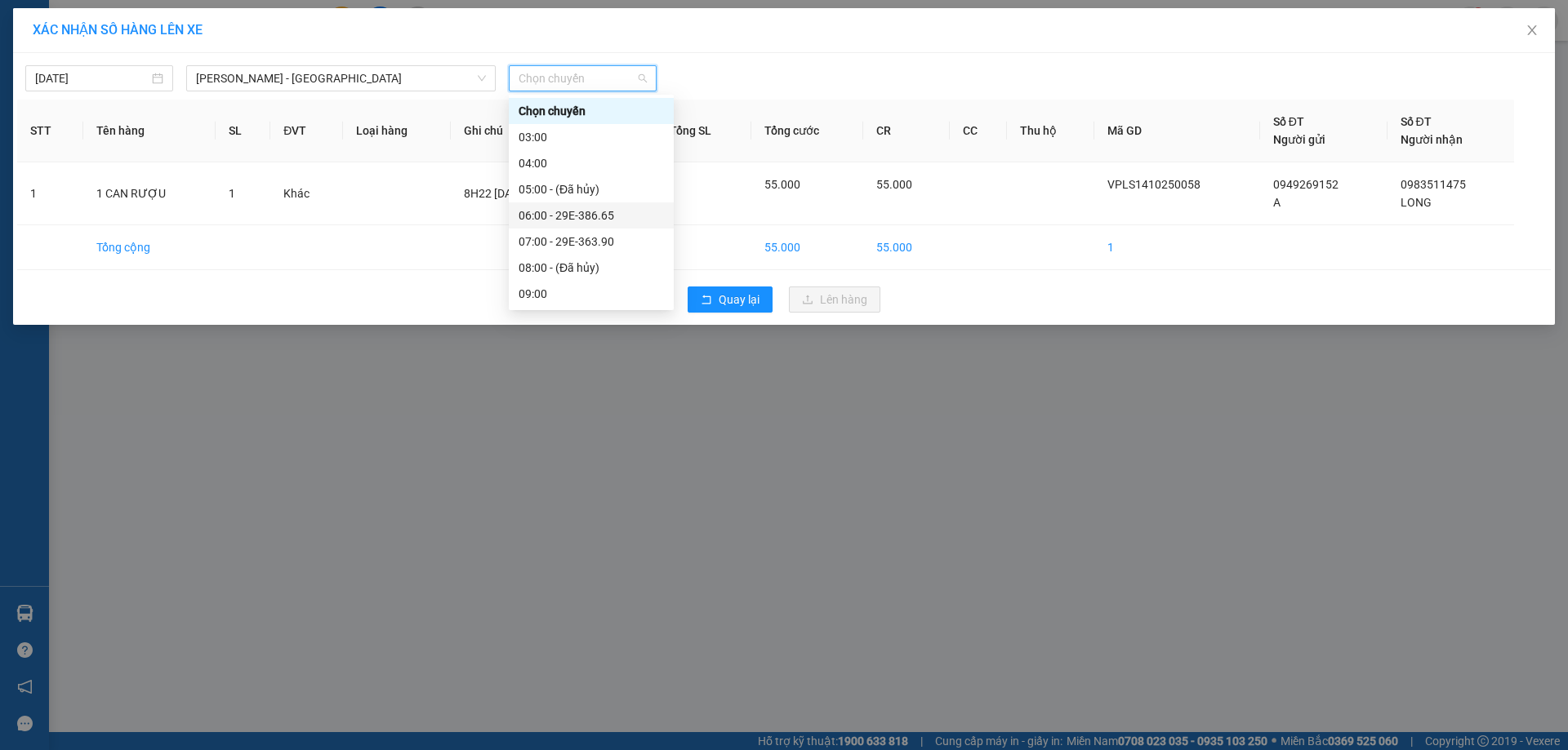
click at [594, 218] on div "06:00 - 29E-386.65" at bounding box center [591, 215] width 145 height 18
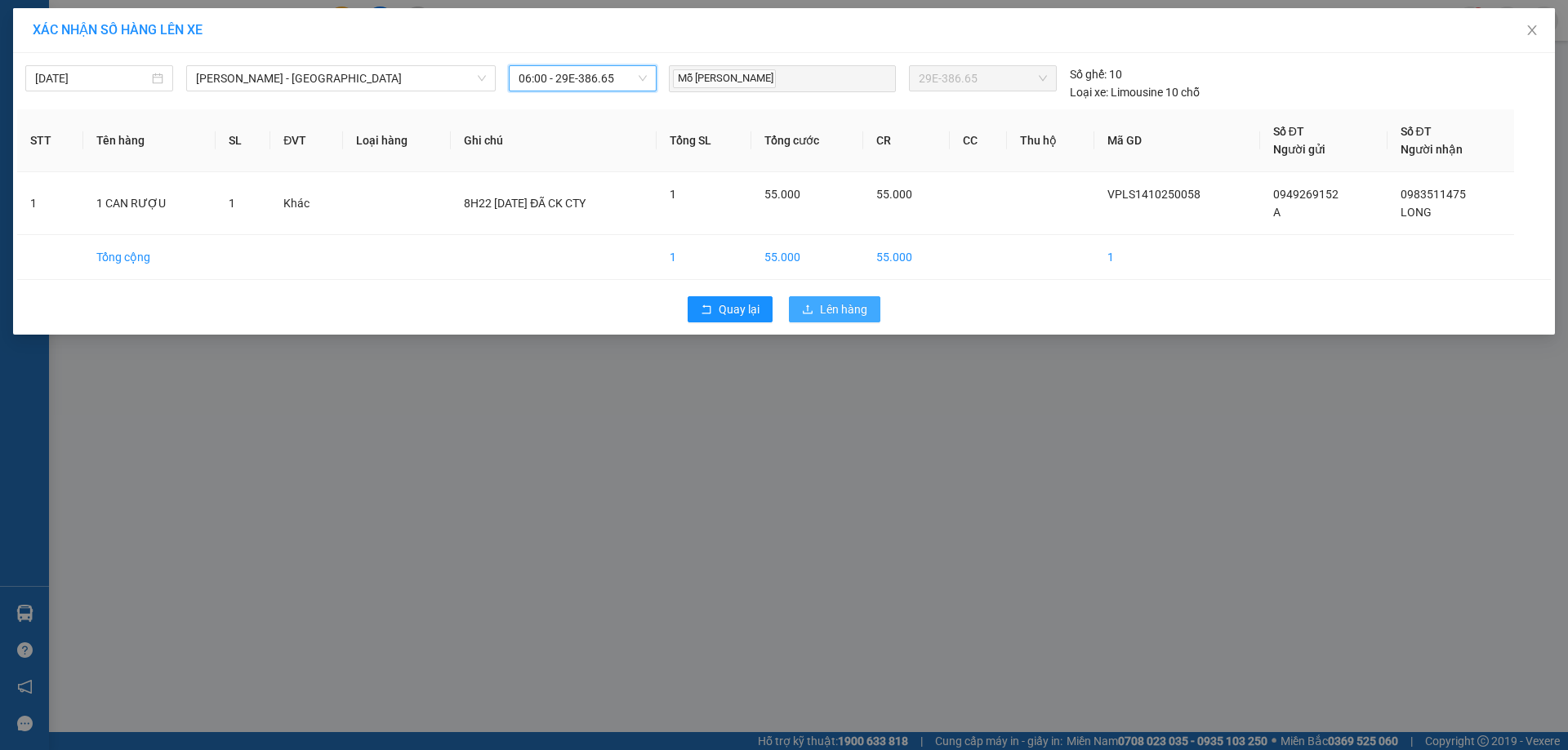
click at [843, 302] on span "Lên hàng" at bounding box center [843, 309] width 48 height 18
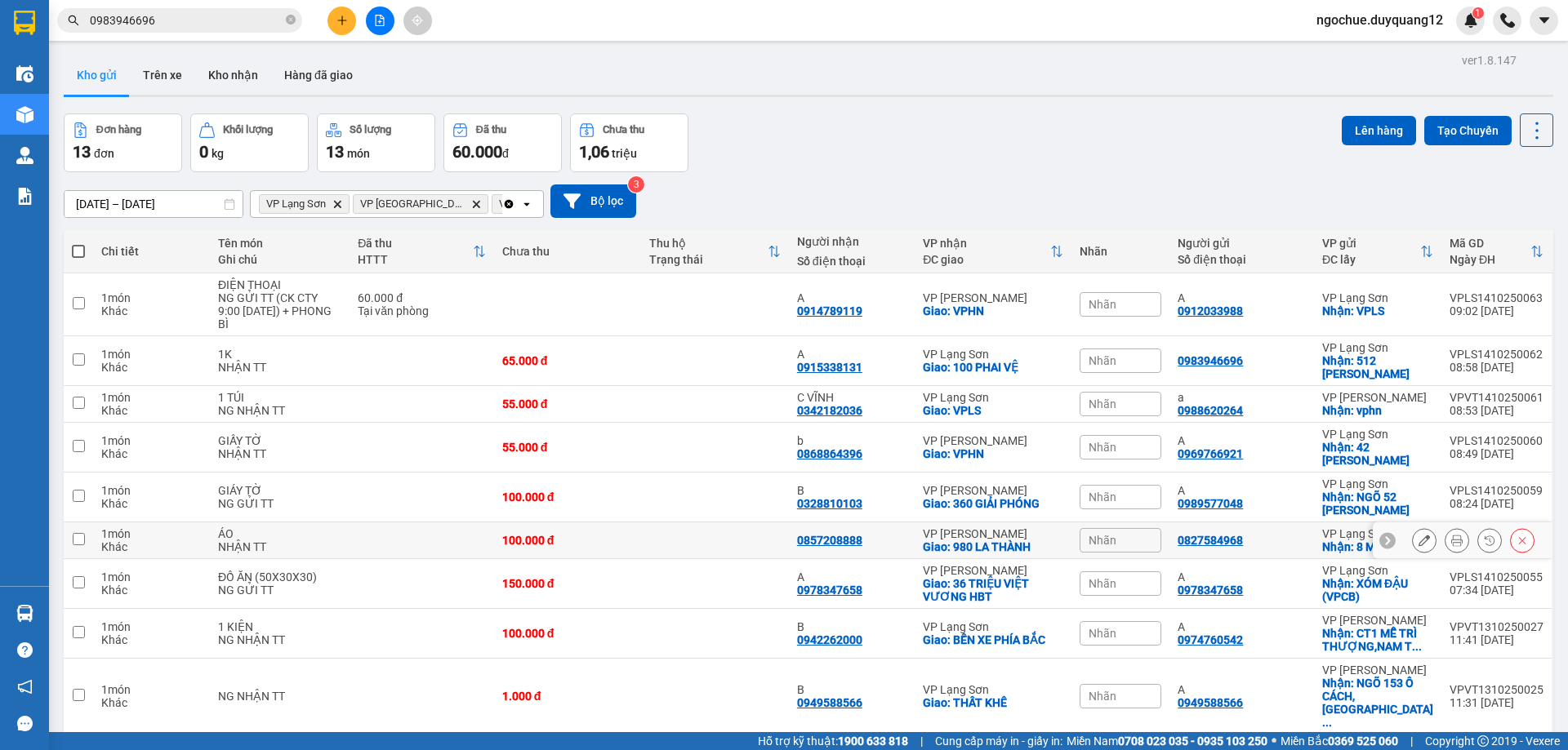
click at [1297, 535] on td "0827584968" at bounding box center [1242, 541] width 144 height 37
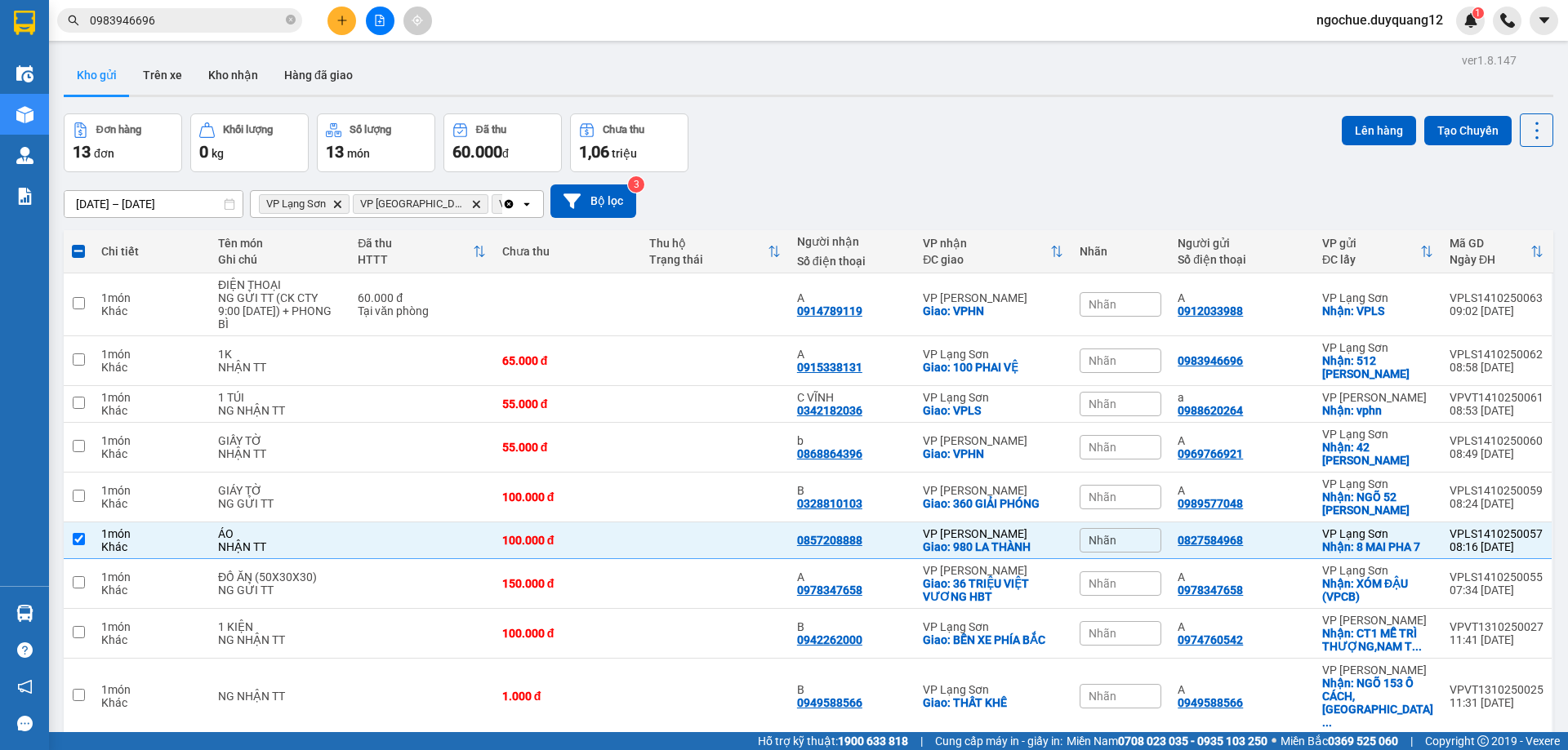
click at [1366, 145] on div "Lên hàng Tạo Chuyến" at bounding box center [1447, 130] width 211 height 33
click at [1361, 134] on button "Lên hàng" at bounding box center [1379, 131] width 74 height 29
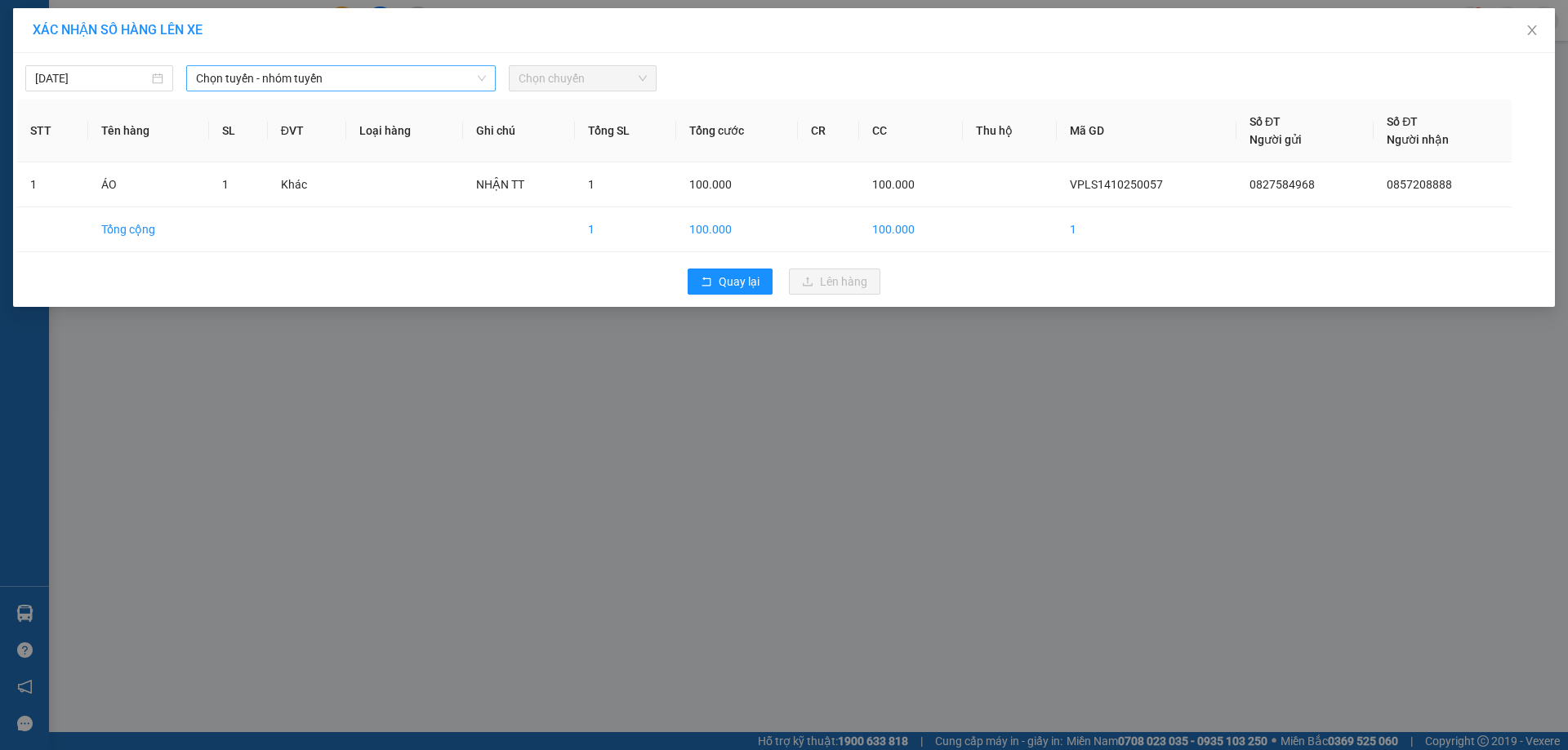
click at [316, 79] on span "Chọn tuyến - nhóm tuyến" at bounding box center [340, 78] width 289 height 24
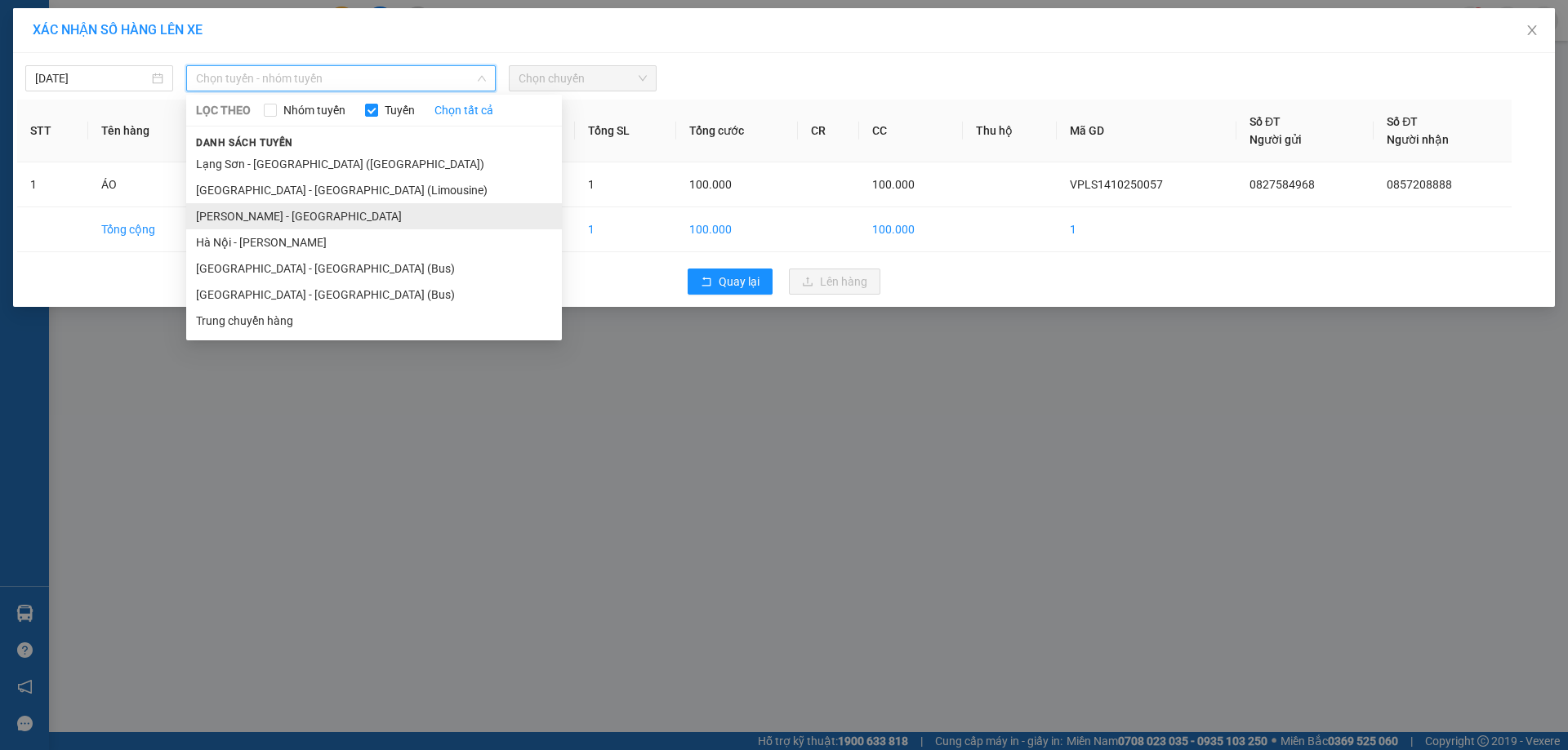
drag, startPoint x: 279, startPoint y: 214, endPoint x: 291, endPoint y: 212, distance: 12.2
click at [284, 214] on li "[PERSON_NAME] - [GEOGRAPHIC_DATA]" at bounding box center [373, 216] width 375 height 26
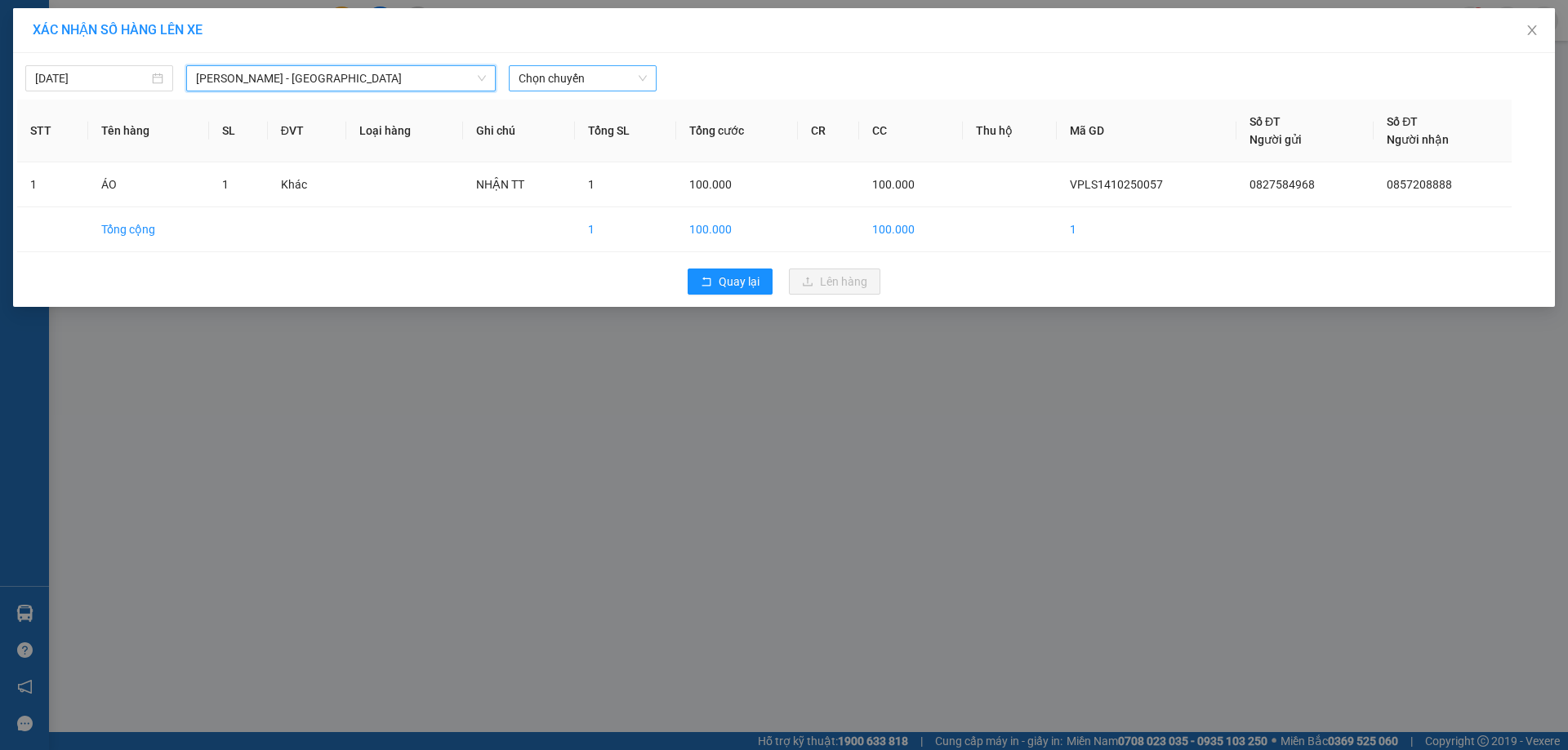
click at [639, 74] on span "Chọn chuyến" at bounding box center [583, 78] width 129 height 24
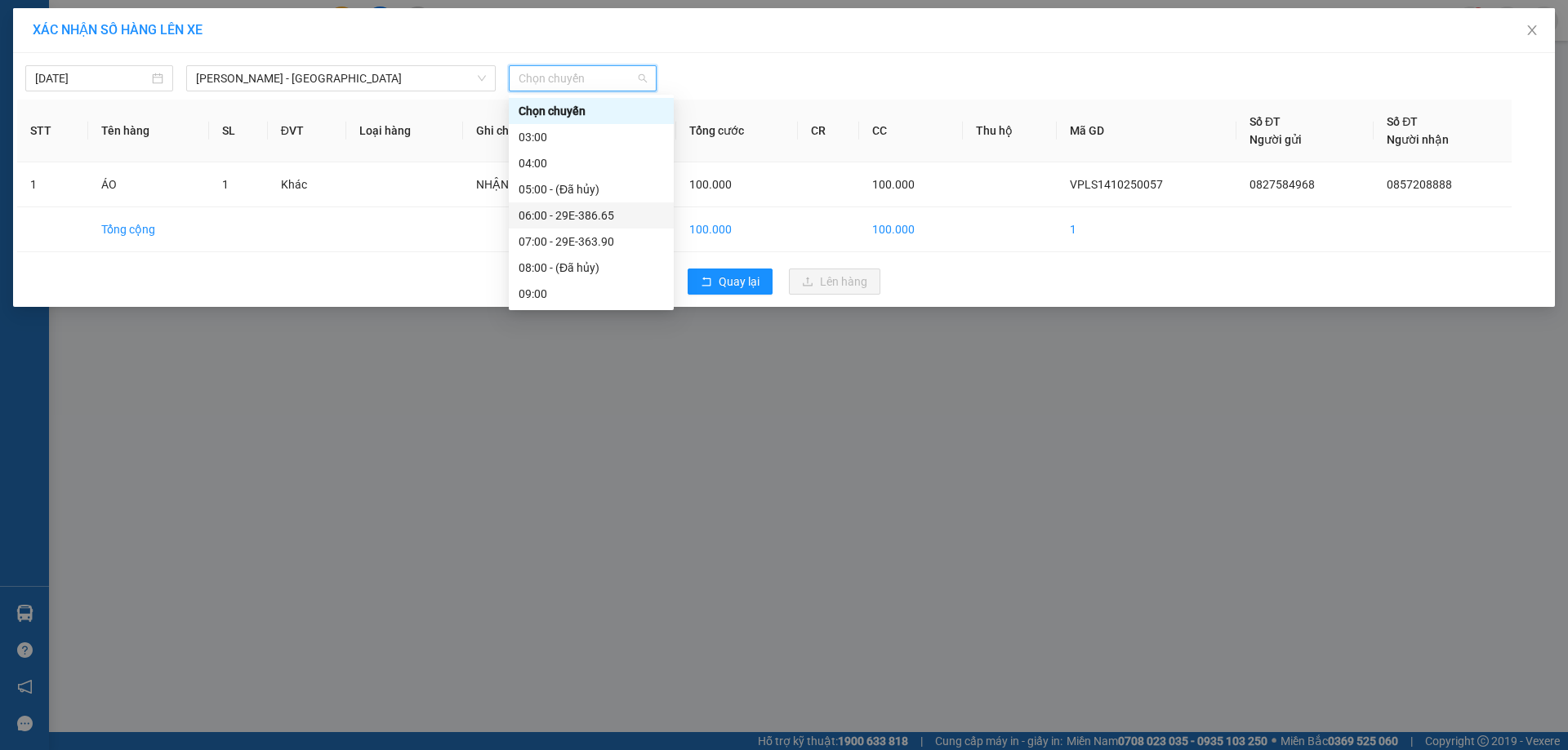
click at [617, 211] on div "06:00 - 29E-386.65" at bounding box center [591, 215] width 145 height 18
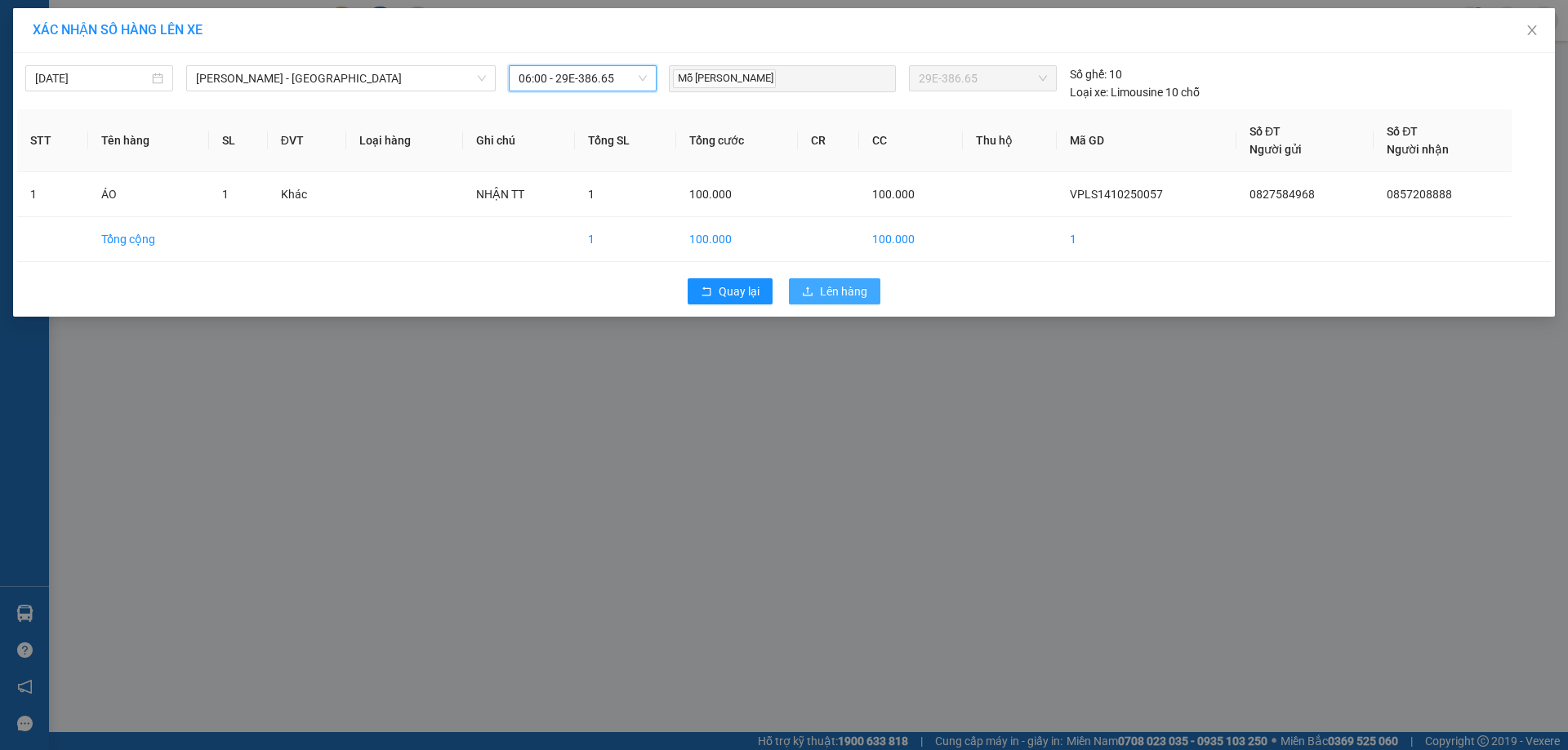
click at [830, 297] on span "Lên hàng" at bounding box center [843, 291] width 48 height 18
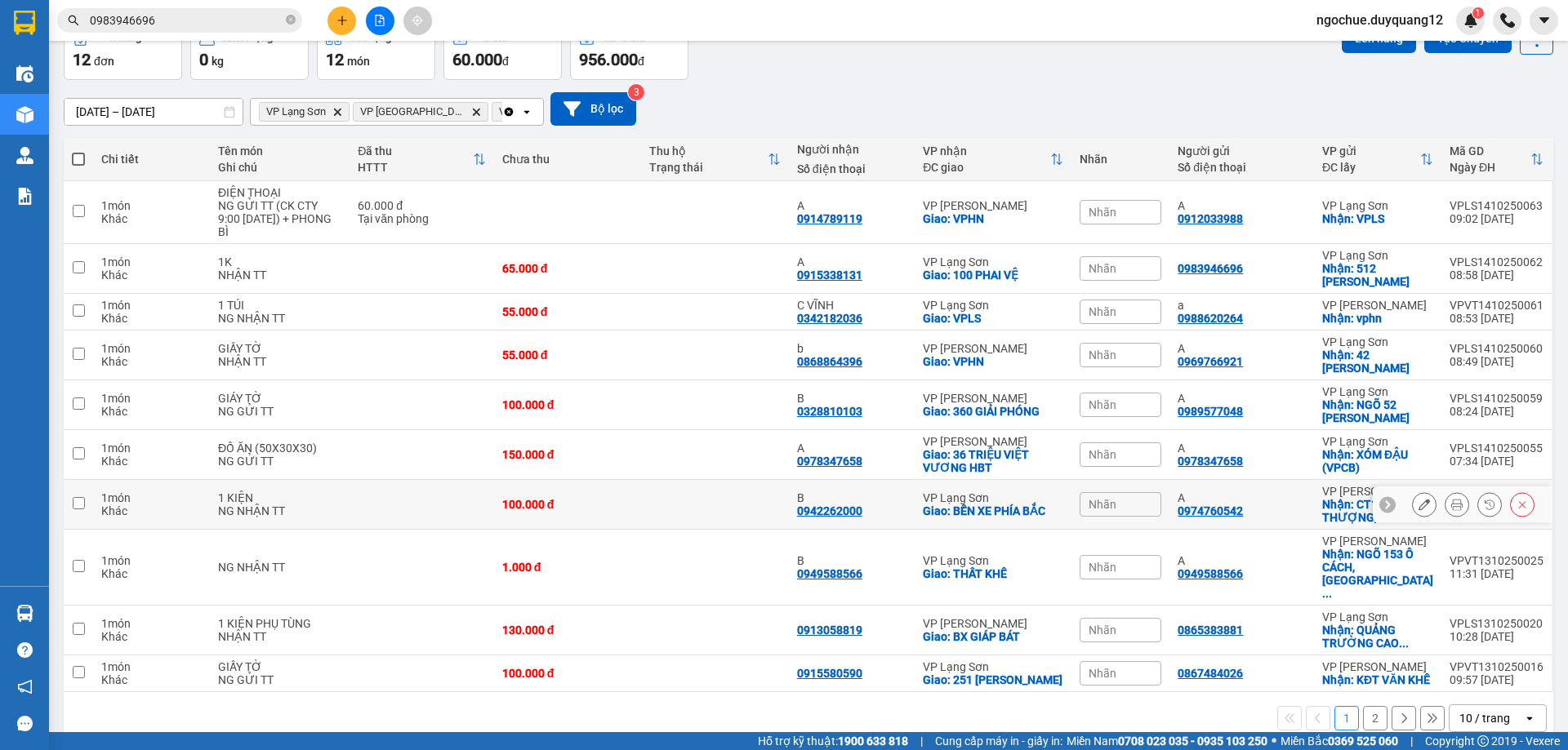
scroll to position [94, 0]
click at [985, 63] on div "Đơn hàng 12 đơn Khối lượng 0 kg Số lượng 12 món Đã thu 60.000 đ Chưa thu 956.00…" at bounding box center [808, 50] width 1489 height 58
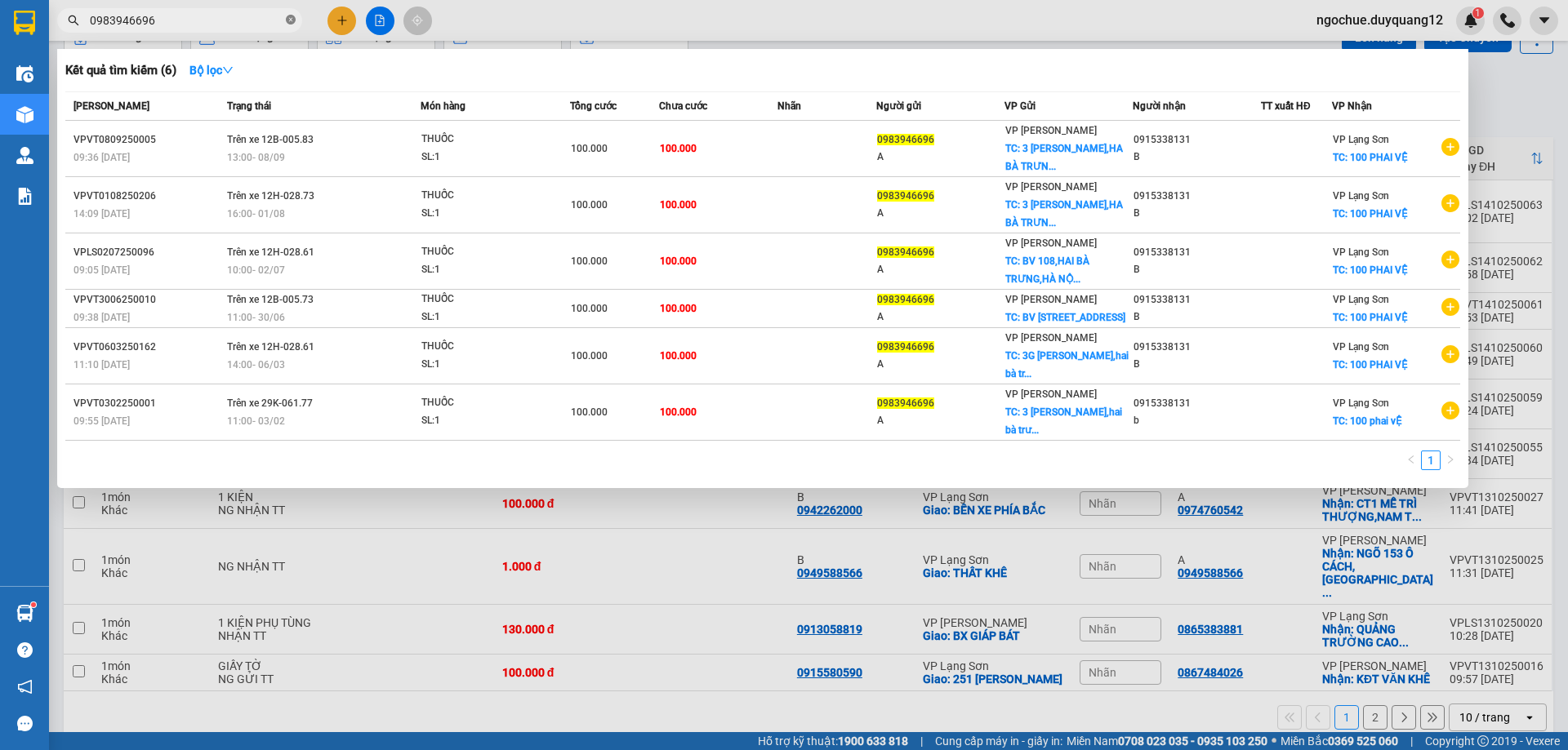
click at [289, 22] on icon "close-circle" at bounding box center [290, 19] width 10 height 10
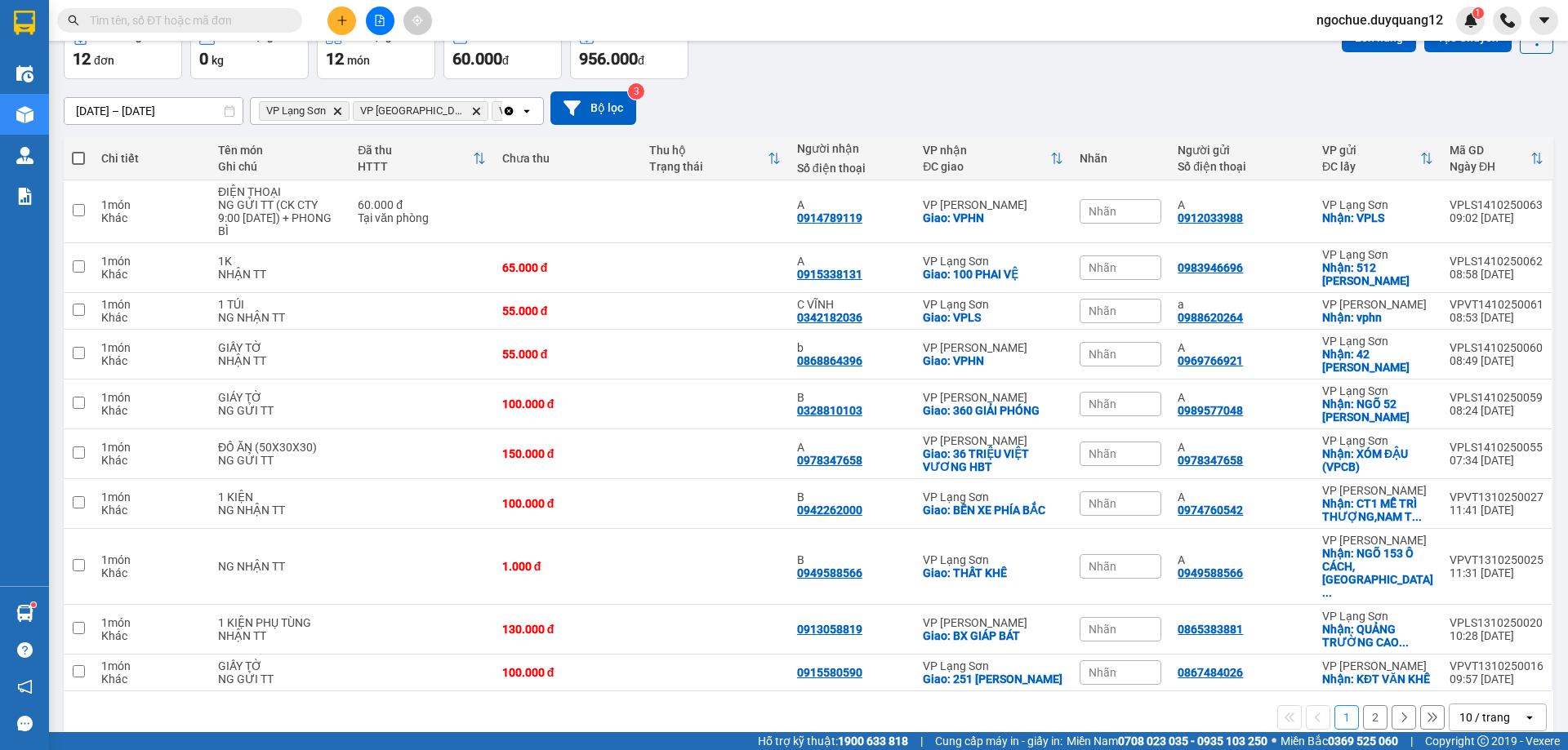
paste input "0842833868"
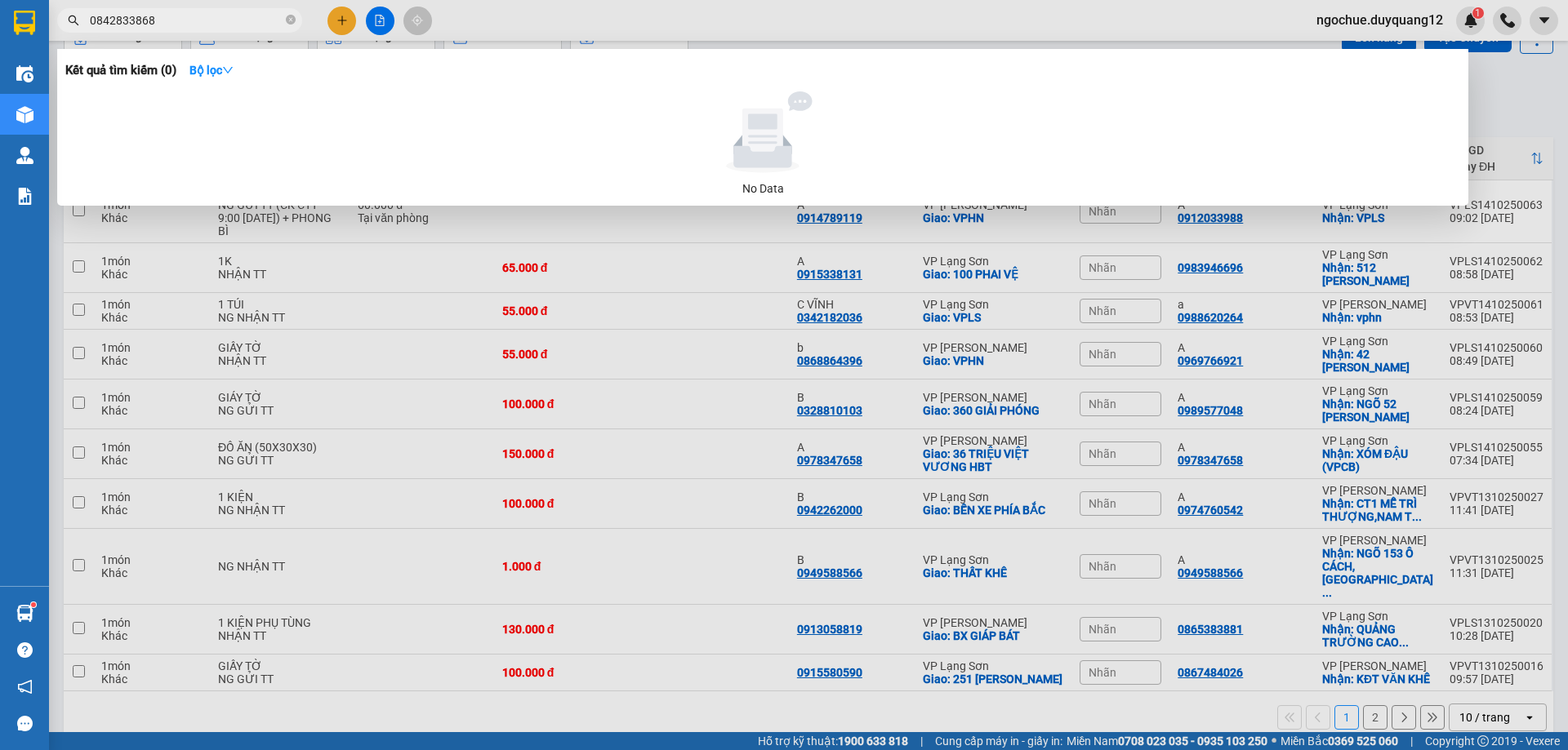
click at [351, 20] on div at bounding box center [784, 375] width 1568 height 750
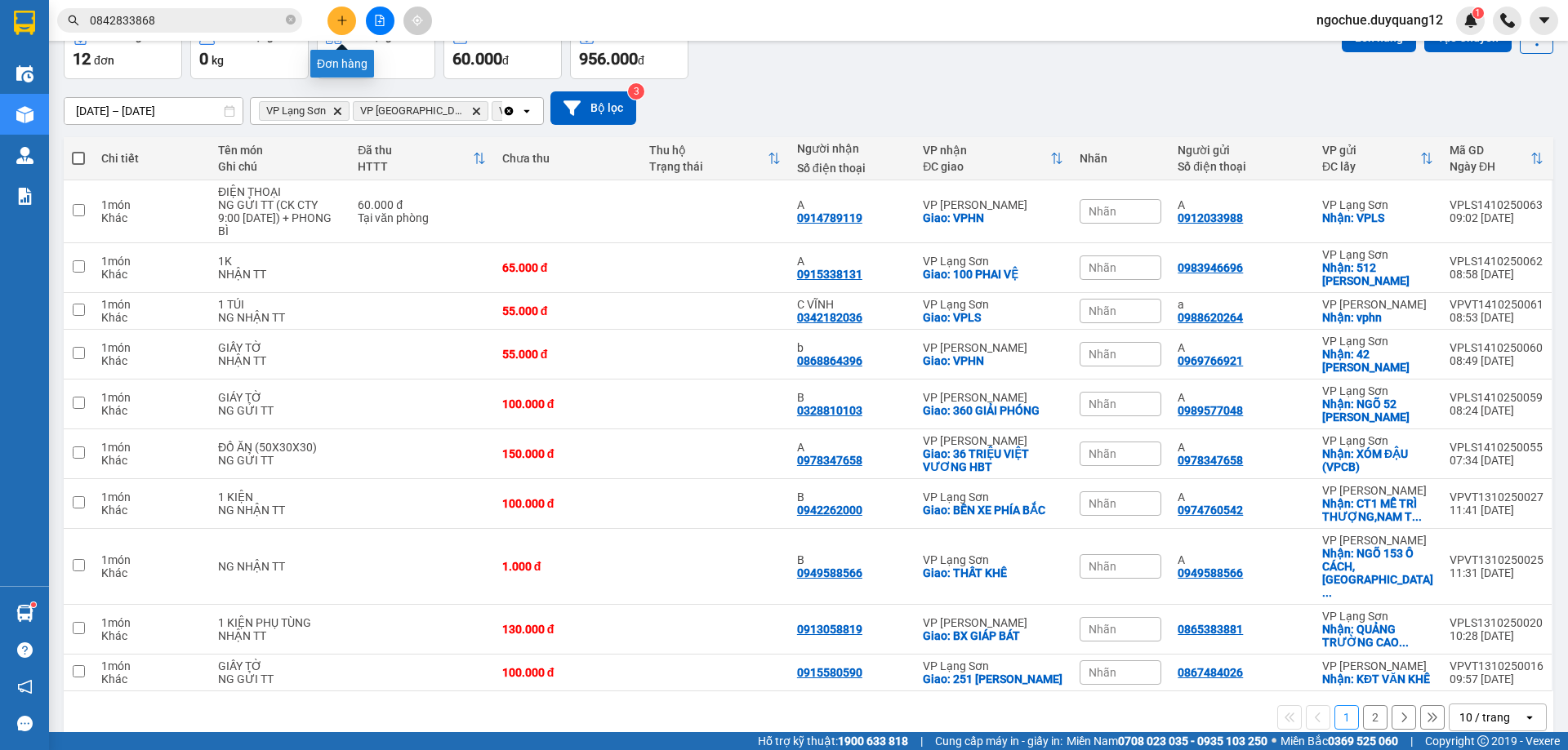
click at [342, 22] on icon "plus" at bounding box center [342, 20] width 12 height 12
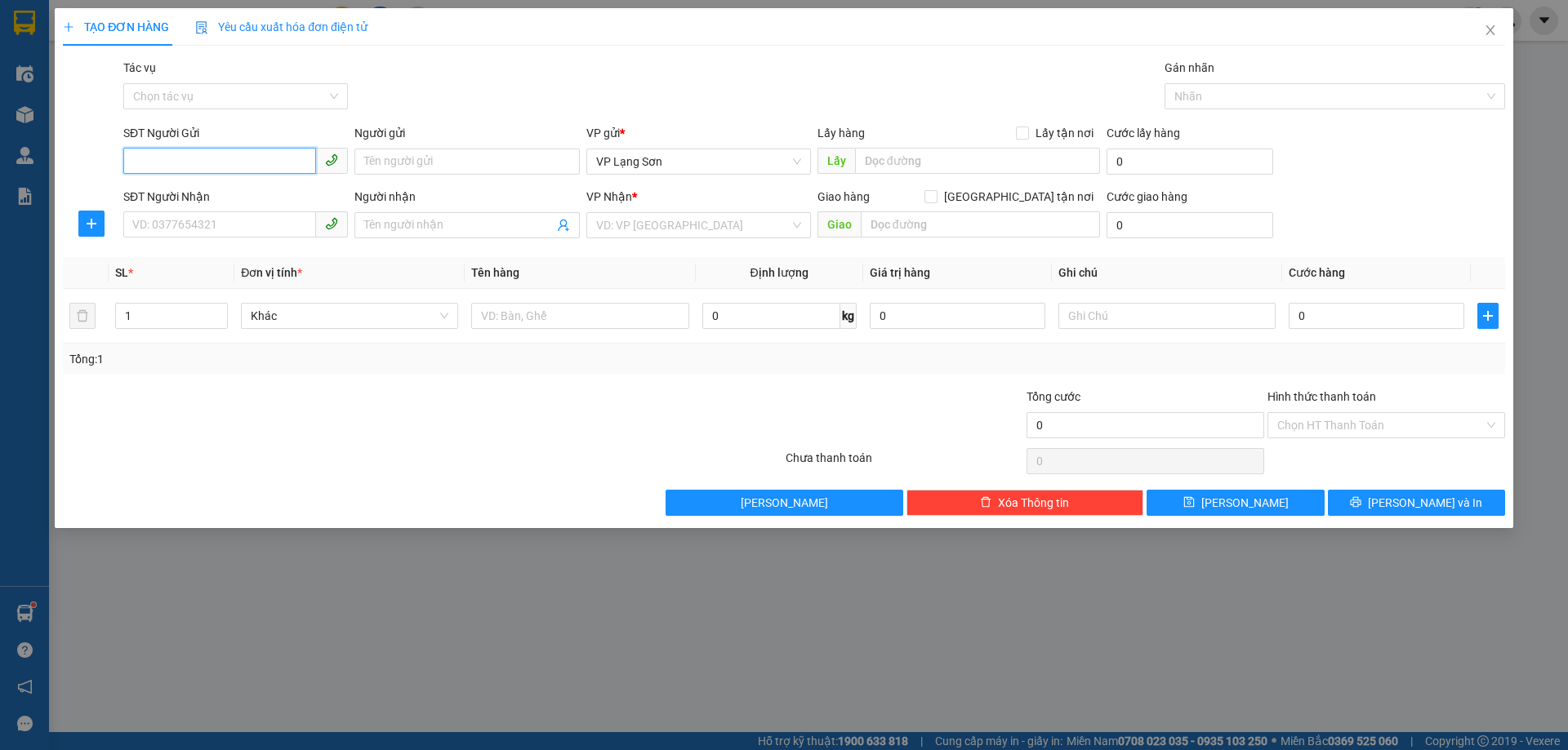
paste input "0842833868"
click at [1492, 31] on icon "close" at bounding box center [1489, 29] width 13 height 13
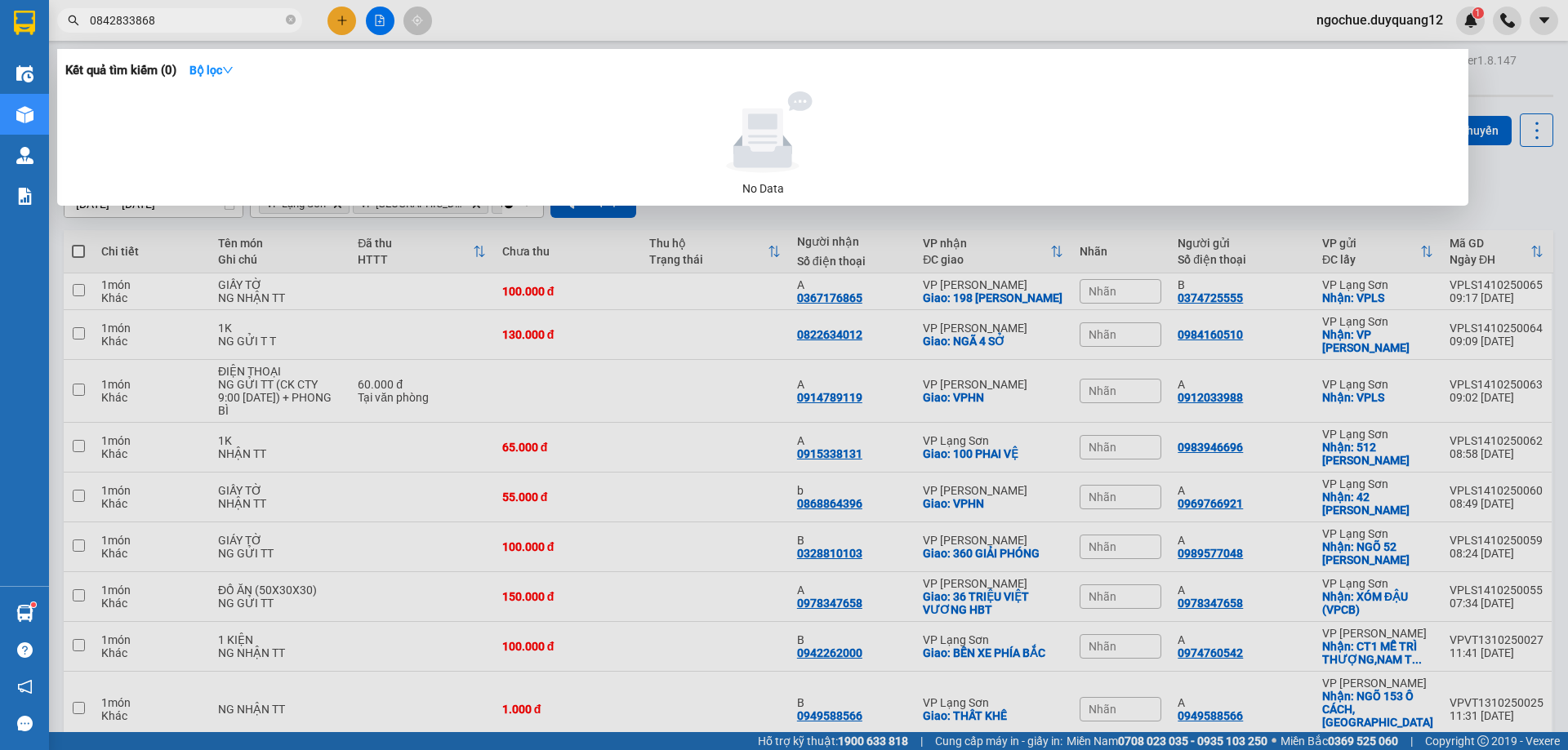
click at [259, 22] on input "0842833868" at bounding box center [186, 20] width 193 height 18
click at [350, 27] on div at bounding box center [784, 375] width 1568 height 750
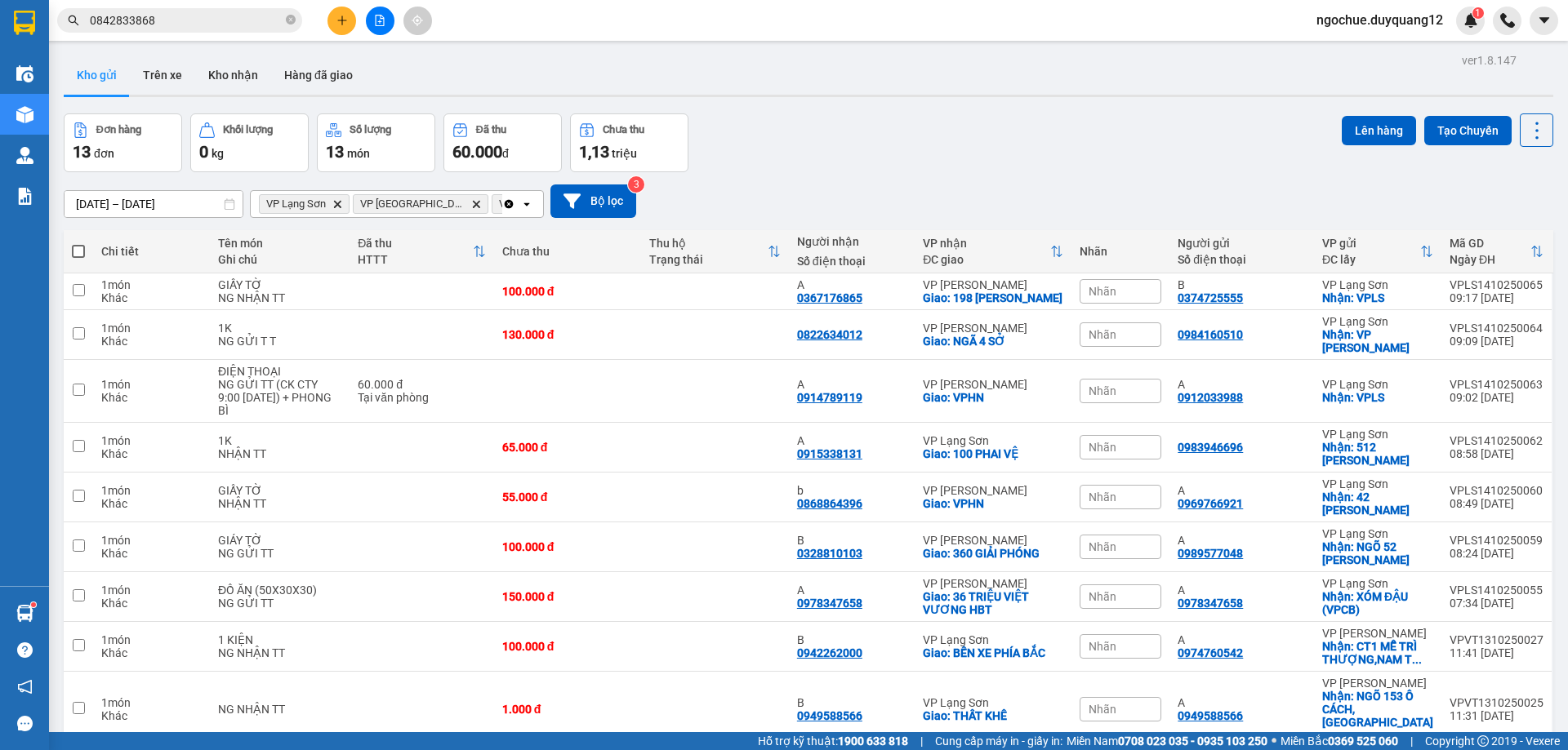
click at [345, 27] on button at bounding box center [341, 20] width 28 height 28
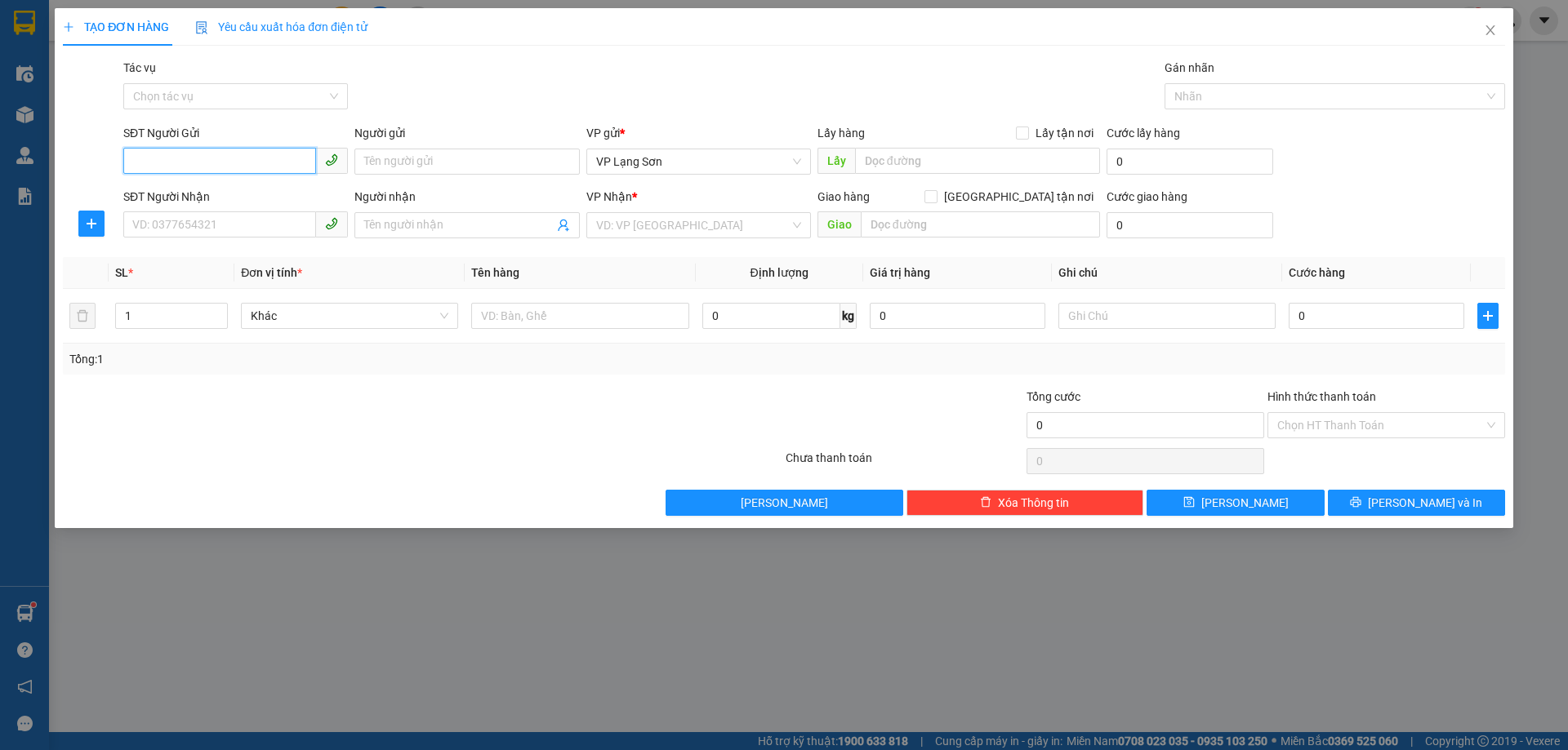
paste input "0842833868"
click at [677, 164] on span "VP Lạng Sơn" at bounding box center [699, 161] width 205 height 24
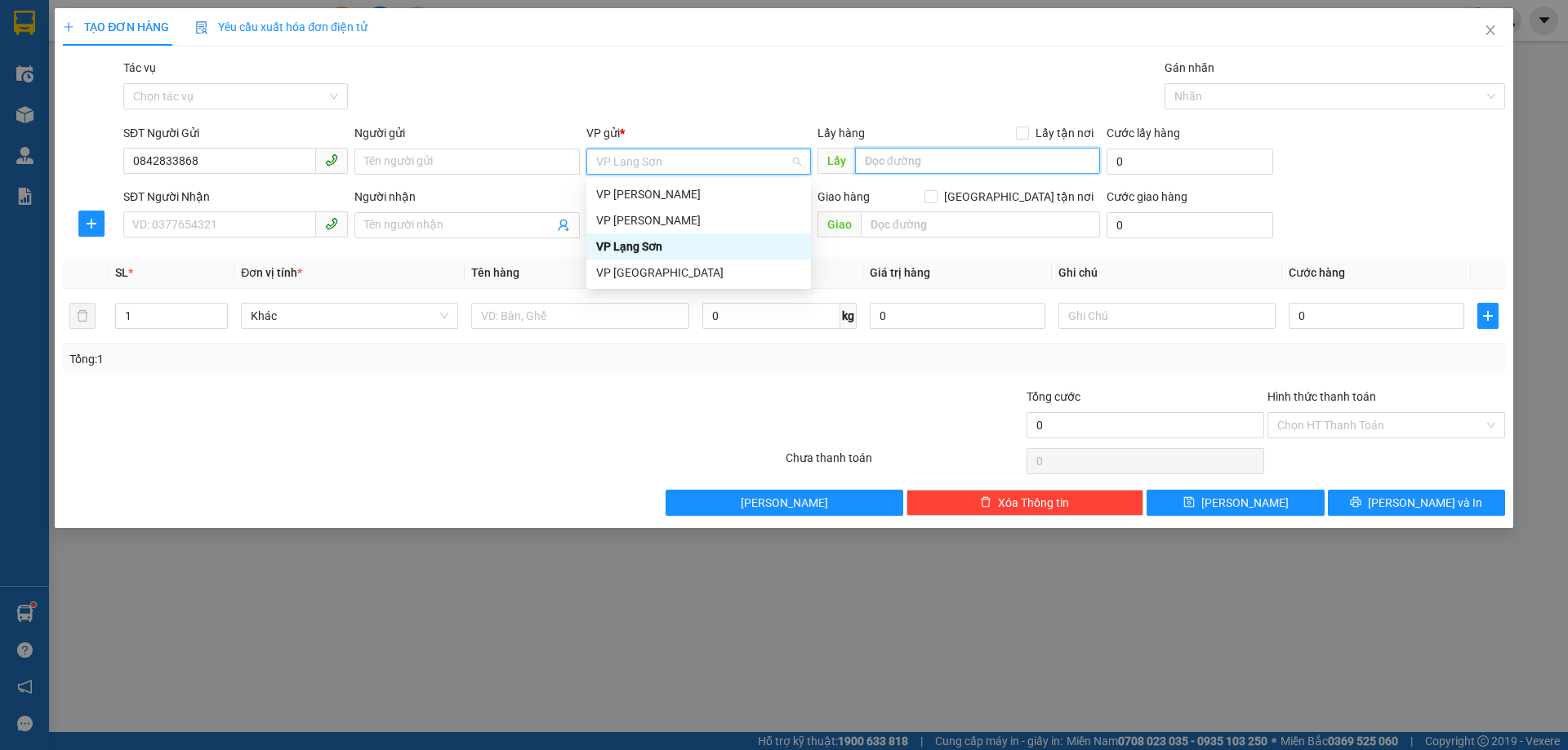
click at [948, 165] on input "text" at bounding box center [976, 161] width 245 height 26
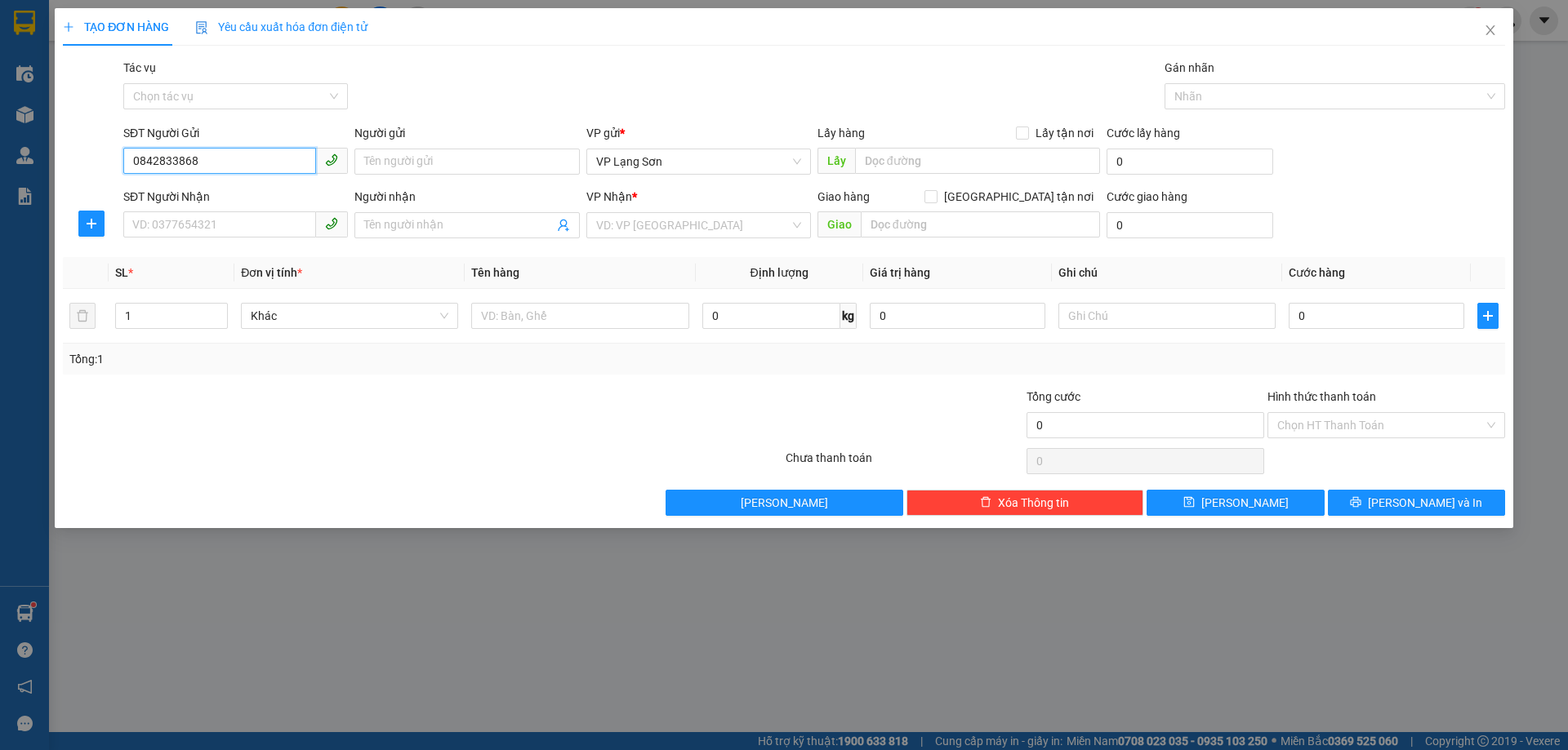
drag, startPoint x: 207, startPoint y: 163, endPoint x: 8, endPoint y: 153, distance: 199.3
click at [8, 153] on div "TẠO ĐƠN HÀNG Yêu cầu xuất hóa đơn điện tử Transit Pickup Surcharge Ids Transit …" at bounding box center [784, 375] width 1568 height 750
click at [901, 158] on input "text" at bounding box center [976, 161] width 245 height 26
click at [1003, 231] on input "text" at bounding box center [979, 224] width 239 height 26
drag, startPoint x: 1019, startPoint y: 194, endPoint x: 952, endPoint y: 211, distance: 69.1
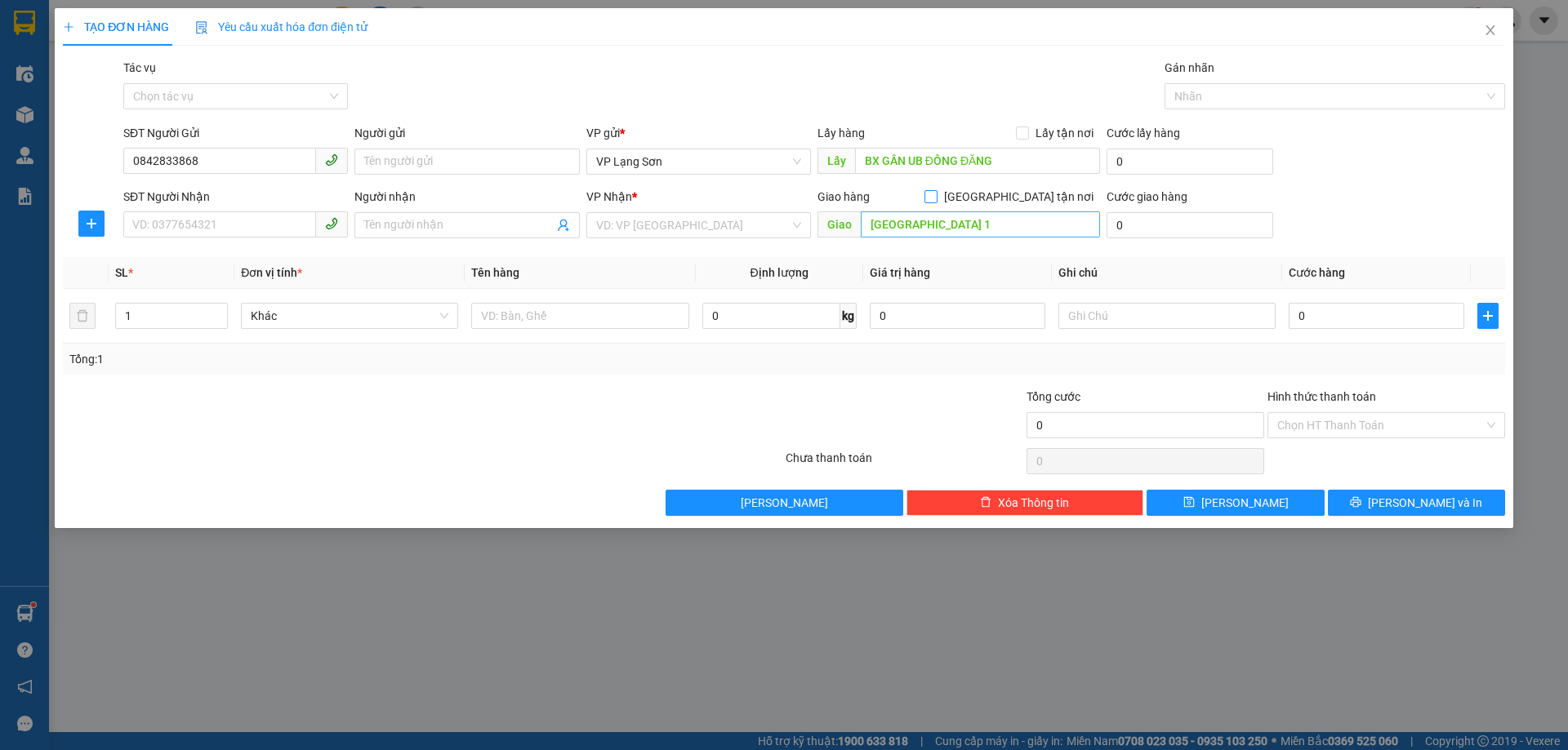
click at [936, 194] on input "[GEOGRAPHIC_DATA] tận nơi" at bounding box center [930, 196] width 12 height 12
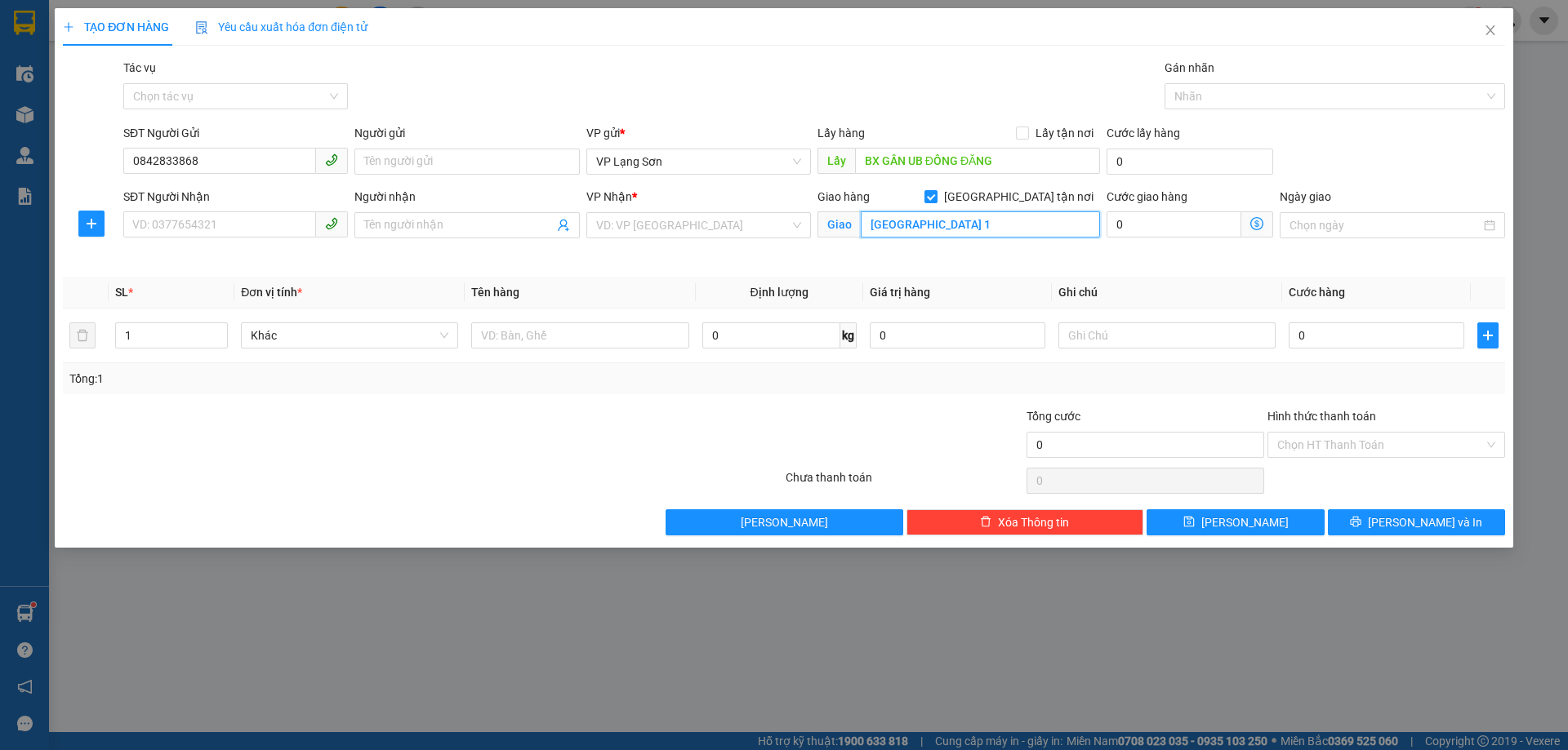
click at [873, 227] on input "OCEAN PARK 1" at bounding box center [979, 224] width 239 height 26
click at [870, 225] on input "OCEAN PARK 1" at bounding box center [979, 224] width 239 height 26
click at [936, 219] on input "SAO BIỂN 23 241OCEAN PARK 1" at bounding box center [979, 224] width 239 height 26
drag, startPoint x: 1024, startPoint y: 135, endPoint x: 681, endPoint y: 220, distance: 353.4
click at [1023, 135] on input "Lấy tận nơi" at bounding box center [1021, 132] width 12 height 12
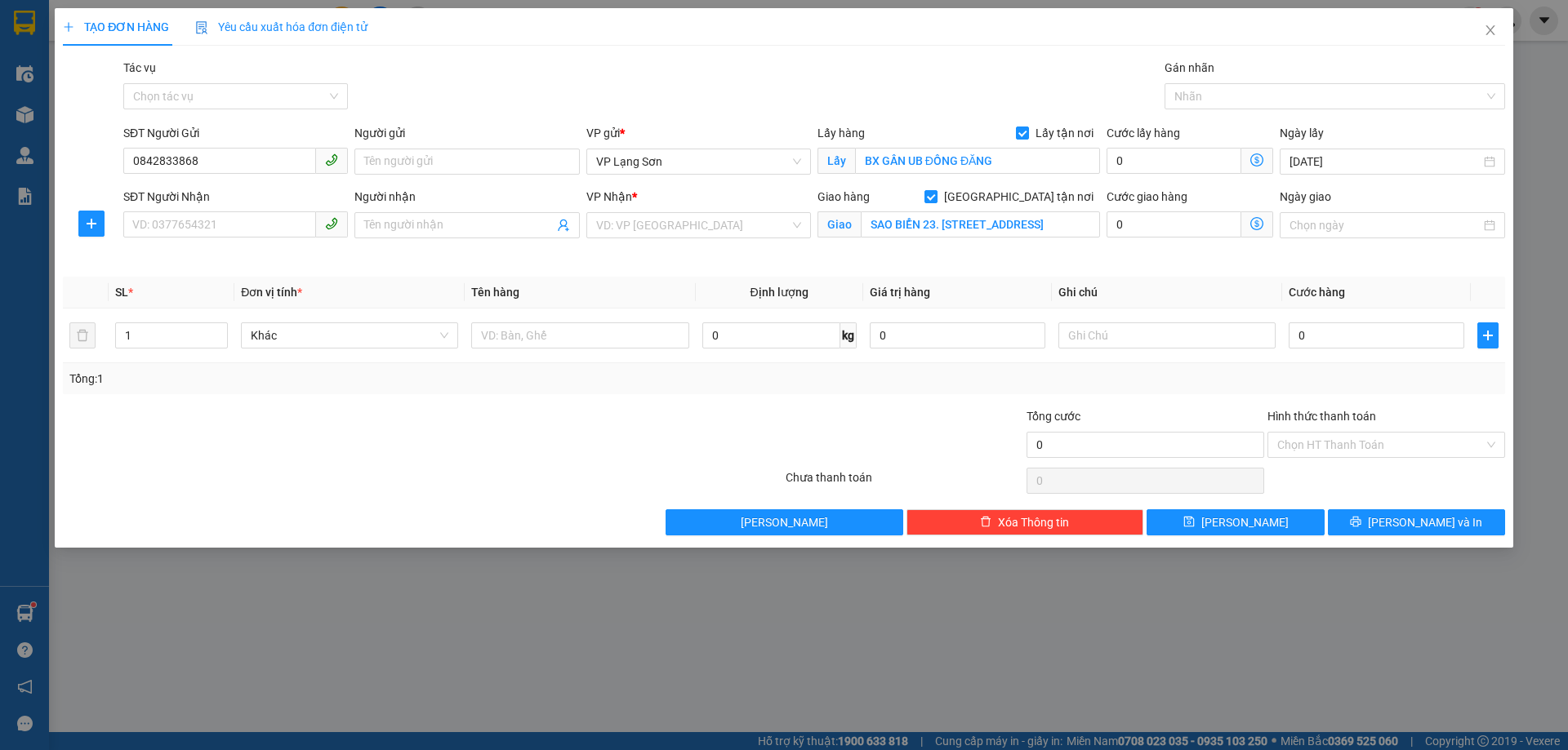
drag, startPoint x: 652, startPoint y: 226, endPoint x: 638, endPoint y: 240, distance: 19.8
click at [652, 226] on input "search" at bounding box center [693, 225] width 194 height 24
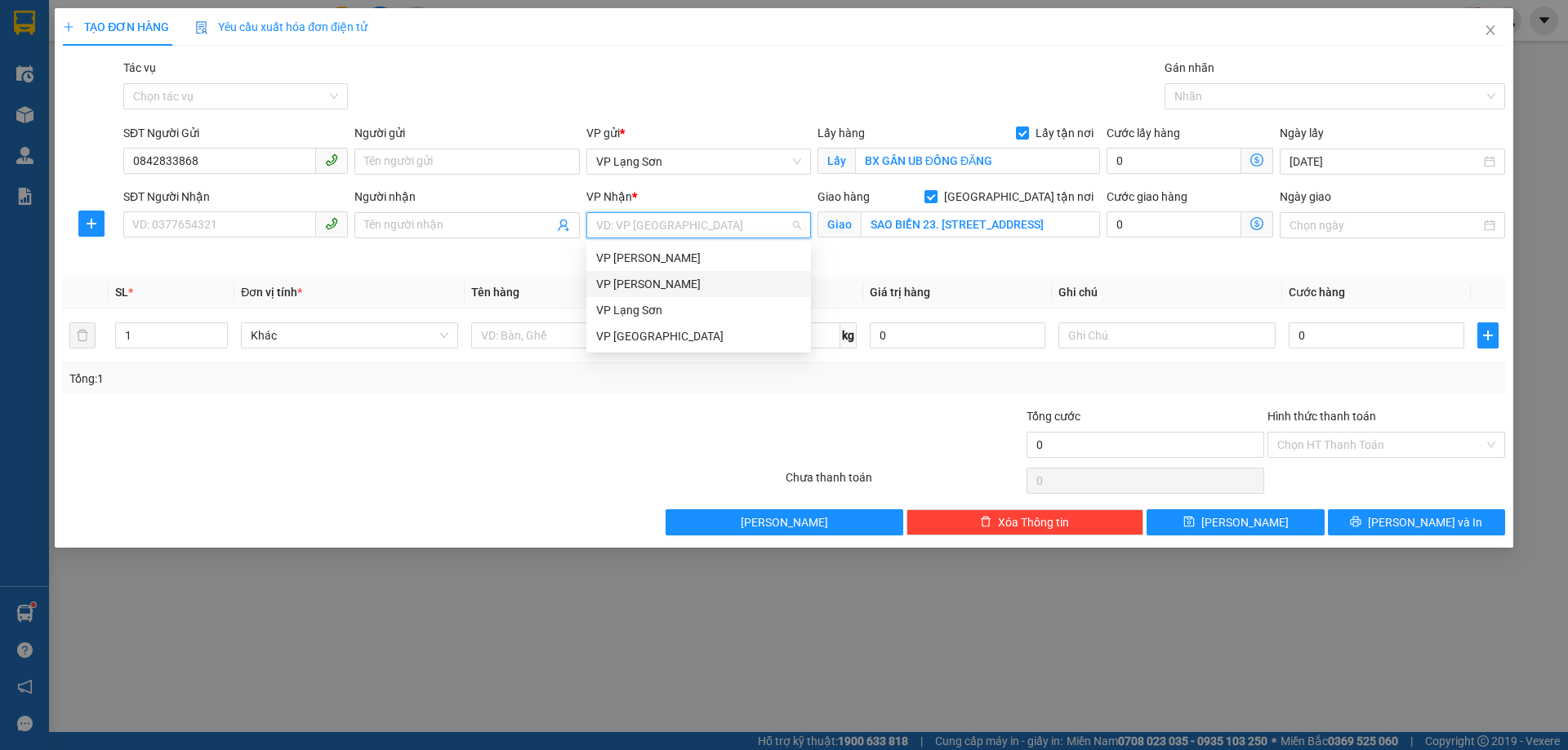
drag, startPoint x: 630, startPoint y: 286, endPoint x: 396, endPoint y: 241, distance: 238.3
click at [628, 287] on div "VP [PERSON_NAME]" at bounding box center [699, 283] width 205 height 18
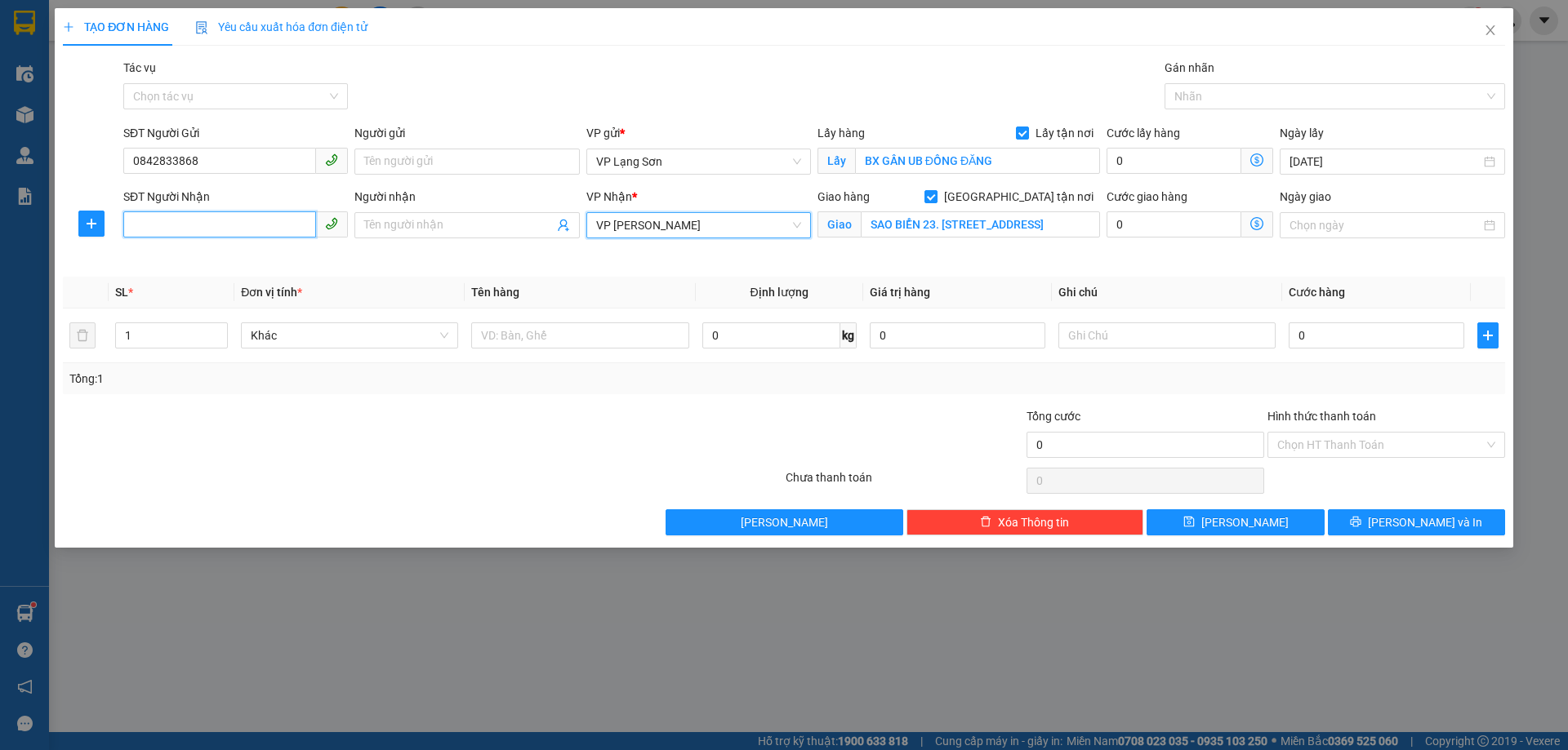
click at [241, 229] on input "SĐT Người Nhận" at bounding box center [220, 224] width 193 height 26
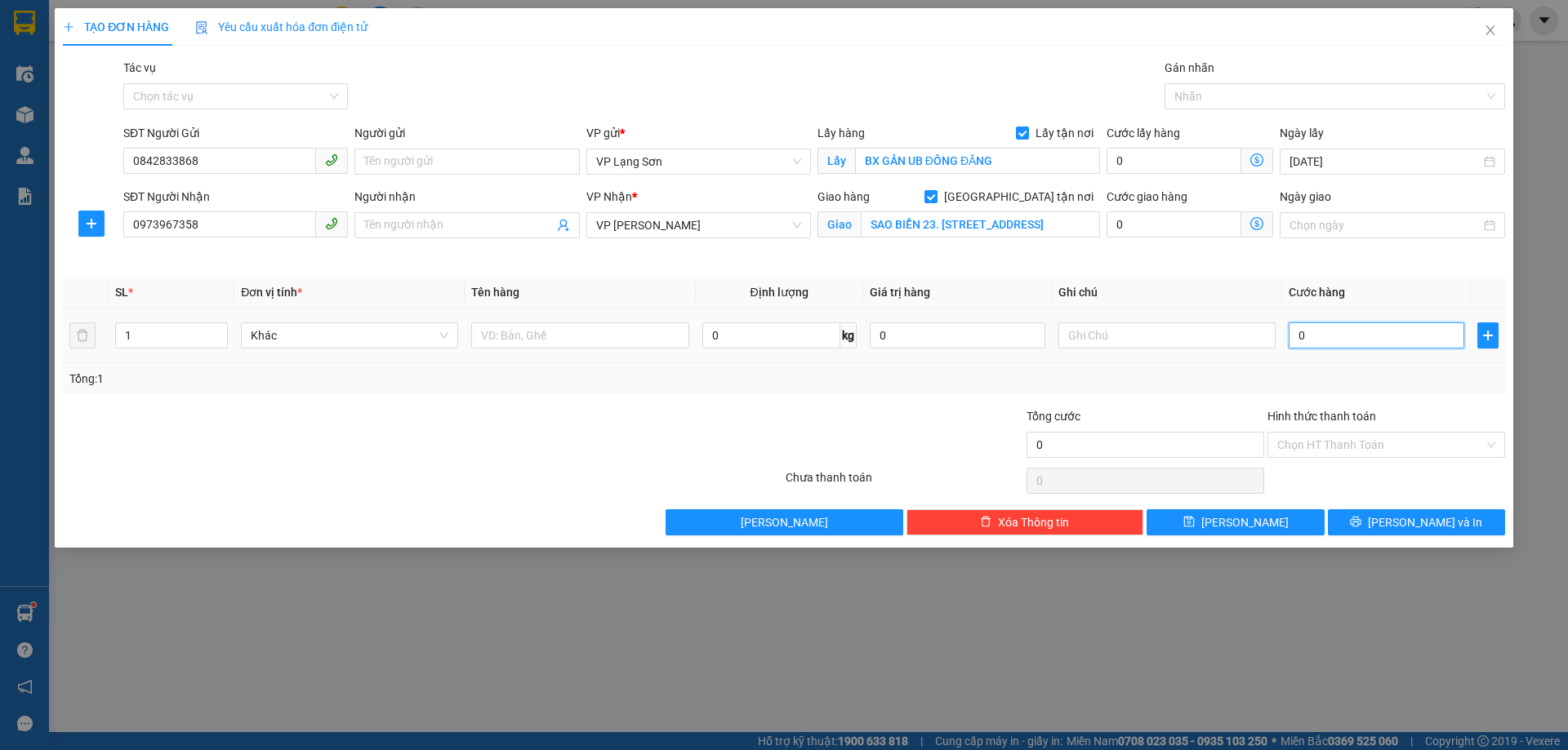
click at [1294, 339] on input "0" at bounding box center [1376, 335] width 175 height 26
click at [1166, 253] on div "Cước giao hàng 0" at bounding box center [1190, 226] width 173 height 77
click at [1115, 339] on input "text" at bounding box center [1166, 335] width 217 height 26
click at [960, 225] on input "SAO BIỂN 23. 241OCEAN PARK 1" at bounding box center [979, 224] width 239 height 26
click at [963, 224] on input "SAO BIỂN 23. 241OCEAN PARK 1" at bounding box center [979, 224] width 239 height 26
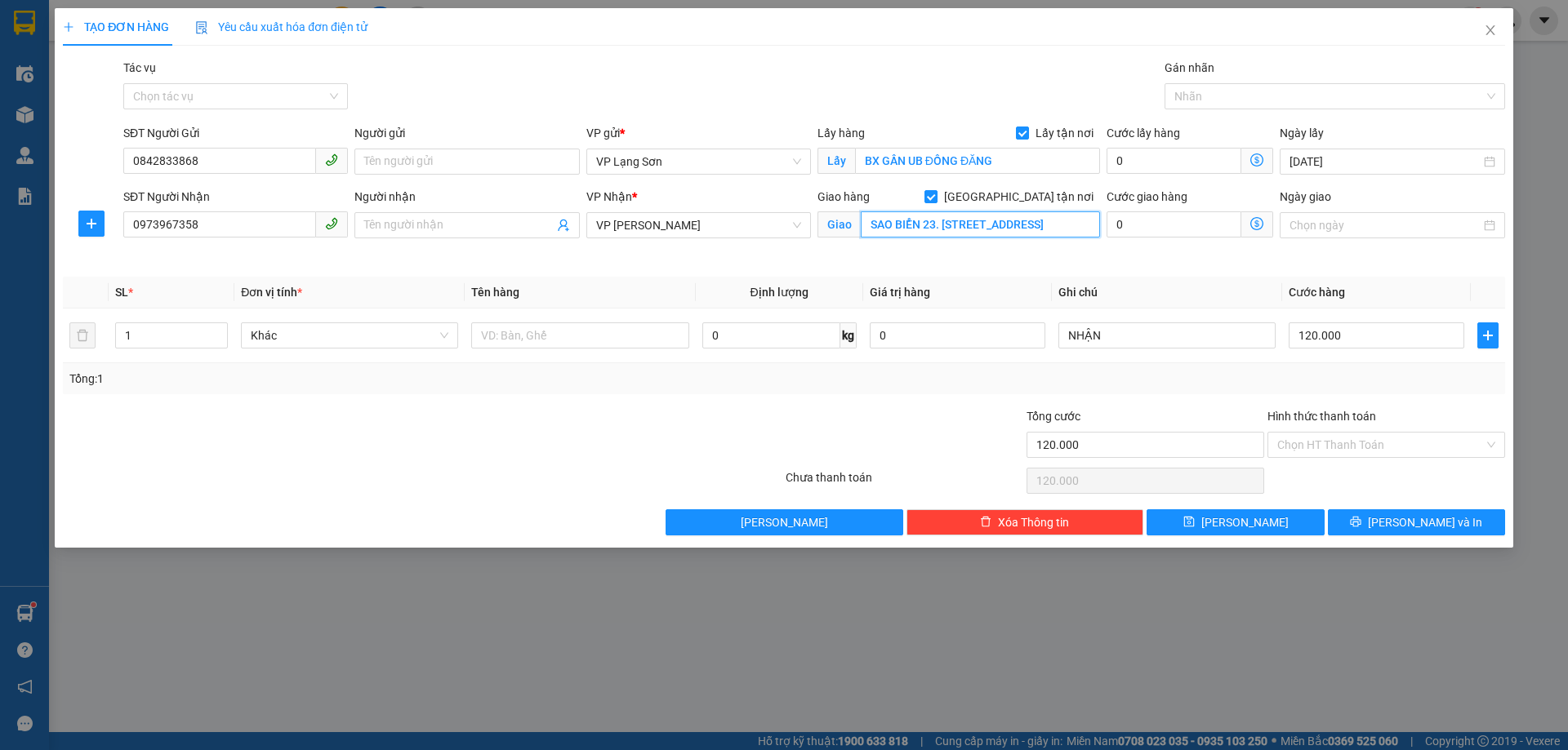
drag, startPoint x: 1064, startPoint y: 232, endPoint x: 537, endPoint y: 254, distance: 527.5
click at [538, 254] on div "SĐT Người Nhận 0973967358 Người nhận Tên người nhận VP Nhận * VP Minh Khai Giao…" at bounding box center [814, 226] width 1388 height 77
click at [657, 264] on div "Transit Pickup Surcharge Ids Transit Deliver Surcharge Ids Transit Deliver Surc…" at bounding box center [784, 296] width 1442 height 476
click at [1324, 334] on input "120.000" at bounding box center [1376, 335] width 175 height 26
drag, startPoint x: 1191, startPoint y: 292, endPoint x: 721, endPoint y: 413, distance: 485.3
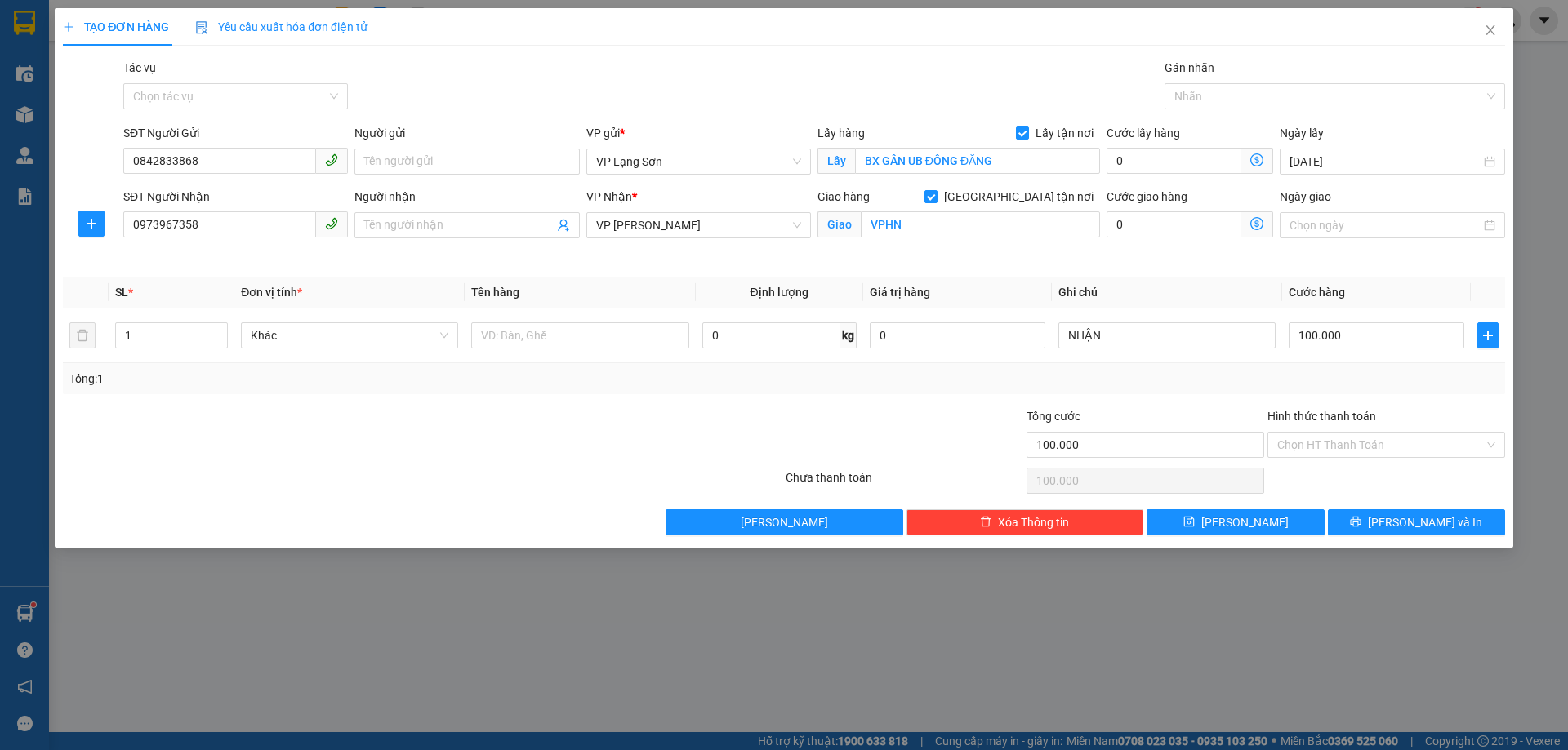
click at [1190, 292] on th "Ghi chú" at bounding box center [1166, 292] width 230 height 32
click at [1166, 341] on input "NHẬN" at bounding box center [1166, 335] width 217 height 26
click at [612, 349] on div at bounding box center [579, 336] width 217 height 33
click at [625, 337] on input "text" at bounding box center [579, 335] width 217 height 26
click at [1231, 529] on button "Lưu" at bounding box center [1235, 522] width 177 height 26
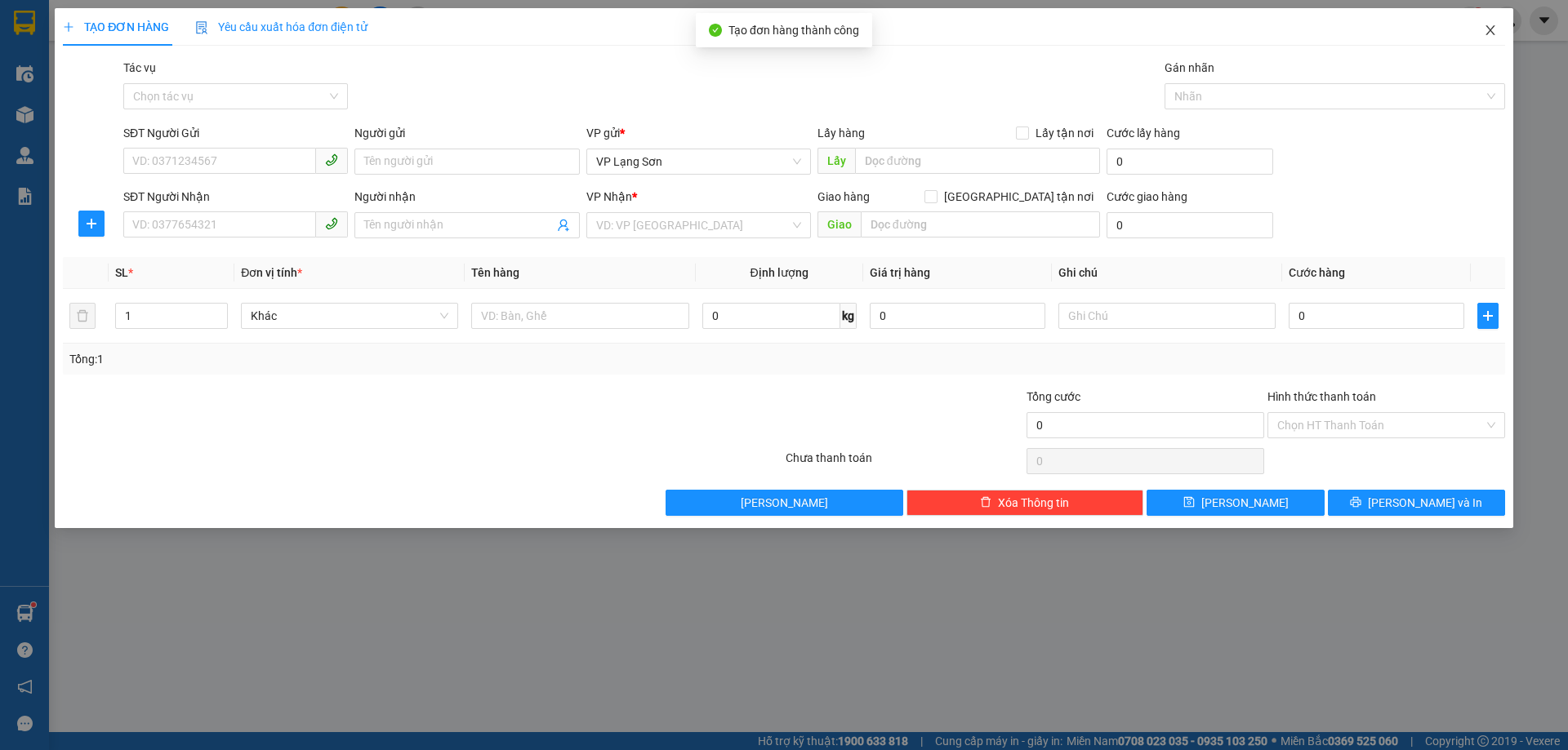
click at [1491, 27] on icon "close" at bounding box center [1489, 29] width 13 height 13
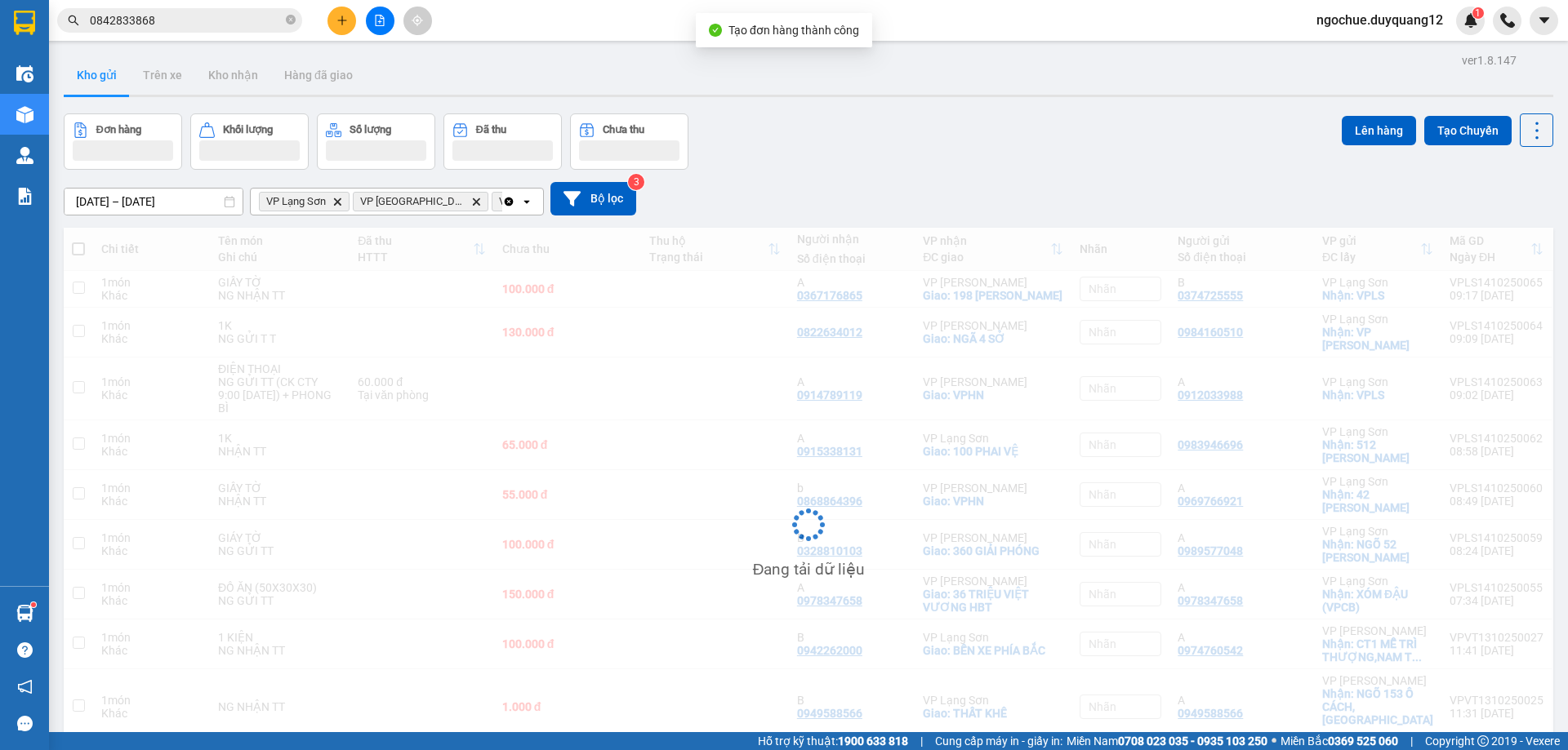
click at [1156, 173] on div "12/10/2025 – 14/10/2025 Press the down arrow key to interact with the calendar …" at bounding box center [808, 198] width 1489 height 57
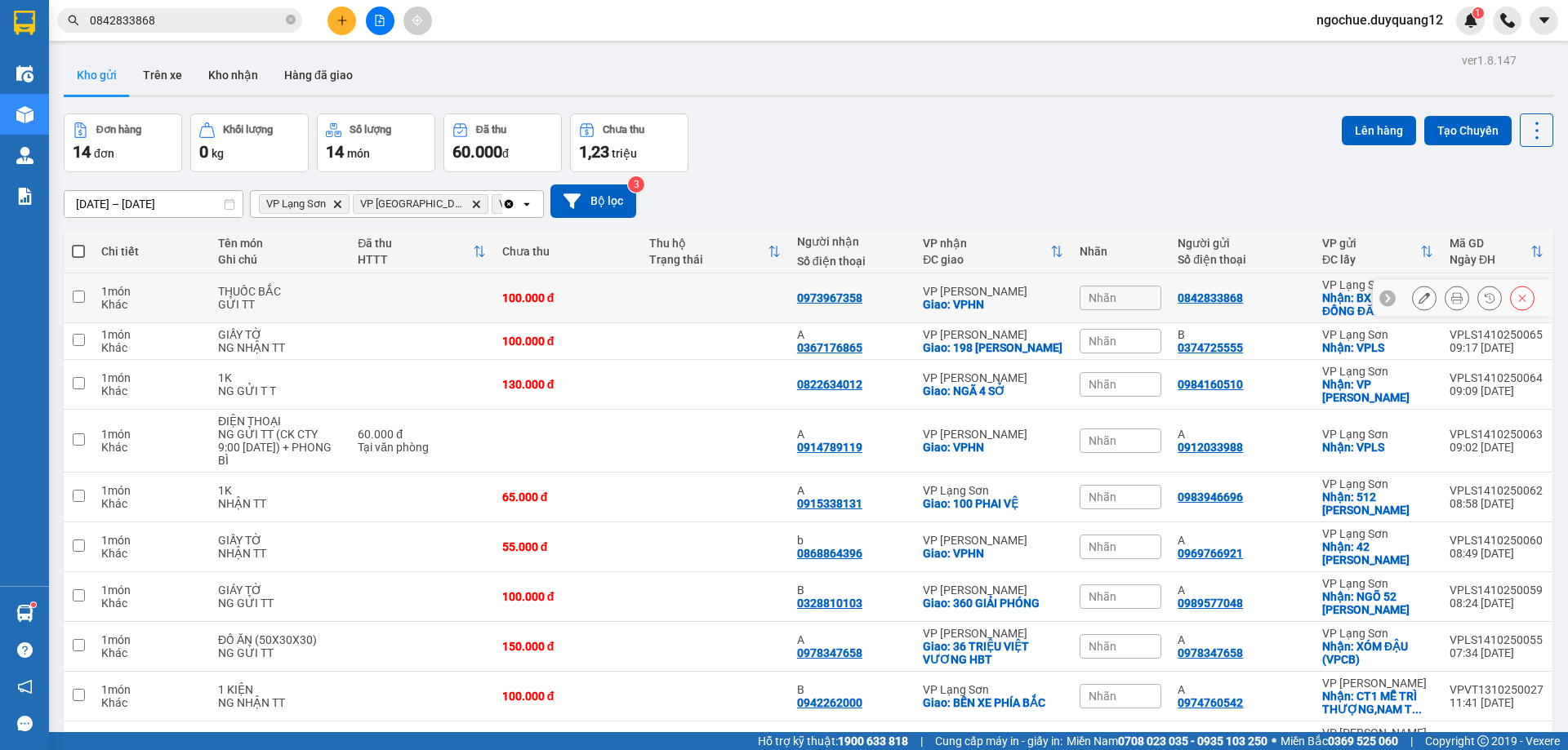
click at [1382, 295] on icon at bounding box center [1388, 298] width 12 height 12
drag, startPoint x: 1172, startPoint y: 299, endPoint x: 1392, endPoint y: 310, distance: 220.3
click at [1392, 310] on tr "1 món Khác THUỐC BẮC GỬI TT 100.000 đ 0973967358 VP Minh Khai Giao: VPHN Nhãn 0…" at bounding box center [808, 298] width 1489 height 50
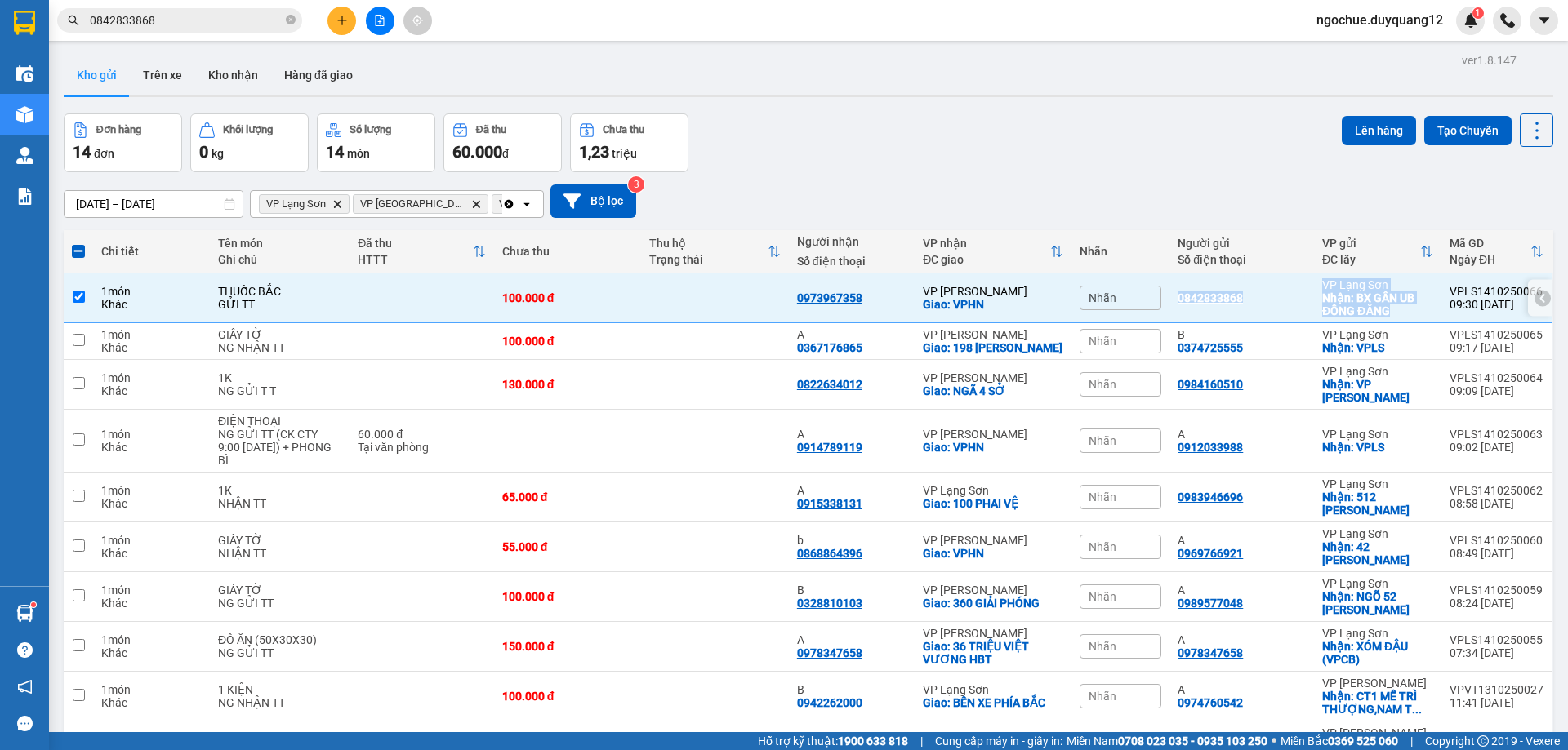
copy tr "0842833868 VP Lạng Sơn Nhận: BX GẦN UB ĐỒNG ĐĂNG"
click at [1260, 299] on div "0842833868" at bounding box center [1242, 297] width 129 height 13
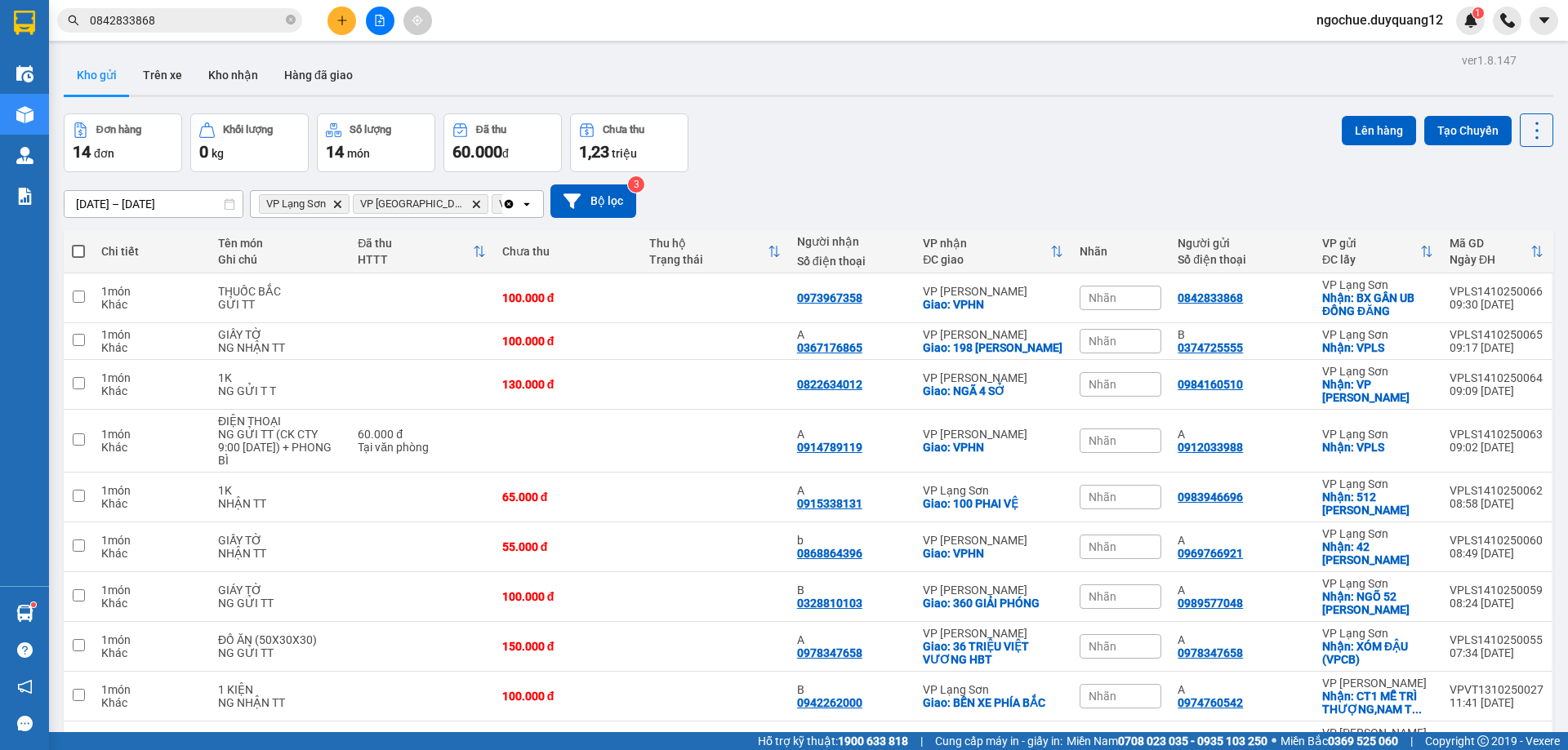
click at [1090, 208] on div "12/10/2025 – 14/10/2025 Press the down arrow key to interact with the calendar …" at bounding box center [808, 201] width 1489 height 33
click at [1141, 296] on div "Nhãn" at bounding box center [1121, 297] width 82 height 24
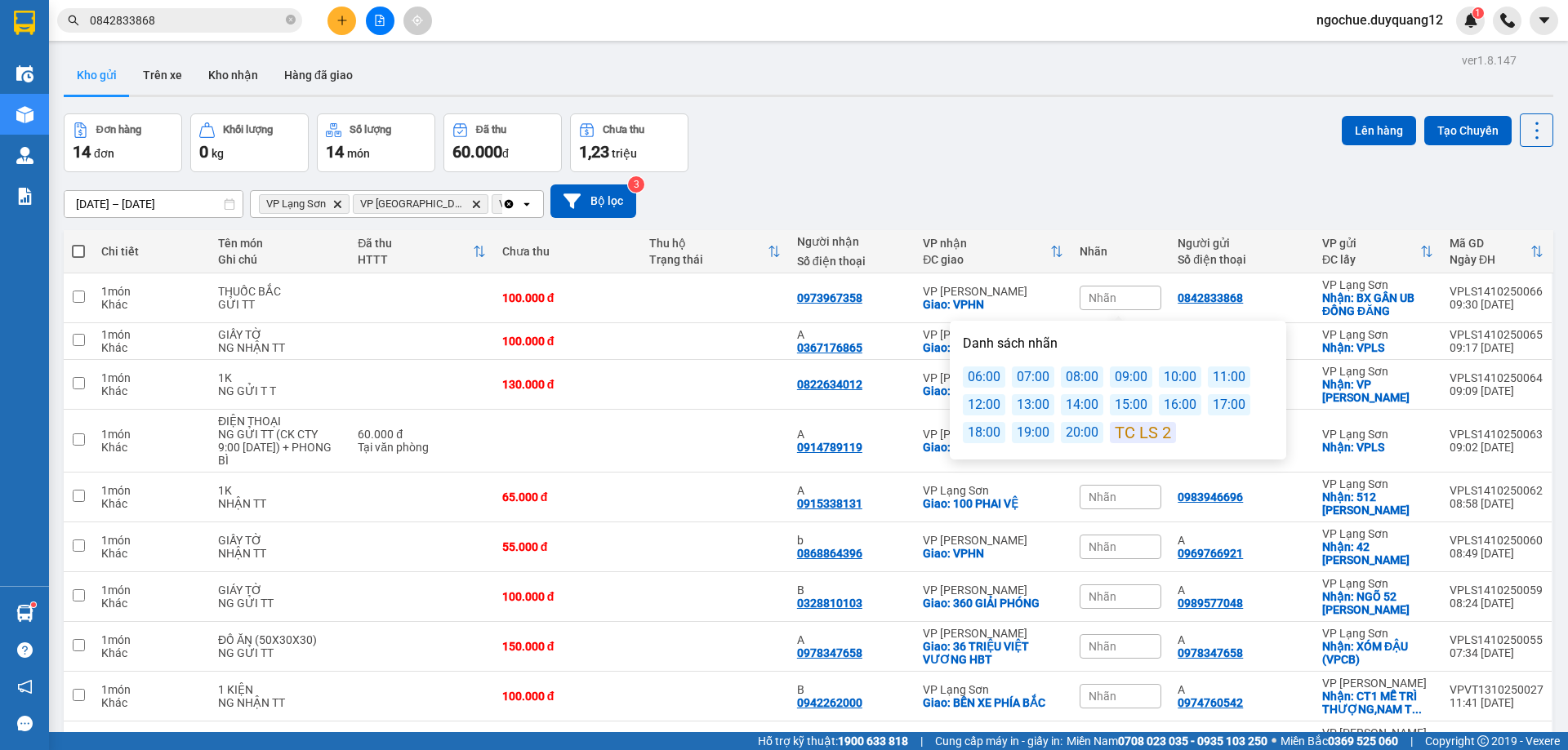
click at [1220, 375] on div "11:00" at bounding box center [1229, 377] width 43 height 21
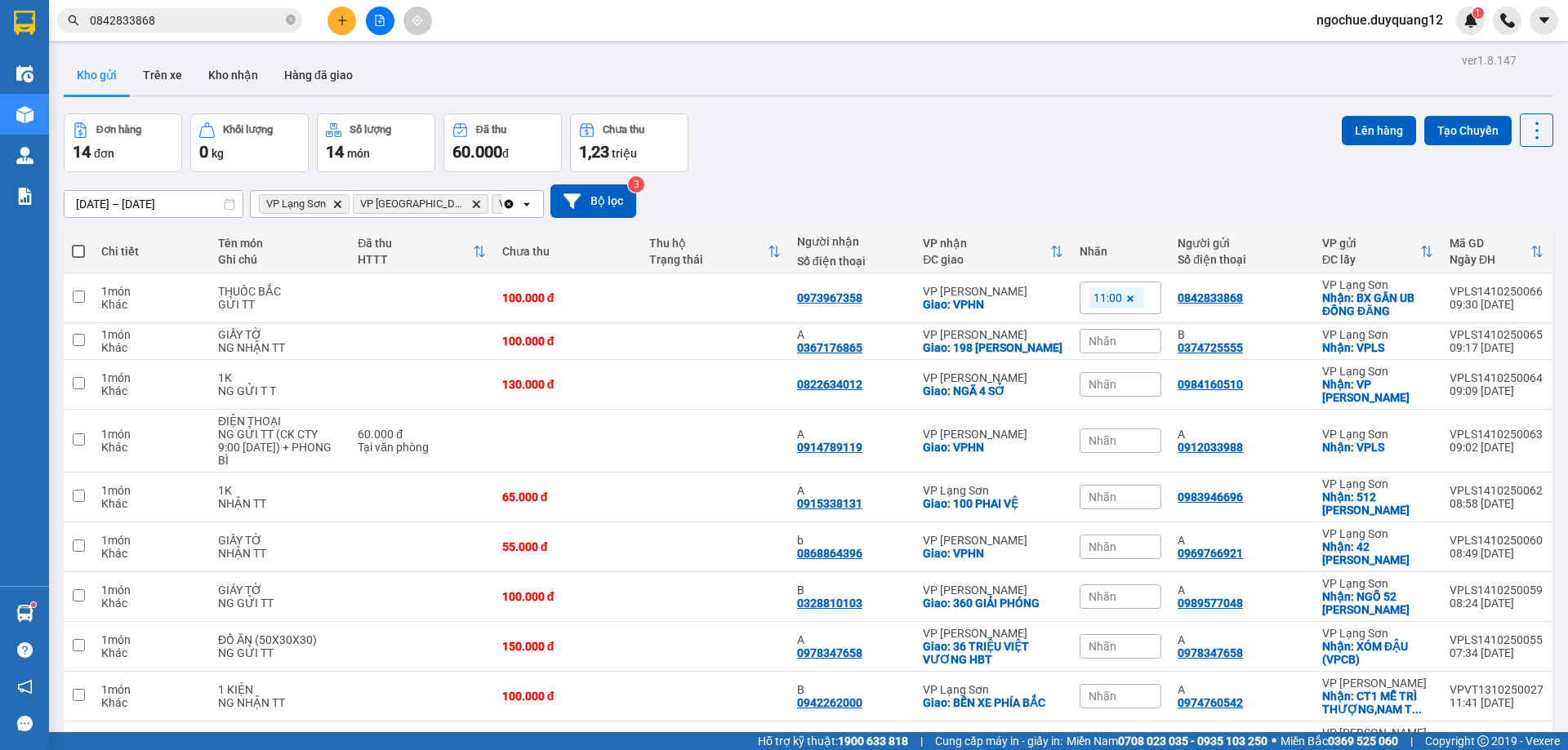
click at [1120, 178] on div "12/10/2025 – 14/10/2025 Press the down arrow key to interact with the calendar …" at bounding box center [808, 201] width 1489 height 57
click at [198, 27] on input "0842833868" at bounding box center [186, 20] width 193 height 18
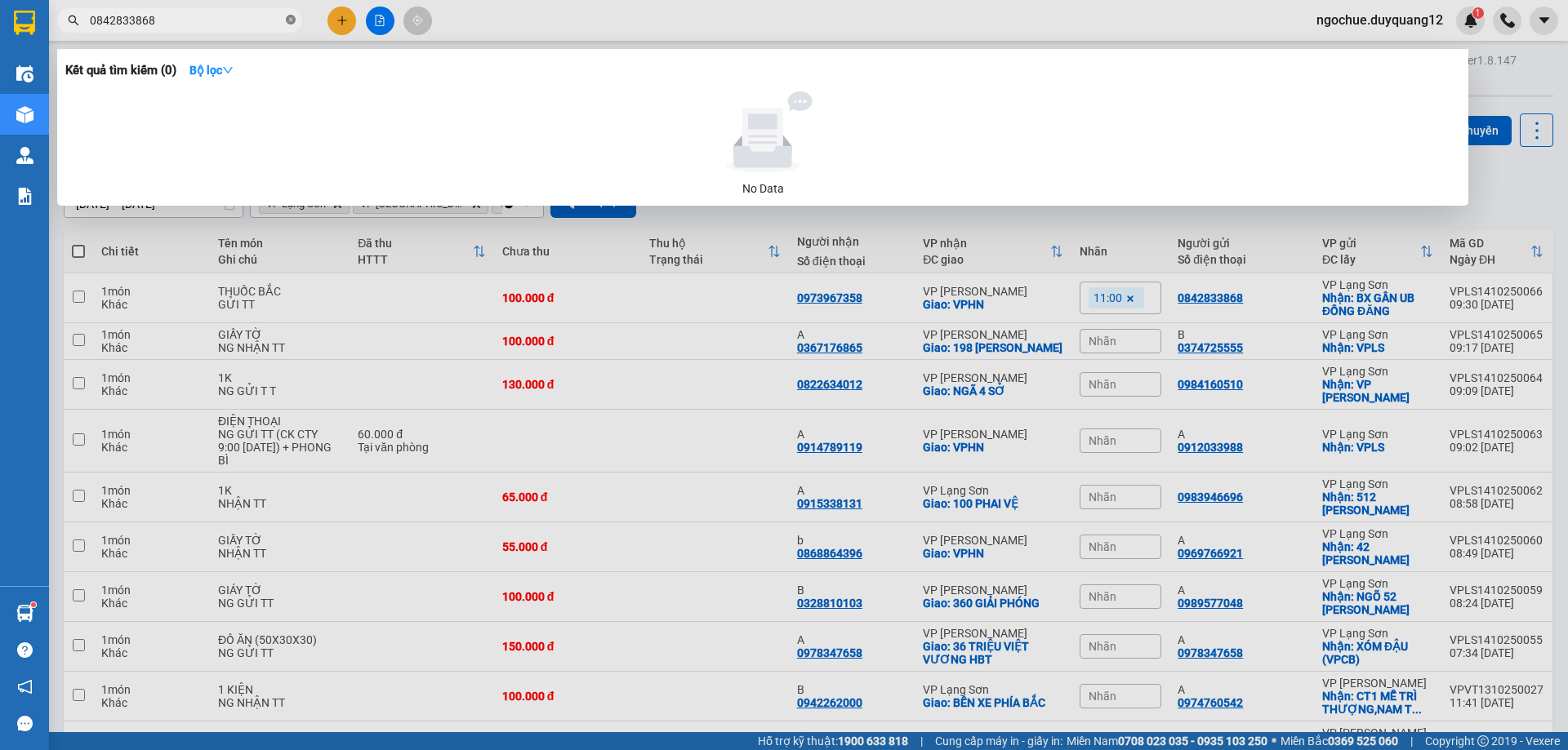
drag, startPoint x: 294, startPoint y: 20, endPoint x: 285, endPoint y: 19, distance: 9.1
click at [293, 19] on icon "close-circle" at bounding box center [290, 19] width 10 height 10
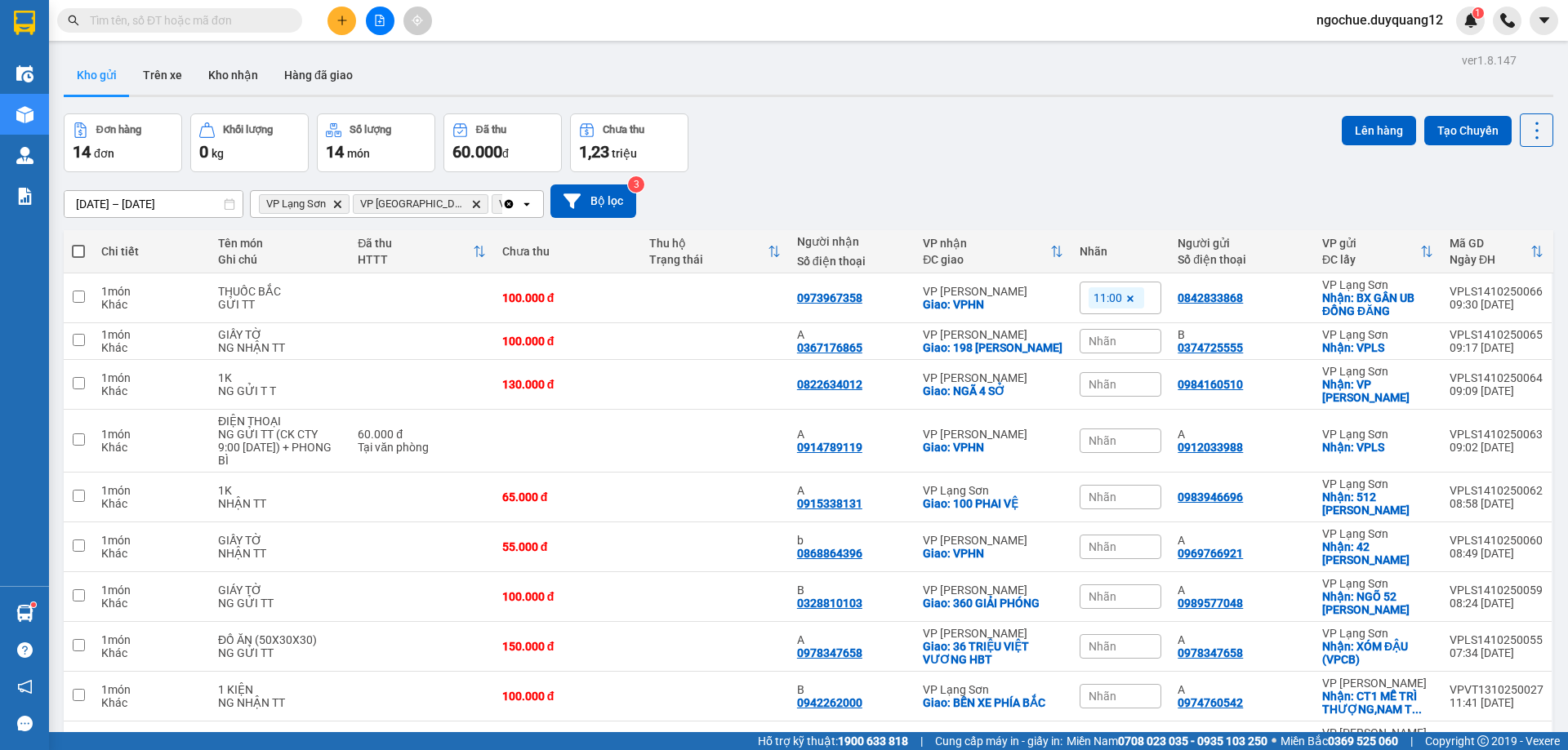
click at [237, 18] on input "text" at bounding box center [186, 20] width 193 height 18
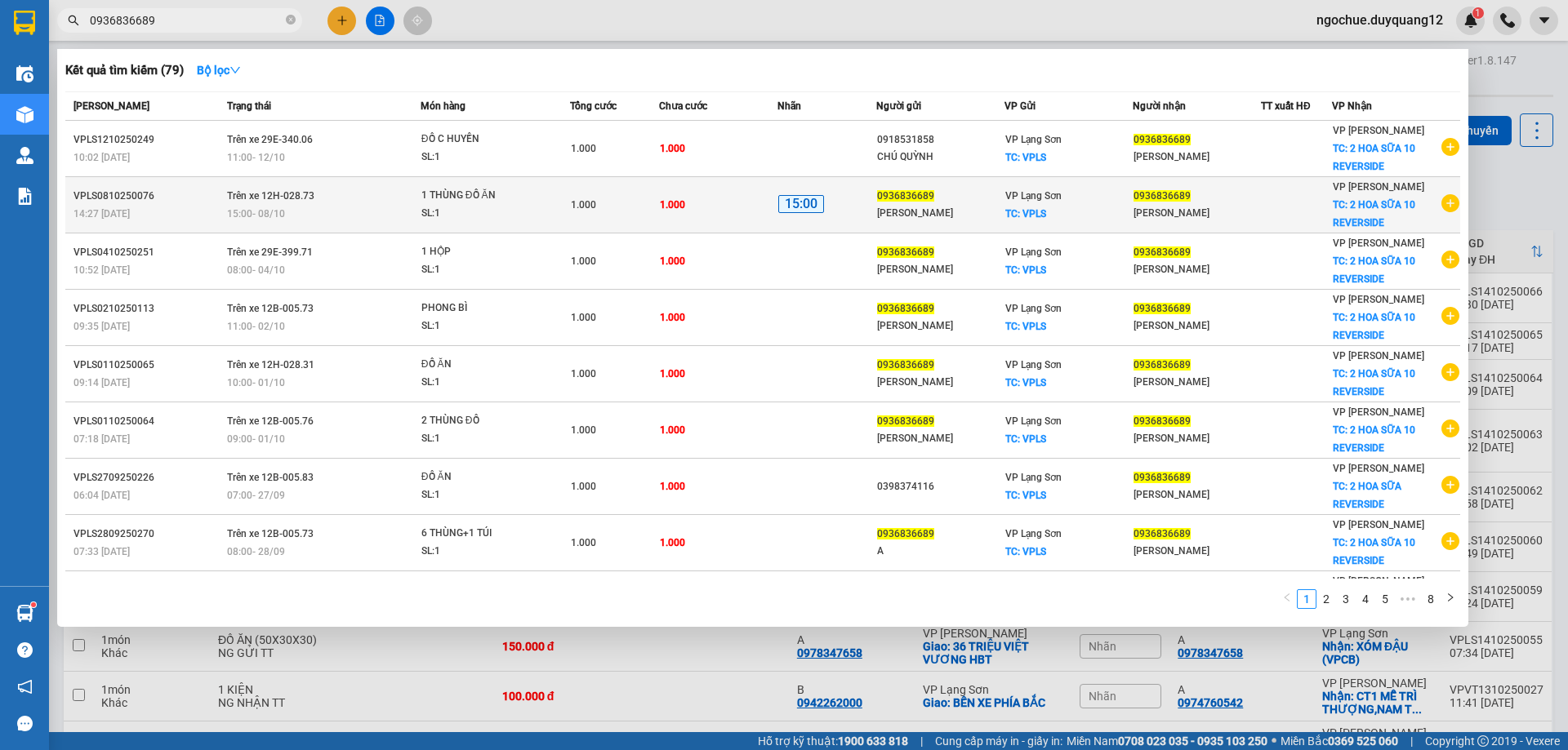
click at [1444, 206] on icon "plus-circle" at bounding box center [1450, 203] width 18 height 18
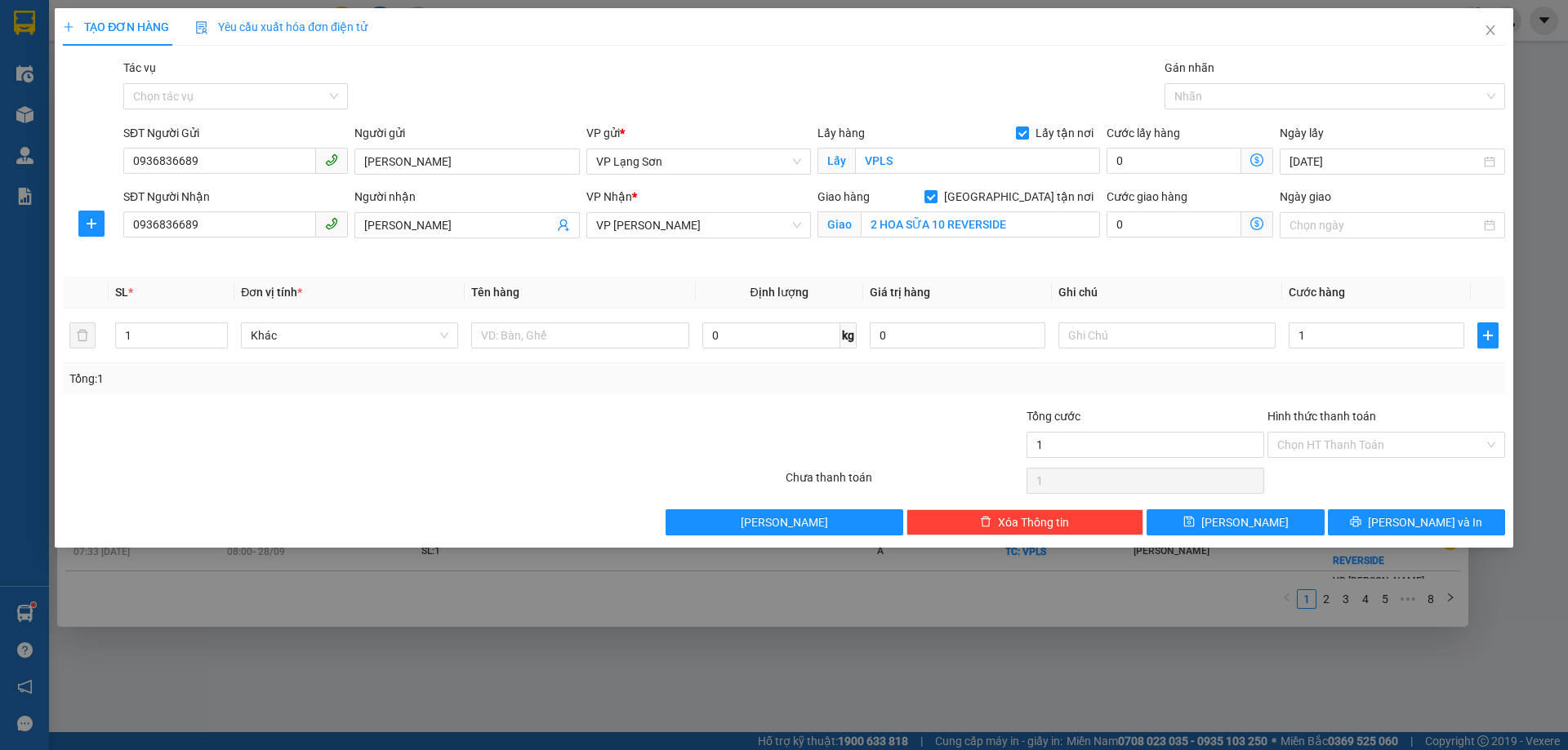
click at [1164, 273] on div "Transit Pickup Surcharge Ids Transit Deliver Surcharge Ids Transit Deliver Surc…" at bounding box center [784, 296] width 1442 height 476
click at [1097, 330] on input "text" at bounding box center [1166, 335] width 217 height 26
click at [576, 335] on input "text" at bounding box center [579, 335] width 217 height 26
click at [1269, 516] on button "Lưu" at bounding box center [1235, 522] width 177 height 26
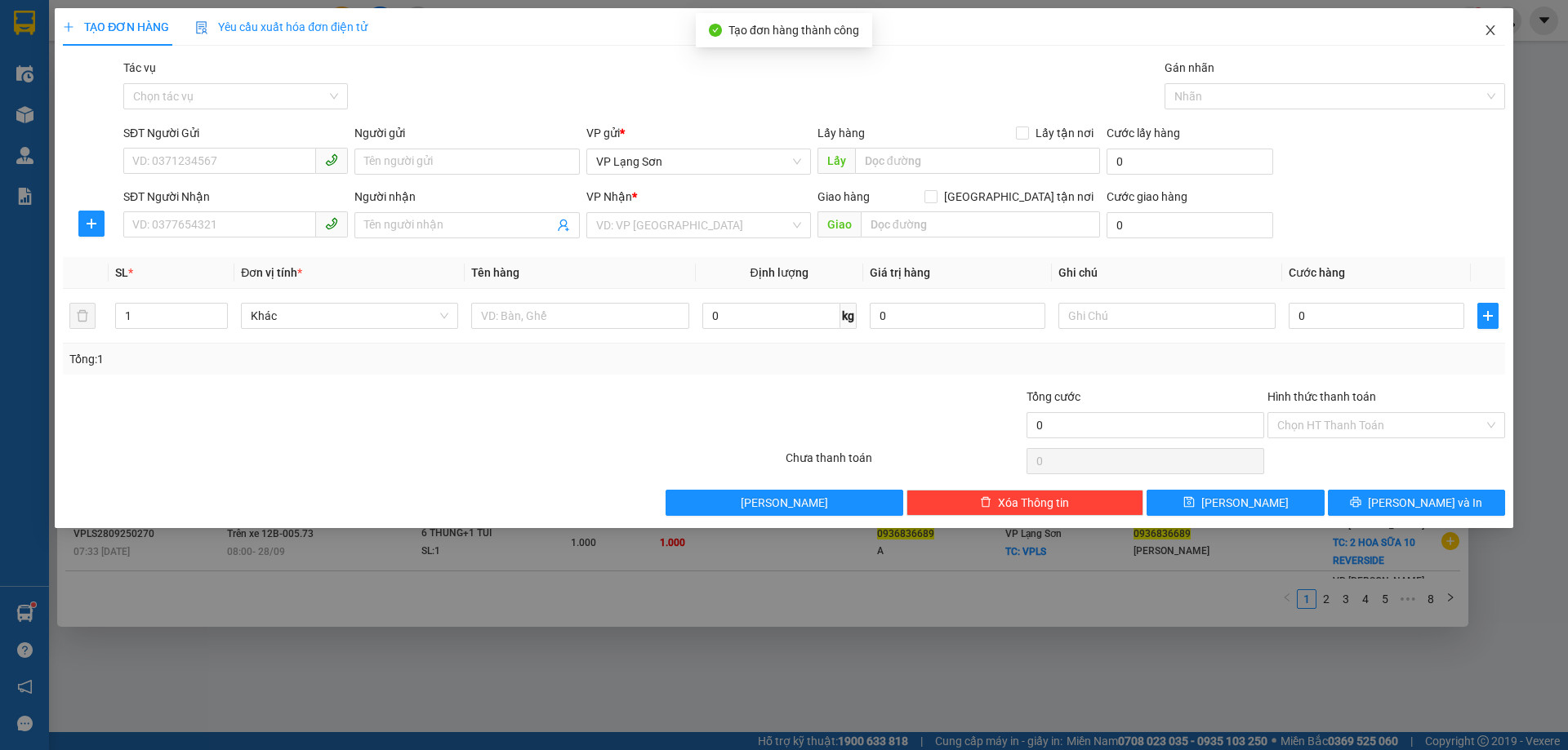
click at [1487, 32] on icon "close" at bounding box center [1489, 29] width 13 height 13
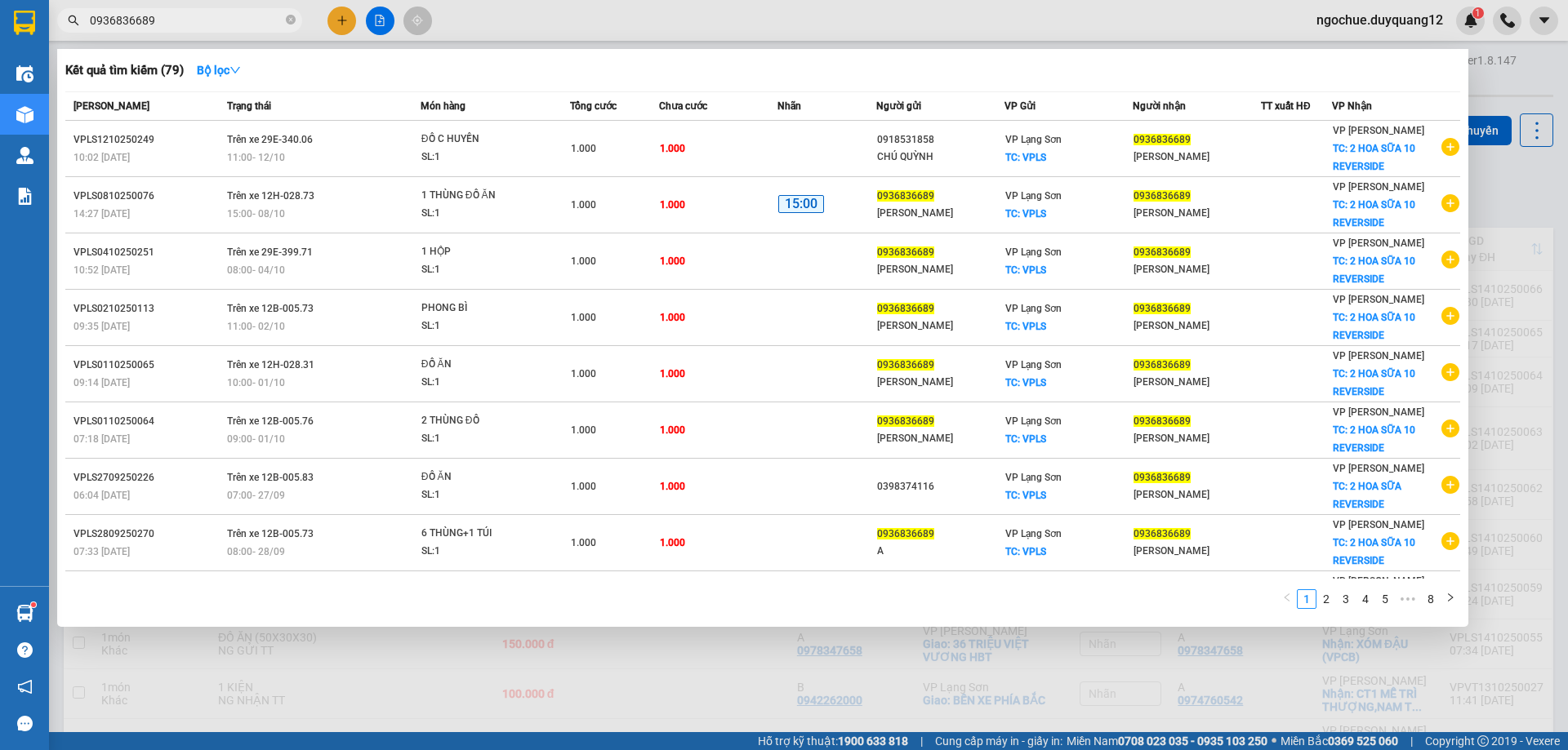
click at [1533, 191] on div at bounding box center [784, 375] width 1568 height 750
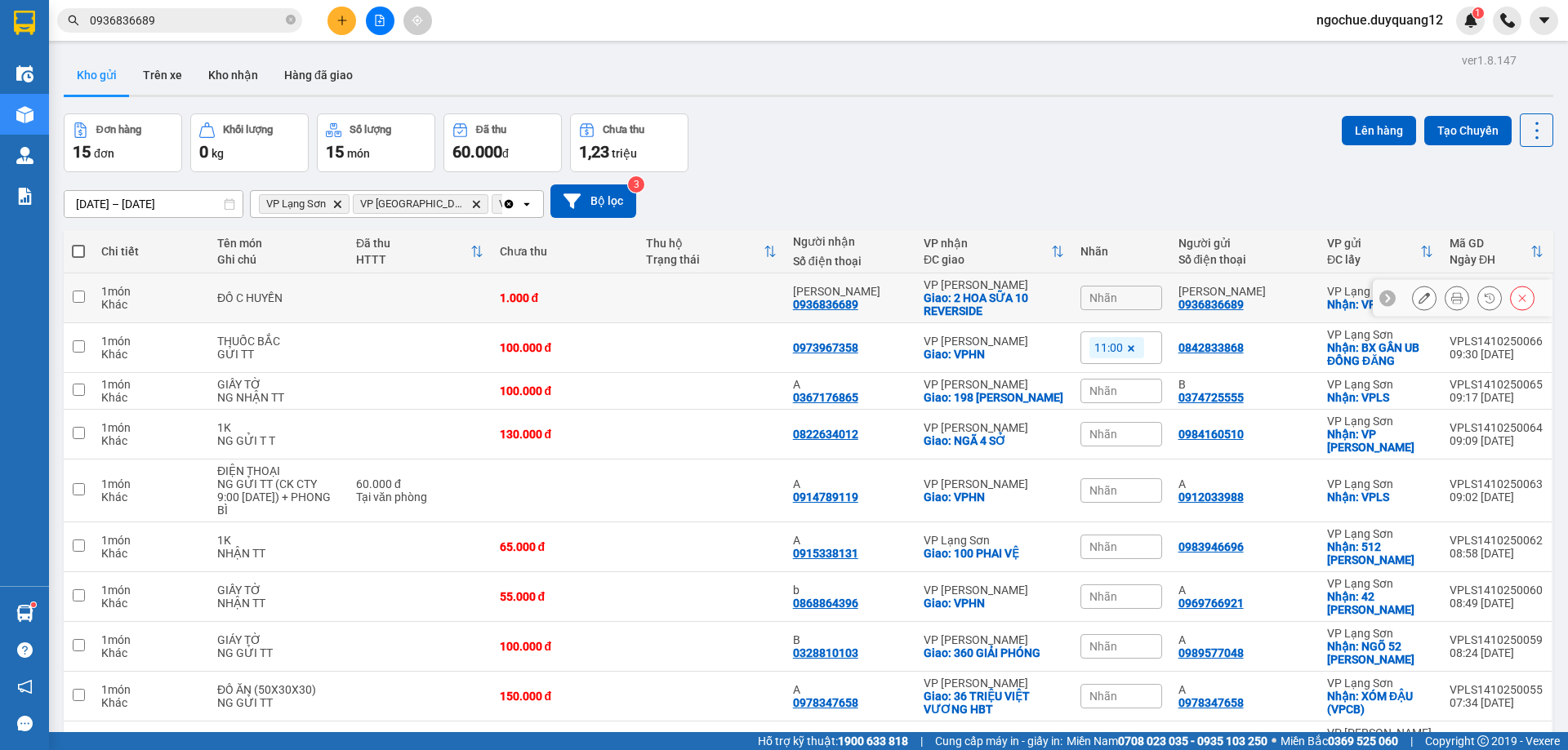
click at [1294, 288] on div "C HUYỀN" at bounding box center [1244, 290] width 133 height 13
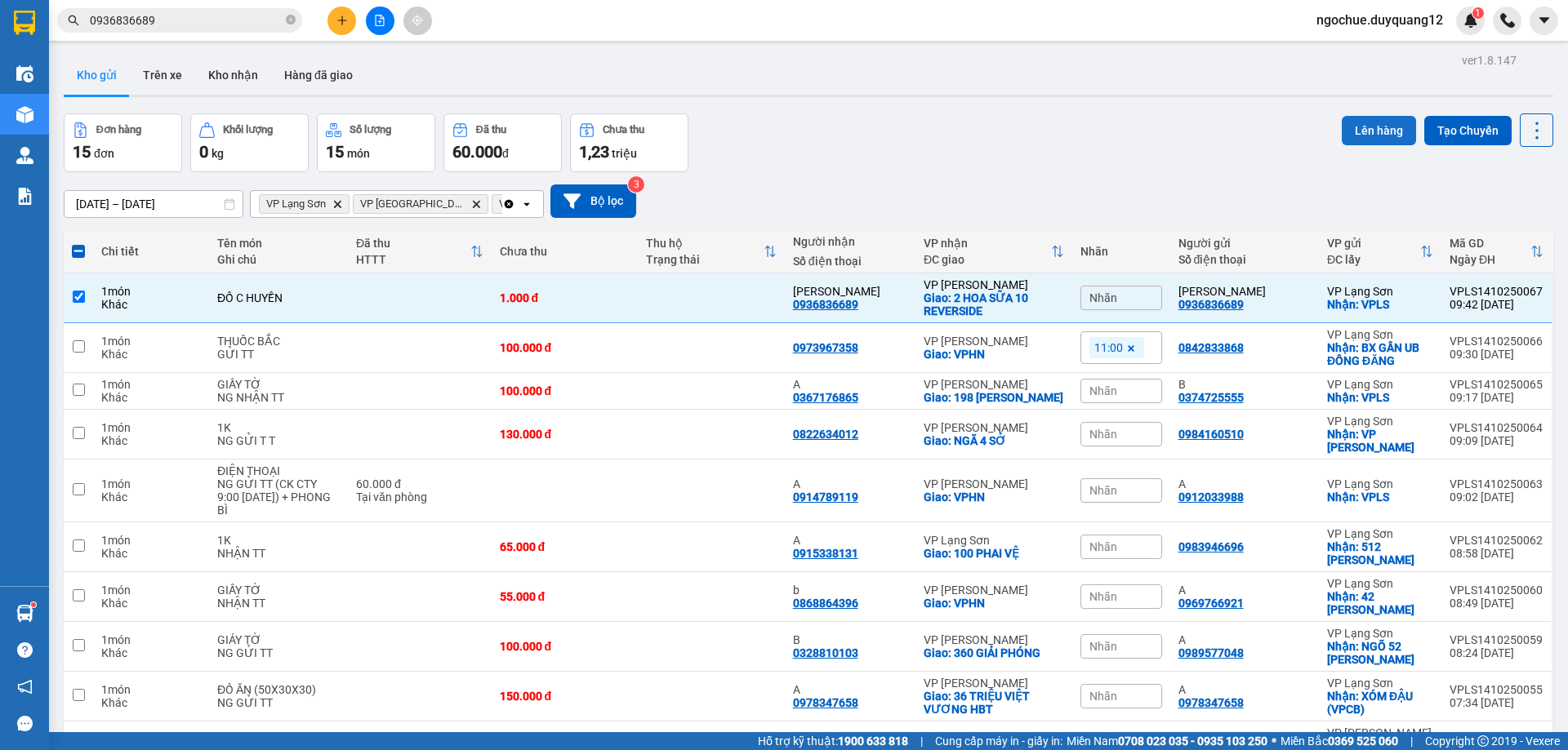
click at [1360, 130] on button "Lên hàng" at bounding box center [1379, 131] width 74 height 29
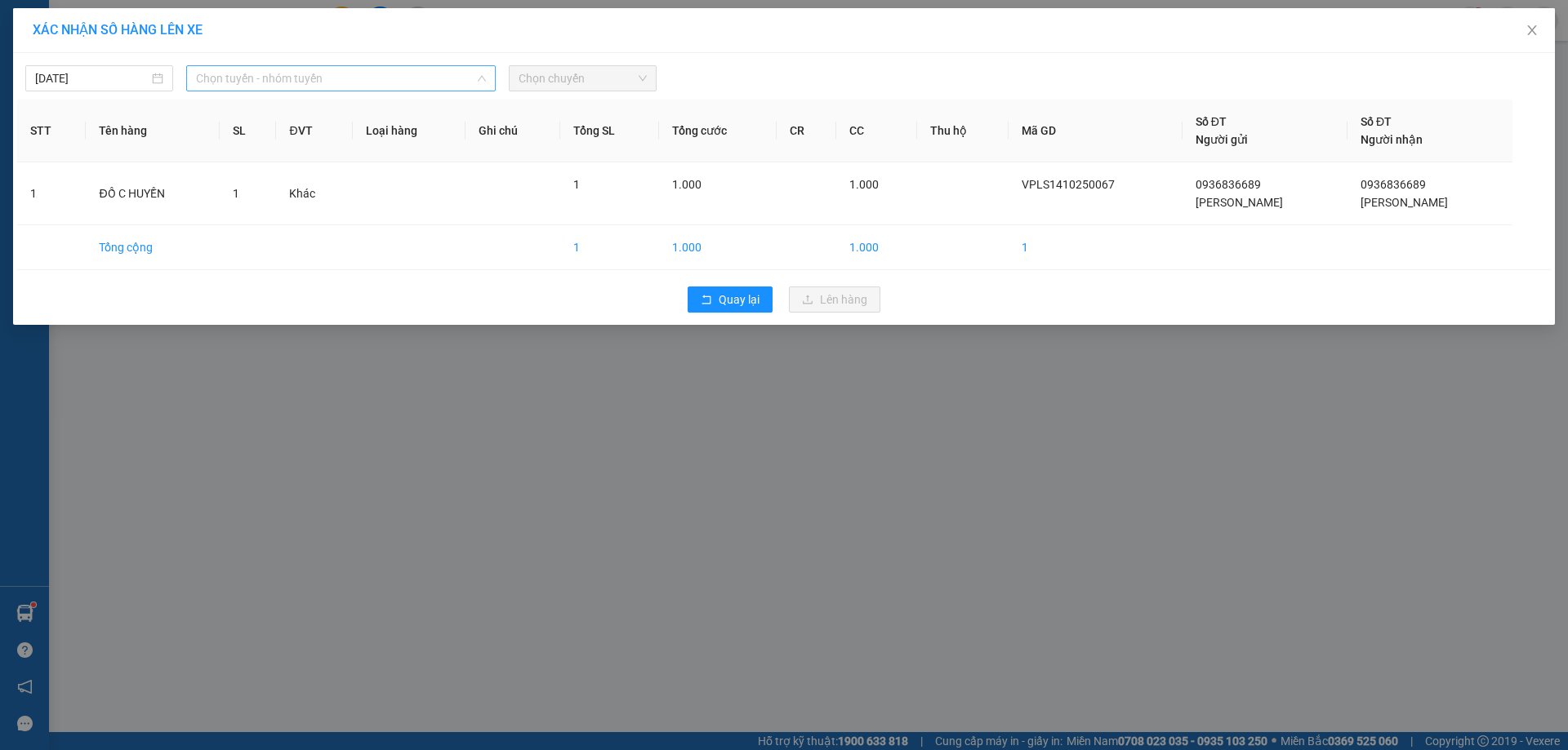
click at [312, 80] on span "Chọn tuyến - nhóm tuyến" at bounding box center [340, 78] width 289 height 24
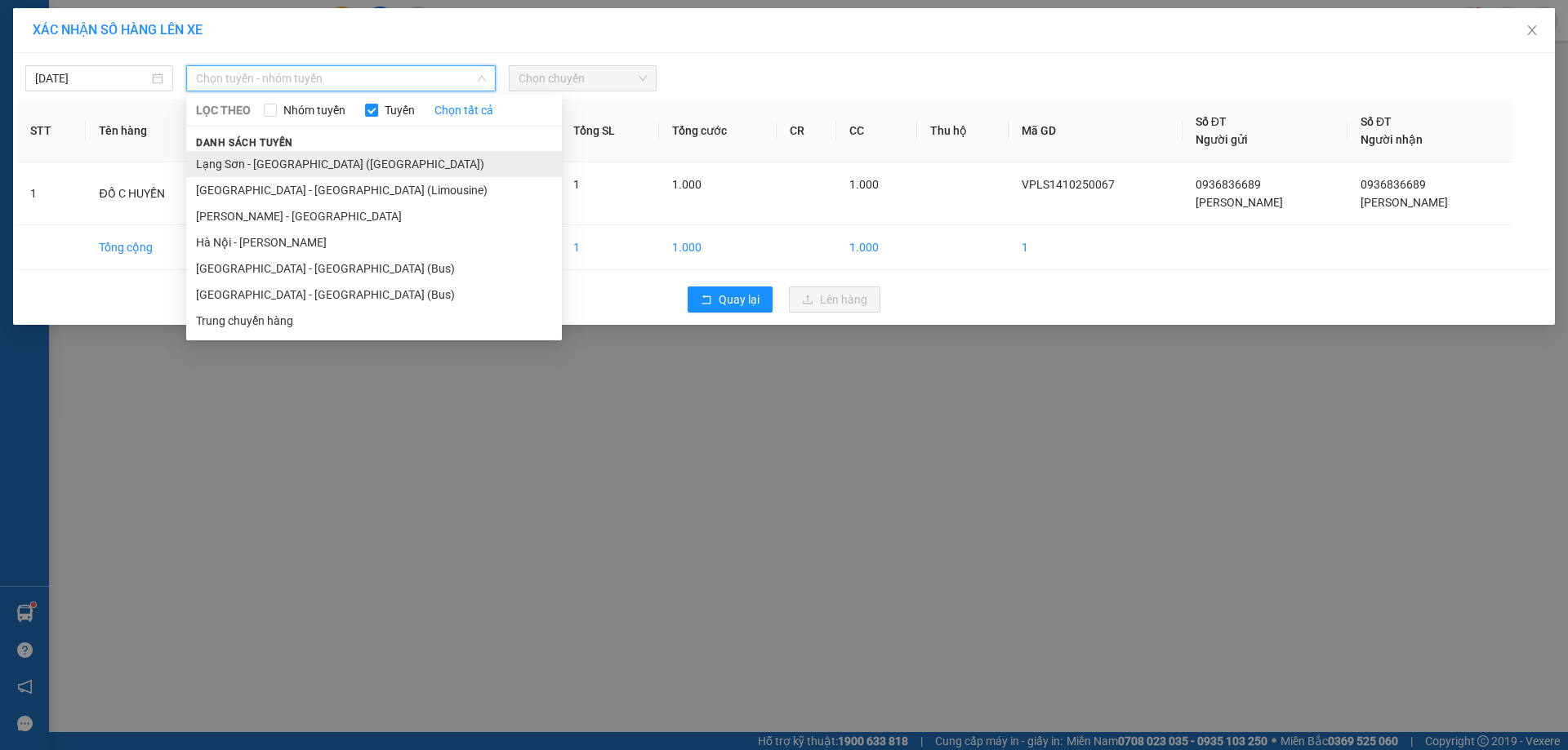
click at [287, 172] on li "Lạng Sơn - [GEOGRAPHIC_DATA] ([GEOGRAPHIC_DATA])" at bounding box center [373, 164] width 375 height 26
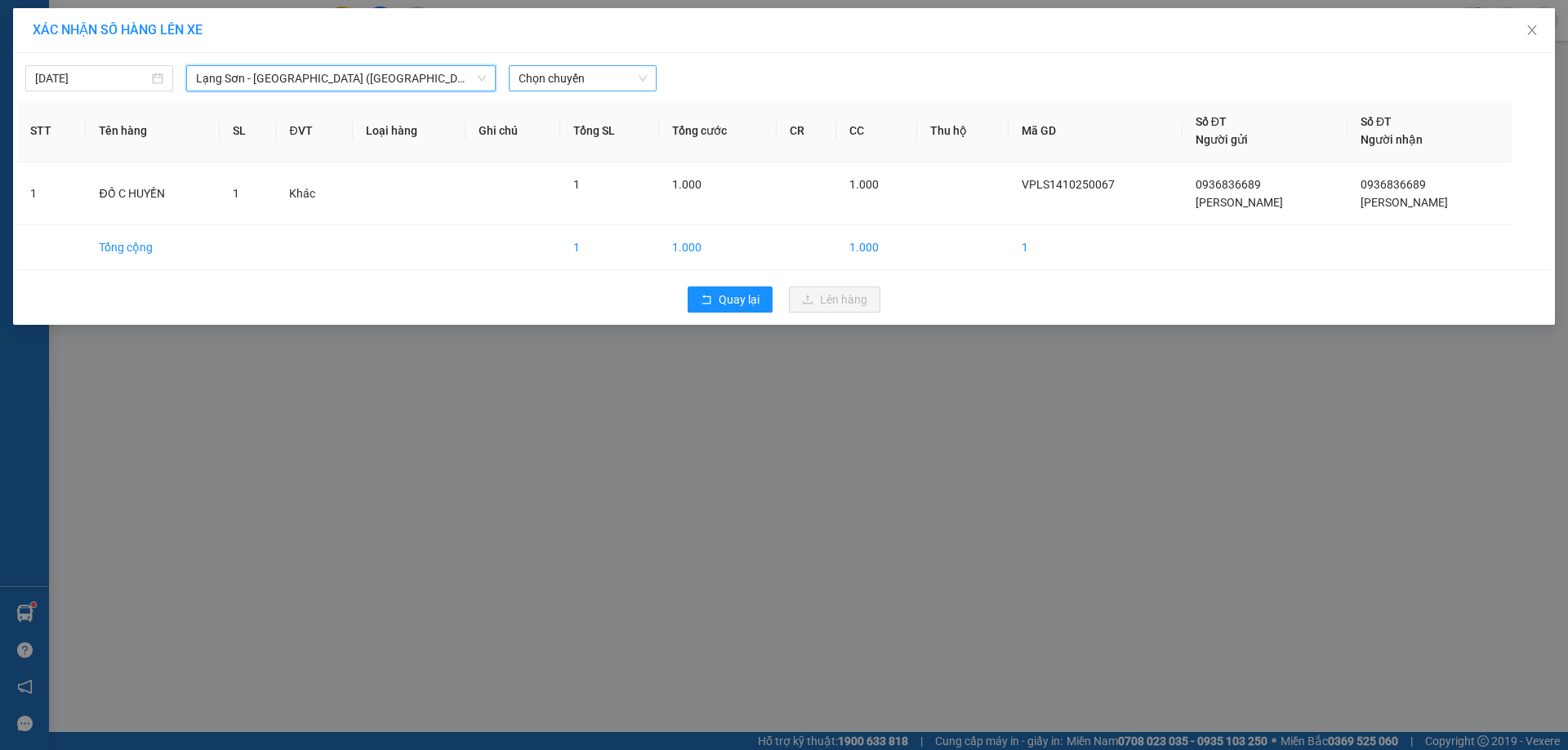
click at [563, 79] on span "Chọn chuyến" at bounding box center [583, 78] width 129 height 24
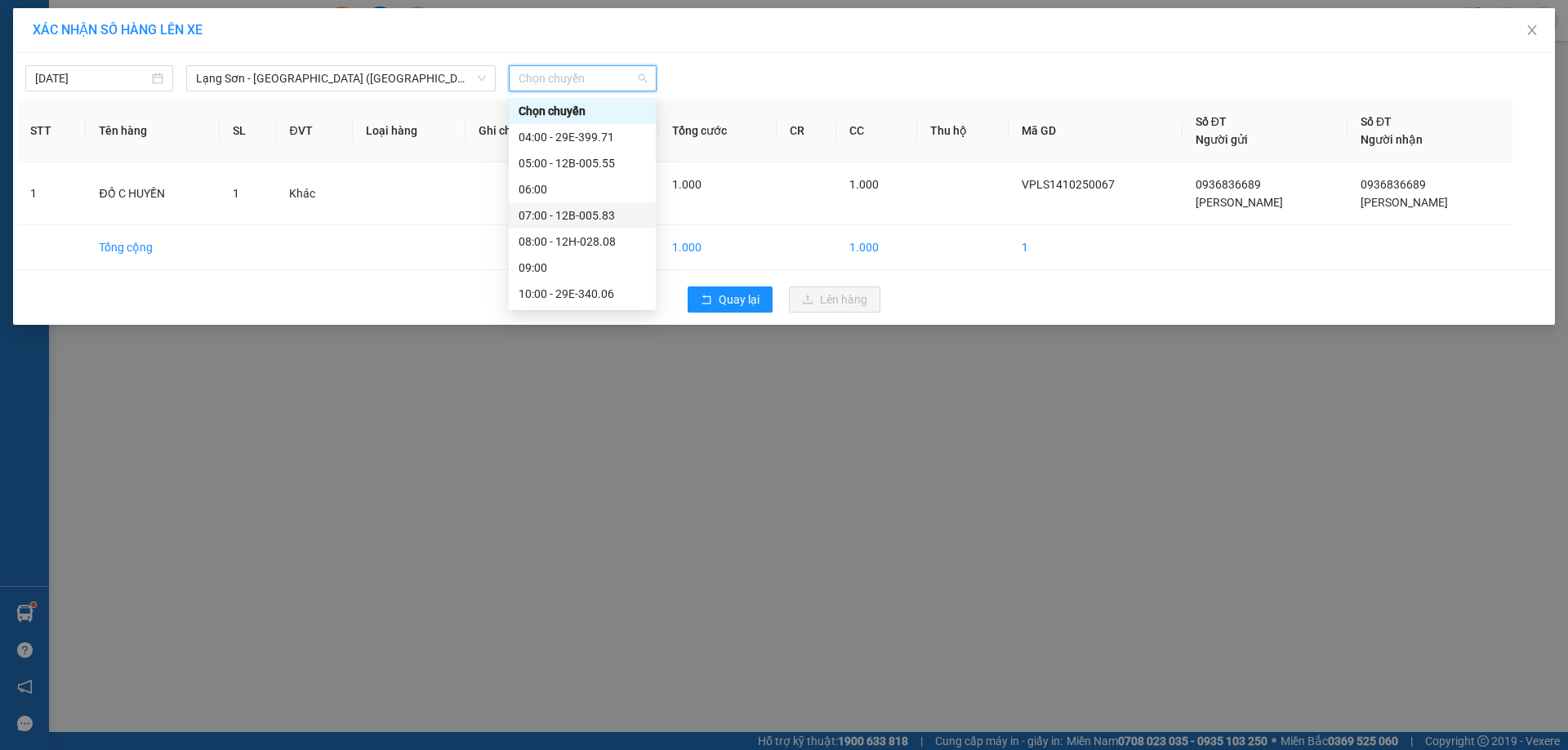
click at [605, 223] on div "07:00 - 12B-005.83" at bounding box center [582, 215] width 128 height 18
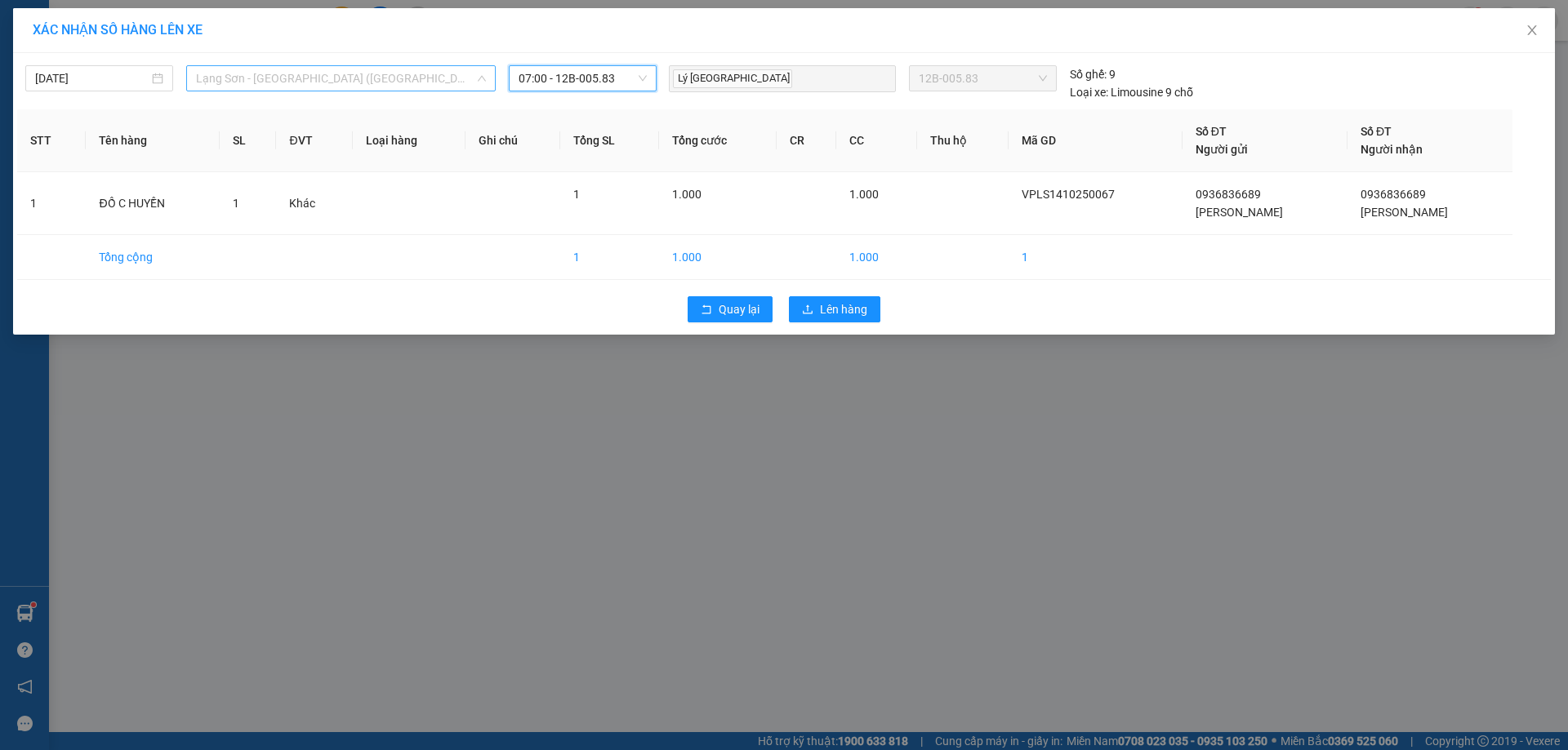
click at [260, 85] on span "Lạng Sơn - [GEOGRAPHIC_DATA] ([GEOGRAPHIC_DATA])" at bounding box center [340, 78] width 289 height 24
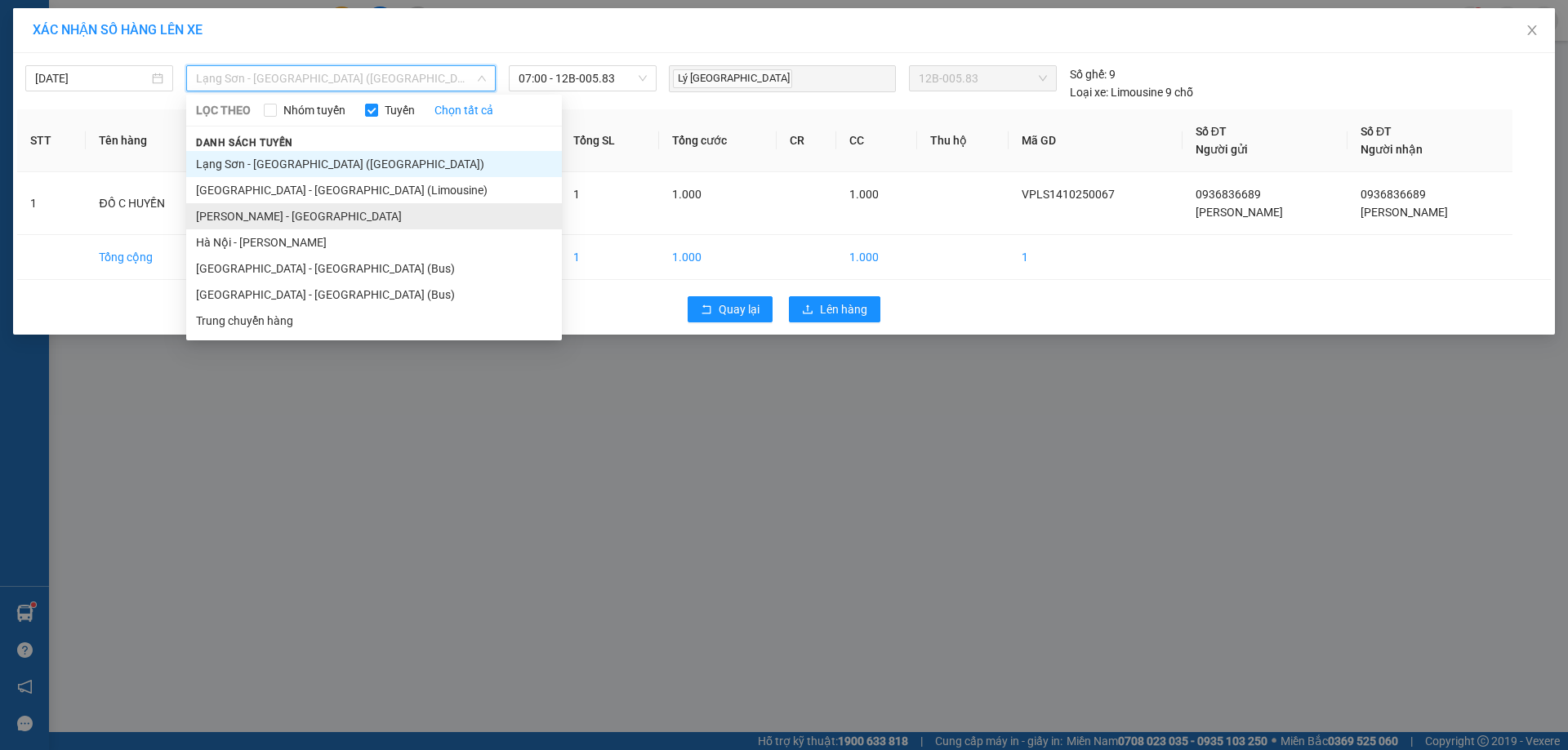
click at [286, 220] on li "[PERSON_NAME] - [GEOGRAPHIC_DATA]" at bounding box center [373, 216] width 375 height 26
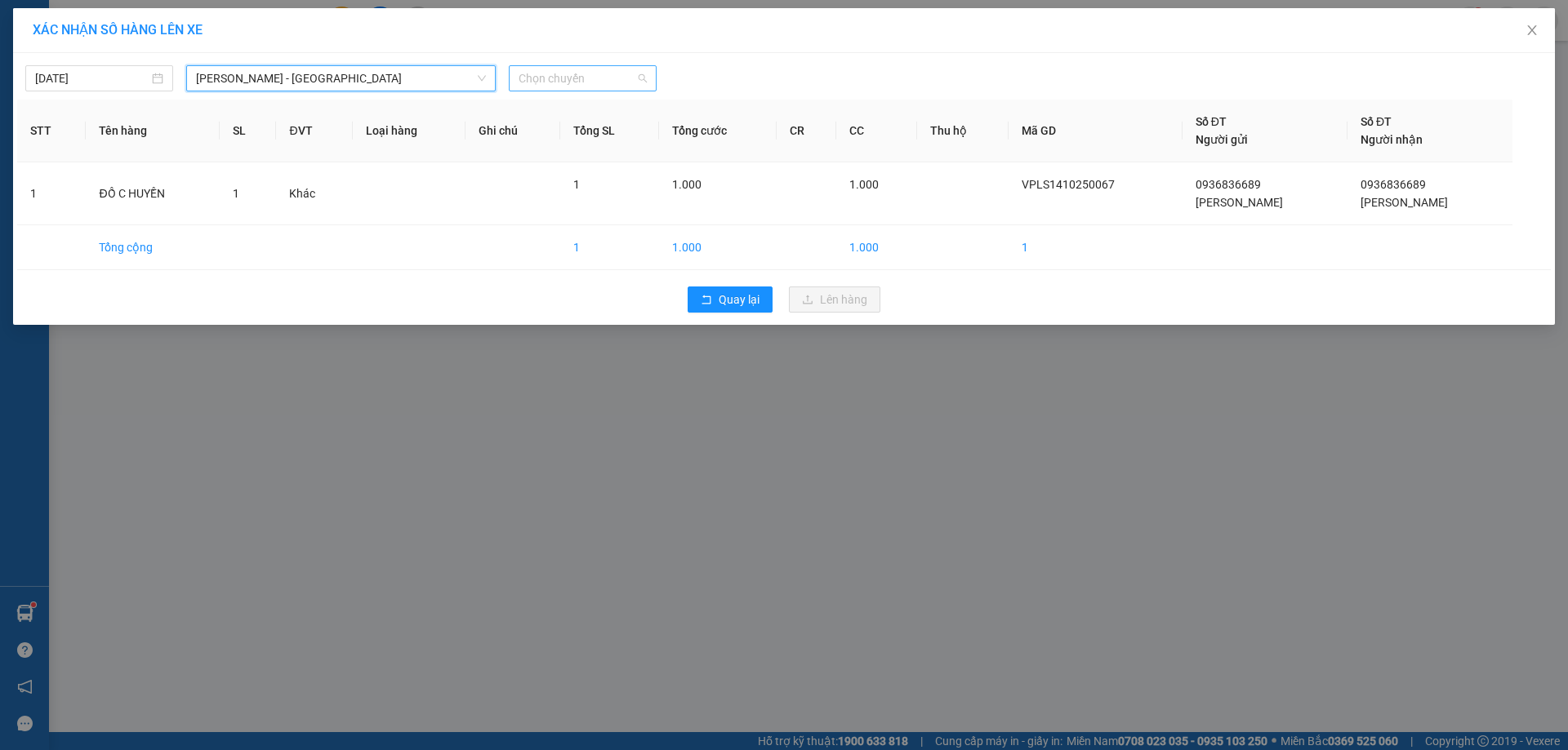
click at [613, 77] on span "Chọn chuyến" at bounding box center [583, 78] width 129 height 24
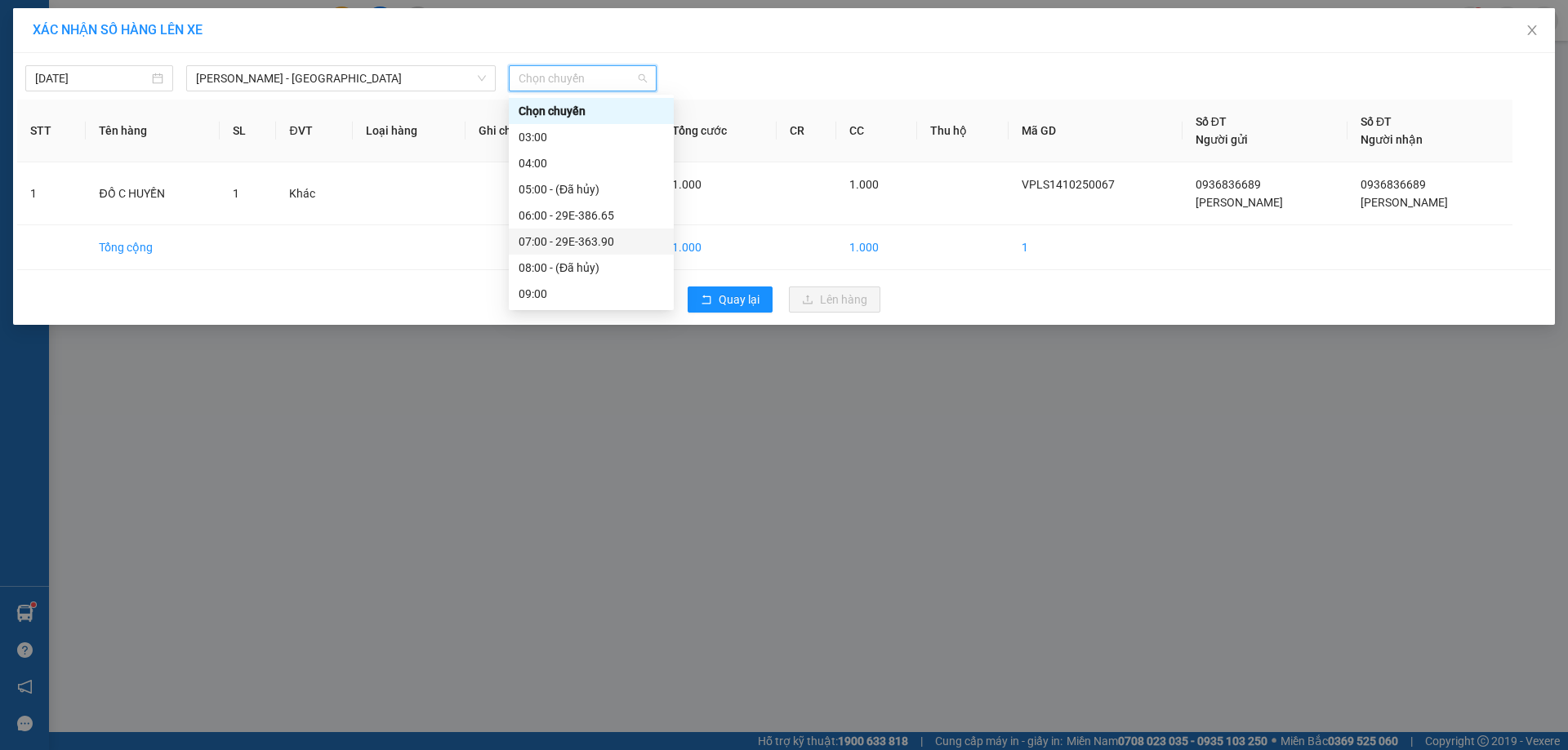
click at [558, 234] on div "07:00 - 29E-363.90" at bounding box center [591, 242] width 145 height 18
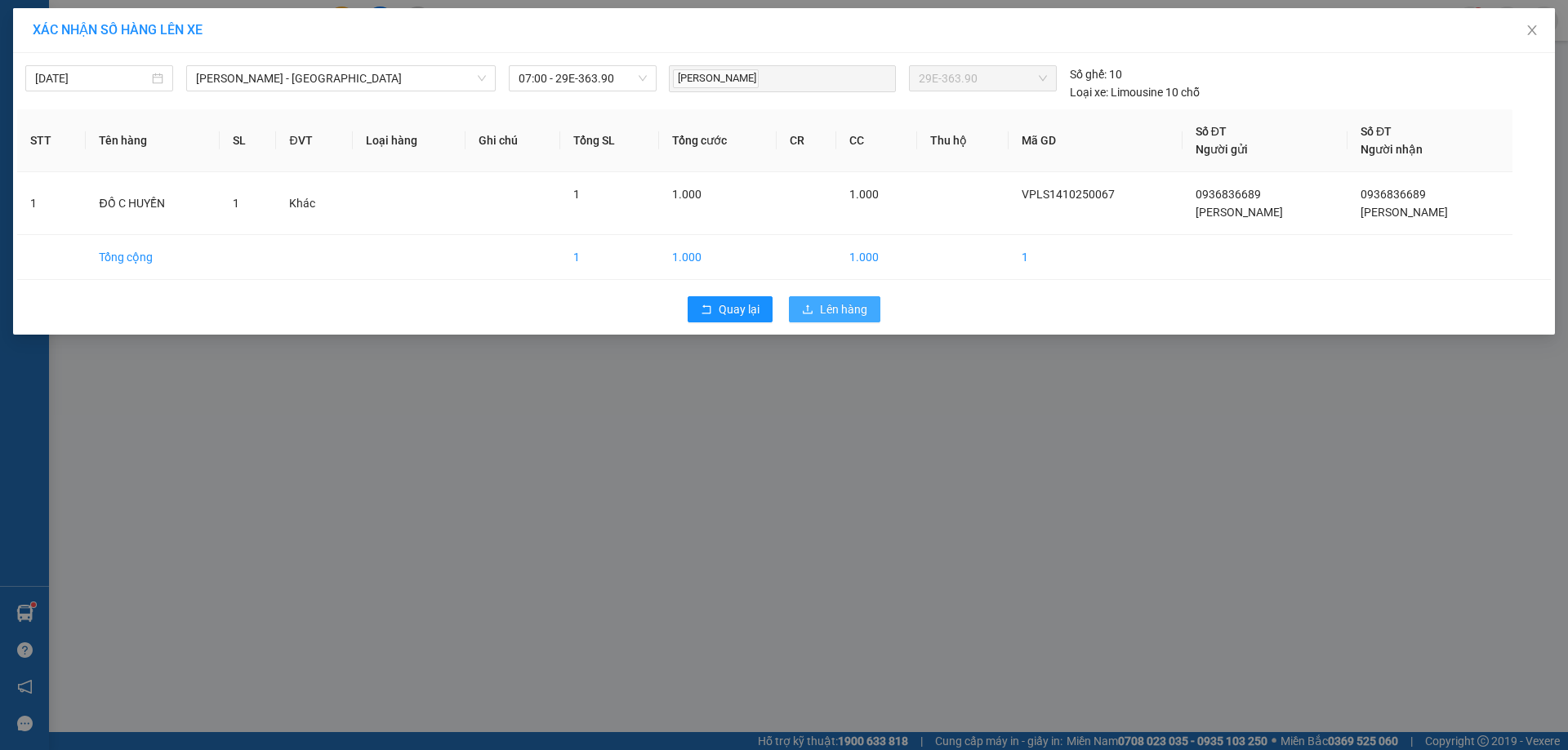
drag, startPoint x: 827, startPoint y: 296, endPoint x: 769, endPoint y: 164, distance: 144.2
click at [827, 286] on div "14/10/2025 Cao Bằng - Hà Nội LỌC THEO Nhóm tuyến Tuyến Chọn tất cả Danh sách tu…" at bounding box center [784, 193] width 1542 height 281
click at [845, 305] on span "Lên hàng" at bounding box center [843, 309] width 48 height 18
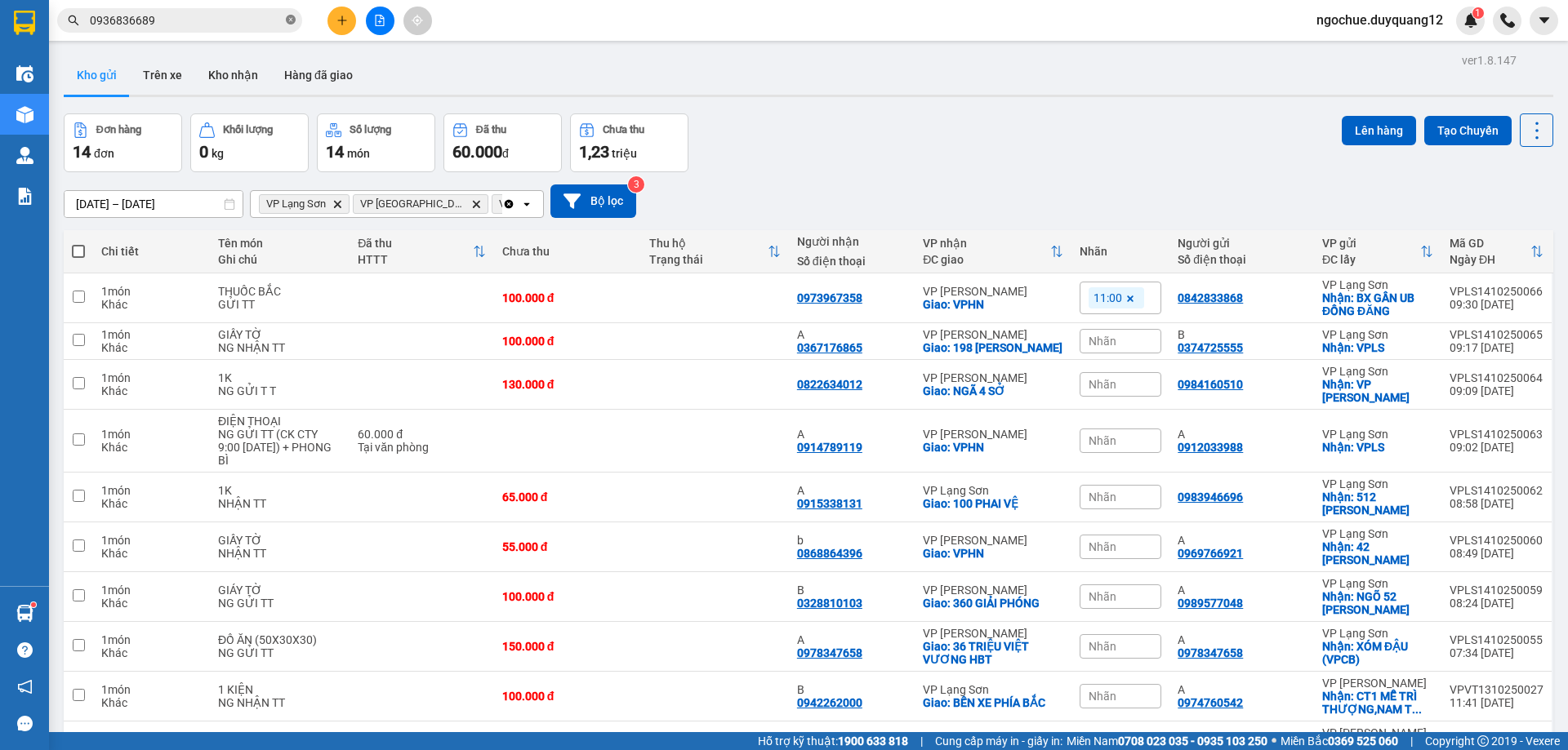
click at [292, 23] on icon "close-circle" at bounding box center [290, 19] width 10 height 10
paste input "0912000397"
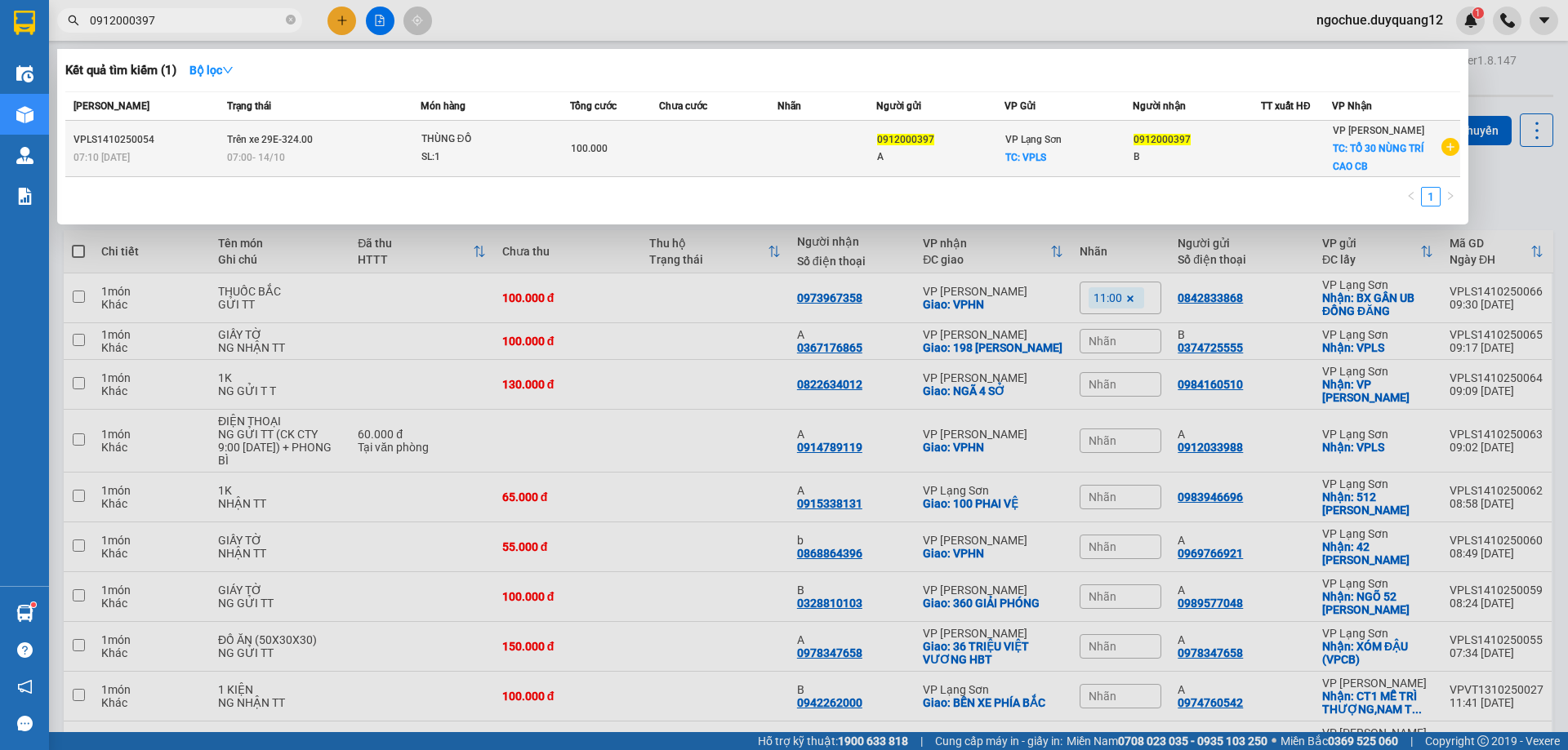
click at [718, 137] on td at bounding box center [717, 149] width 118 height 56
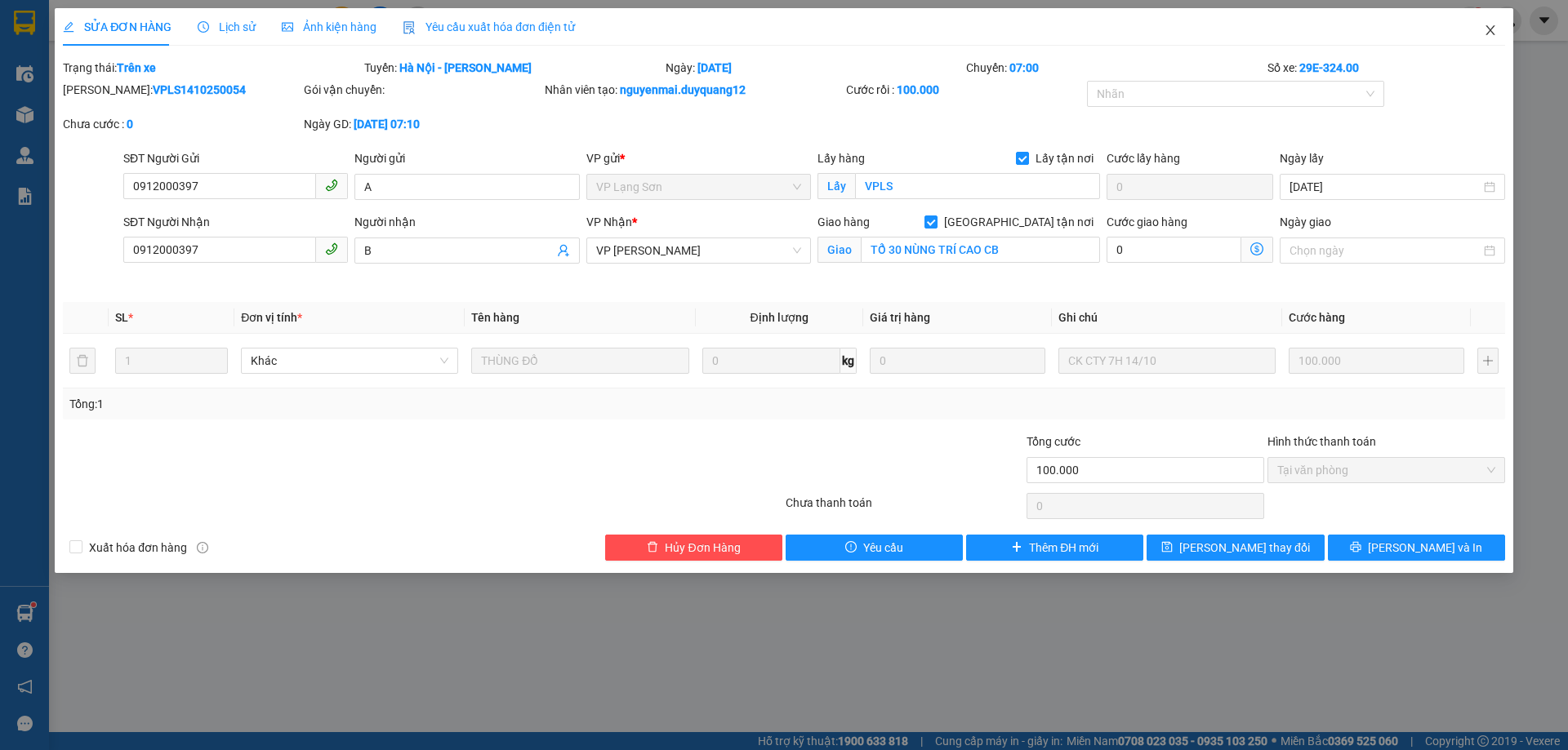
click at [1486, 27] on icon "close" at bounding box center [1489, 29] width 13 height 13
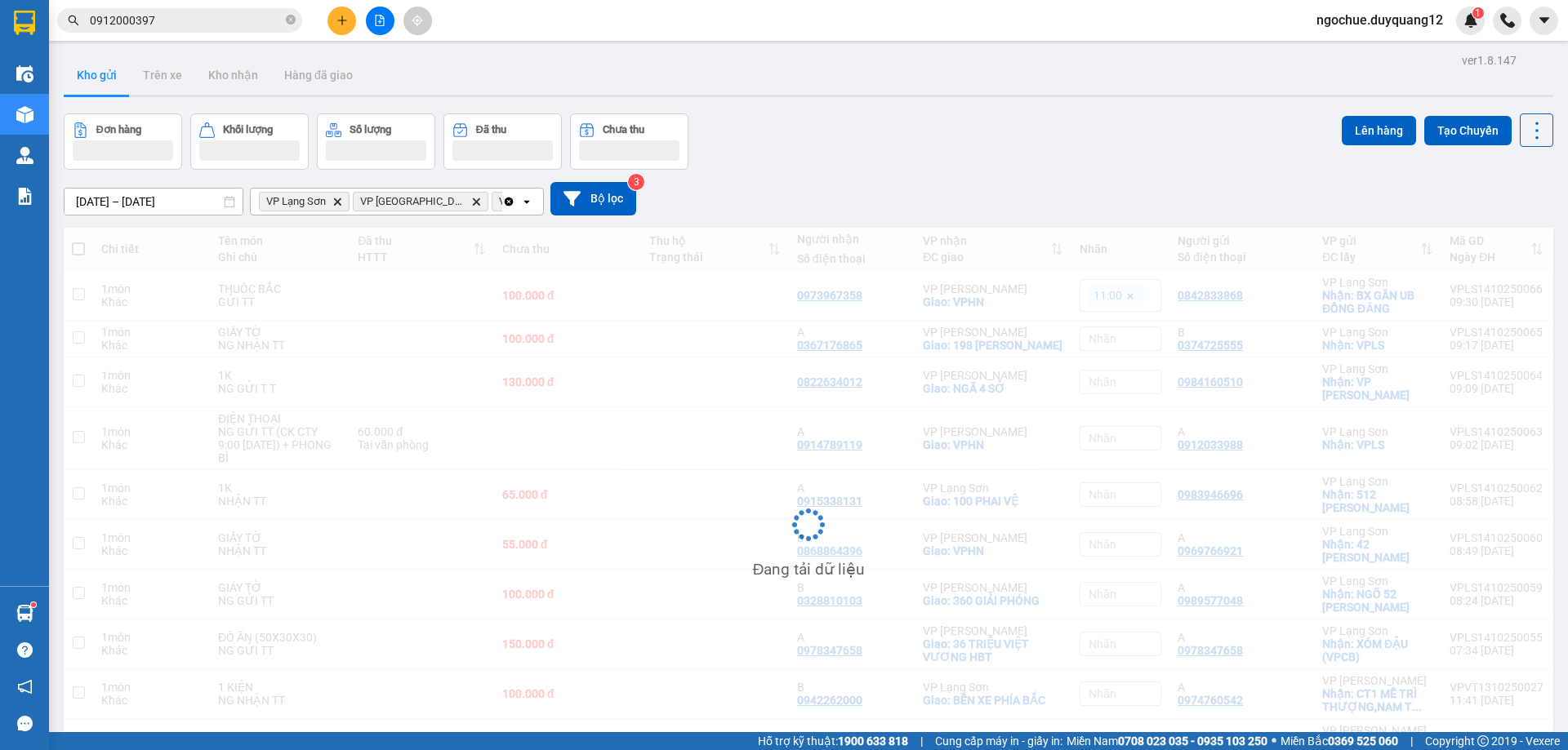
click at [202, 16] on input "0912000397" at bounding box center [186, 20] width 193 height 18
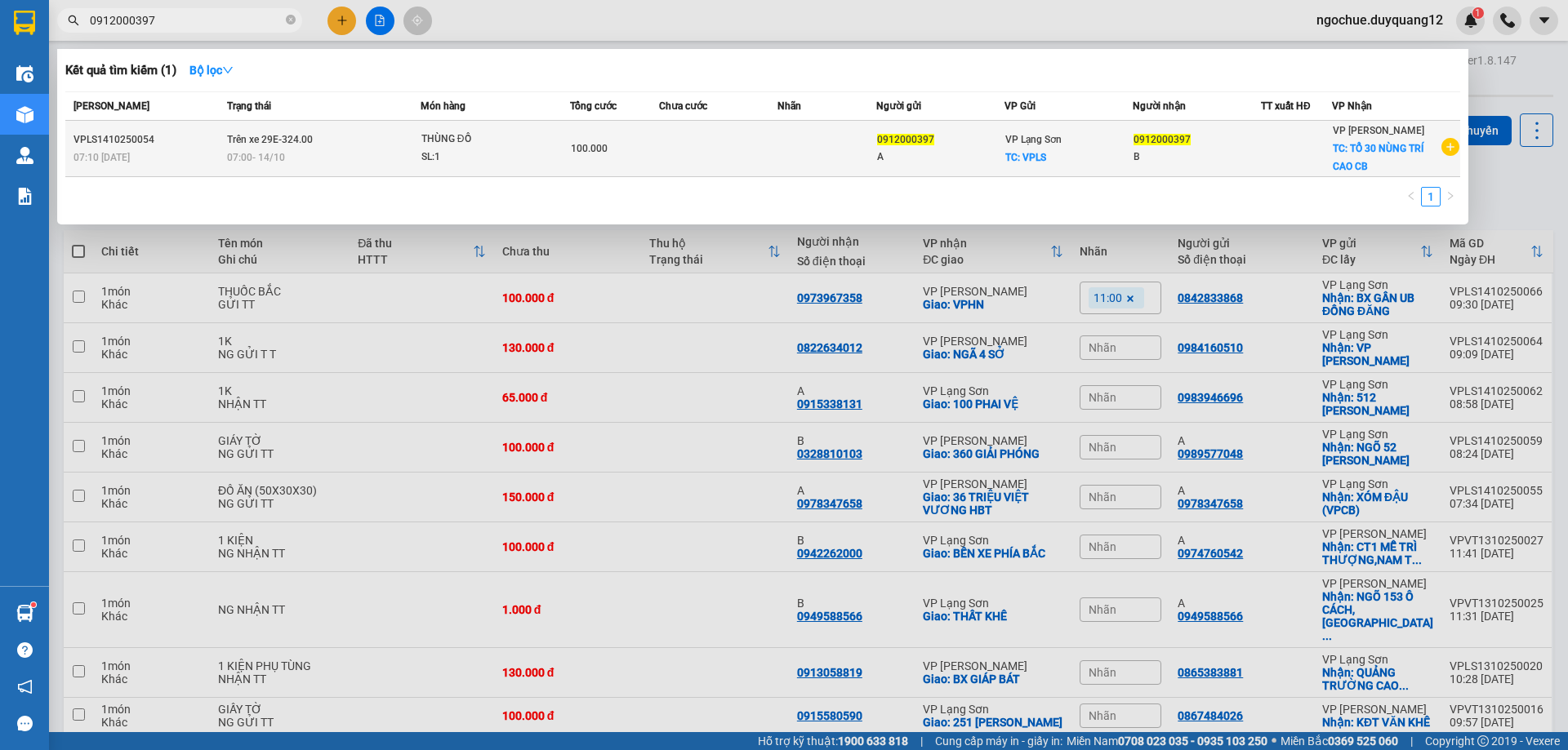
click at [1205, 147] on div "0912000397" at bounding box center [1197, 140] width 127 height 18
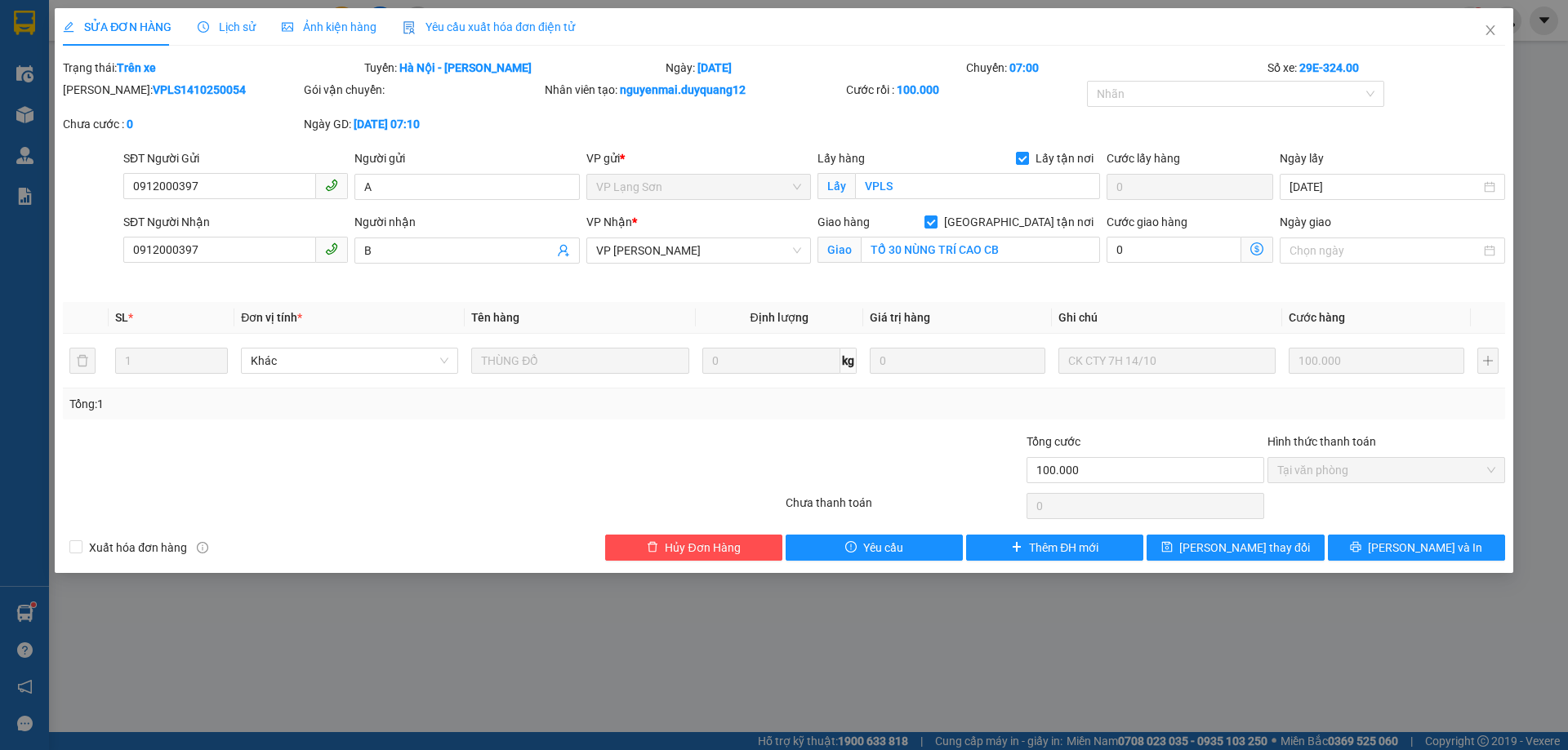
click at [989, 283] on div "Giao hàng Giao tận nơi Giao TỔ 30 NÙNG TRÍ CAO CB" at bounding box center [958, 251] width 289 height 77
click at [1492, 26] on icon "close" at bounding box center [1489, 29] width 13 height 13
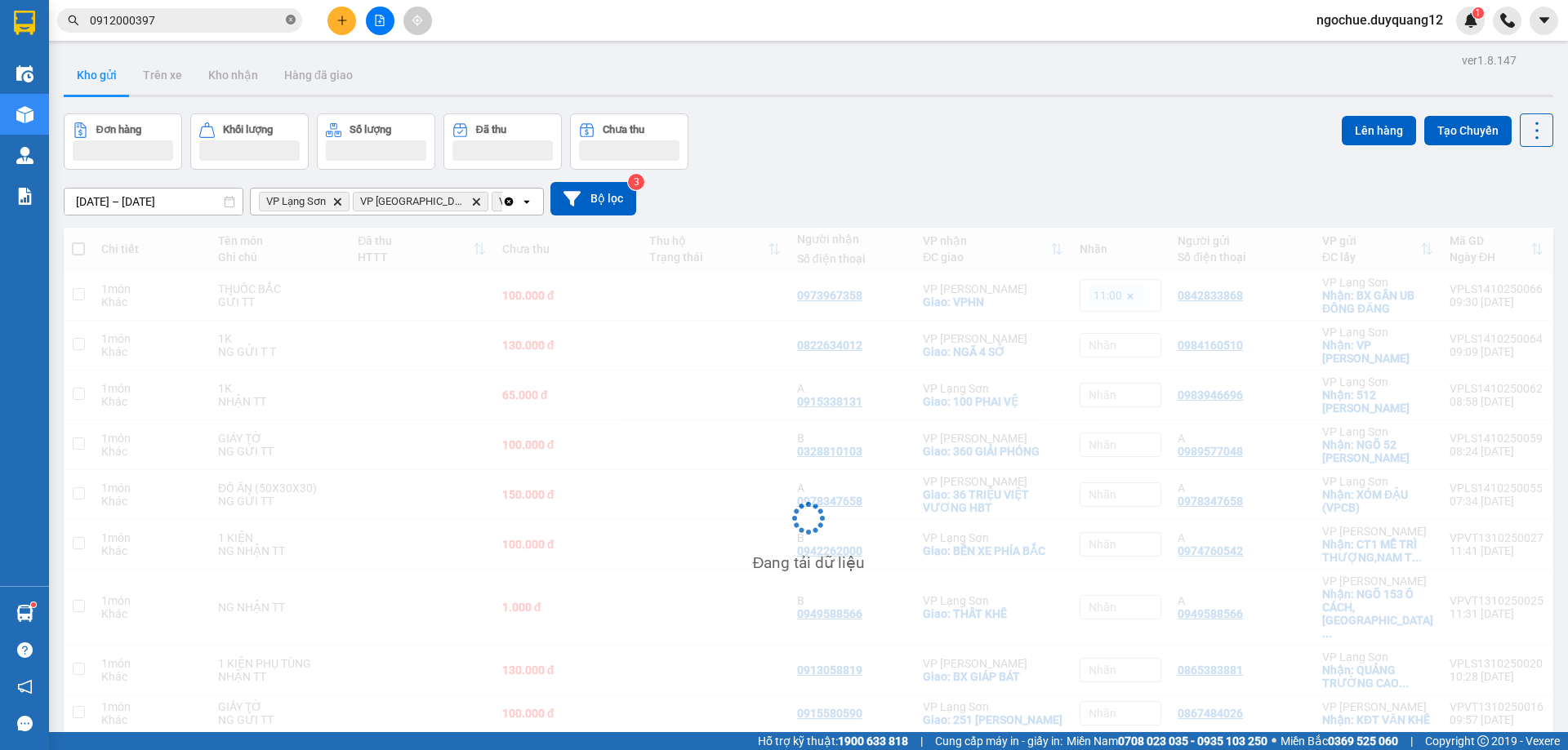
click at [289, 18] on icon "close-circle" at bounding box center [290, 19] width 10 height 10
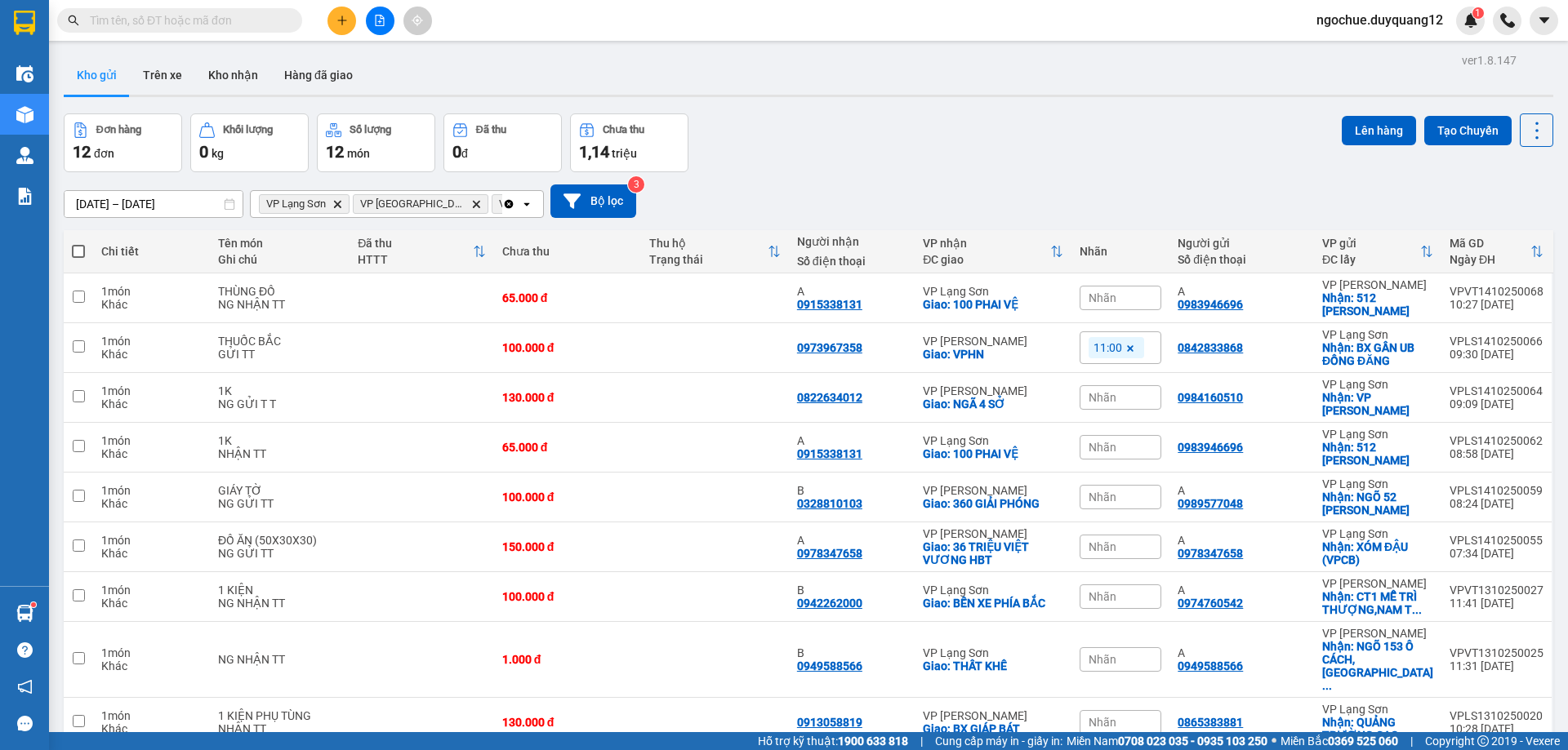
click at [248, 22] on input "text" at bounding box center [186, 20] width 193 height 18
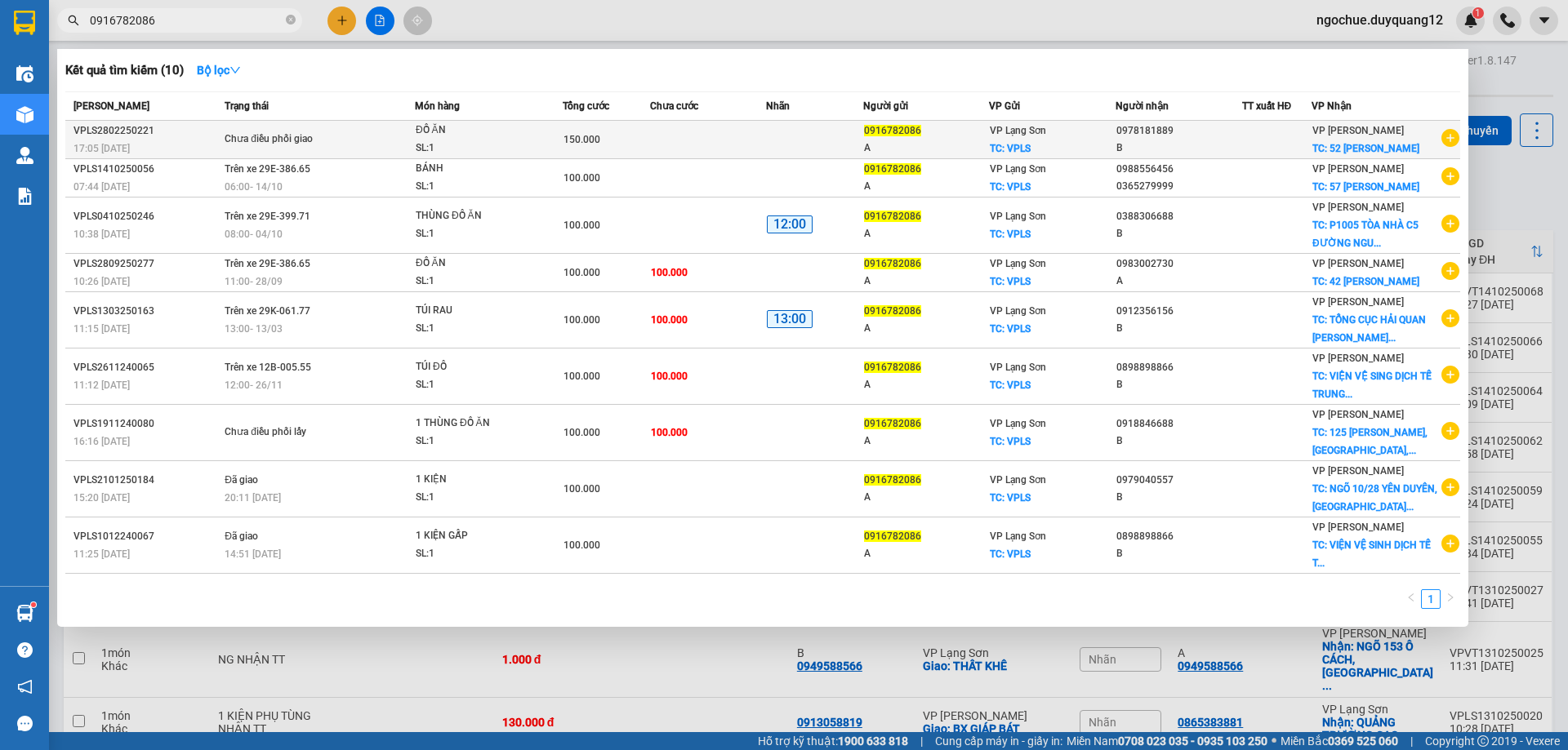
click at [1441, 143] on icon "plus-circle" at bounding box center [1450, 137] width 18 height 18
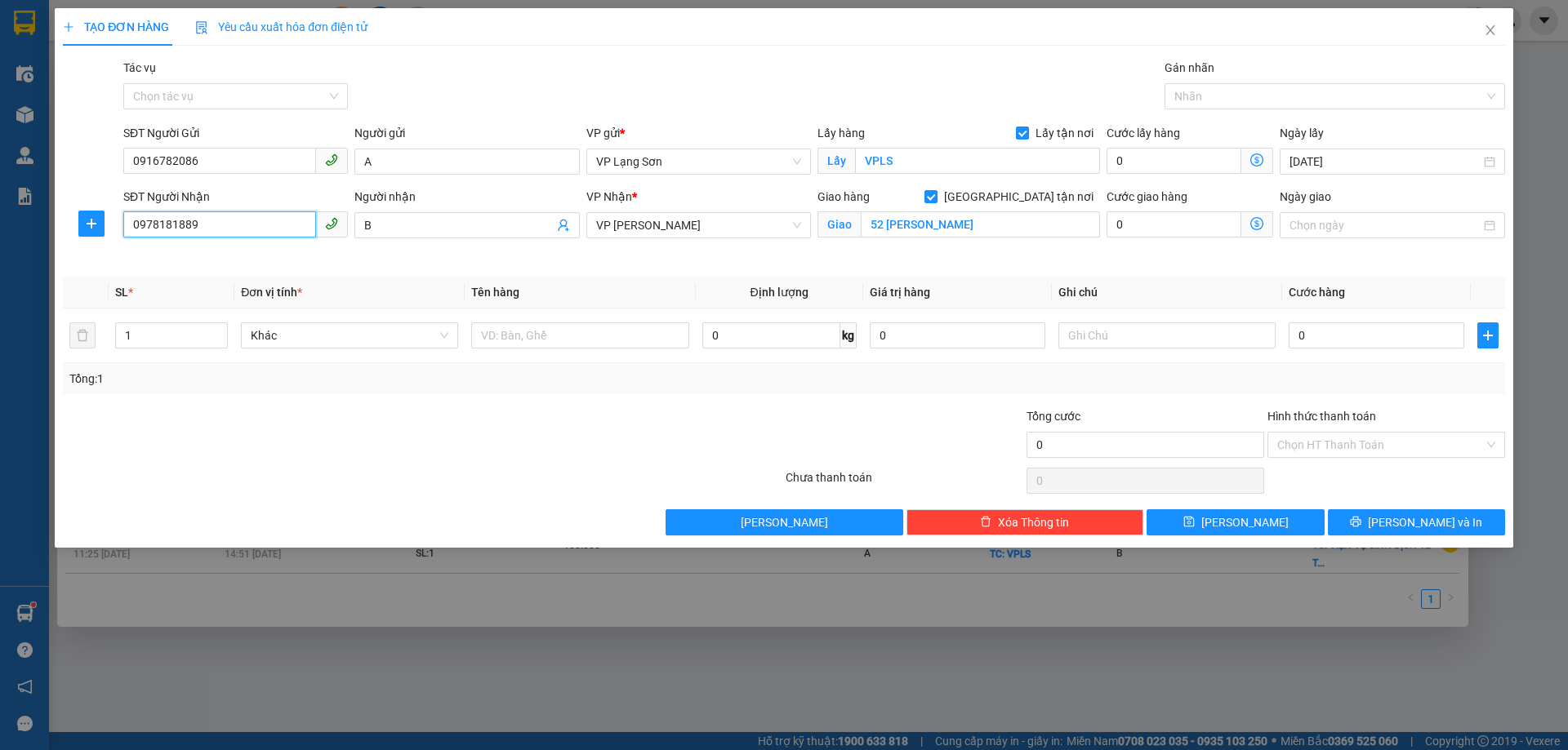
drag, startPoint x: 187, startPoint y: 225, endPoint x: 0, endPoint y: 216, distance: 187.2
click at [0, 216] on div "TẠO ĐƠN HÀNG Yêu cầu xuất hóa đơn điện tử Transit Pickup Surcharge Ids Transit …" at bounding box center [784, 375] width 1568 height 750
click at [1339, 340] on input "0" at bounding box center [1376, 335] width 175 height 26
click at [1181, 342] on input "text" at bounding box center [1166, 335] width 217 height 26
click at [581, 337] on input "text" at bounding box center [579, 335] width 217 height 26
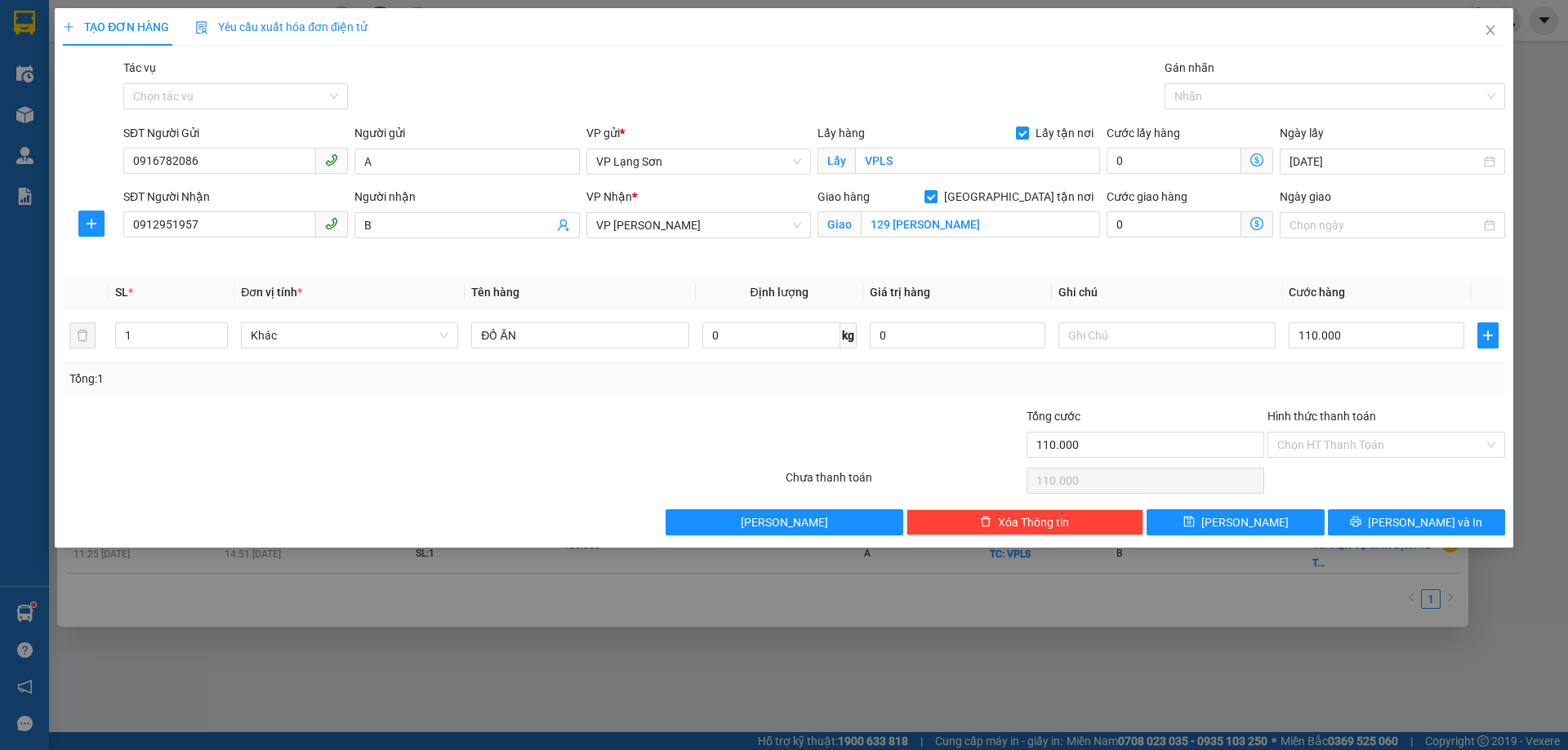
drag, startPoint x: 861, startPoint y: 401, endPoint x: 1151, endPoint y: 435, distance: 292.0
click at [863, 401] on div "Transit Pickup Surcharge Ids Transit Deliver Surcharge Ids Transit Deliver Surc…" at bounding box center [784, 296] width 1442 height 476
click at [1281, 530] on button "Lưu" at bounding box center [1235, 522] width 177 height 26
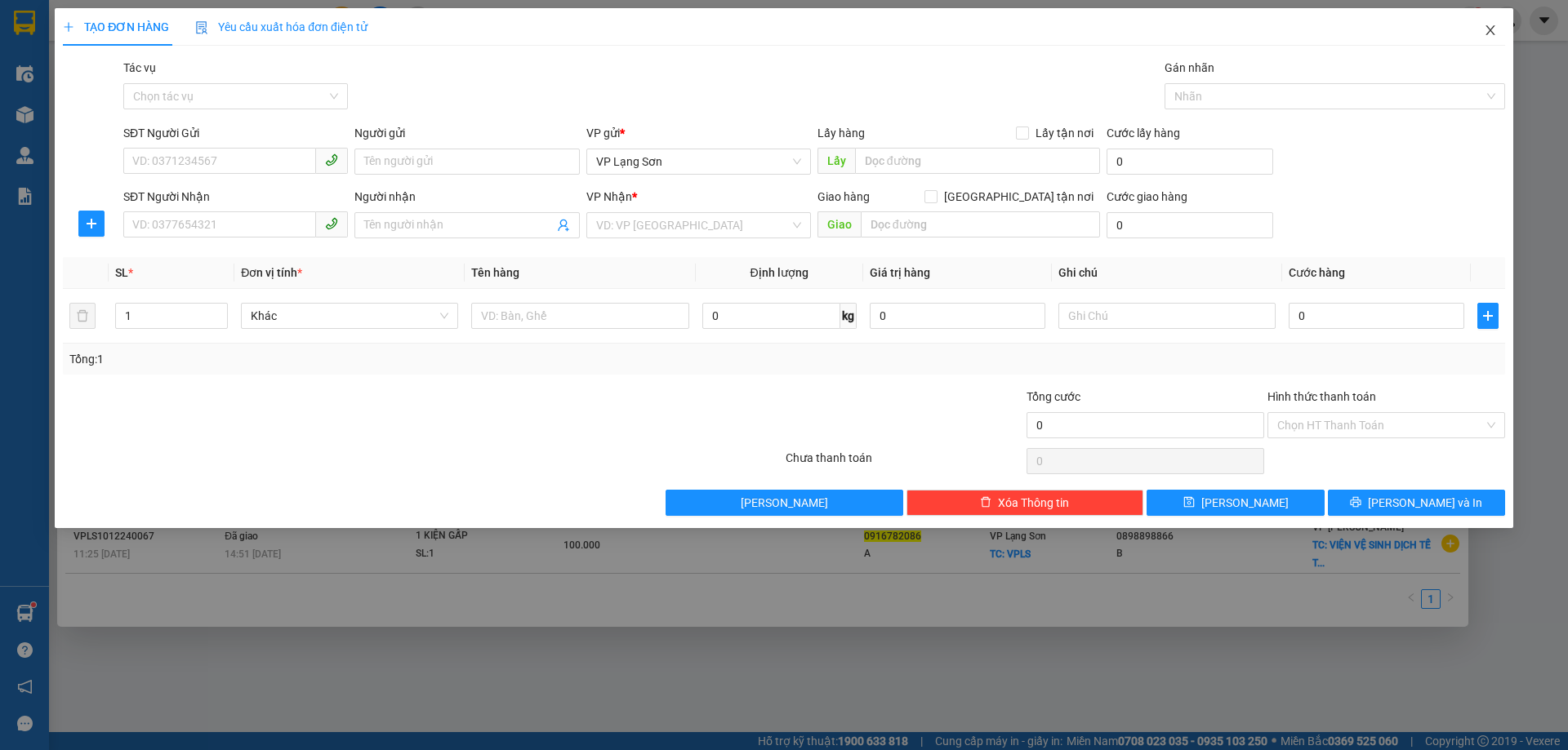
click at [1481, 30] on span "Close" at bounding box center [1490, 30] width 46 height 46
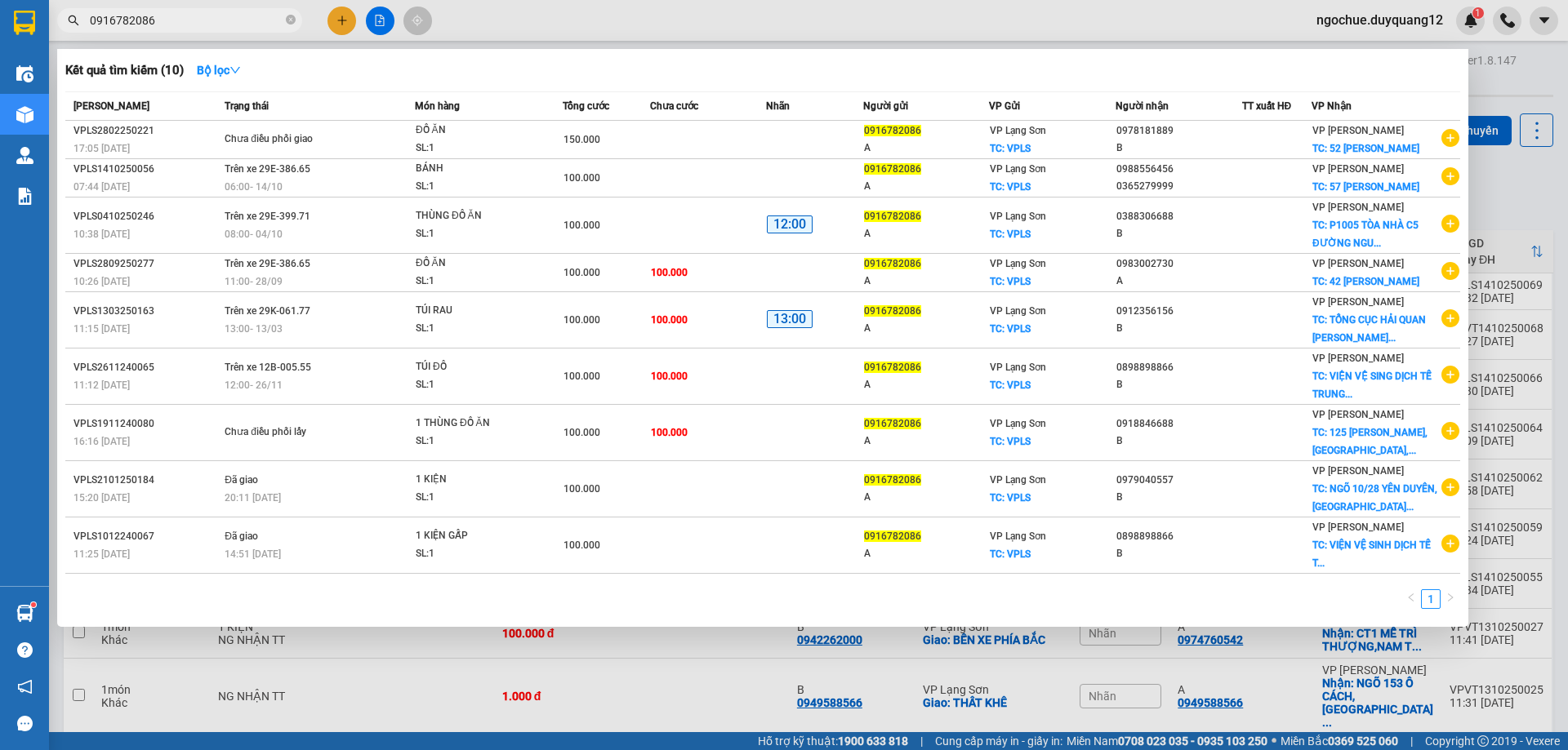
click at [1538, 192] on div at bounding box center [784, 375] width 1568 height 750
click at [287, 22] on icon "close-circle" at bounding box center [290, 19] width 10 height 10
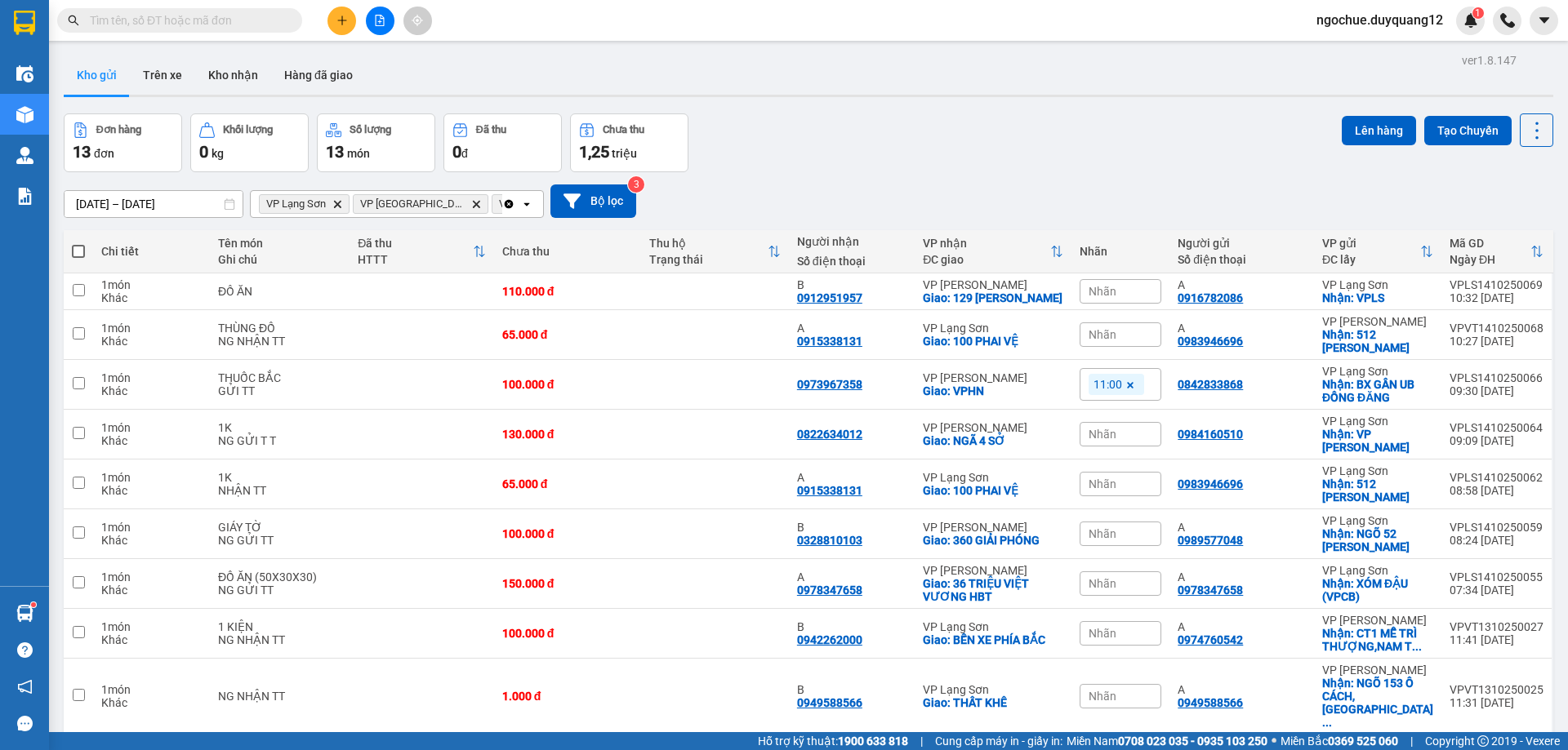
click at [241, 19] on input "text" at bounding box center [186, 20] width 193 height 18
paste input "0983868966"
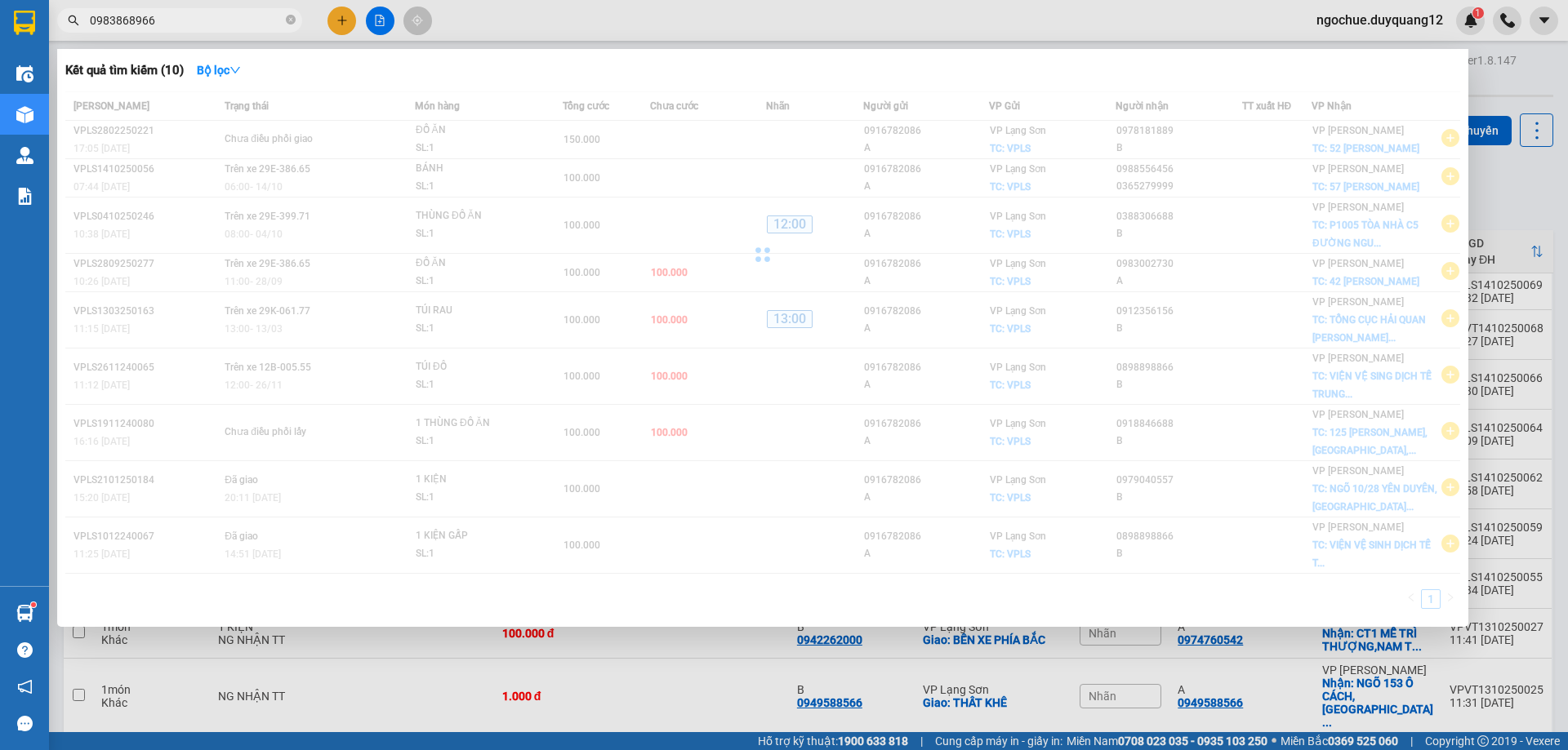
click at [1176, 35] on div at bounding box center [784, 375] width 1568 height 750
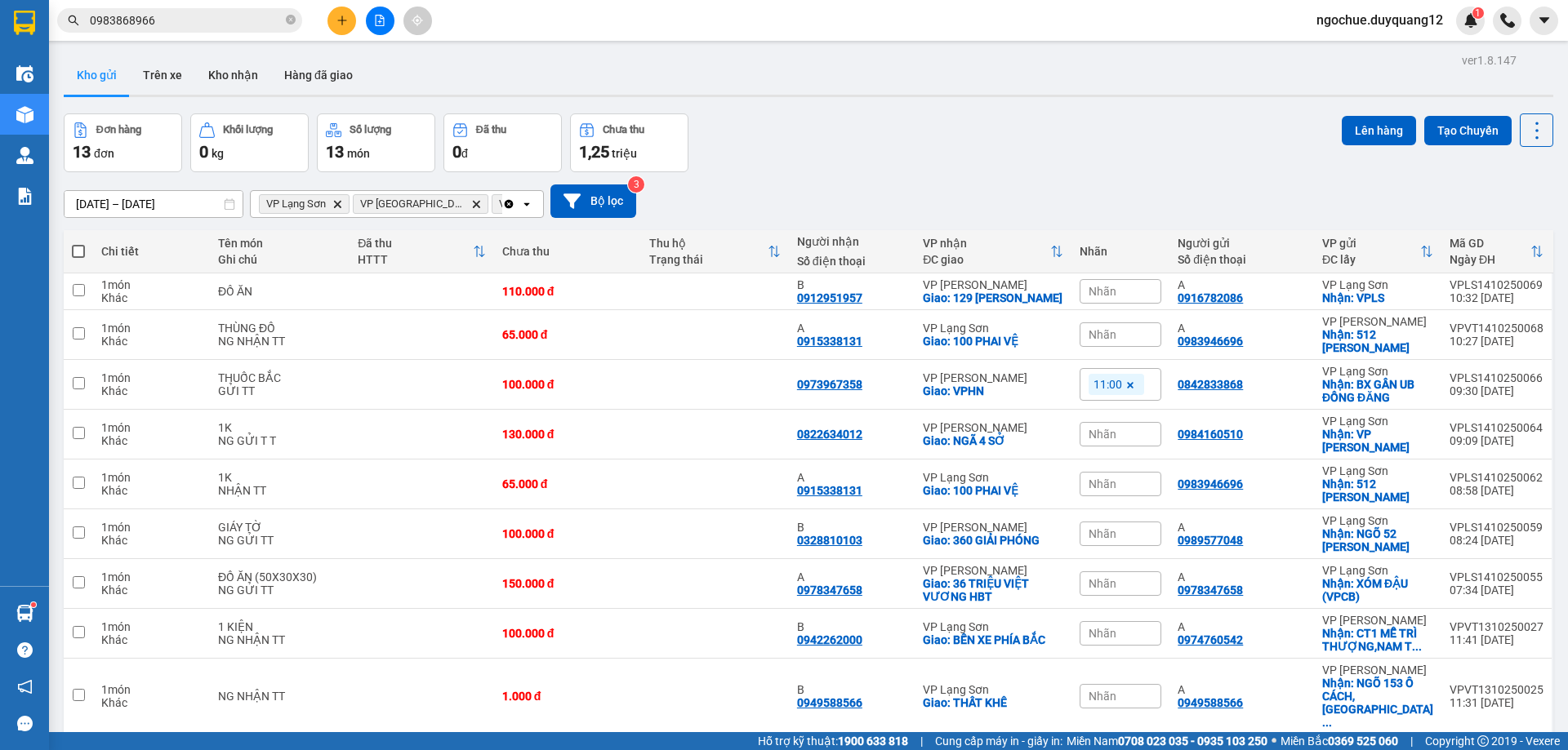
drag, startPoint x: 931, startPoint y: 151, endPoint x: 229, endPoint y: 31, distance: 712.2
click at [929, 150] on div "Đơn hàng 13 đơn Khối lượng 0 kg Số lượng 13 món Đã thu 0 đ Chưa thu 1,25 triệu …" at bounding box center [808, 142] width 1489 height 58
click at [289, 21] on icon "close-circle" at bounding box center [290, 19] width 10 height 10
click at [750, 102] on div "ver 1.8.147 Kho gửi Trên xe Kho nhận Hàng đã giao Đơn hàng 13 đơn Khối lượng 0 …" at bounding box center [809, 445] width 1503 height 794
click at [971, 180] on div "12/10/2025 – 14/10/2025 Press the down arrow key to interact with the calendar …" at bounding box center [808, 201] width 1489 height 57
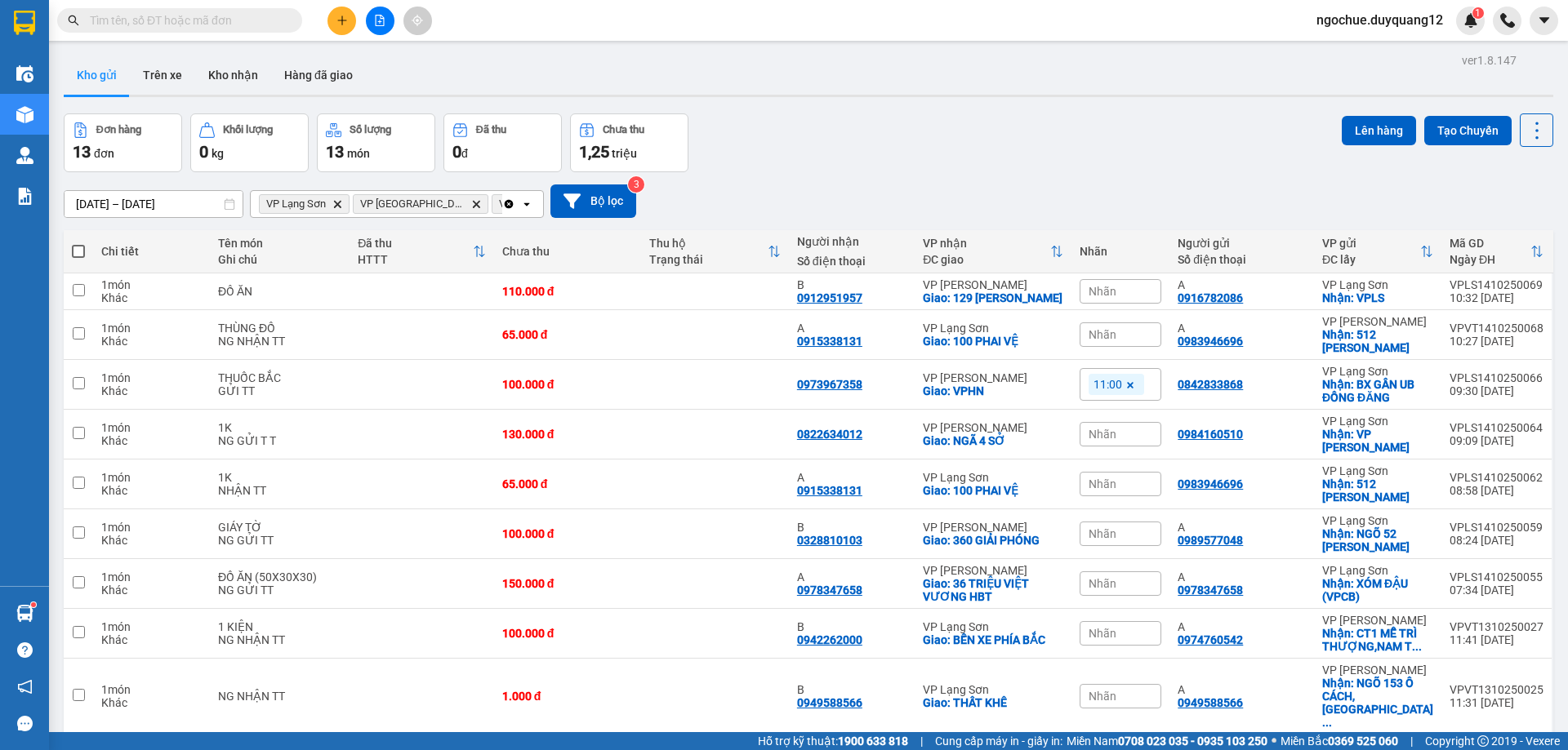
click at [970, 139] on div "Đơn hàng 13 đơn Khối lượng 0 kg Số lượng 13 món Đã thu 0 đ Chưa thu 1,25 triệu …" at bounding box center [808, 142] width 1489 height 58
click at [1418, 293] on icon at bounding box center [1424, 291] width 12 height 12
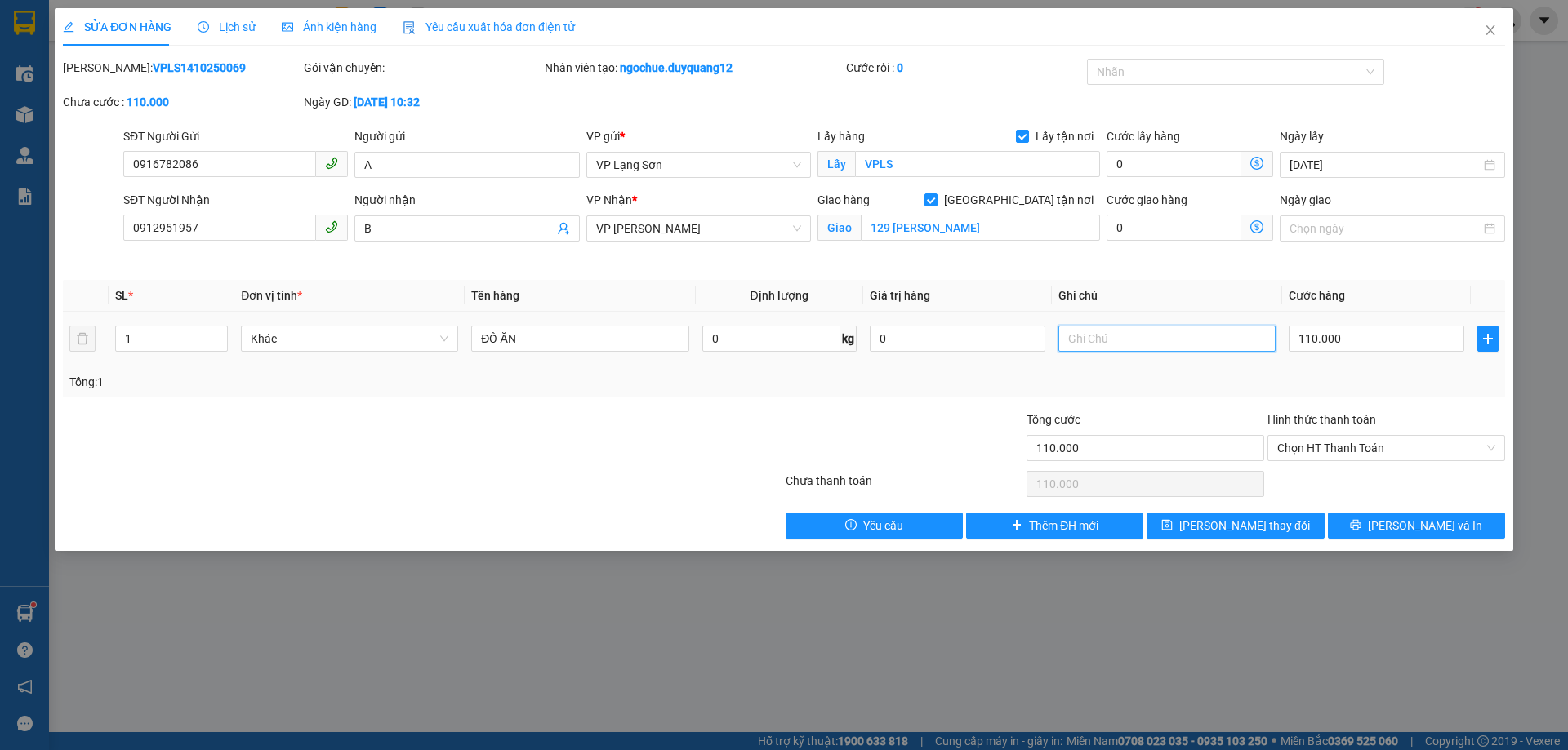
click at [1119, 338] on input "text" at bounding box center [1166, 338] width 217 height 26
drag, startPoint x: 1204, startPoint y: 266, endPoint x: 1248, endPoint y: 312, distance: 63.7
click at [1205, 268] on div "Total Paid Fee 0 Total UnPaid Fee 110.000 Cash Collection Total Fee Mã ĐH: VPLS…" at bounding box center [784, 298] width 1442 height 480
click at [1225, 350] on input "10H41 14/10 ĐÃ CK CTY 110" at bounding box center [1166, 338] width 217 height 26
click at [1353, 440] on span "Chọn HT Thanh Toán" at bounding box center [1386, 447] width 218 height 24
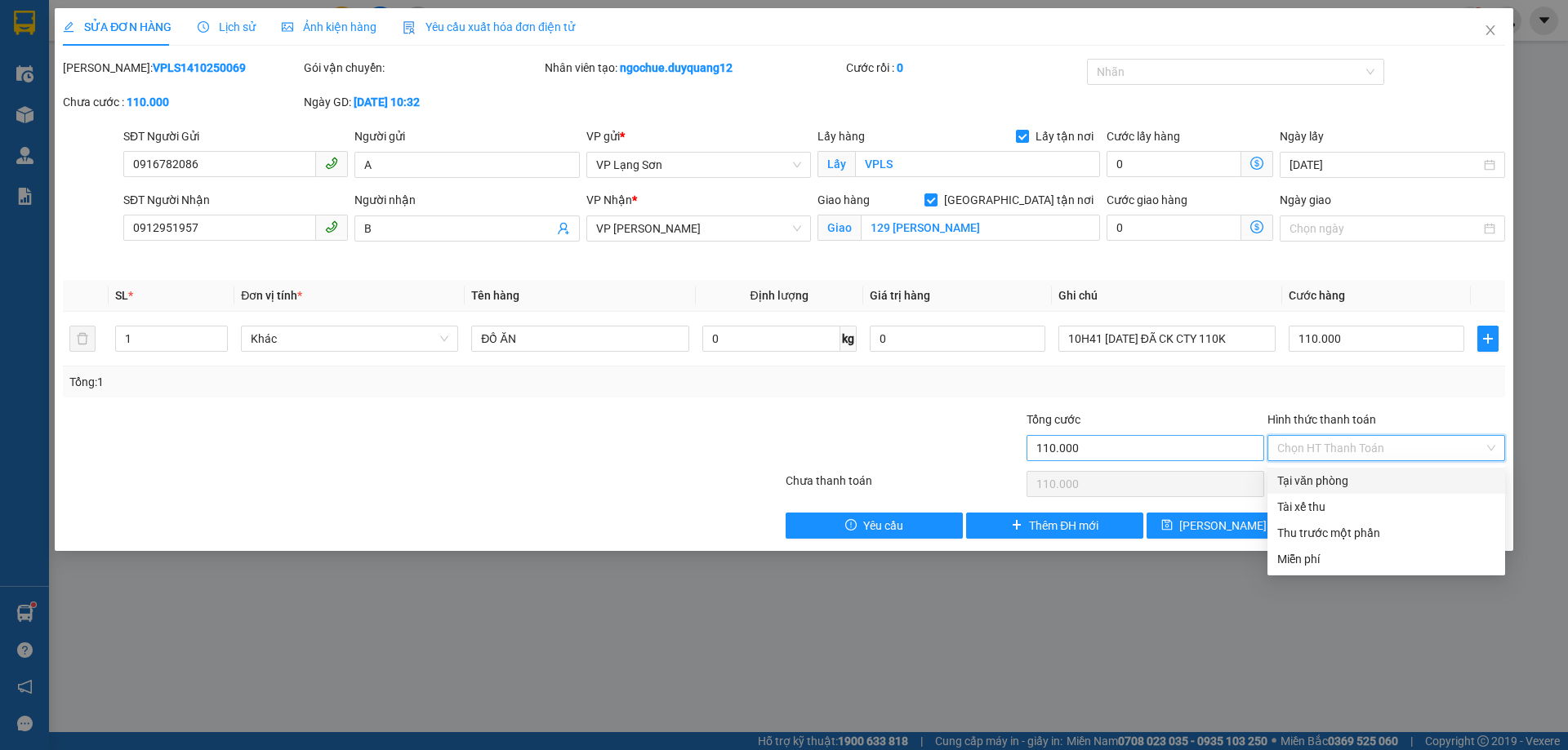
drag, startPoint x: 1333, startPoint y: 476, endPoint x: 1261, endPoint y: 446, distance: 78.0
click at [1331, 476] on div "Tại văn phòng" at bounding box center [1386, 480] width 218 height 18
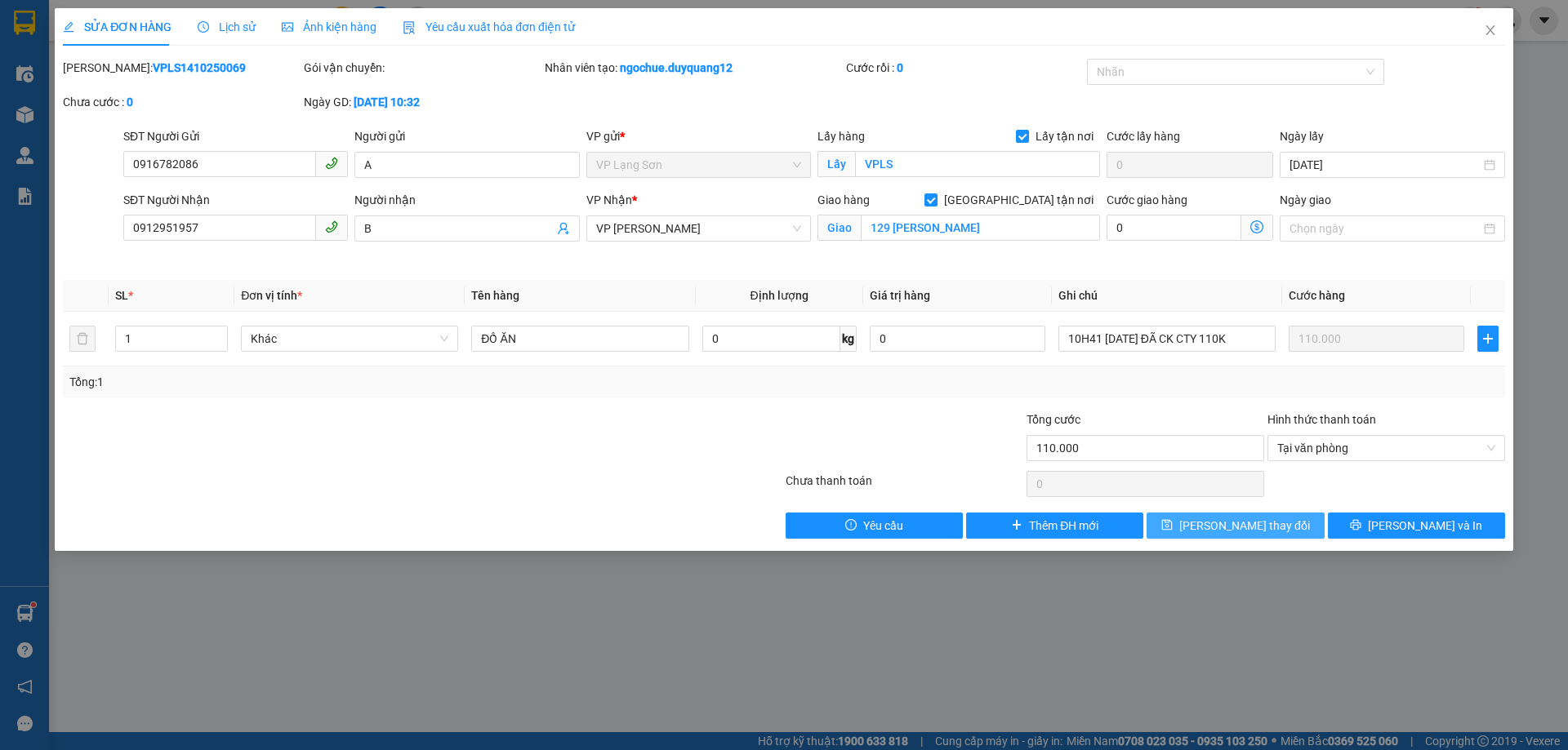
click at [1238, 521] on span "[PERSON_NAME] thay đổi" at bounding box center [1244, 525] width 131 height 18
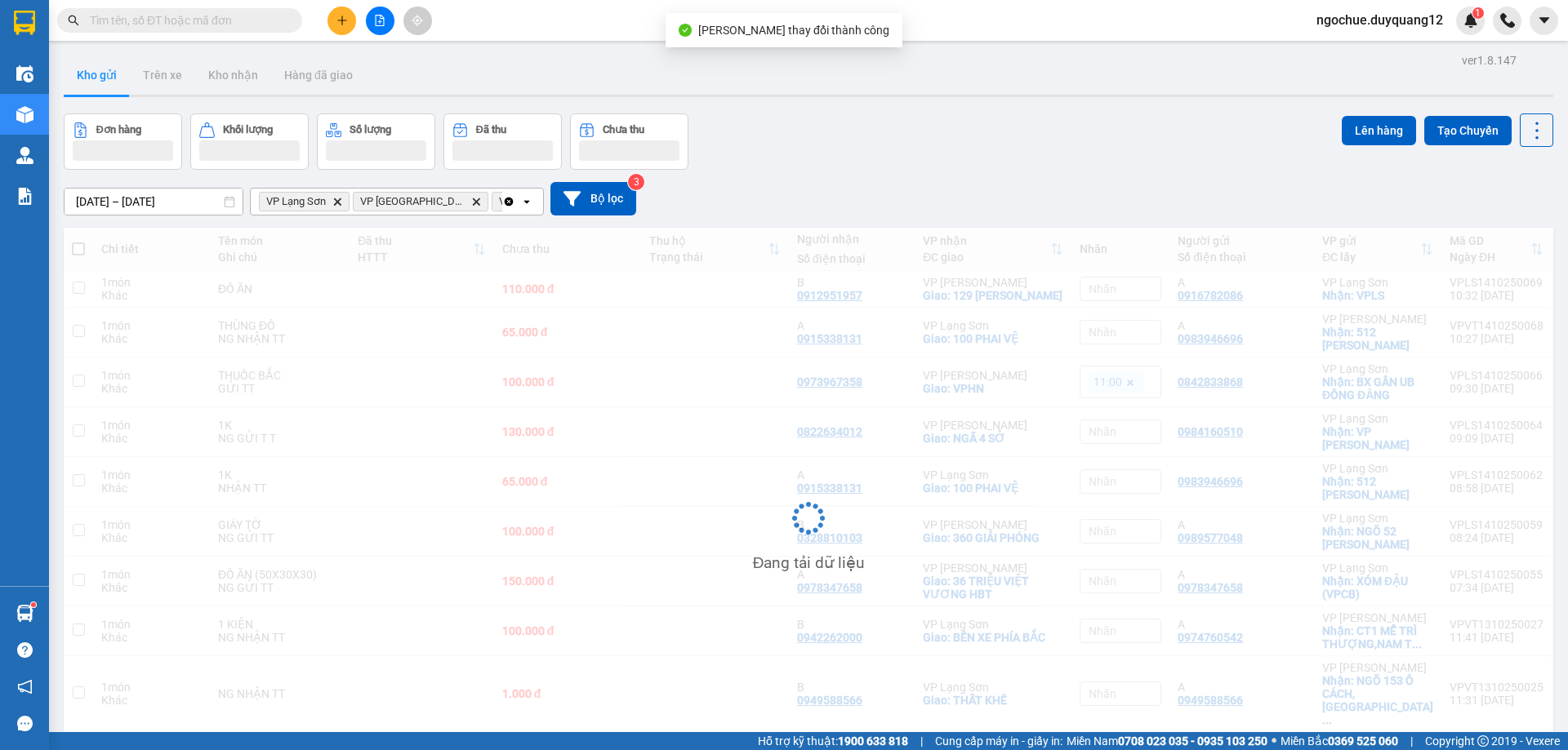
click at [1245, 202] on div "12/10/2025 – 14/10/2025 Press the down arrow key to interact with the calendar …" at bounding box center [808, 199] width 1489 height 33
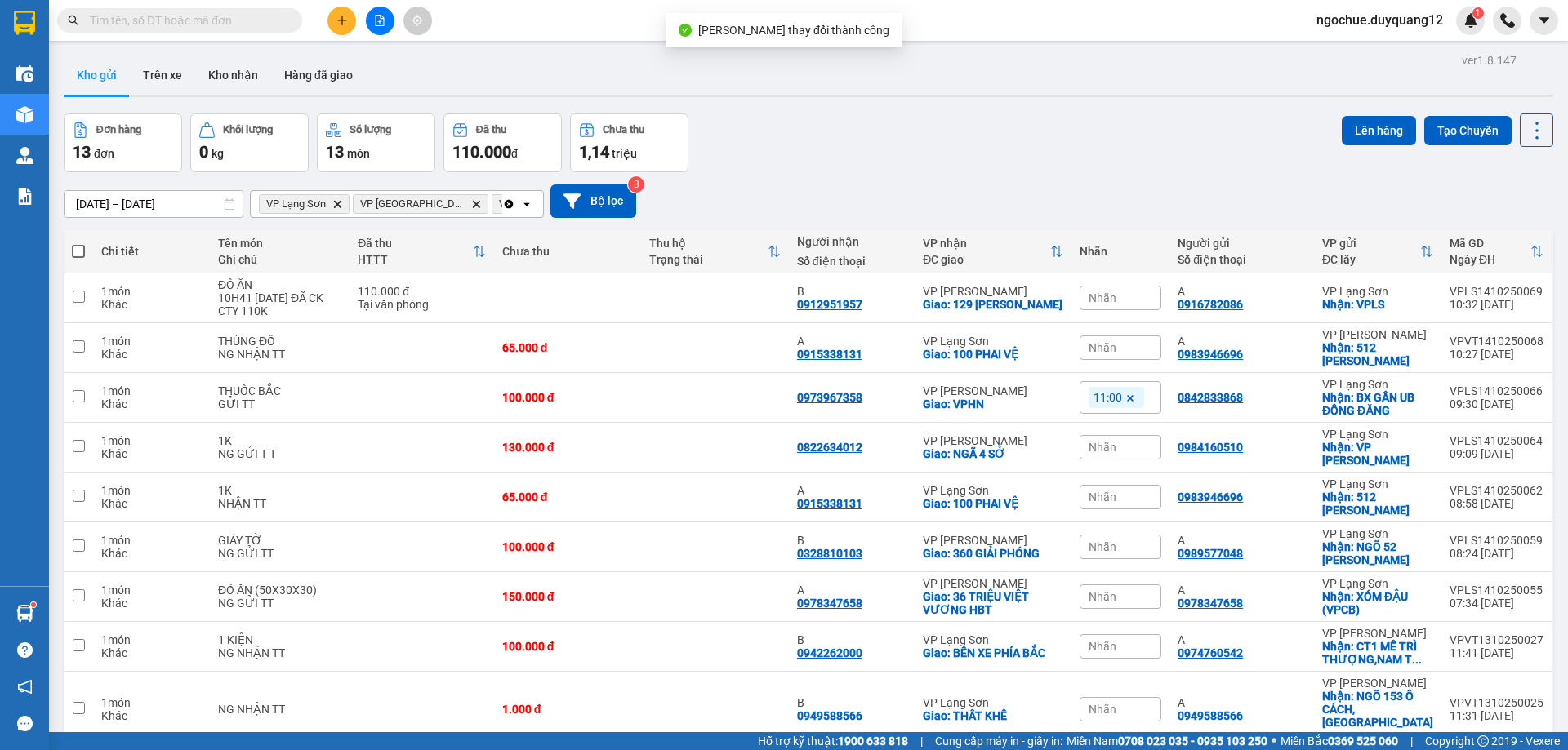
click at [1122, 293] on div "Nhãn" at bounding box center [1121, 297] width 82 height 24
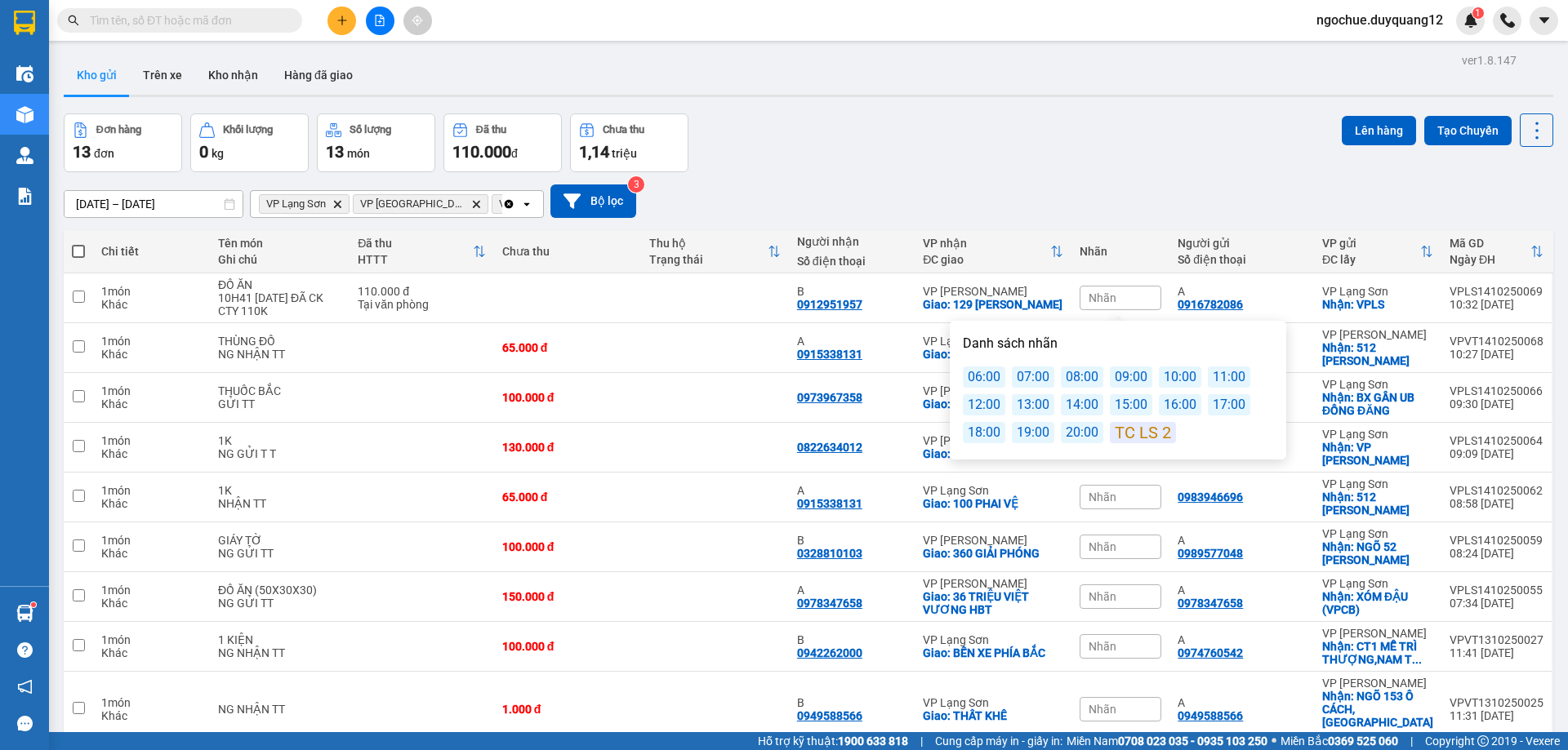
click at [1209, 380] on div "11:00" at bounding box center [1229, 377] width 43 height 21
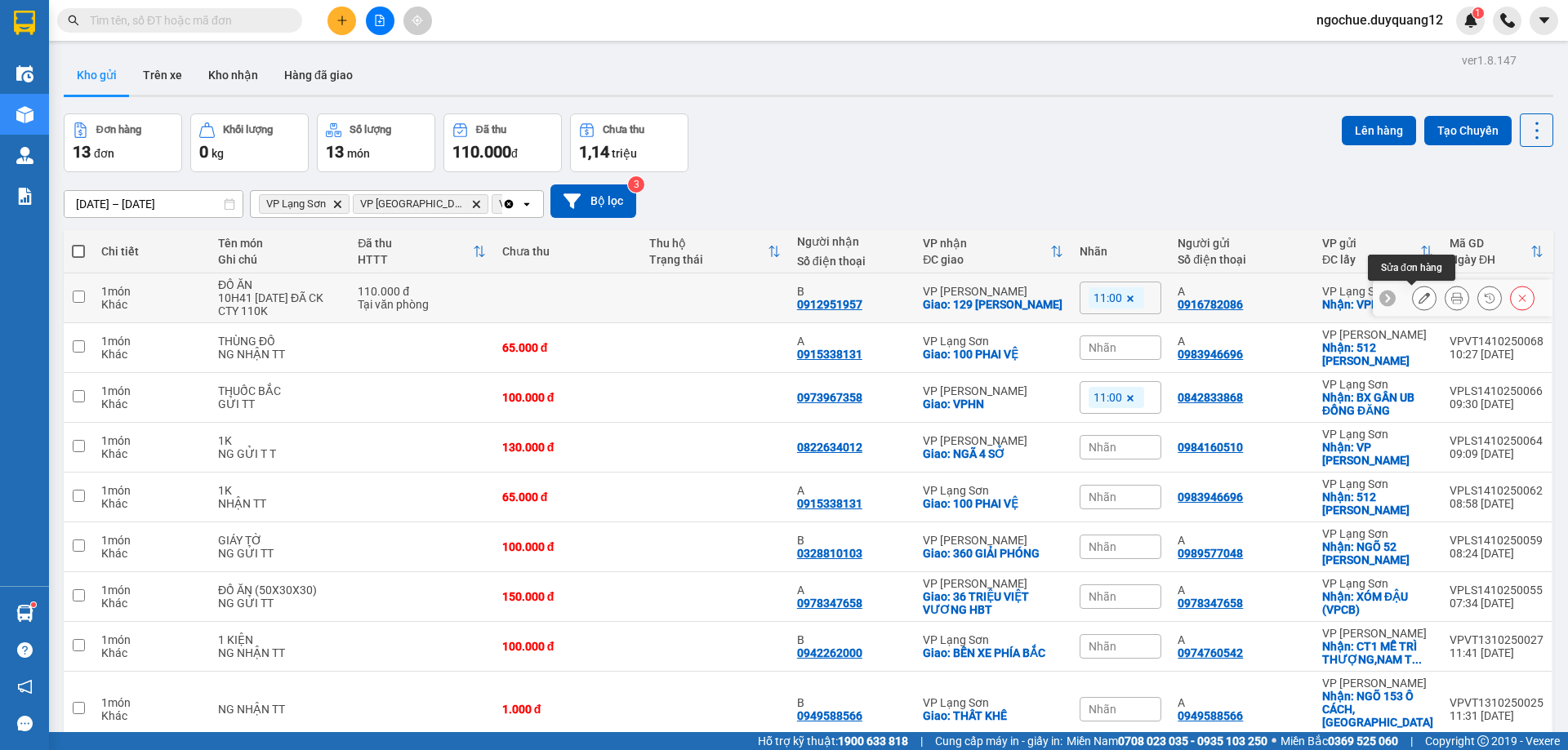
click at [1412, 300] on button at bounding box center [1423, 298] width 22 height 28
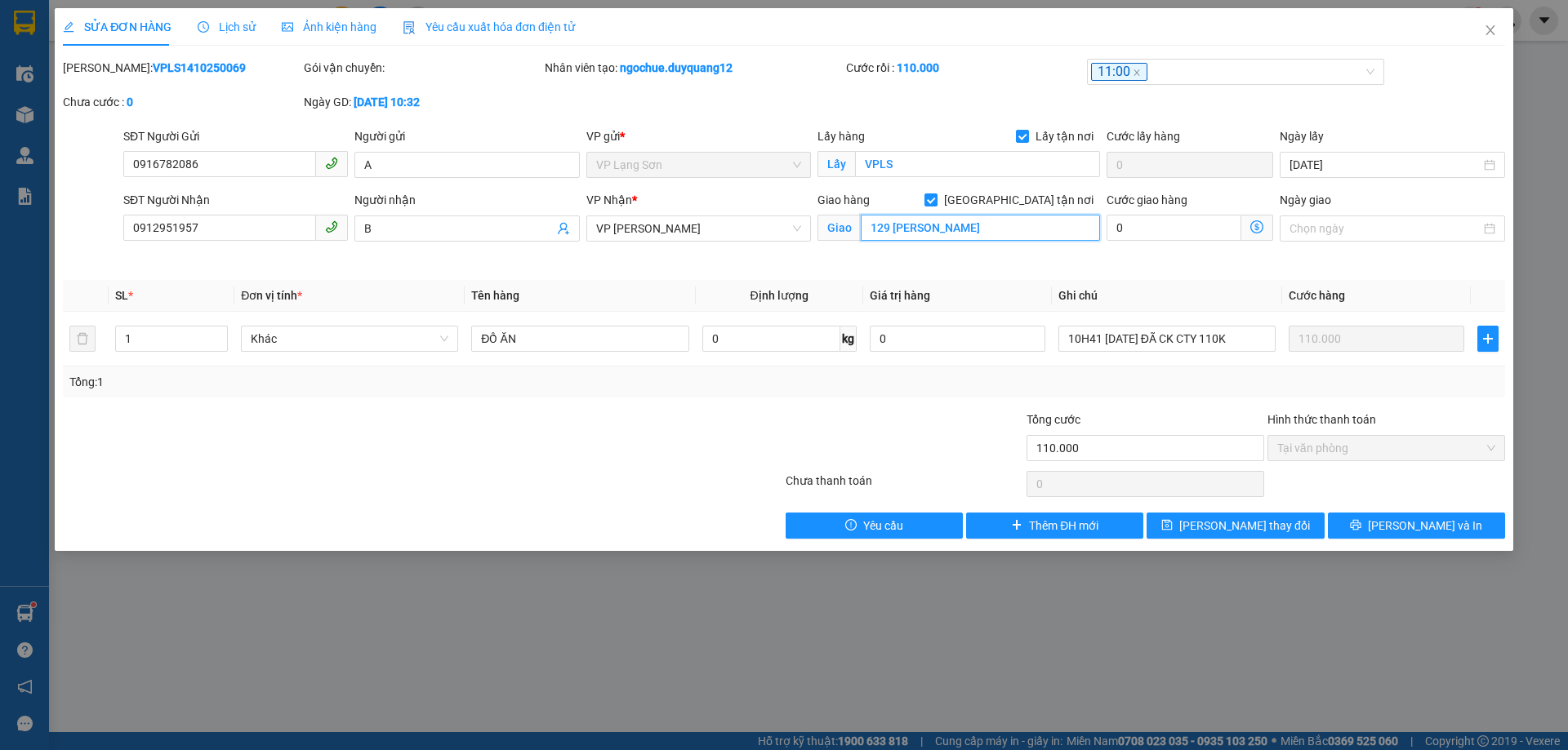
click at [884, 226] on input "129 TRẦN CUNG" at bounding box center [979, 227] width 239 height 26
drag, startPoint x: 889, startPoint y: 227, endPoint x: 858, endPoint y: 227, distance: 31.0
click at [858, 227] on span "Giao 129 TRẦN CUNG" at bounding box center [959, 227] width 283 height 26
drag, startPoint x: 1274, startPoint y: 530, endPoint x: 1251, endPoint y: 529, distance: 23.0
click at [1273, 530] on span "[PERSON_NAME] thay đổi" at bounding box center [1244, 525] width 131 height 18
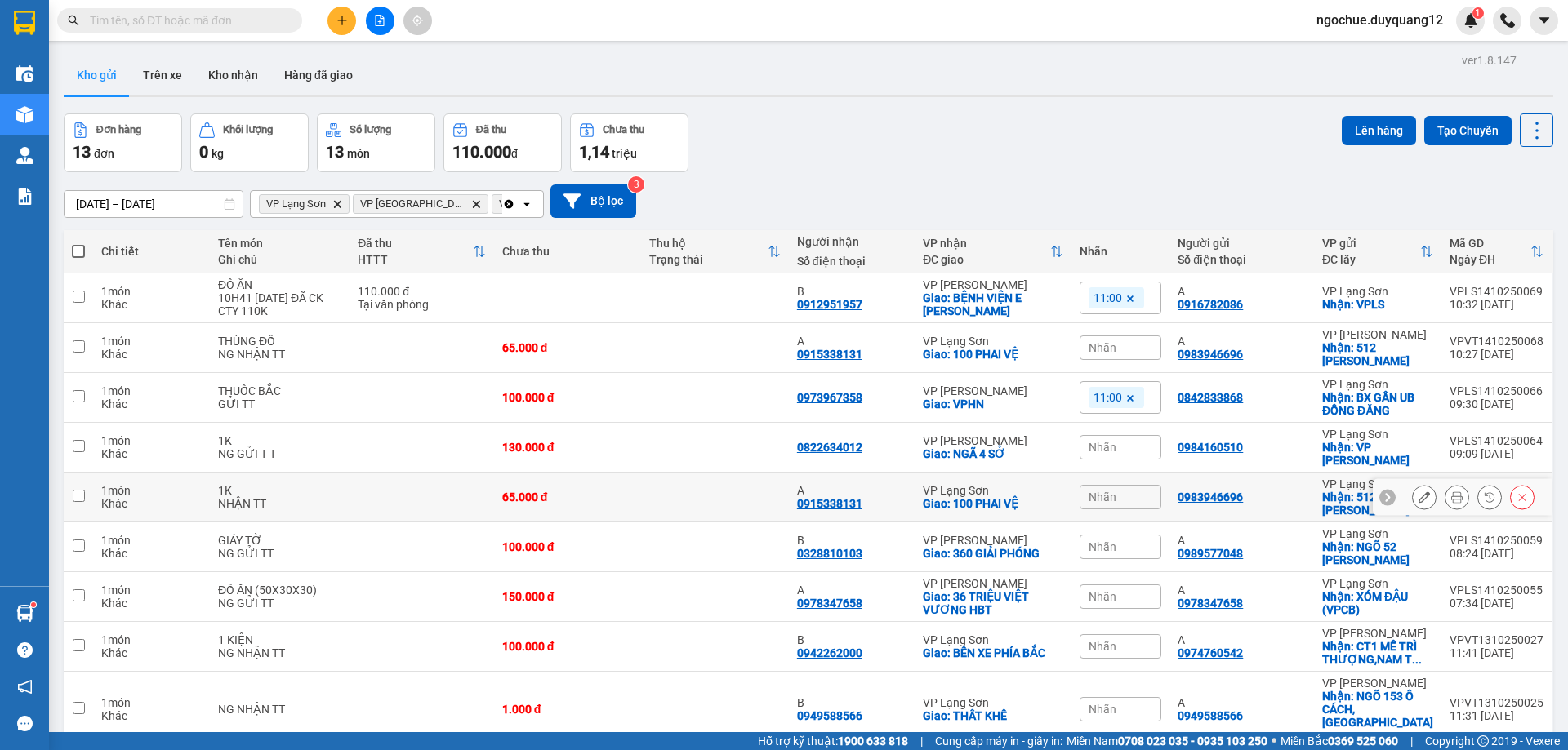
scroll to position [106, 0]
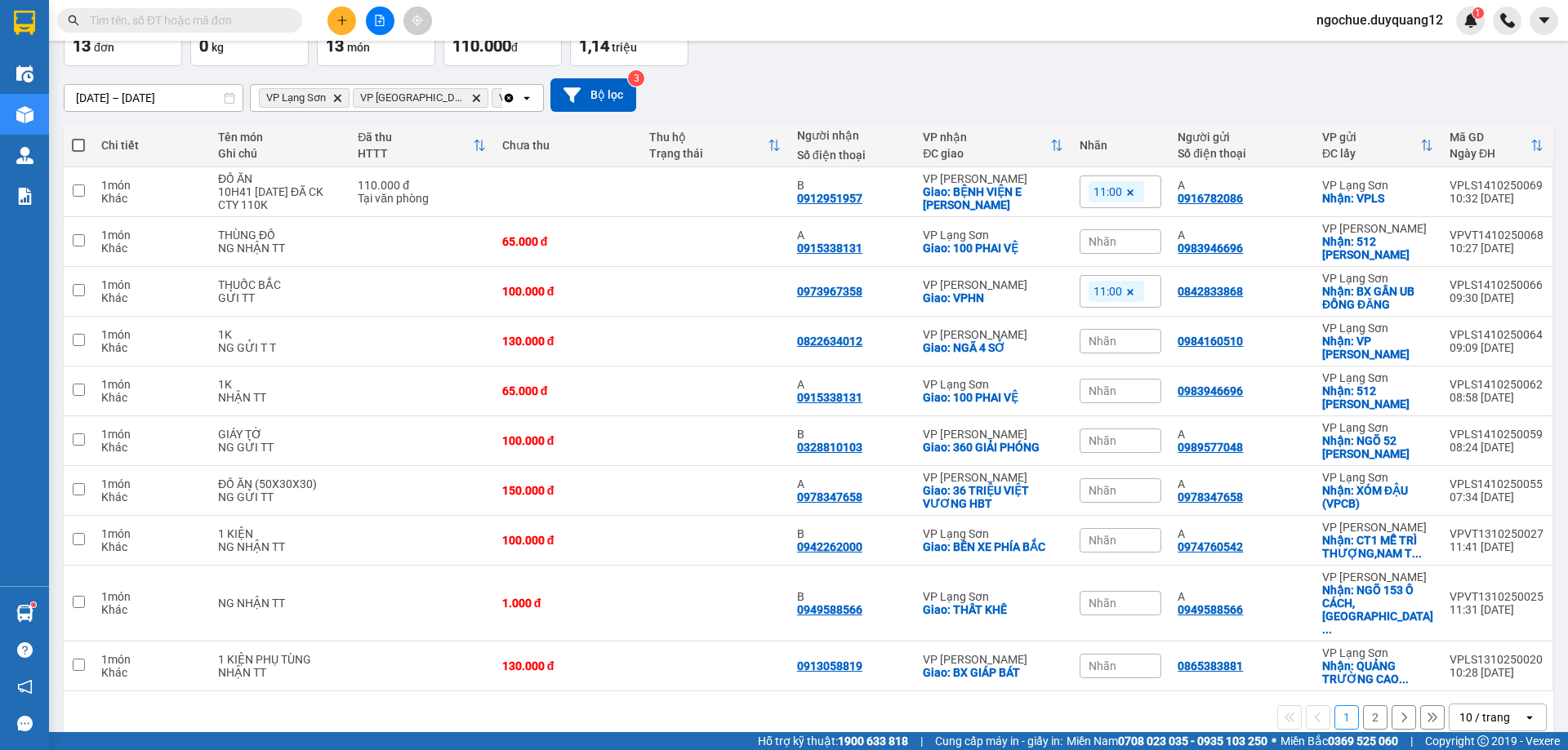
paste input "0328810103"
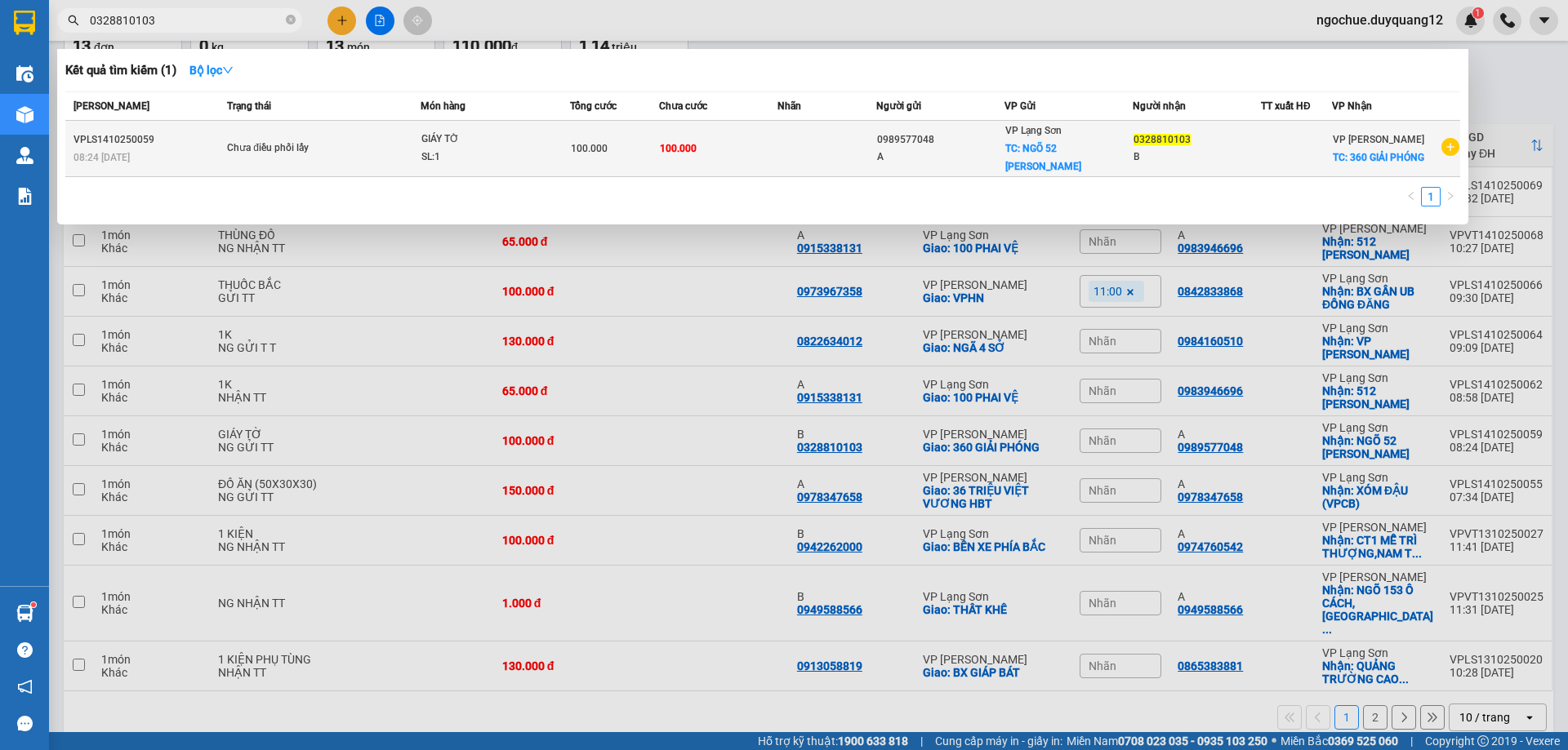
type input "0328810103"
click at [772, 136] on td "100.000" at bounding box center [717, 149] width 118 height 56
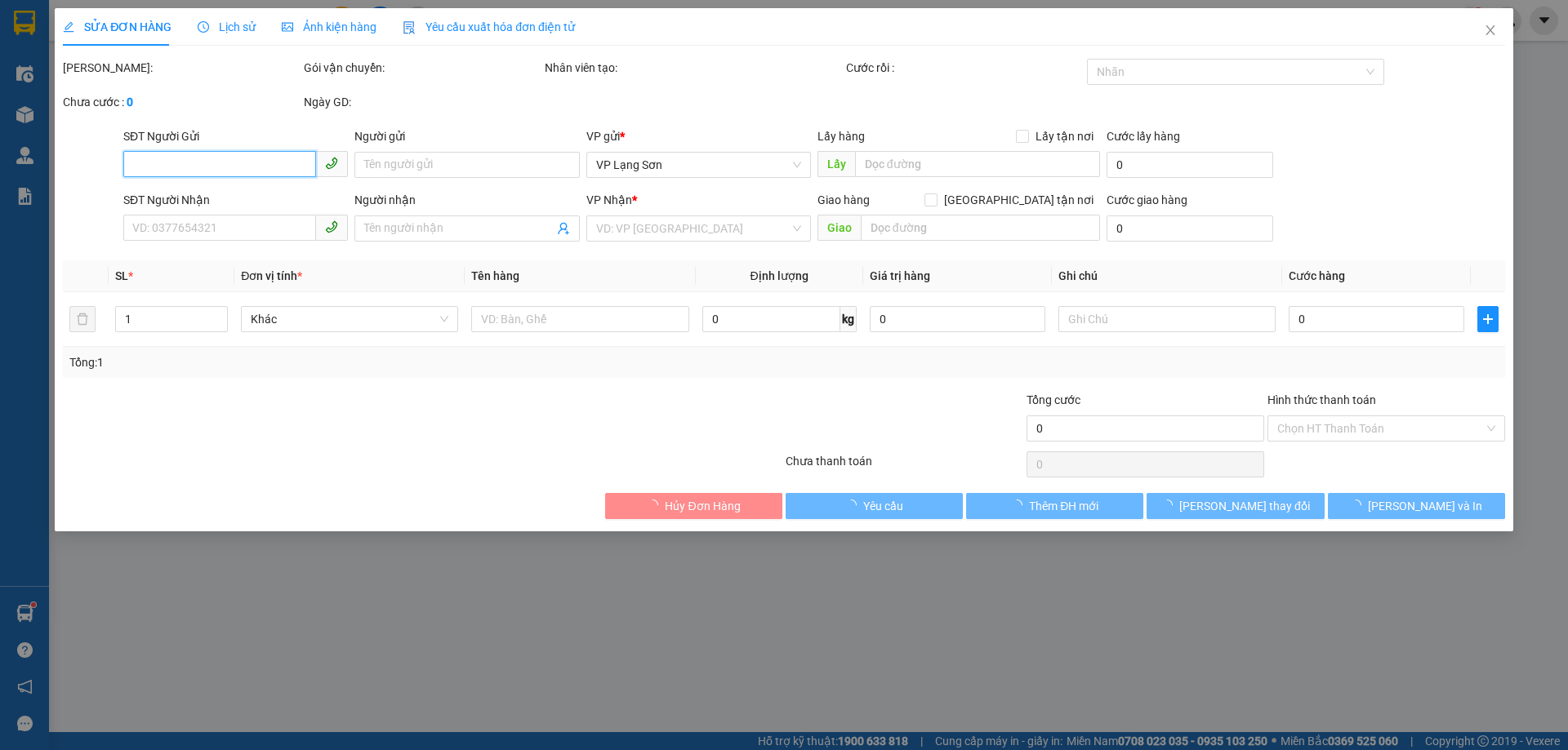
type input "0989577048"
type input "A"
checkbox input "true"
type input "NGÕ 52 [PERSON_NAME]"
type input "0328810103"
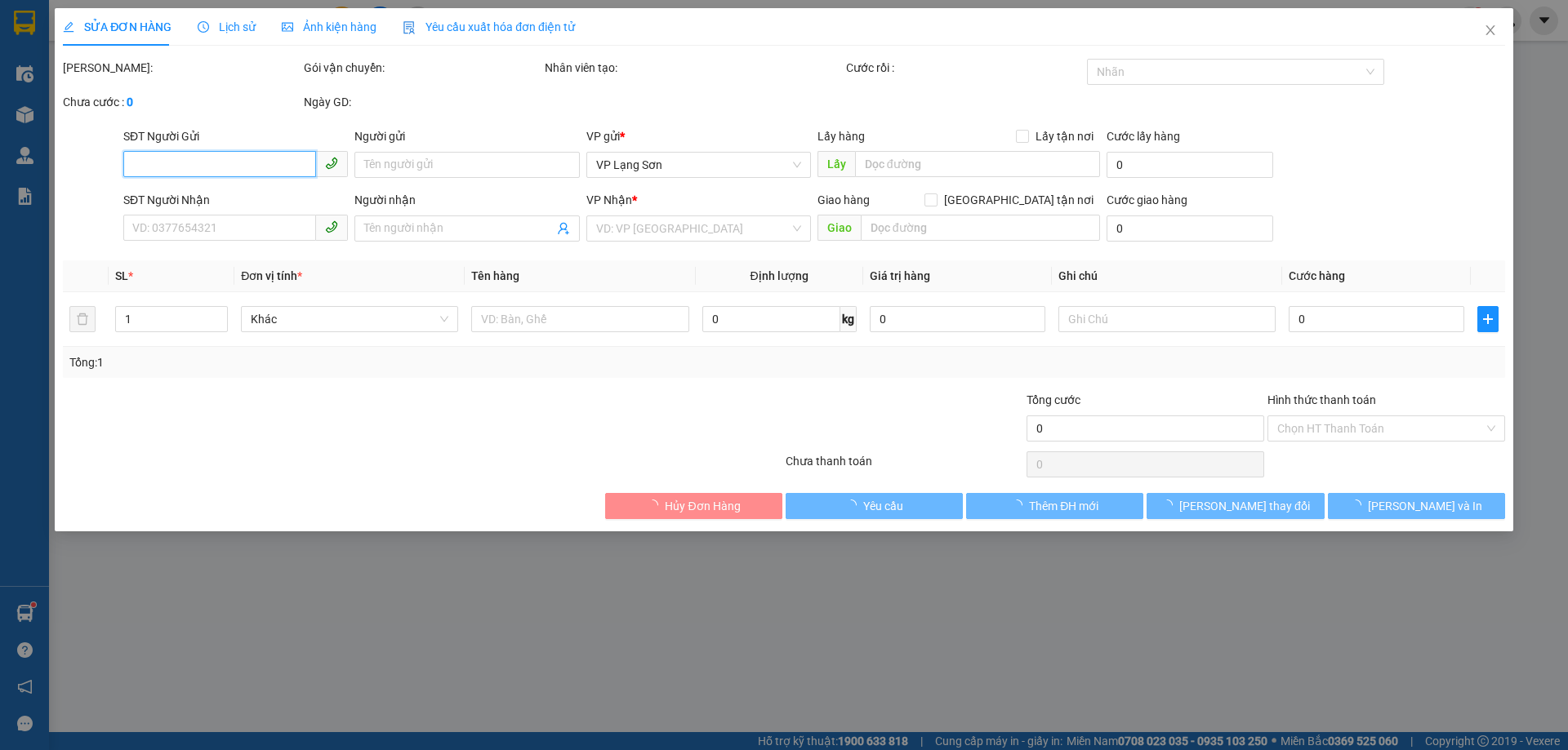
type input "B"
checkbox input "true"
type input "360 GIẢI PHÓNG"
type input "100.000"
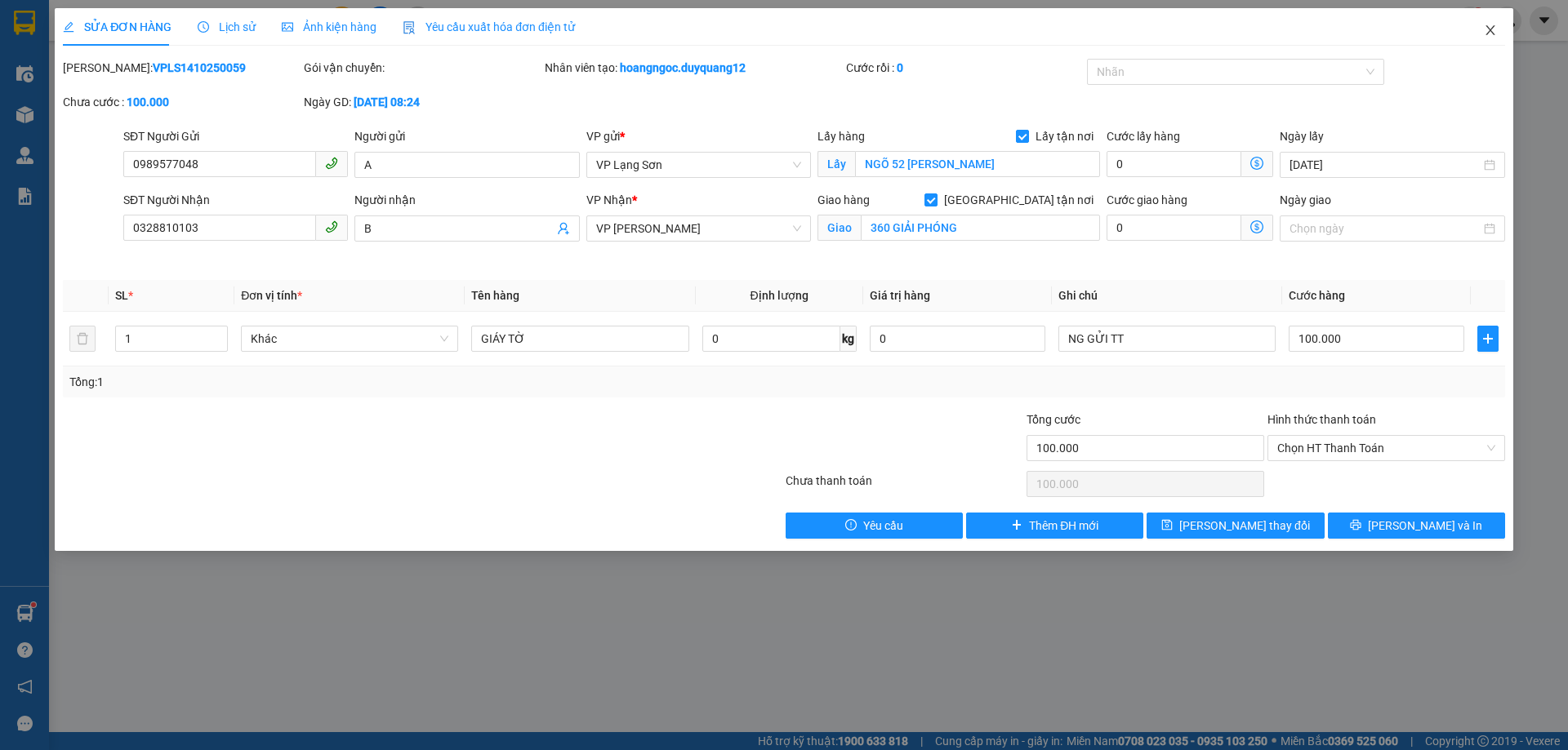
click at [1489, 29] on icon "close" at bounding box center [1489, 30] width 9 height 10
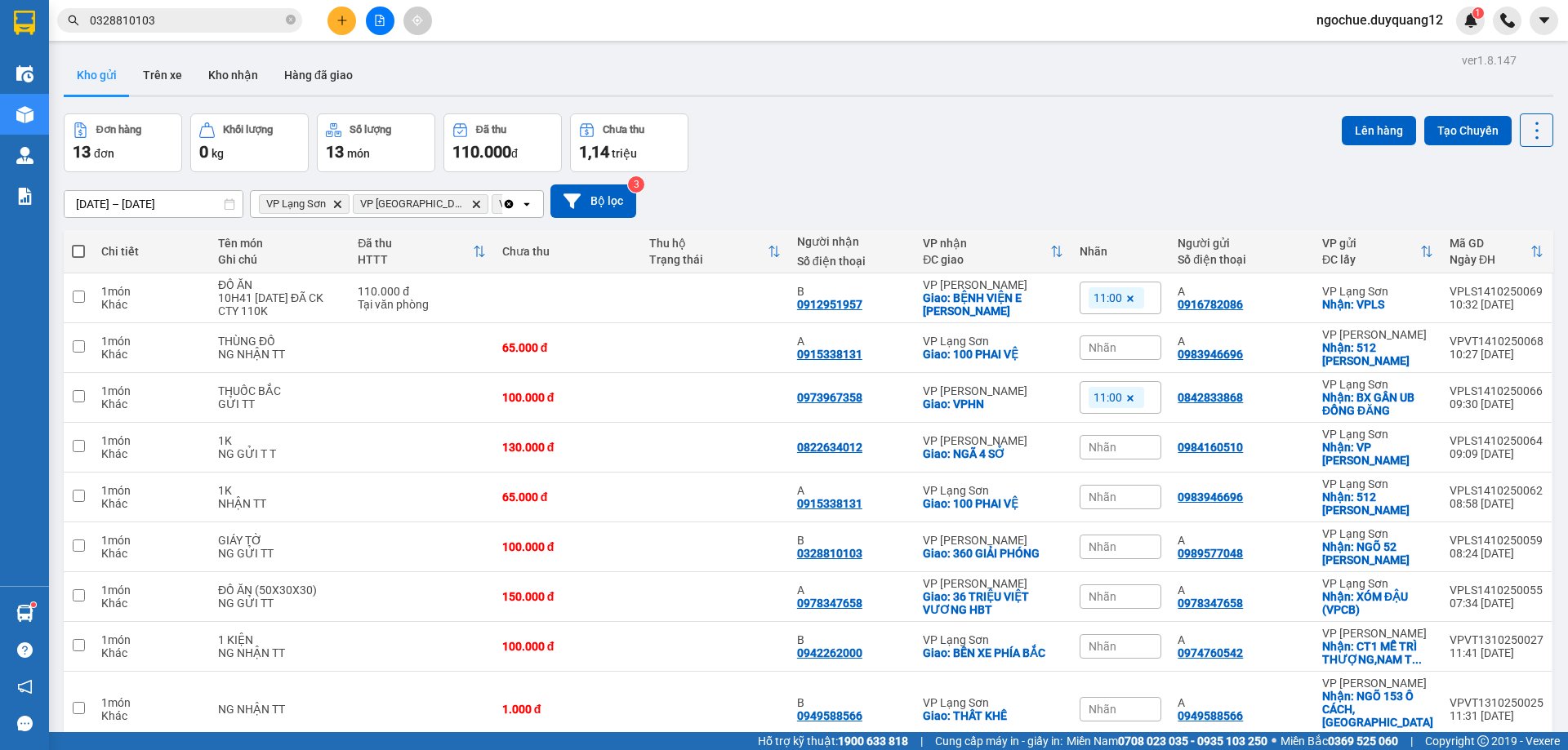
click at [173, 28] on input "0328810103" at bounding box center [186, 20] width 193 height 18
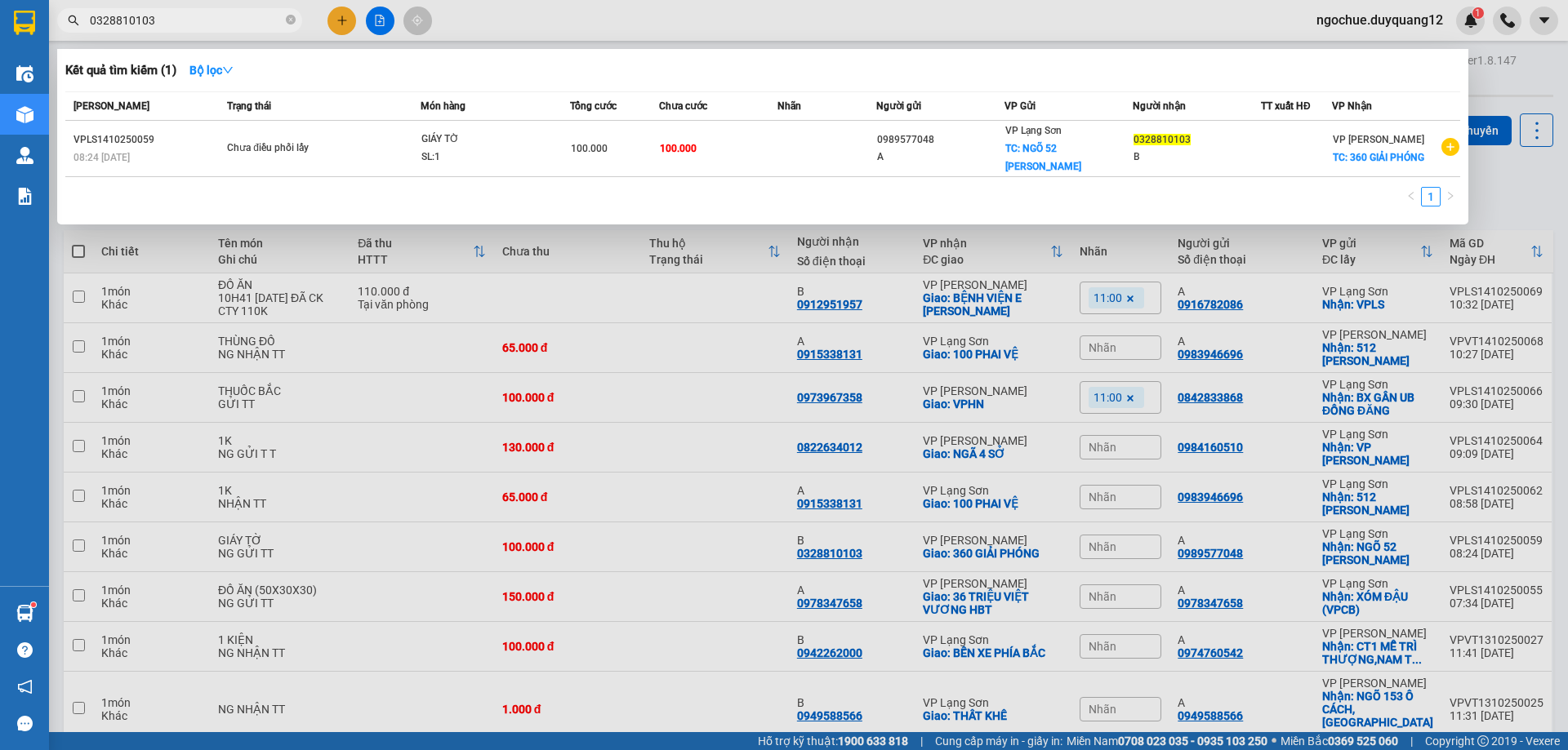
click at [719, 25] on div at bounding box center [784, 375] width 1568 height 750
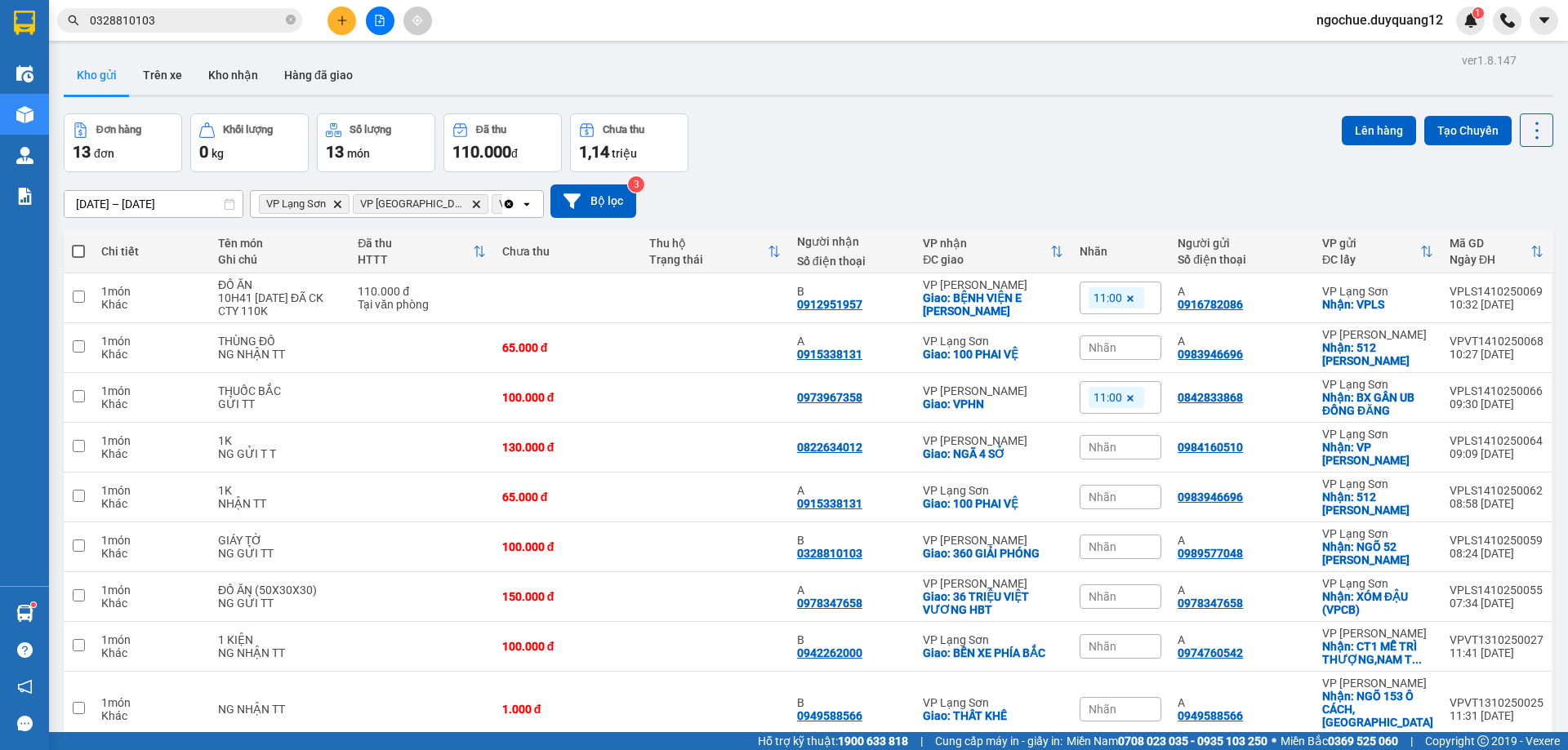
click at [210, 32] on span "0328810103" at bounding box center [179, 19] width 245 height 24
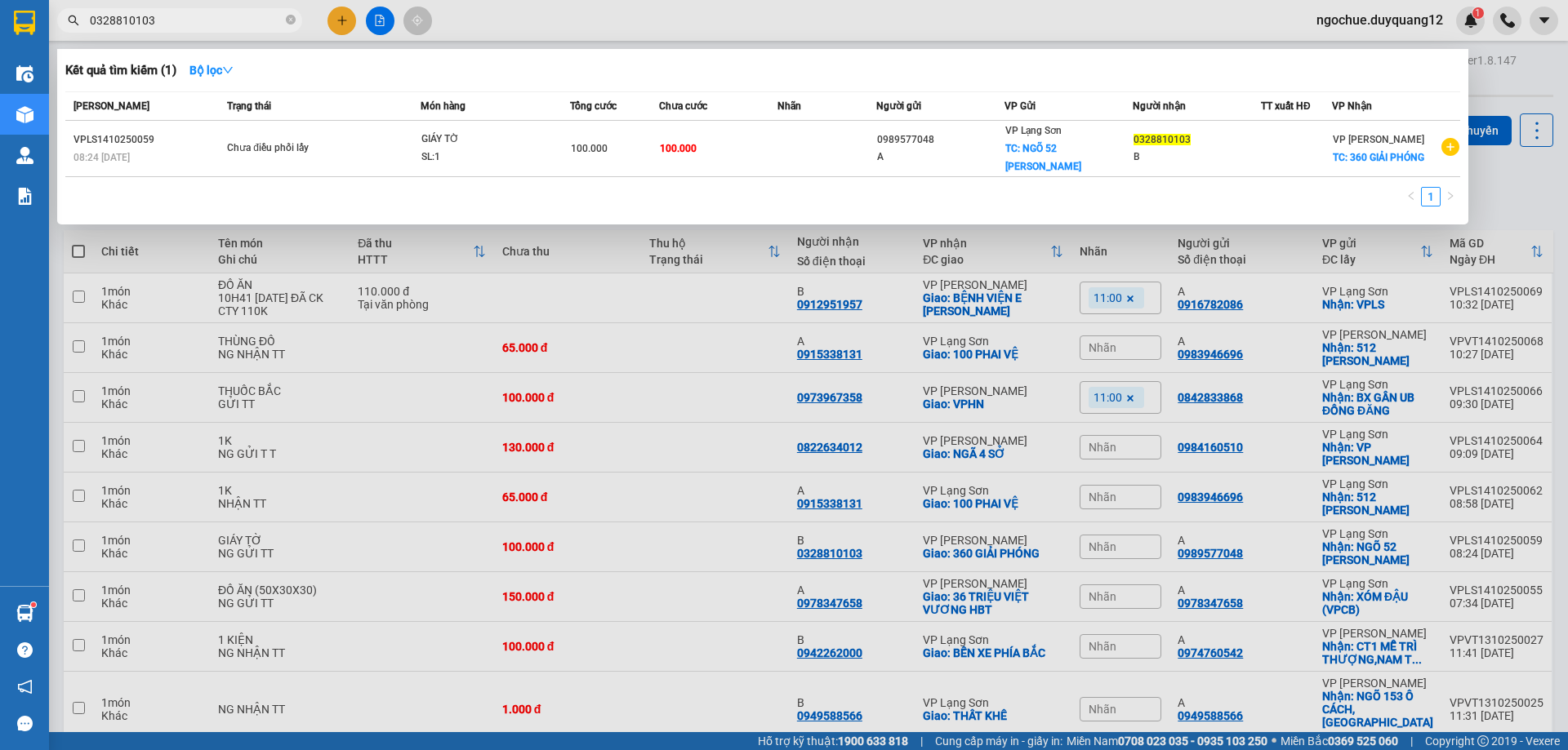
click at [209, 21] on input "0328810103" at bounding box center [186, 20] width 193 height 18
click at [1069, 27] on div at bounding box center [784, 375] width 1568 height 750
click at [249, 20] on input "0328810103" at bounding box center [186, 20] width 193 height 18
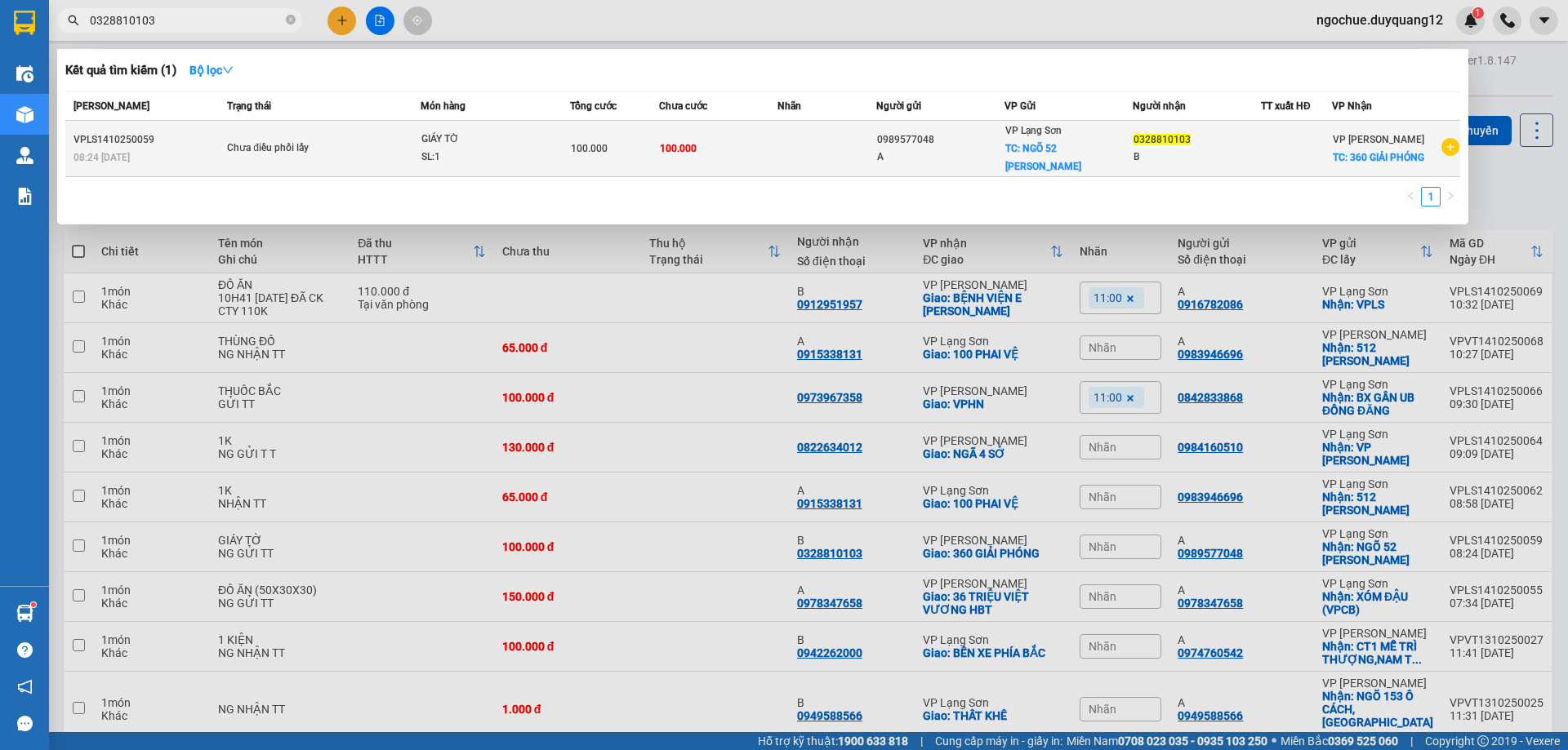
click at [1267, 161] on td at bounding box center [1296, 149] width 71 height 56
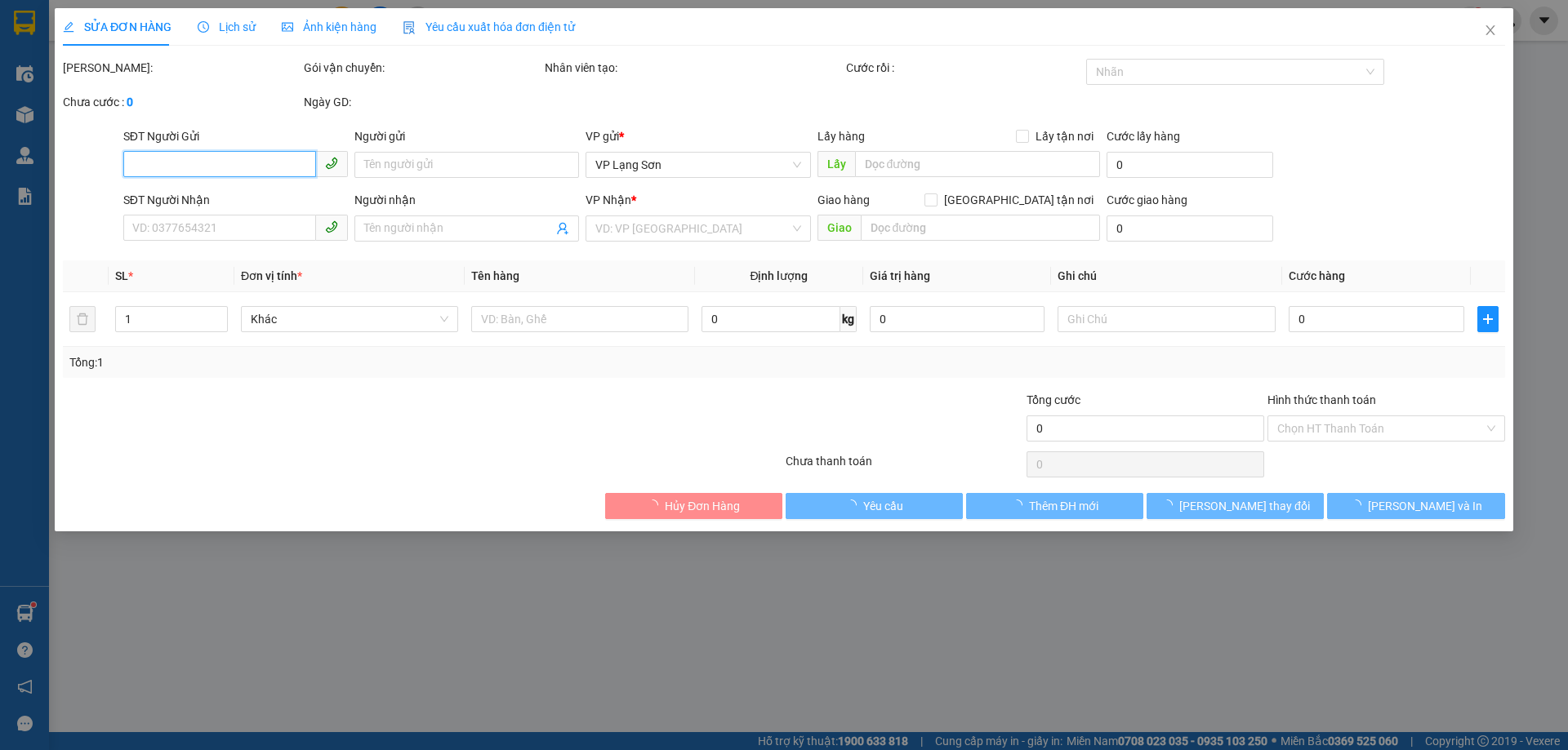
type input "0989577048"
type input "A"
checkbox input "true"
type input "NGÕ 52 [PERSON_NAME]"
type input "0328810103"
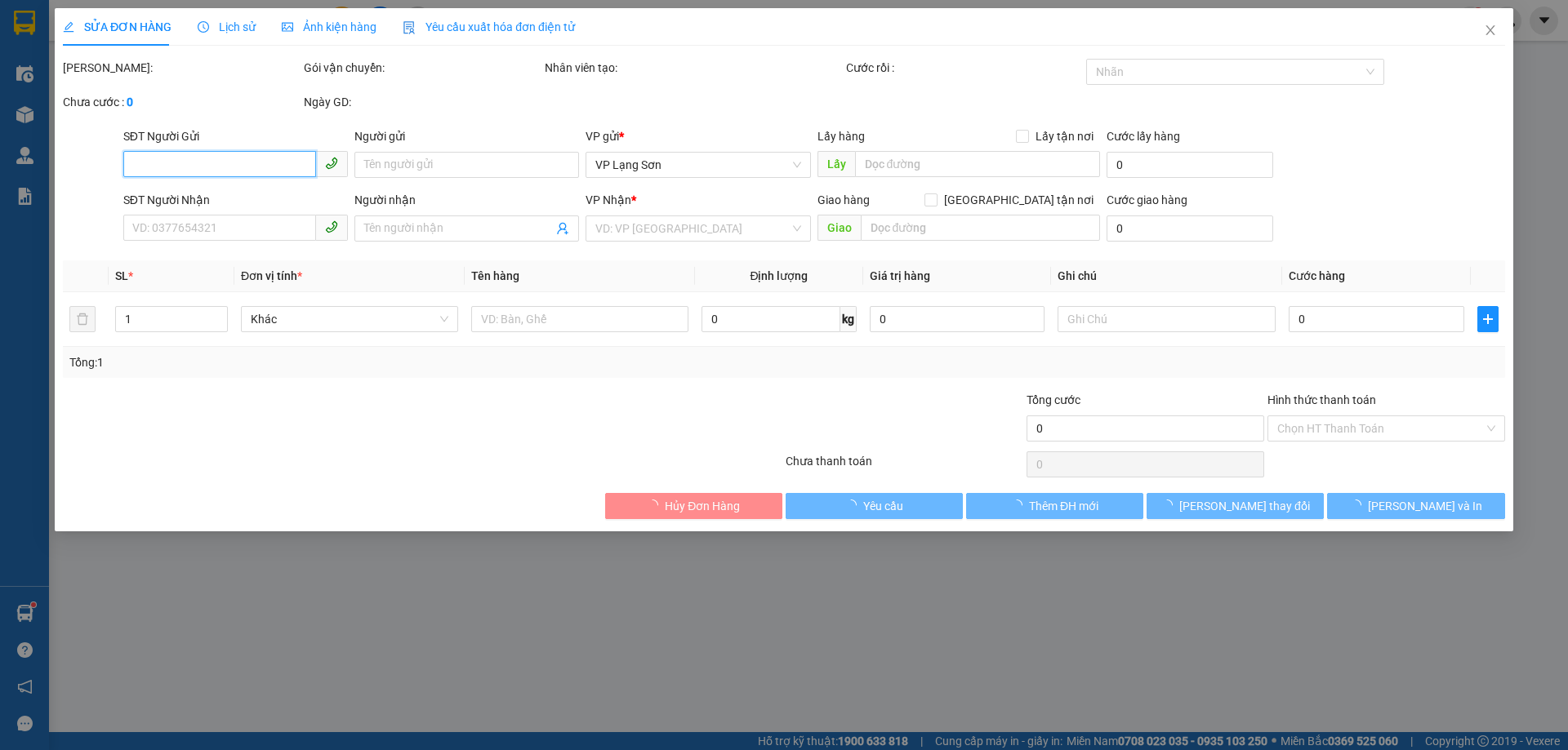
type input "B"
checkbox input "true"
type input "360 GIẢI PHÓNG"
type input "100.000"
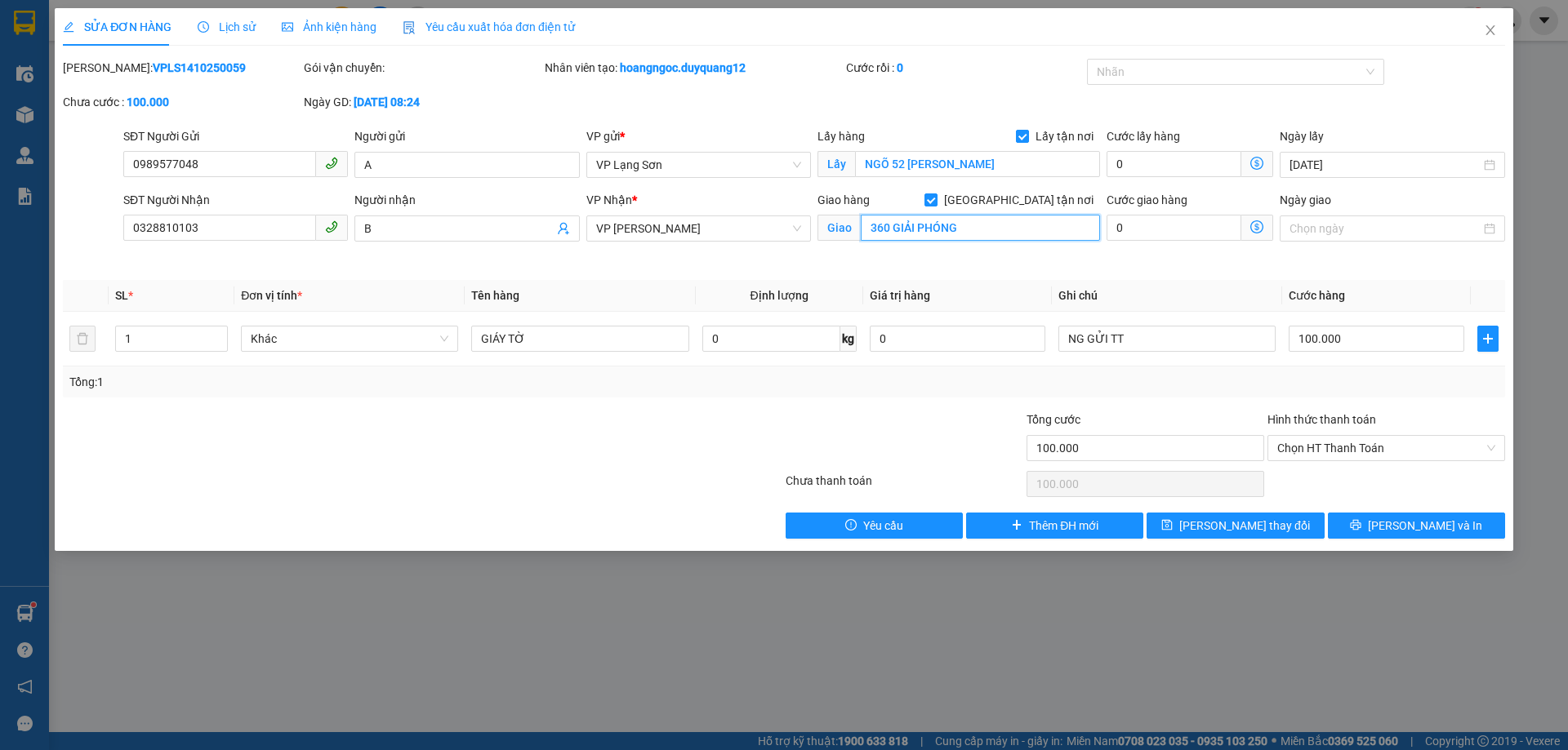
click at [969, 234] on input "360 GIẢI PHÓNG" at bounding box center [979, 227] width 239 height 26
type input "VPHN"
click at [1264, 521] on span "[PERSON_NAME] thay đổi" at bounding box center [1244, 525] width 131 height 18
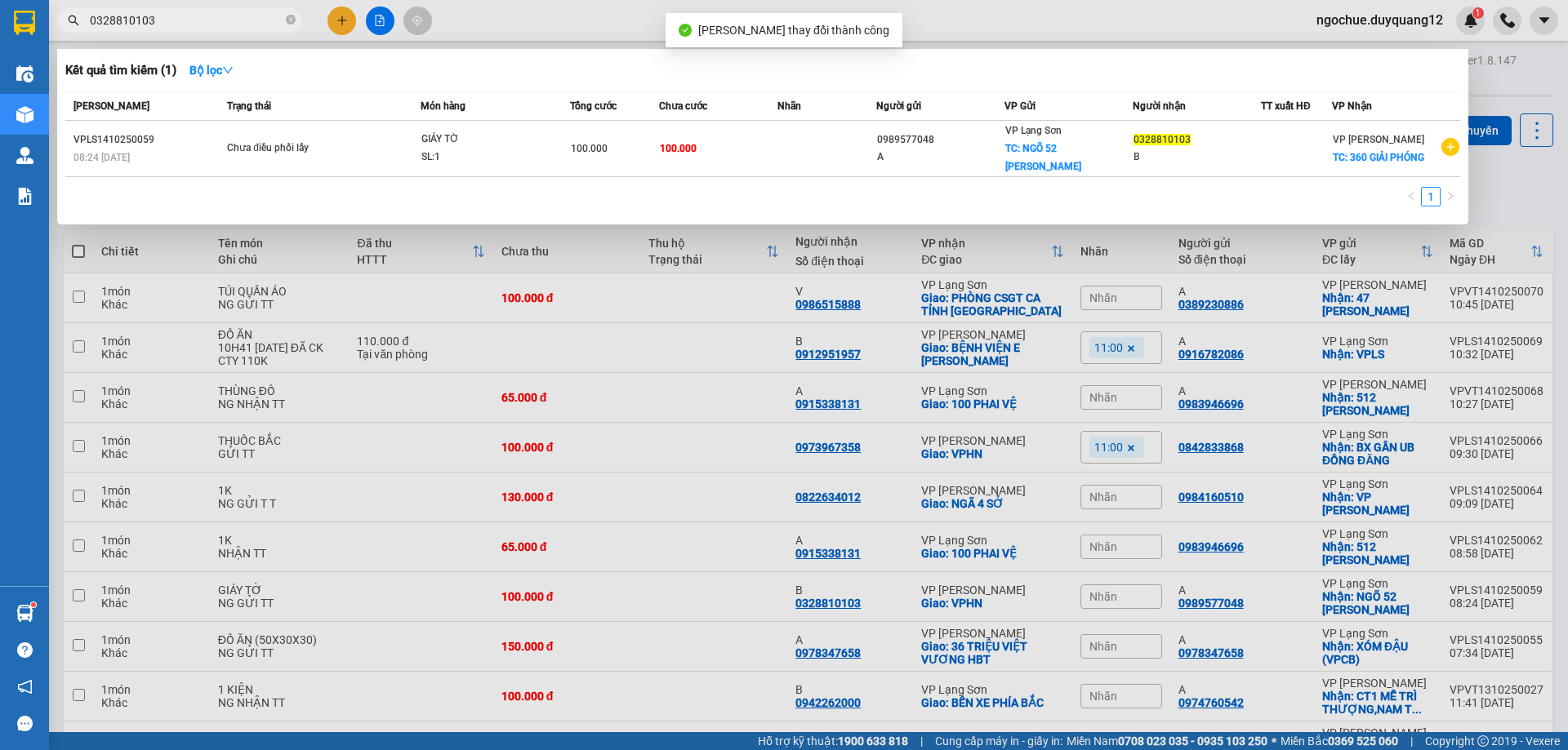
click at [234, 24] on input "0328810103" at bounding box center [186, 20] width 193 height 18
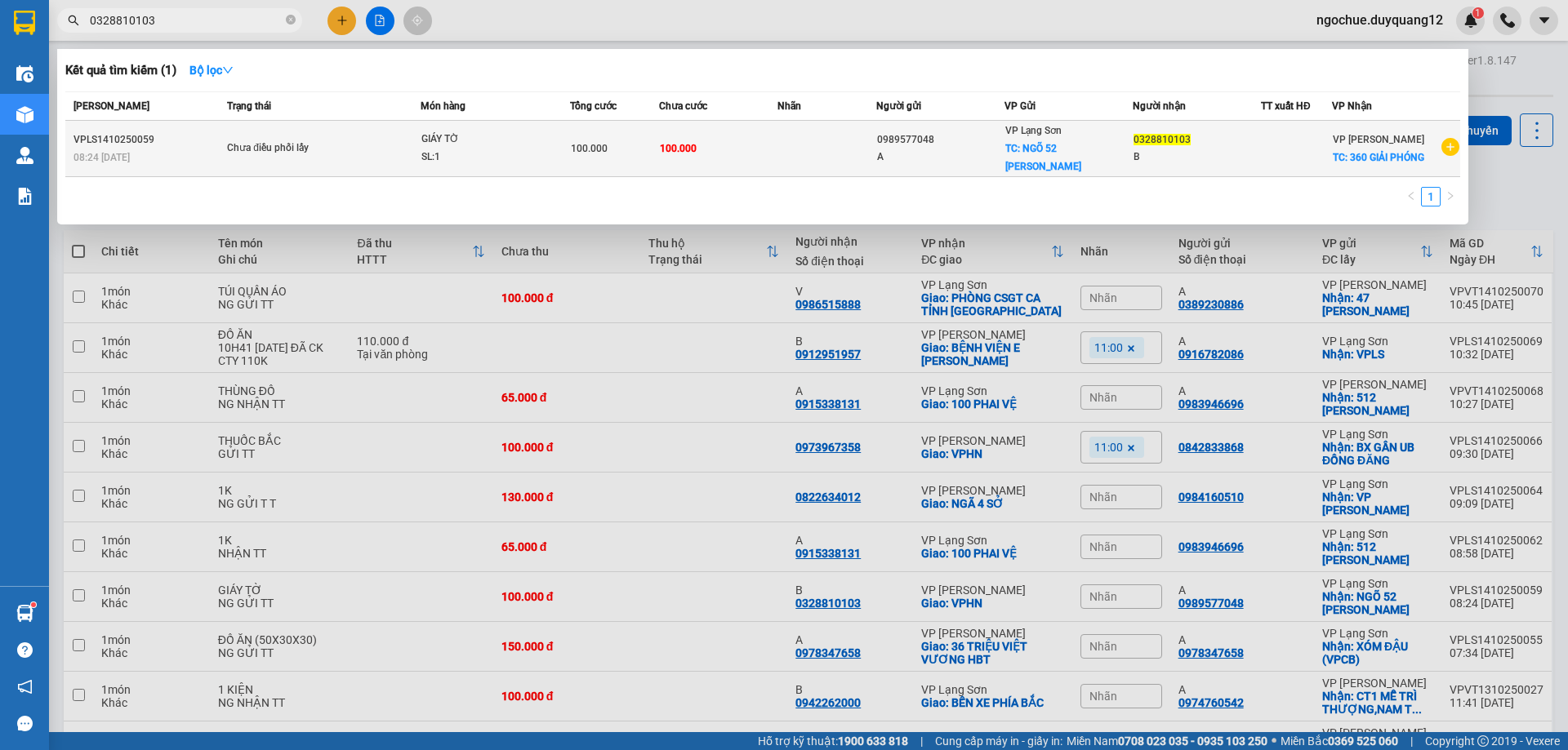
click at [1232, 160] on div "B" at bounding box center [1197, 157] width 127 height 18
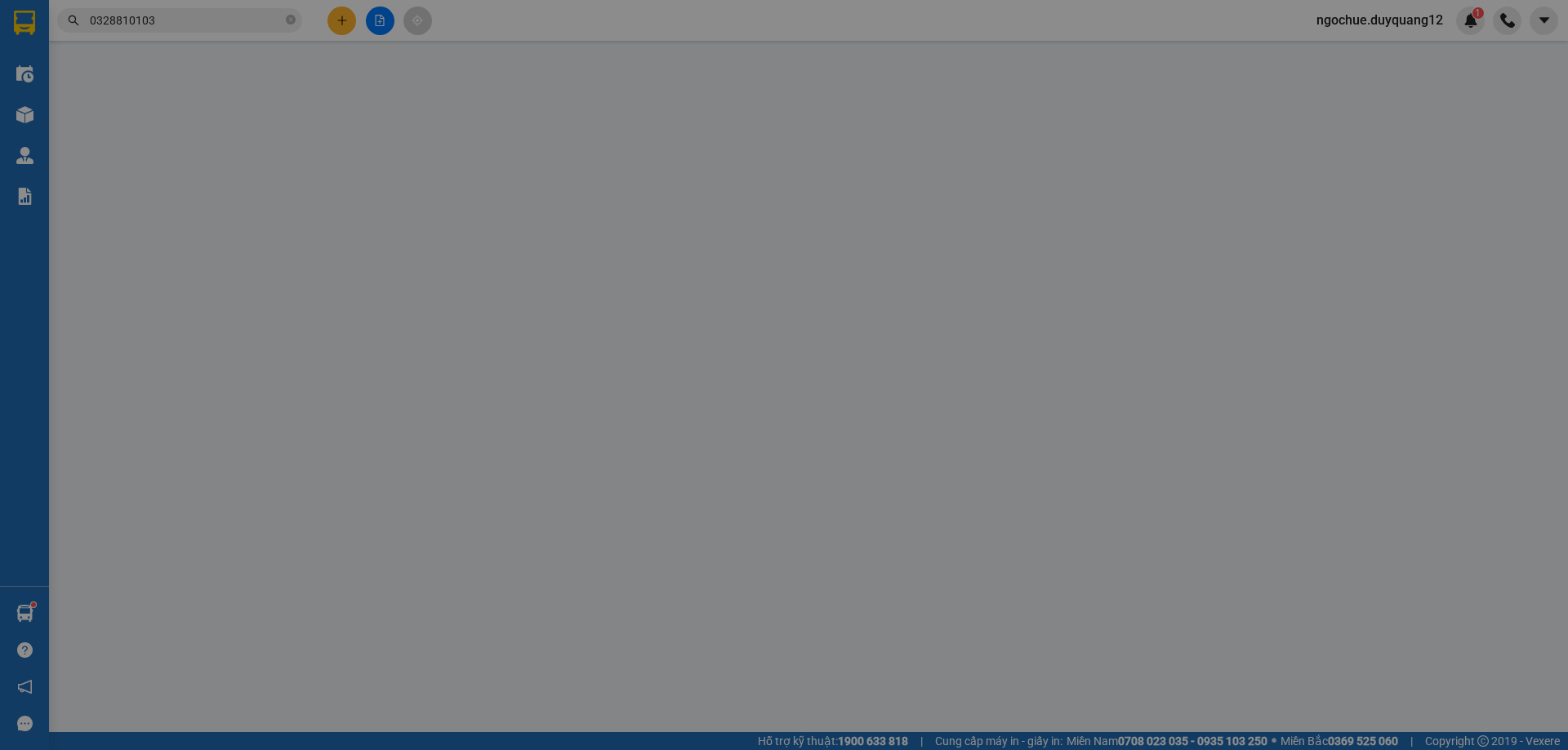
type input "0989577048"
type input "A"
checkbox input "true"
type input "NGÕ 52 [PERSON_NAME]"
type input "0328810103"
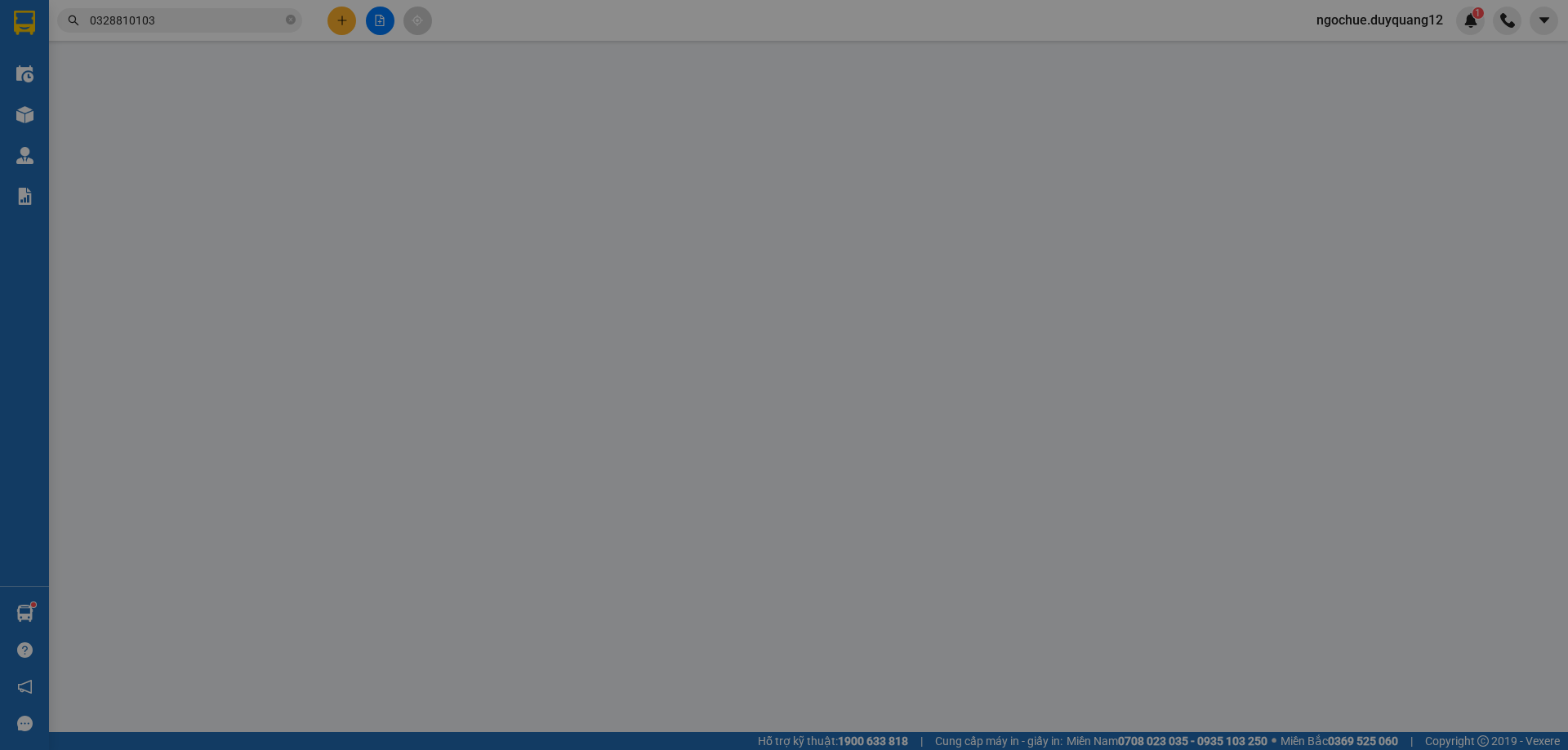
type input "B"
checkbox input "true"
type input "VPHN"
type input "100.000"
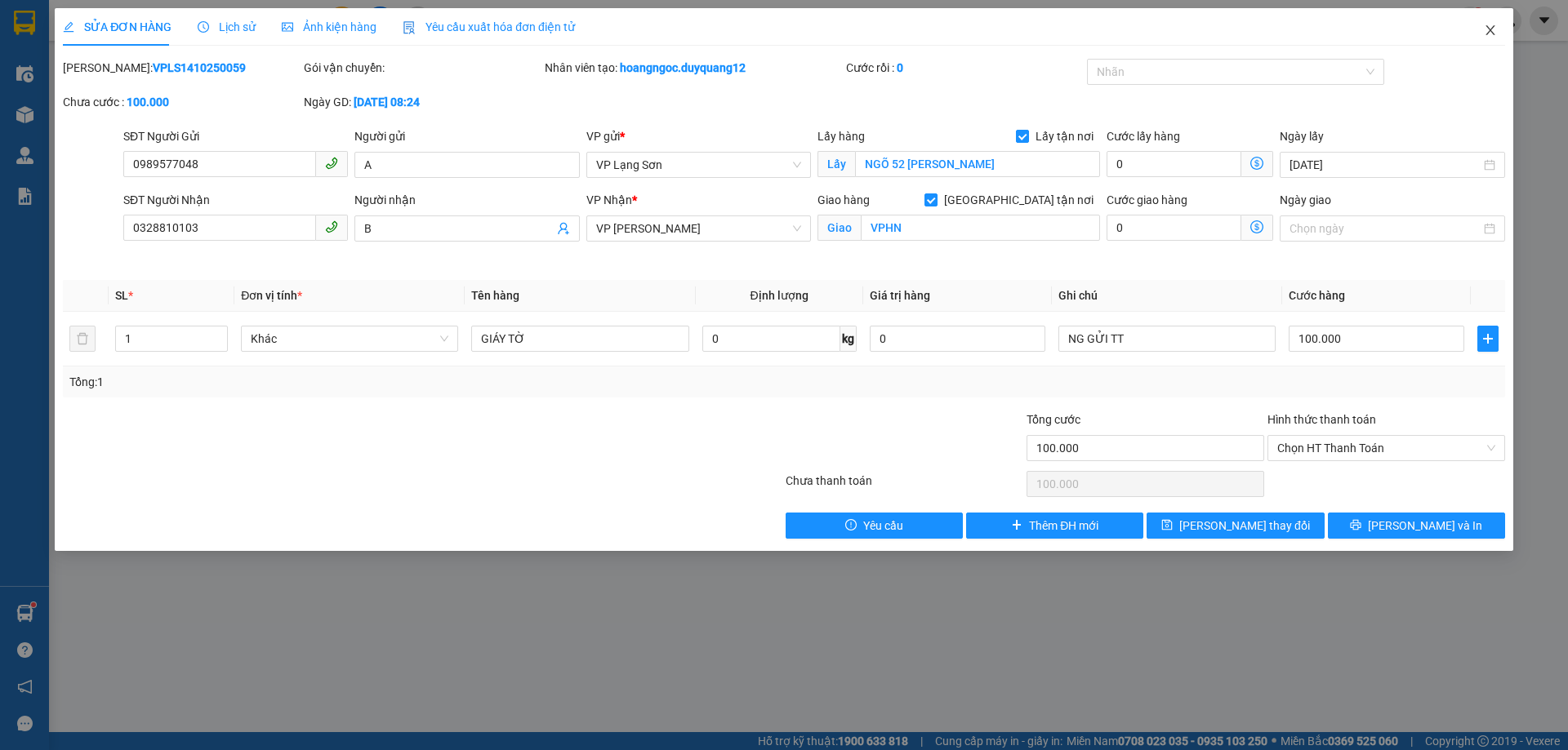
click at [1491, 34] on icon "close" at bounding box center [1489, 29] width 13 height 13
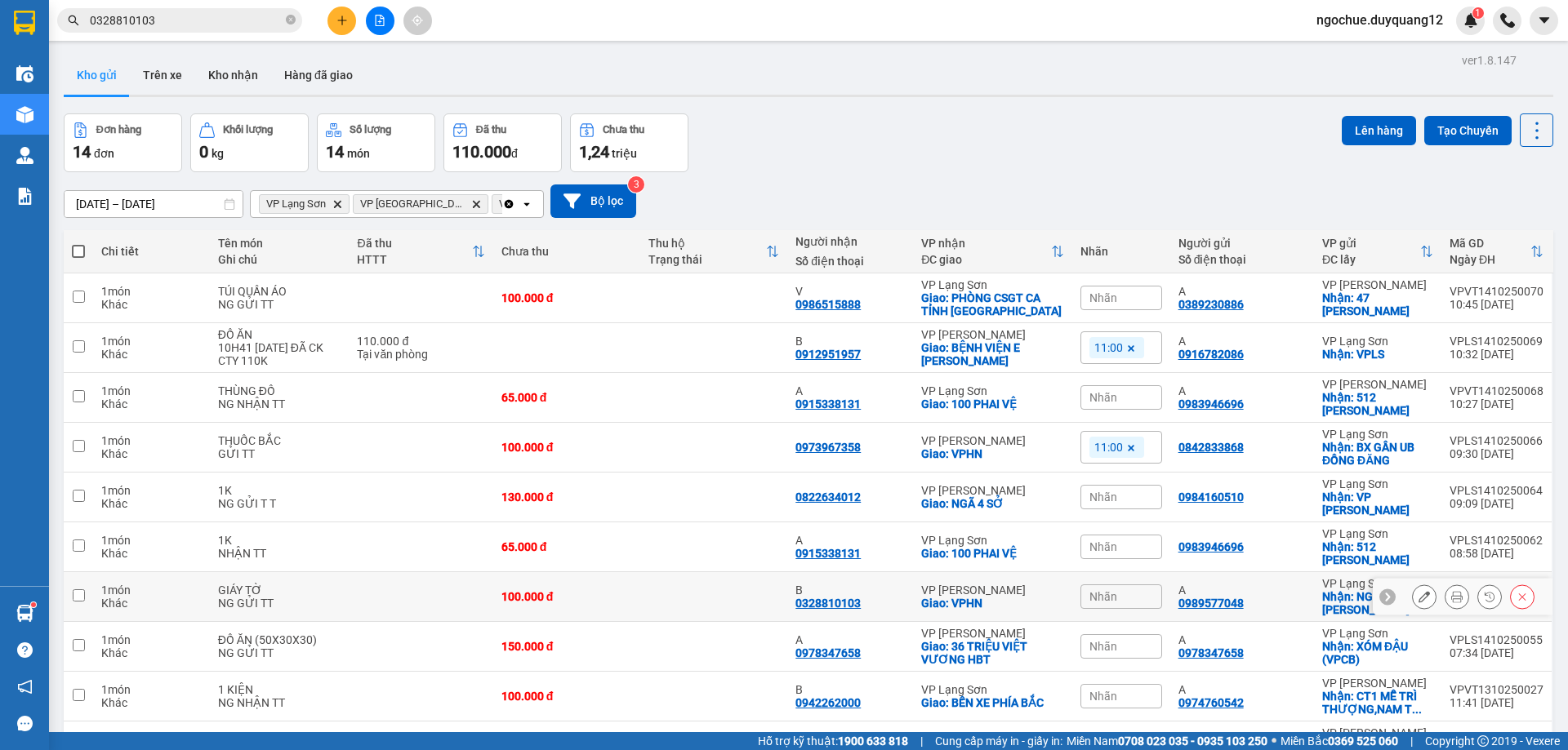
click at [1290, 602] on div "A 0989577048" at bounding box center [1242, 596] width 128 height 26
checkbox input "true"
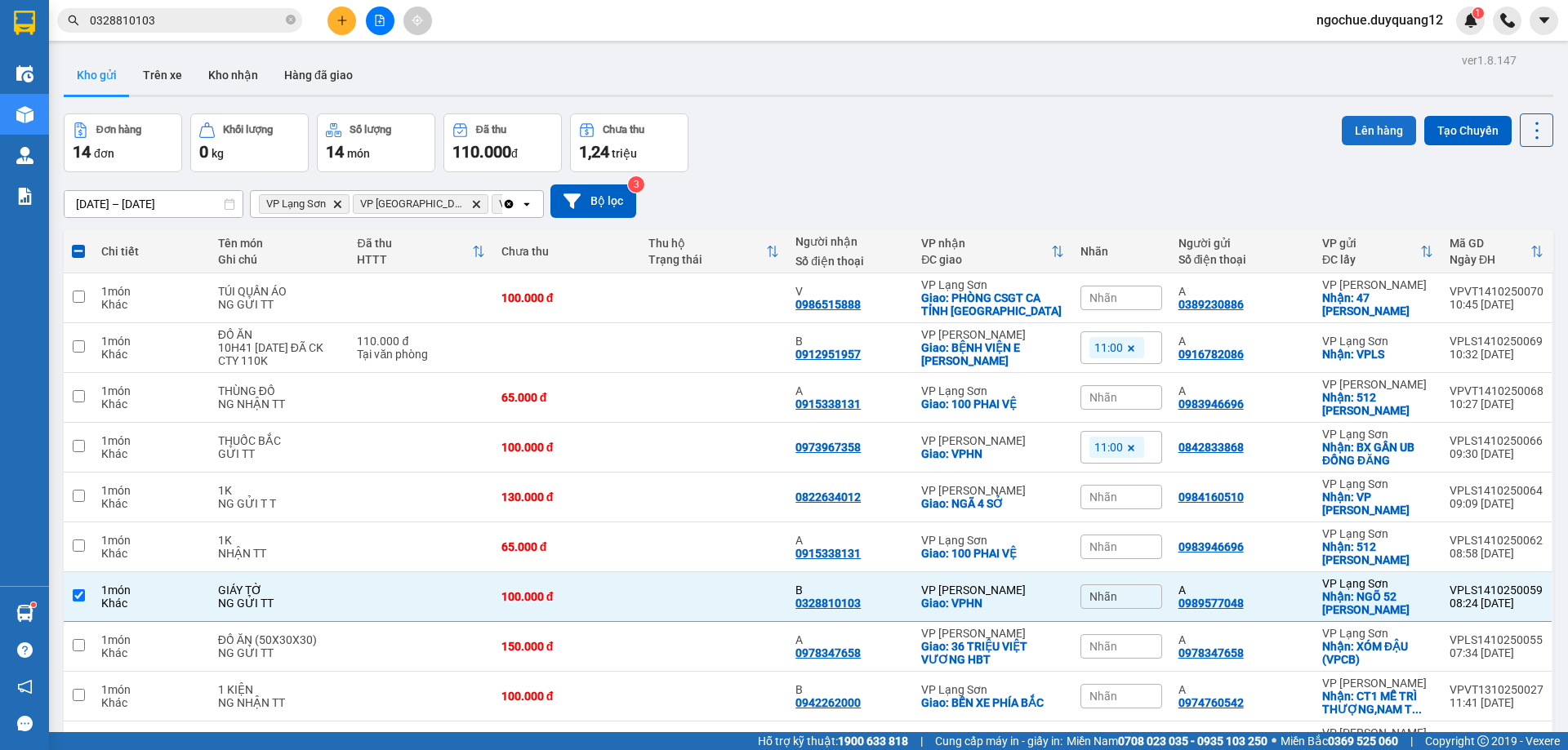
click at [1360, 133] on button "Lên hàng" at bounding box center [1379, 131] width 74 height 29
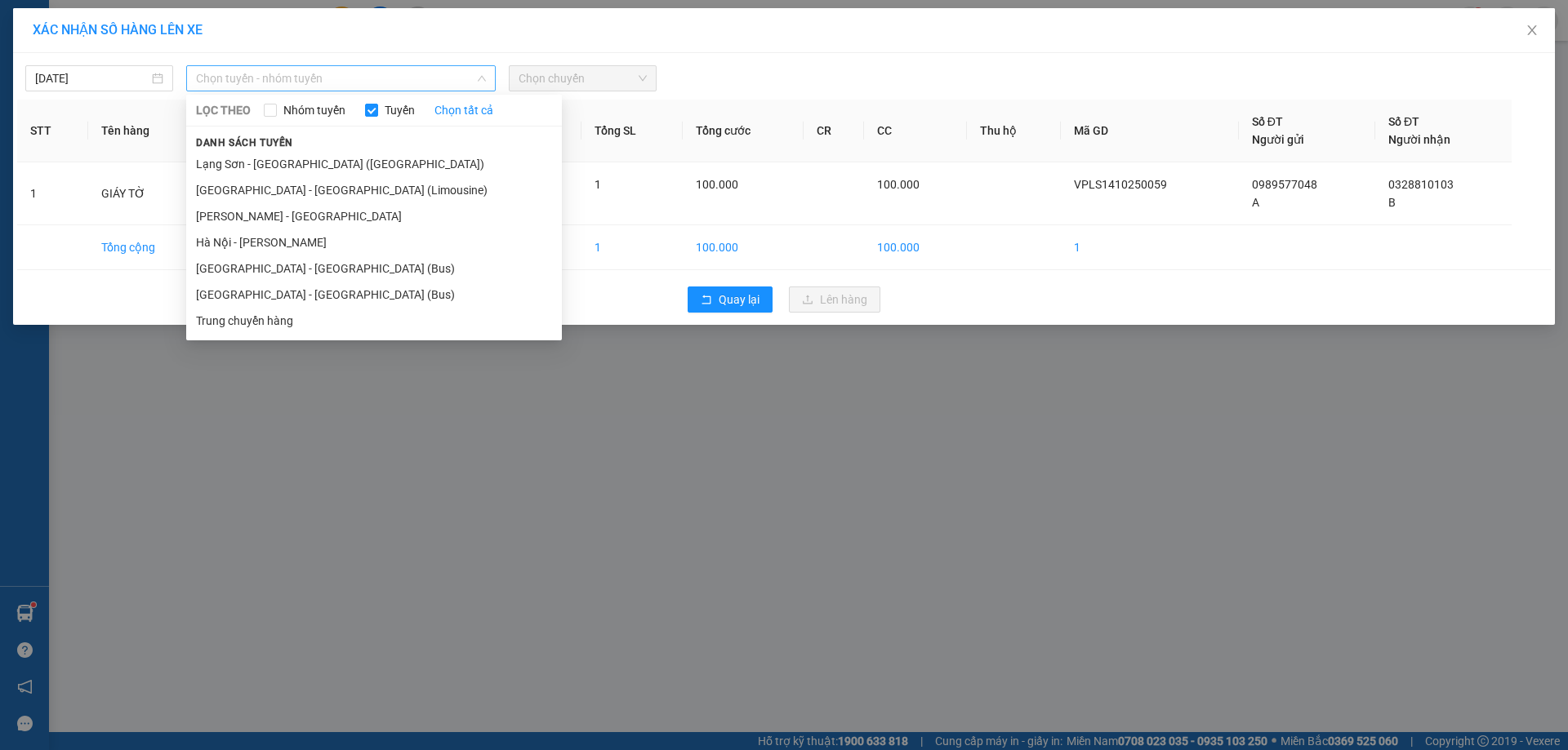
click at [249, 70] on span "Chọn tuyến - nhóm tuyến" at bounding box center [340, 78] width 289 height 24
click at [359, 157] on li "Lạng Sơn - [GEOGRAPHIC_DATA] ([GEOGRAPHIC_DATA])" at bounding box center [373, 164] width 375 height 26
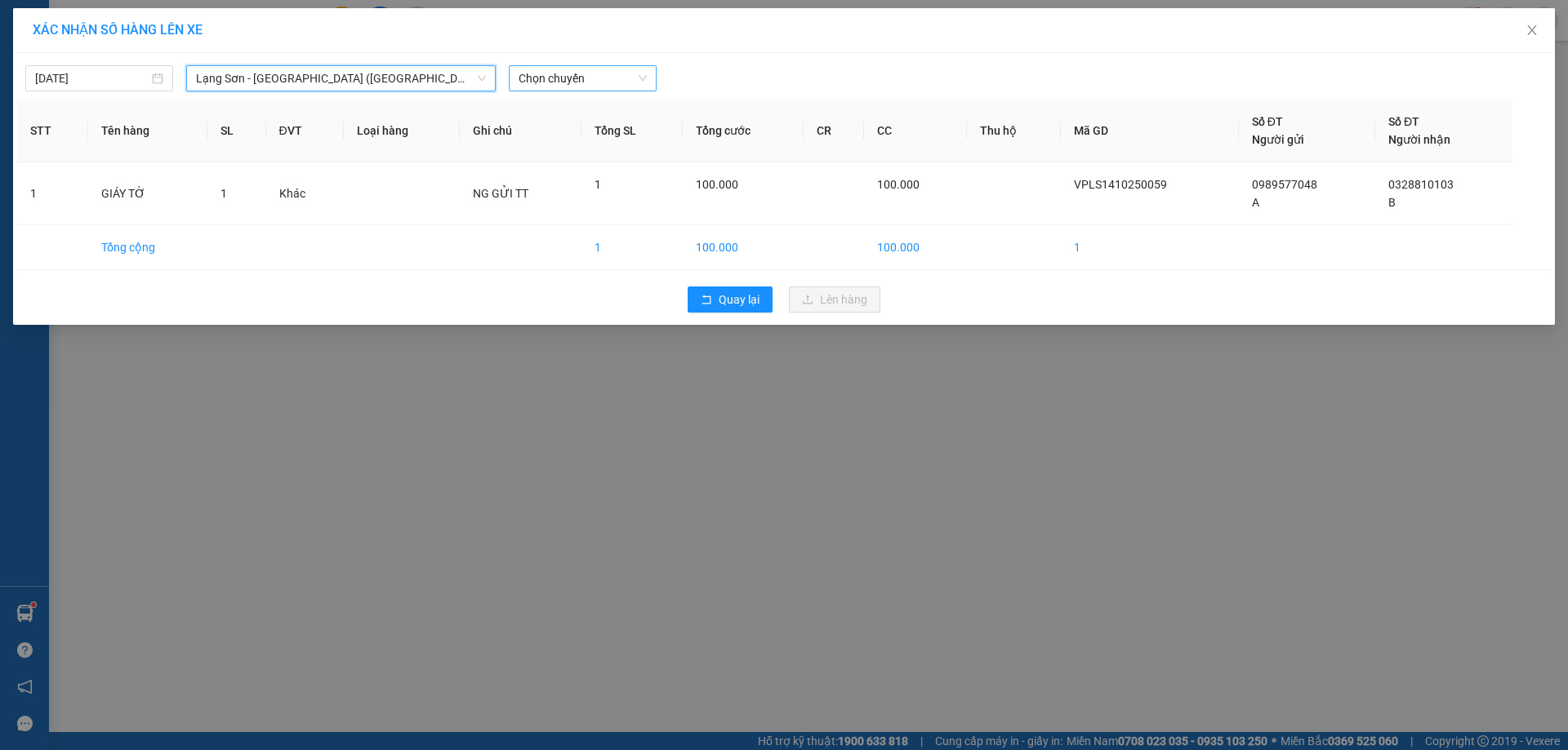
click at [574, 72] on span "Chọn chuyến" at bounding box center [583, 78] width 129 height 24
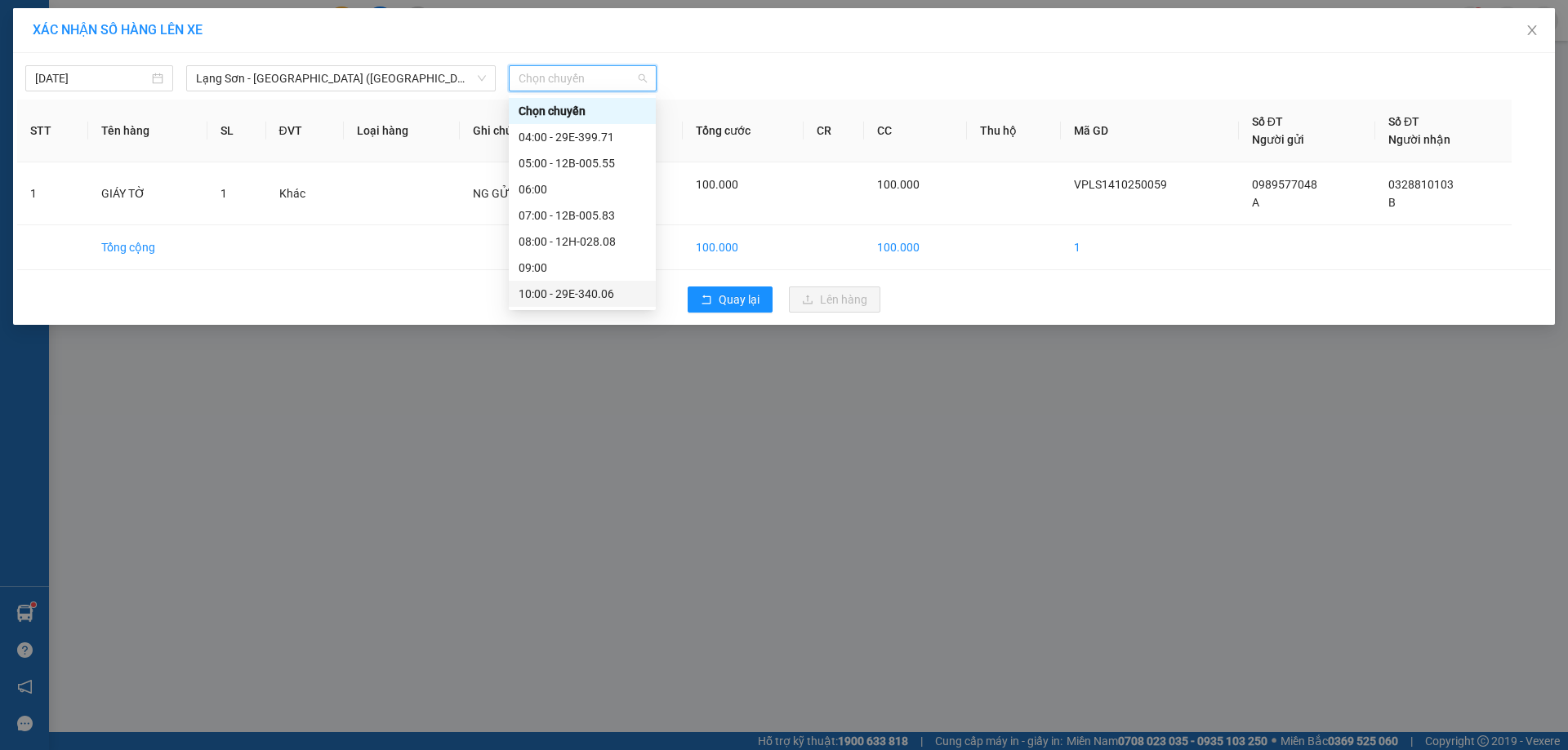
click at [576, 290] on div "10:00 - 29E-340.06" at bounding box center [582, 293] width 128 height 18
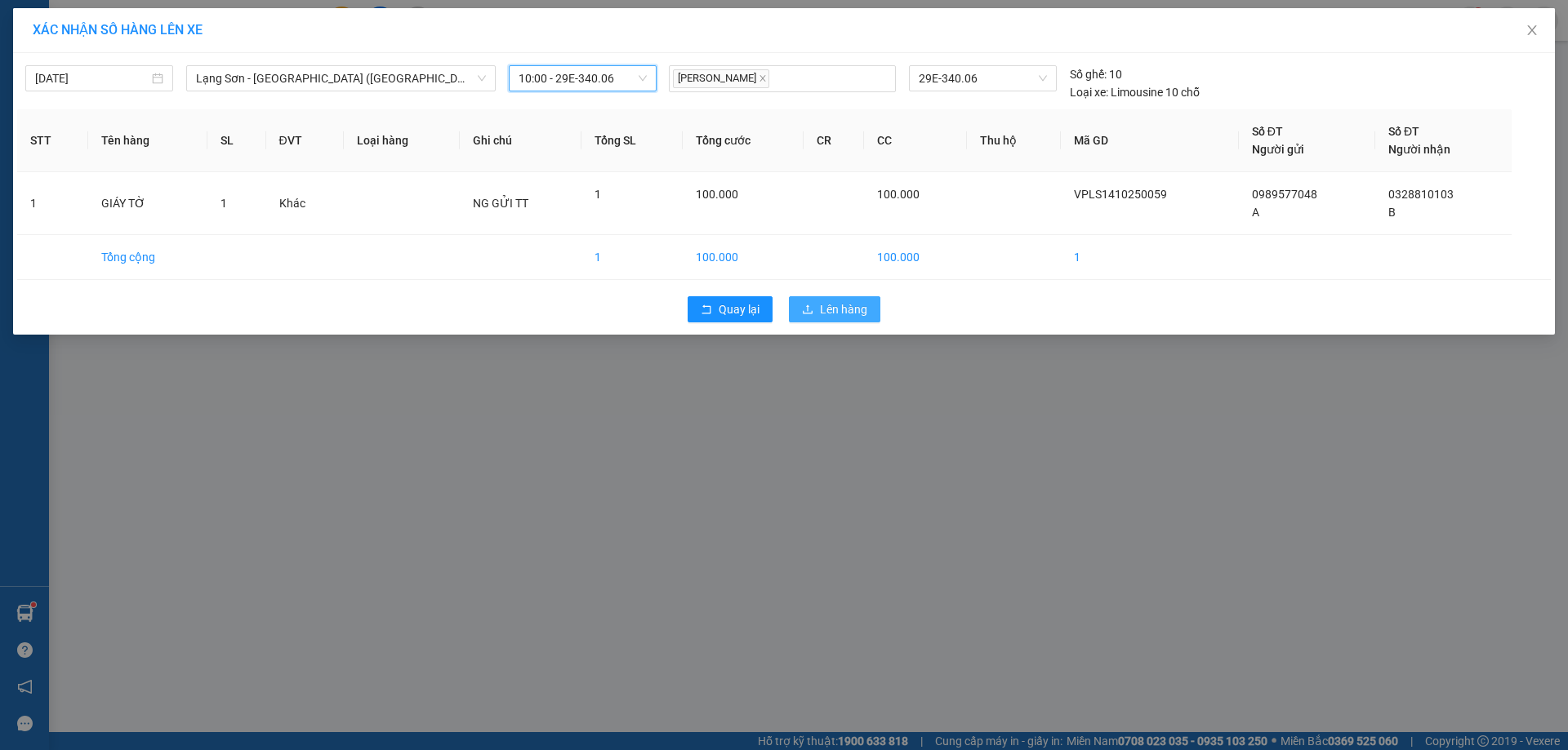
drag, startPoint x: 819, startPoint y: 303, endPoint x: 946, endPoint y: 340, distance: 132.3
click at [821, 303] on button "Lên hàng" at bounding box center [834, 309] width 92 height 26
